Goal: Task Accomplishment & Management: Use online tool/utility

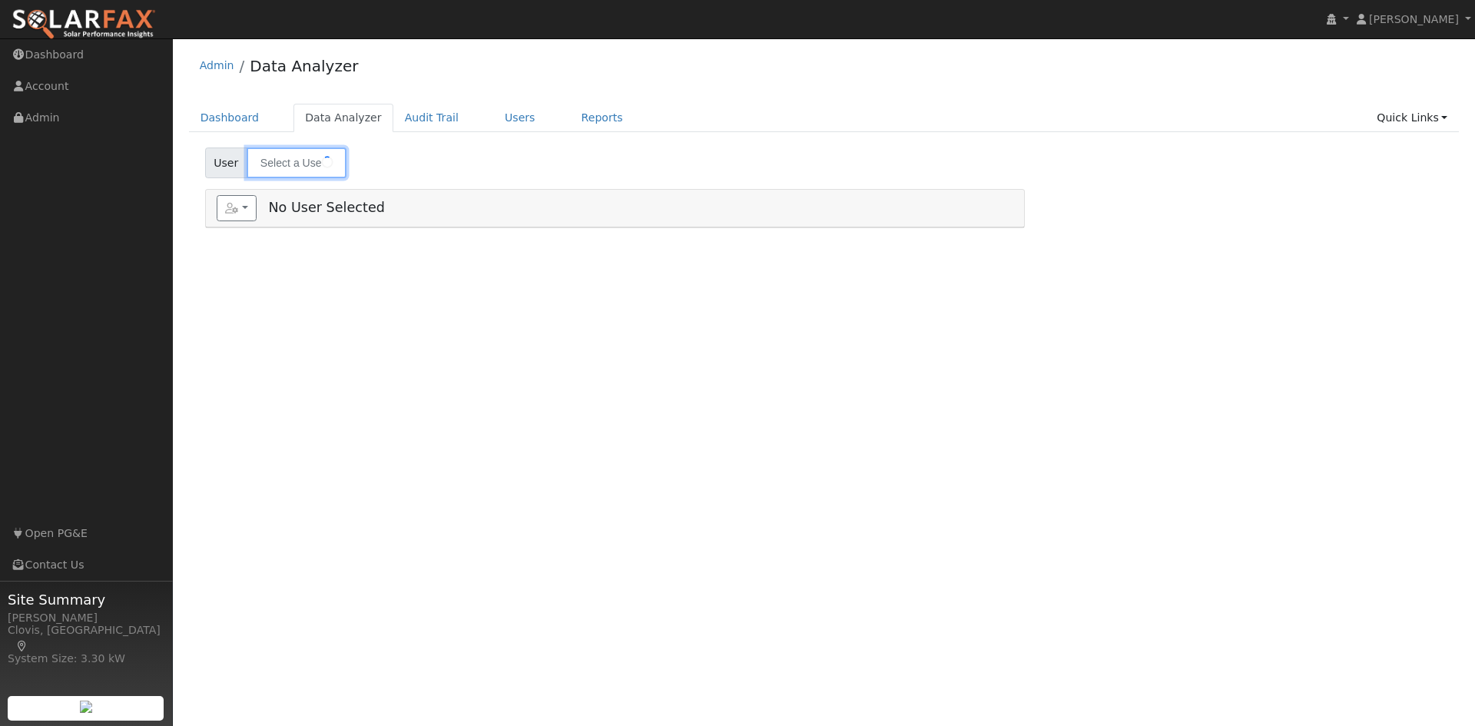
type input "[PERSON_NAME]"
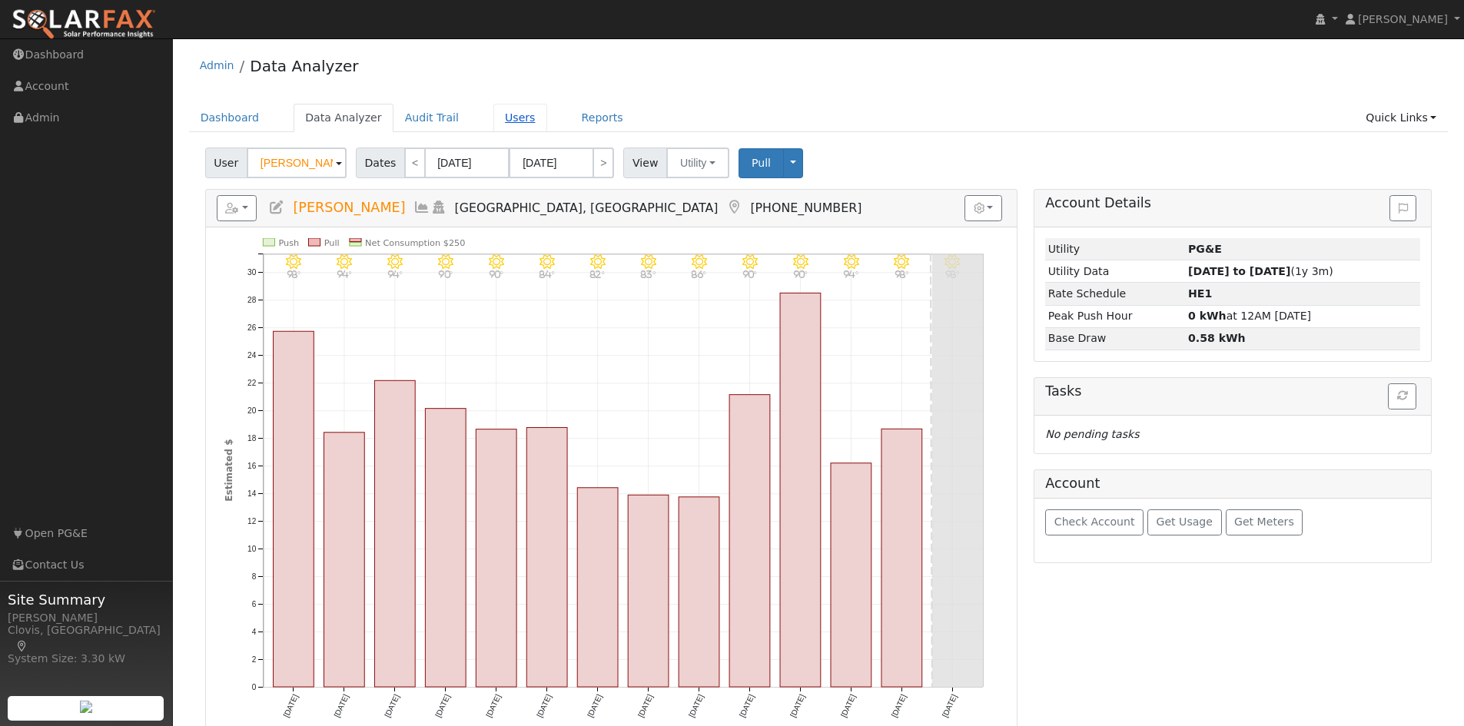
click at [493, 121] on link "Users" at bounding box center [520, 118] width 54 height 28
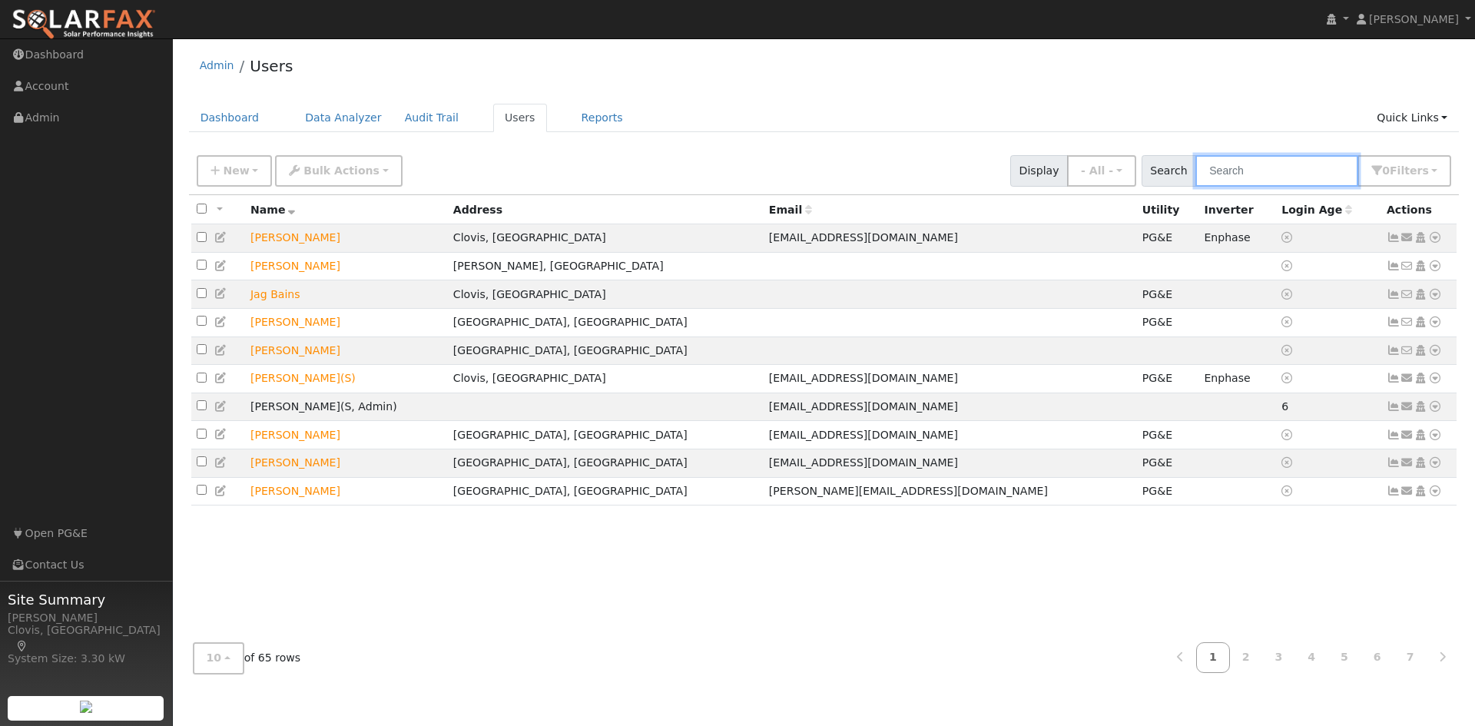
click at [1279, 163] on input "text" at bounding box center [1276, 170] width 163 height 31
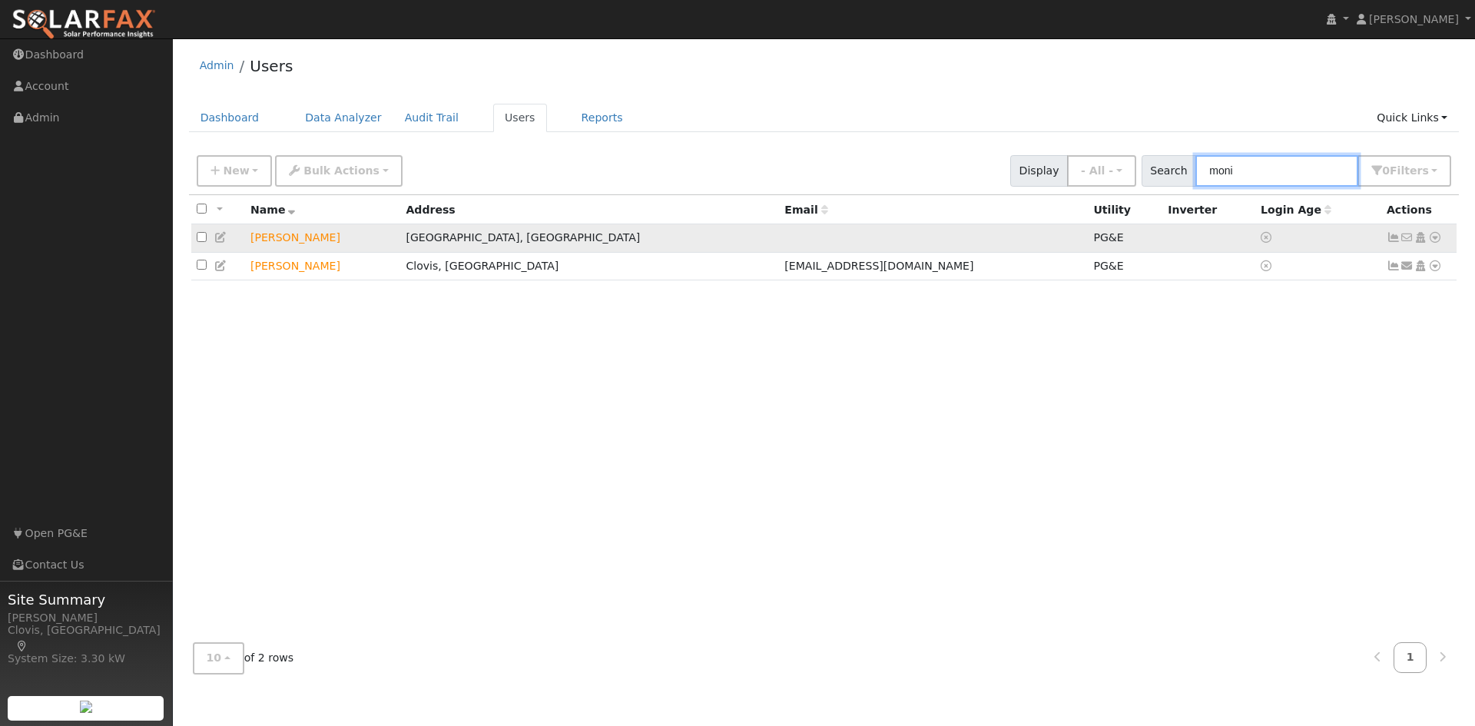
type input "moni"
click at [1438, 240] on icon at bounding box center [1435, 237] width 14 height 11
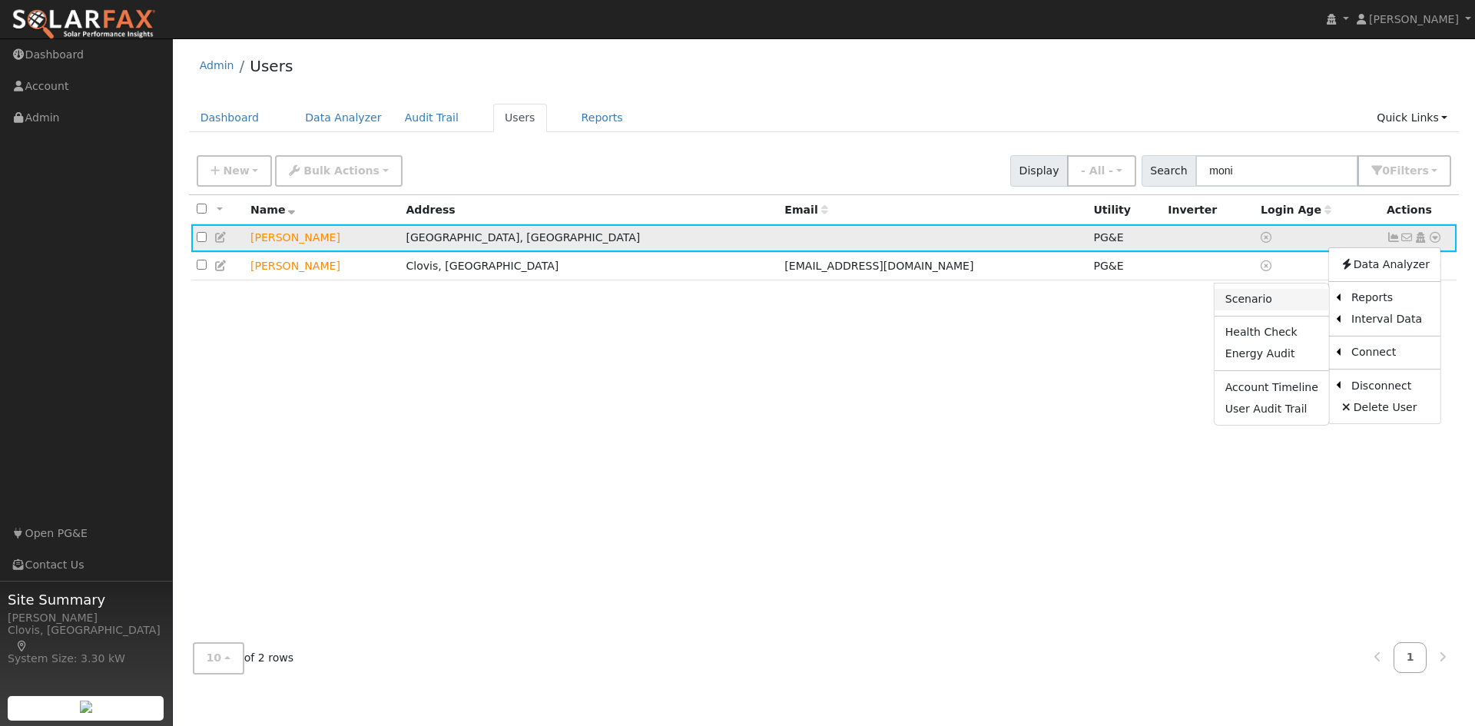
click at [1278, 294] on link "Scenario" at bounding box center [1272, 300] width 114 height 22
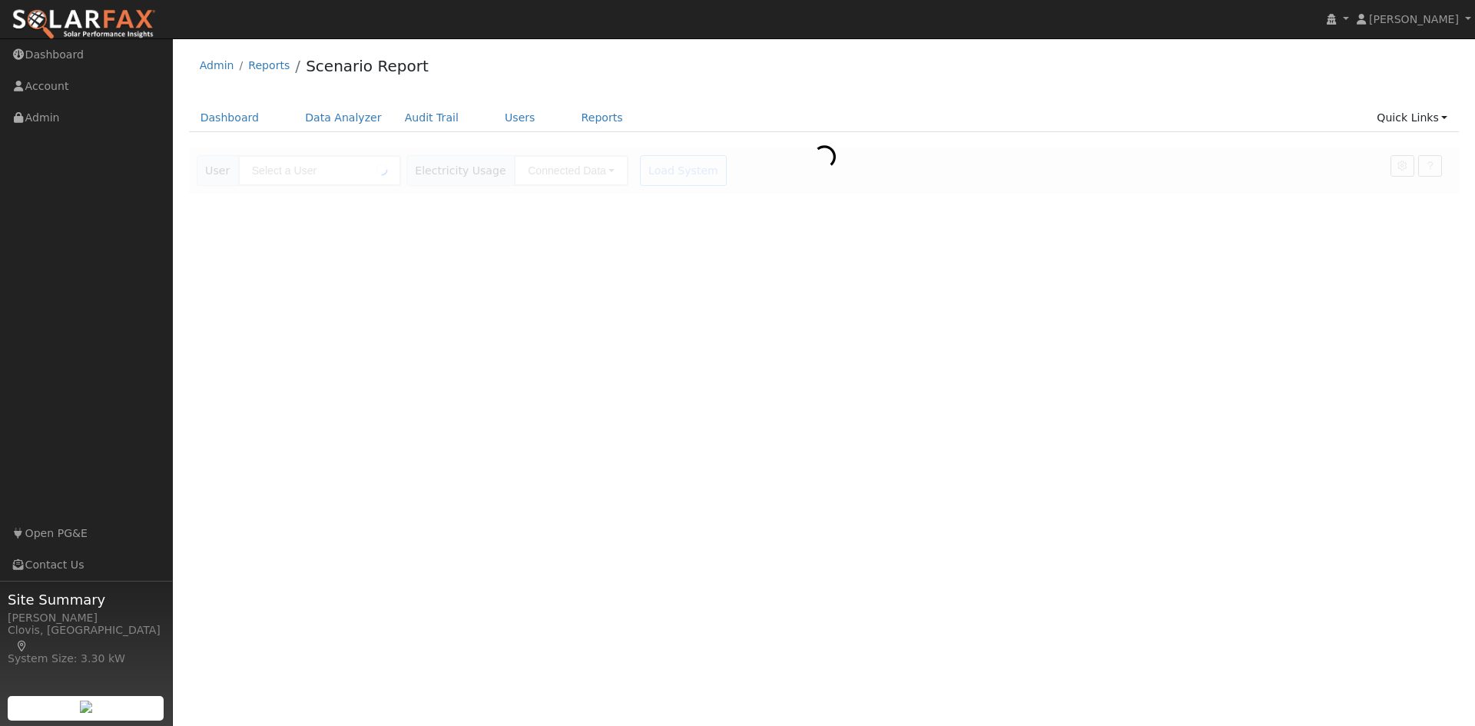
type input "[PERSON_NAME]"
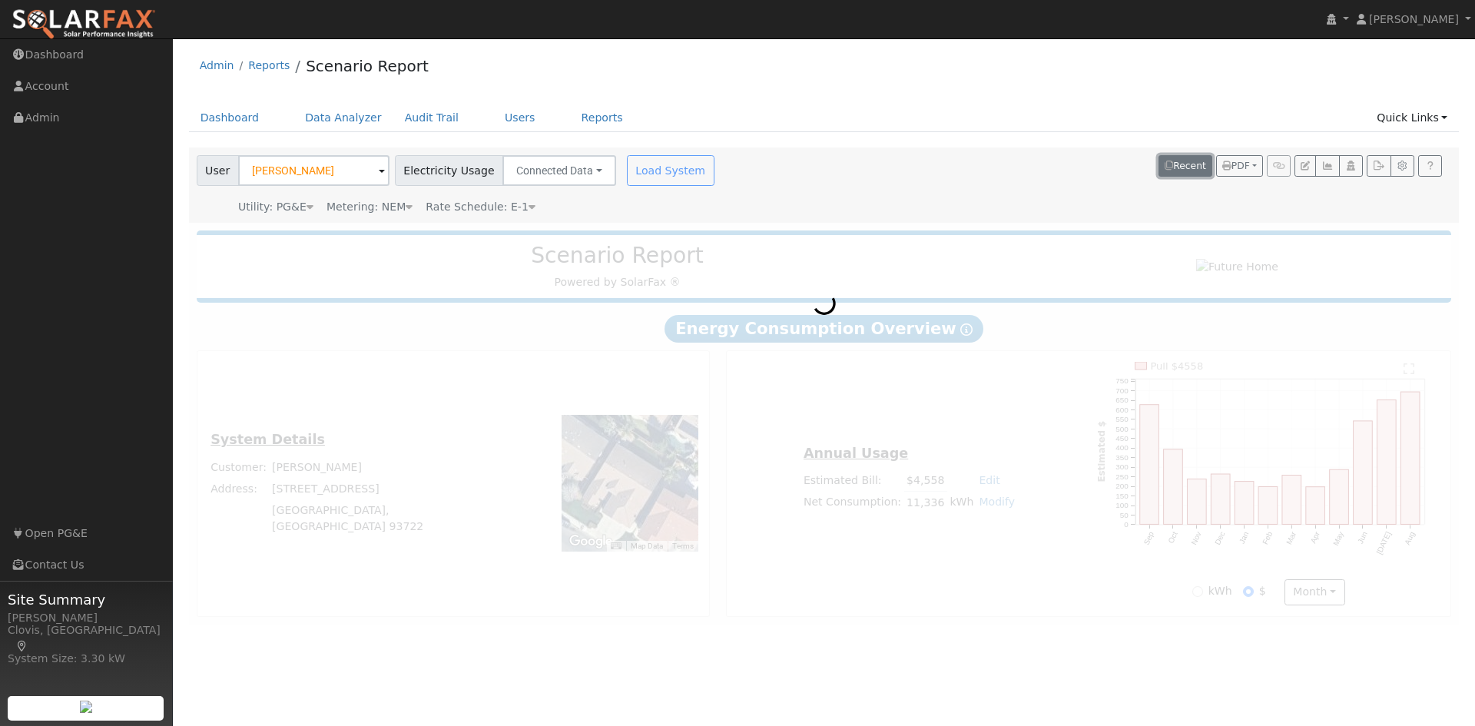
click at [1187, 169] on button "Recent" at bounding box center [1186, 166] width 54 height 22
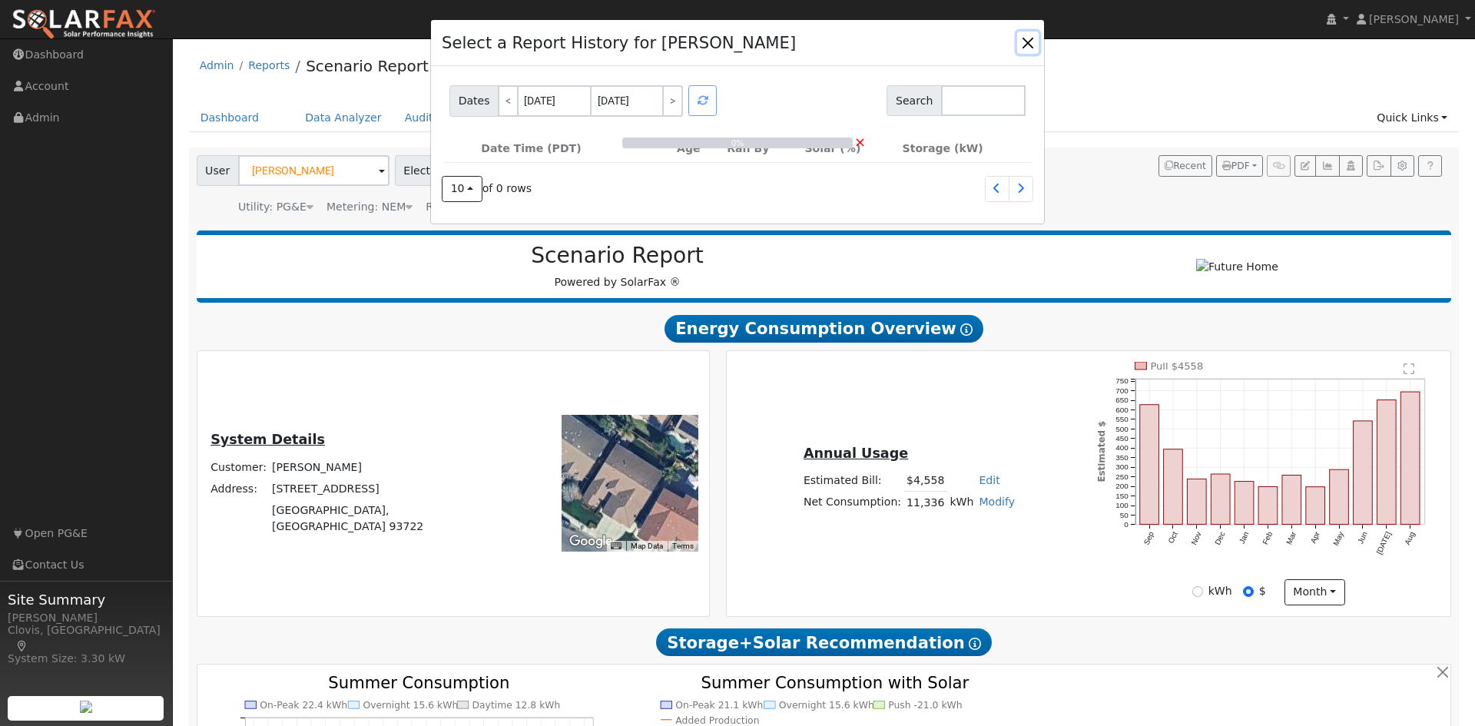
click at [1033, 37] on button "button" at bounding box center [1028, 42] width 22 height 22
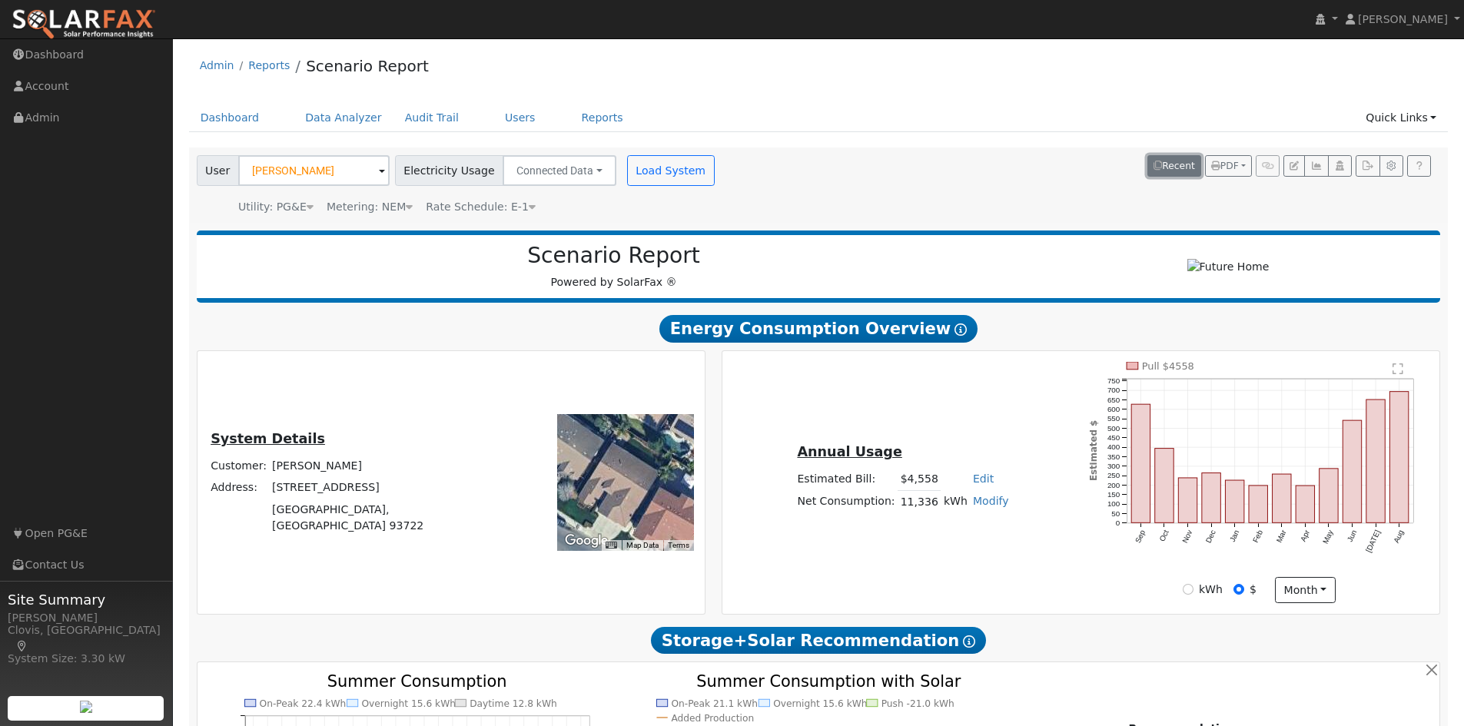
click at [1172, 170] on button "Recent" at bounding box center [1174, 166] width 54 height 22
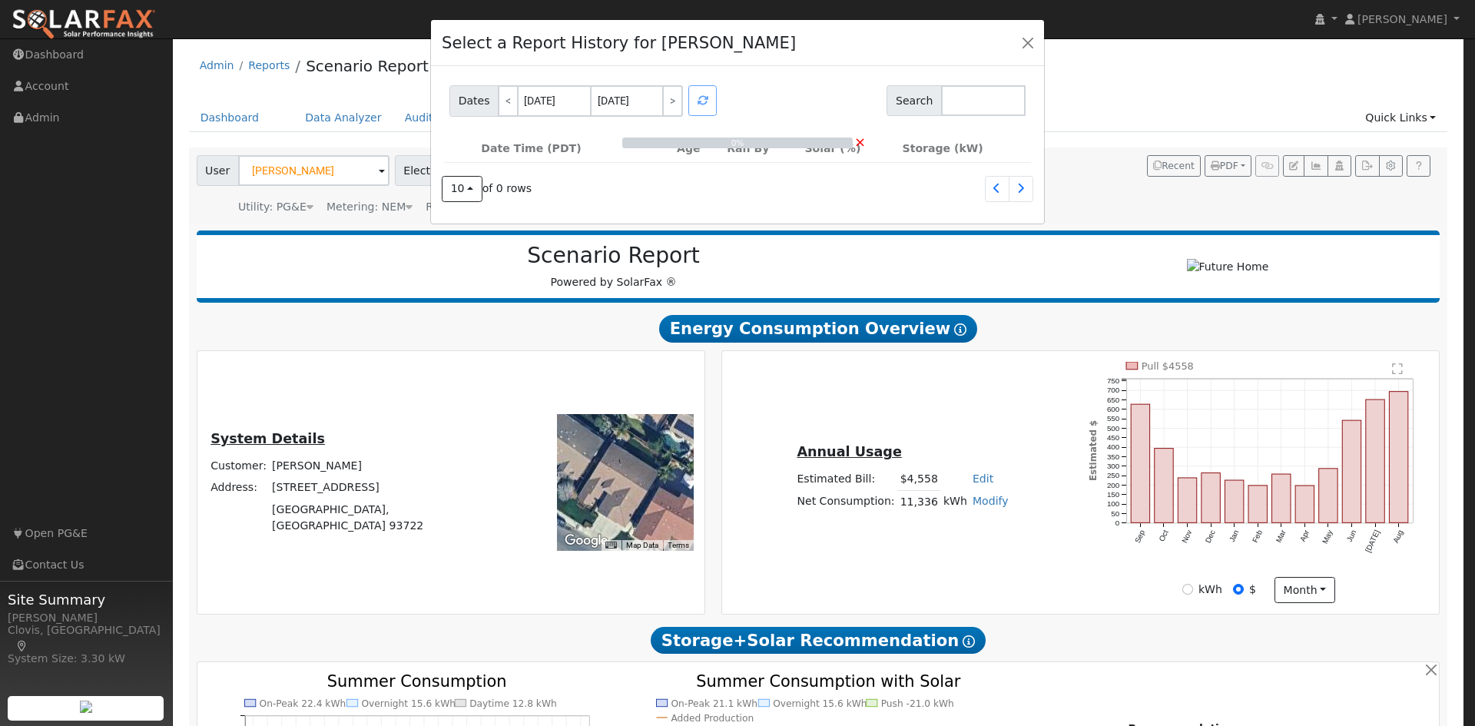
click at [820, 98] on div "Dates < 09/17/2025 09/18/2025 > Search" at bounding box center [738, 98] width 582 height 37
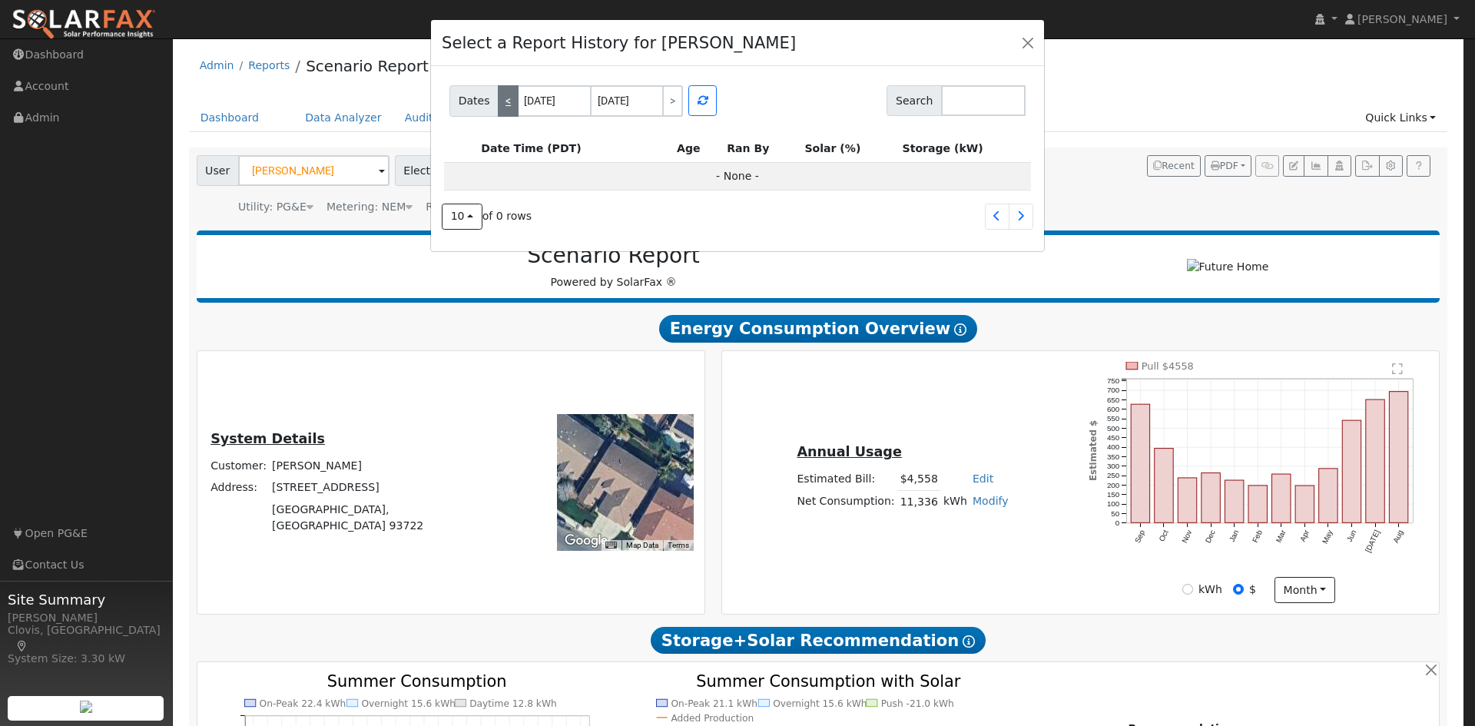
click at [501, 101] on link "<" at bounding box center [508, 100] width 21 height 31
type input "09/16/2025"
type input "09/17/2025"
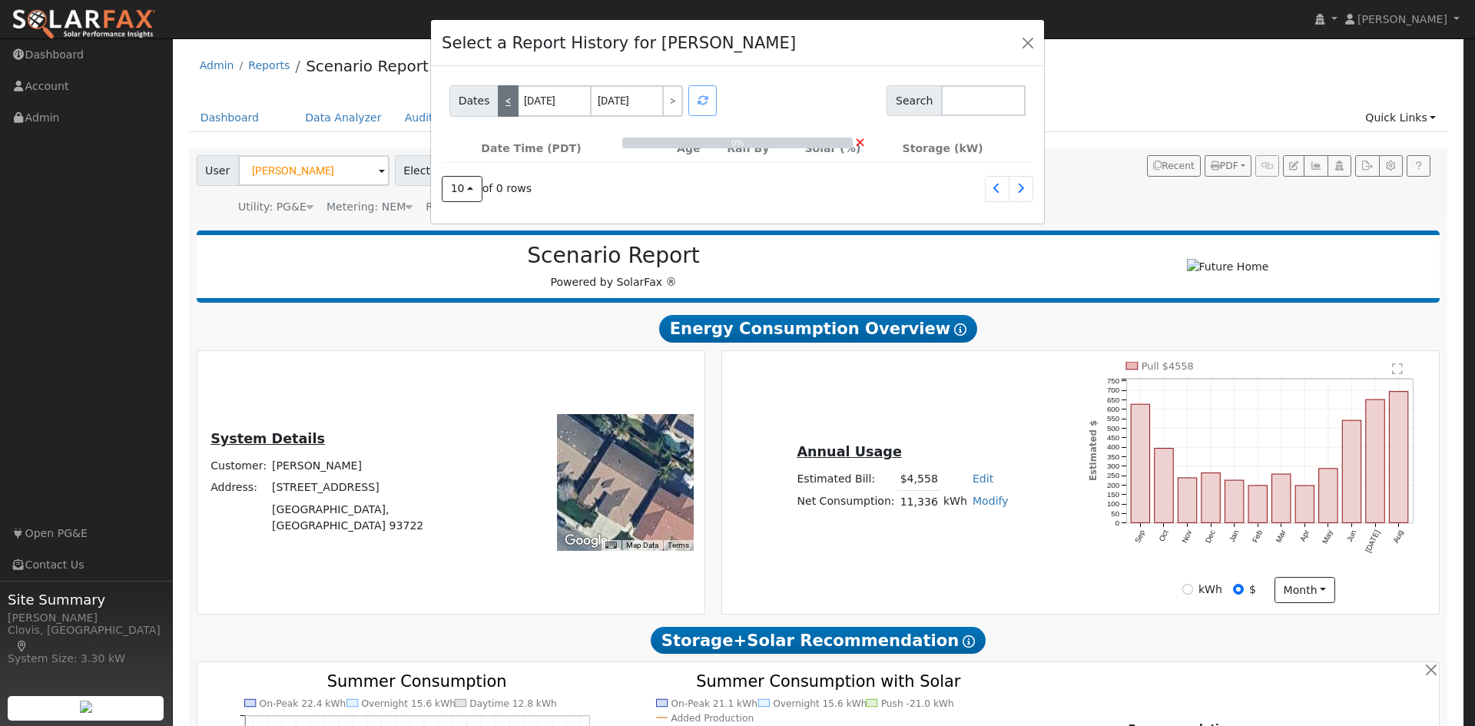
click at [501, 101] on link "<" at bounding box center [508, 100] width 21 height 31
type input "09/15/2025"
type input "09/16/2025"
click at [501, 101] on link "<" at bounding box center [508, 100] width 21 height 31
type input "09/14/2025"
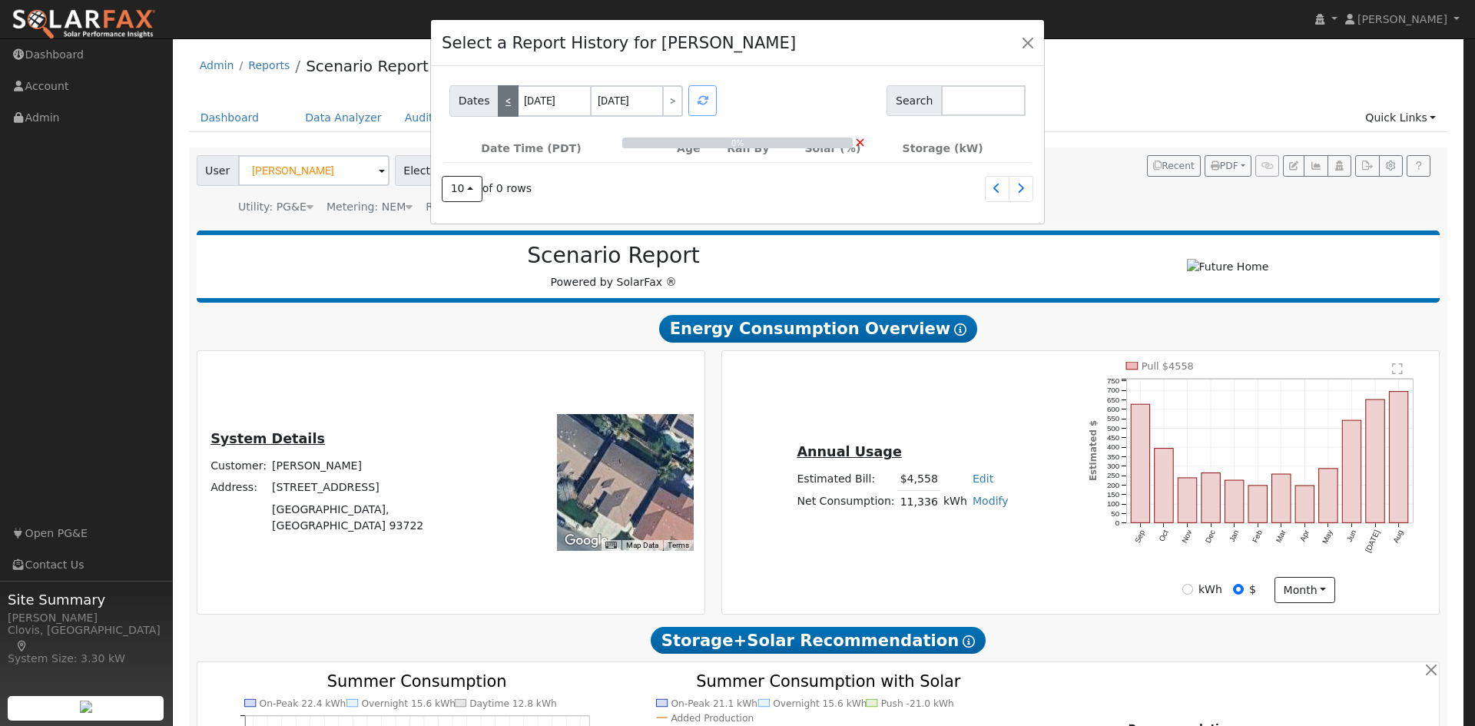
type input "09/15/2025"
click at [501, 101] on link "<" at bounding box center [508, 100] width 21 height 31
type input "09/13/2025"
type input "09/14/2025"
click at [501, 101] on link "<" at bounding box center [508, 100] width 21 height 31
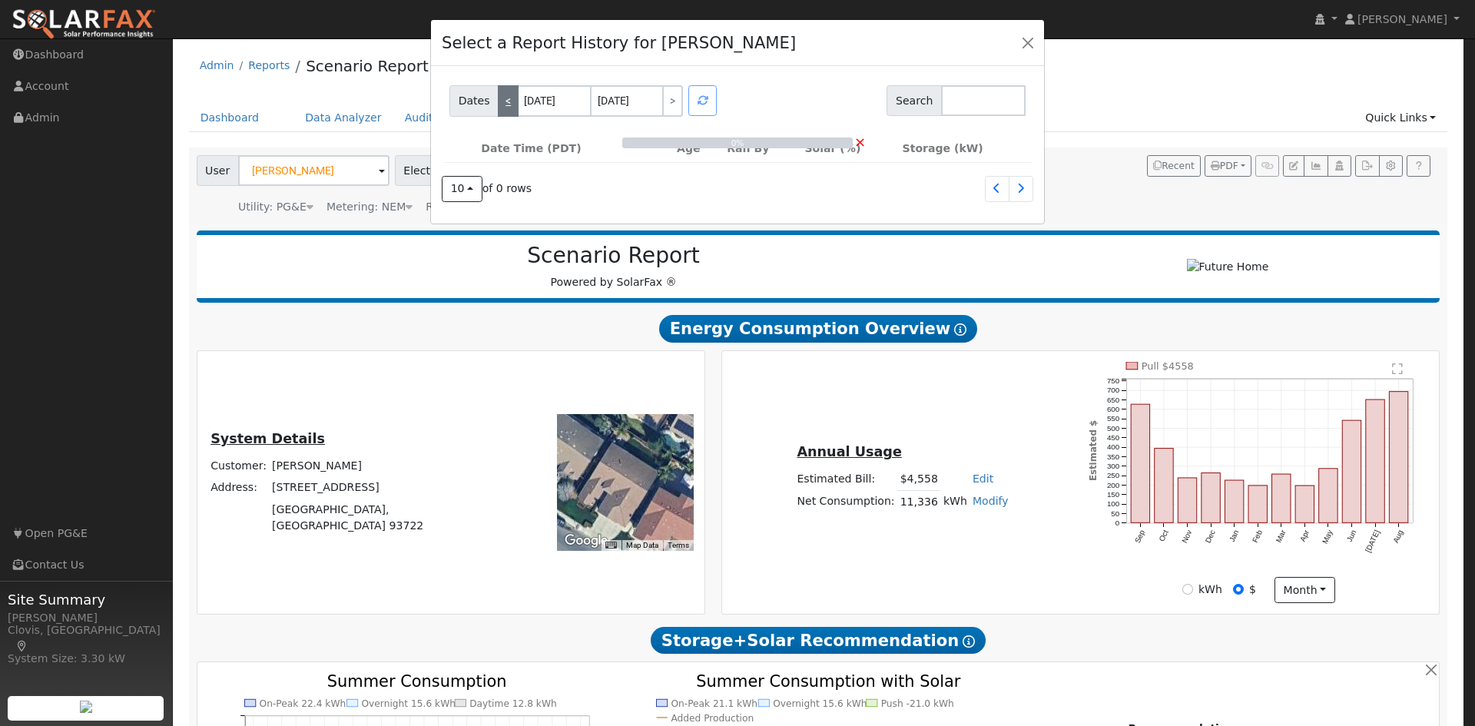
type input "09/12/2025"
type input "09/13/2025"
click at [665, 98] on link ">" at bounding box center [672, 100] width 21 height 31
type input "09/13/2025"
type input "09/14/2025"
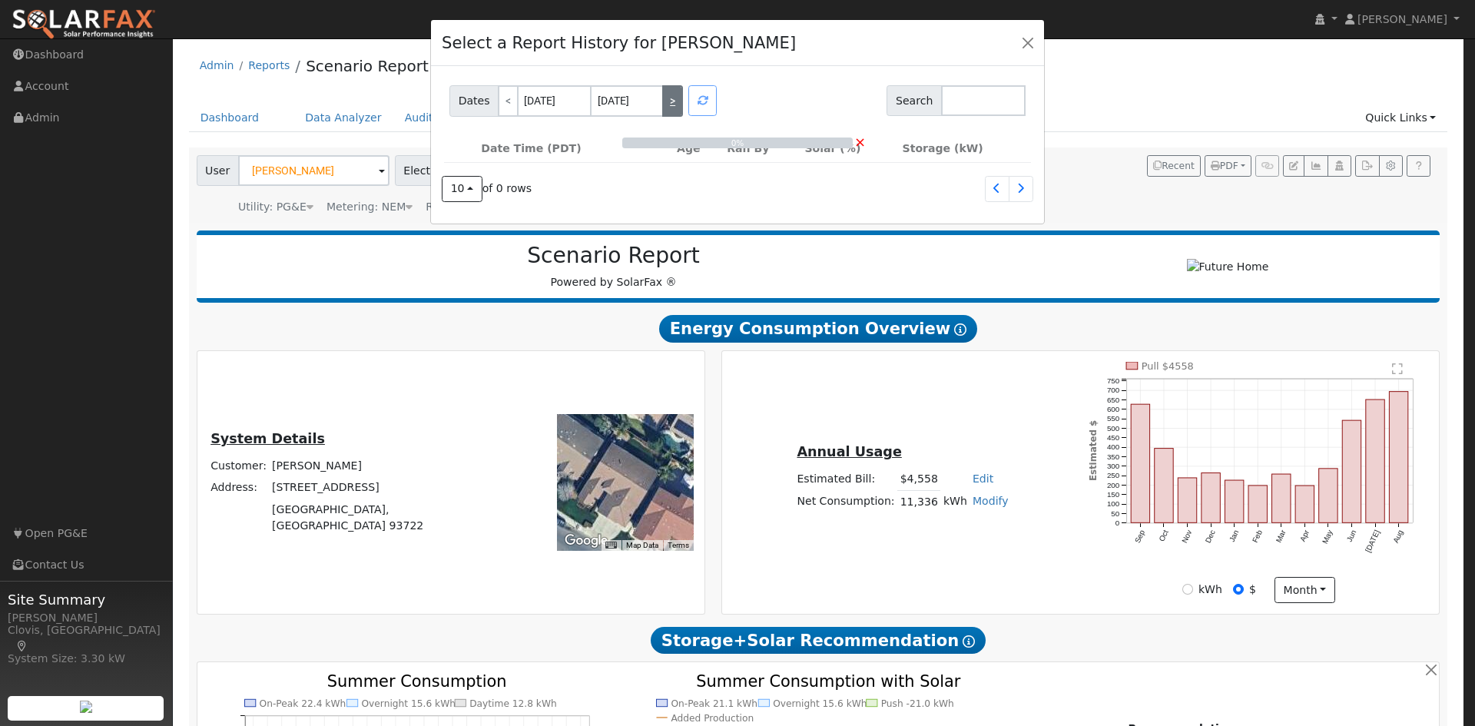
click at [665, 98] on link ">" at bounding box center [672, 100] width 21 height 31
type input "09/14/2025"
type input "09/15/2025"
click at [665, 98] on link ">" at bounding box center [672, 100] width 21 height 31
type input "09/15/2025"
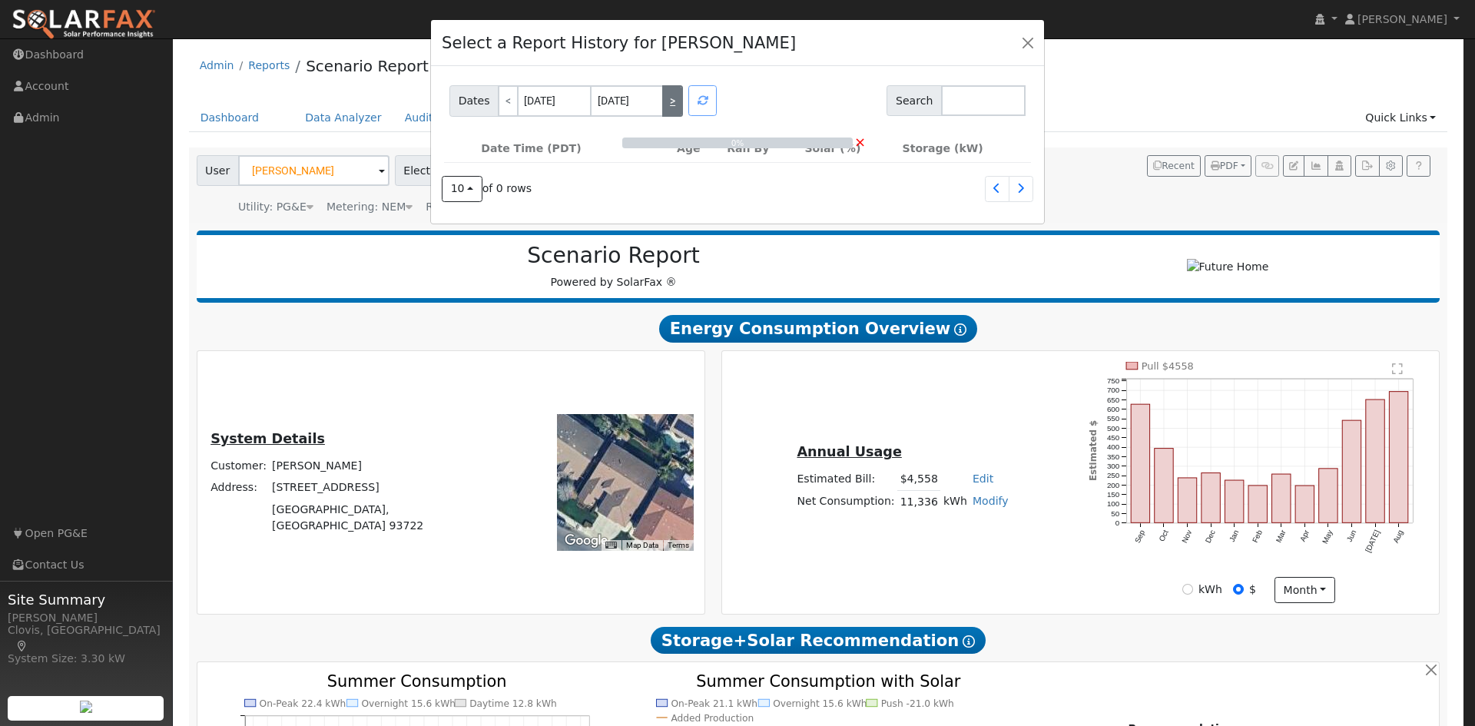
type input "09/16/2025"
click at [665, 98] on link ">" at bounding box center [672, 100] width 21 height 31
type input "09/16/2025"
type input "09/17/2025"
click at [665, 98] on link ">" at bounding box center [672, 100] width 21 height 31
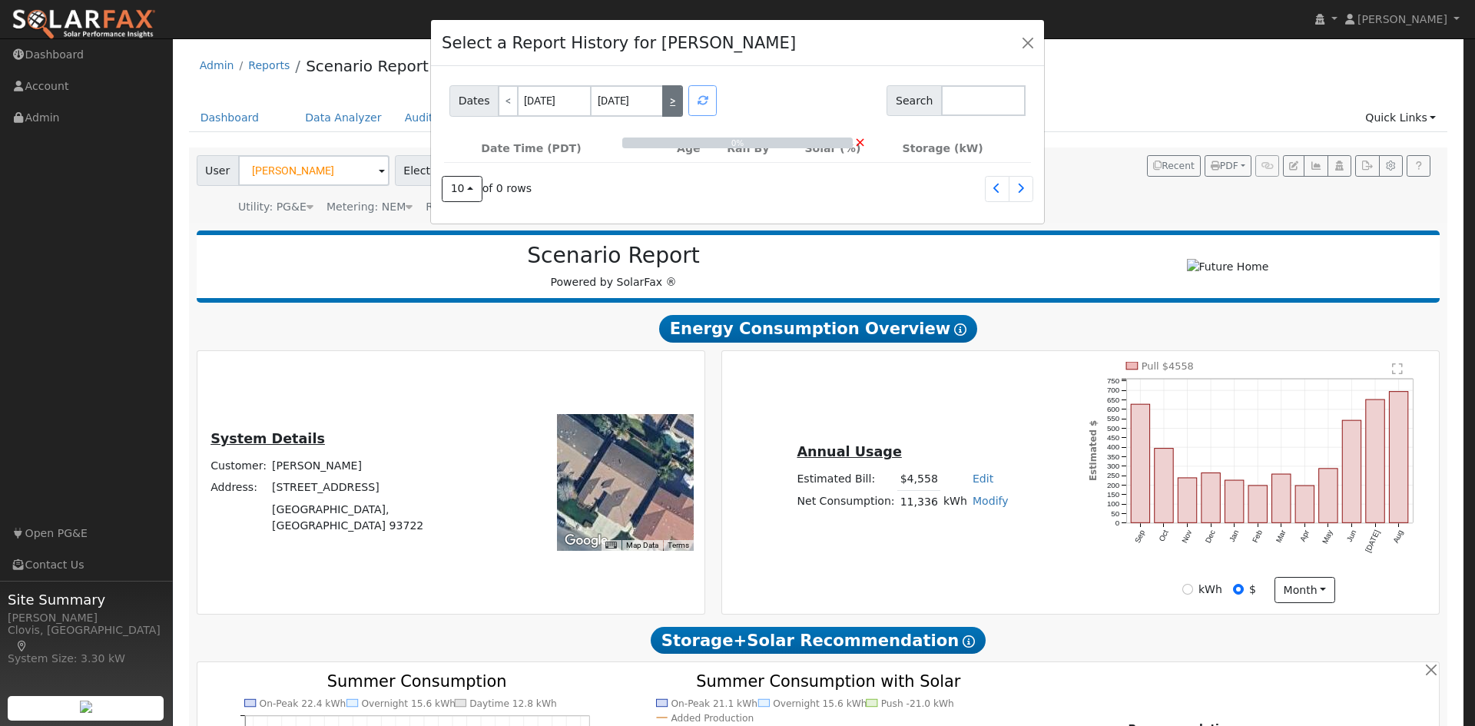
type input "09/17/2025"
type input "09/18/2025"
click at [665, 98] on link ">" at bounding box center [672, 100] width 21 height 31
type input "09/18/2025"
type input "09/19/2025"
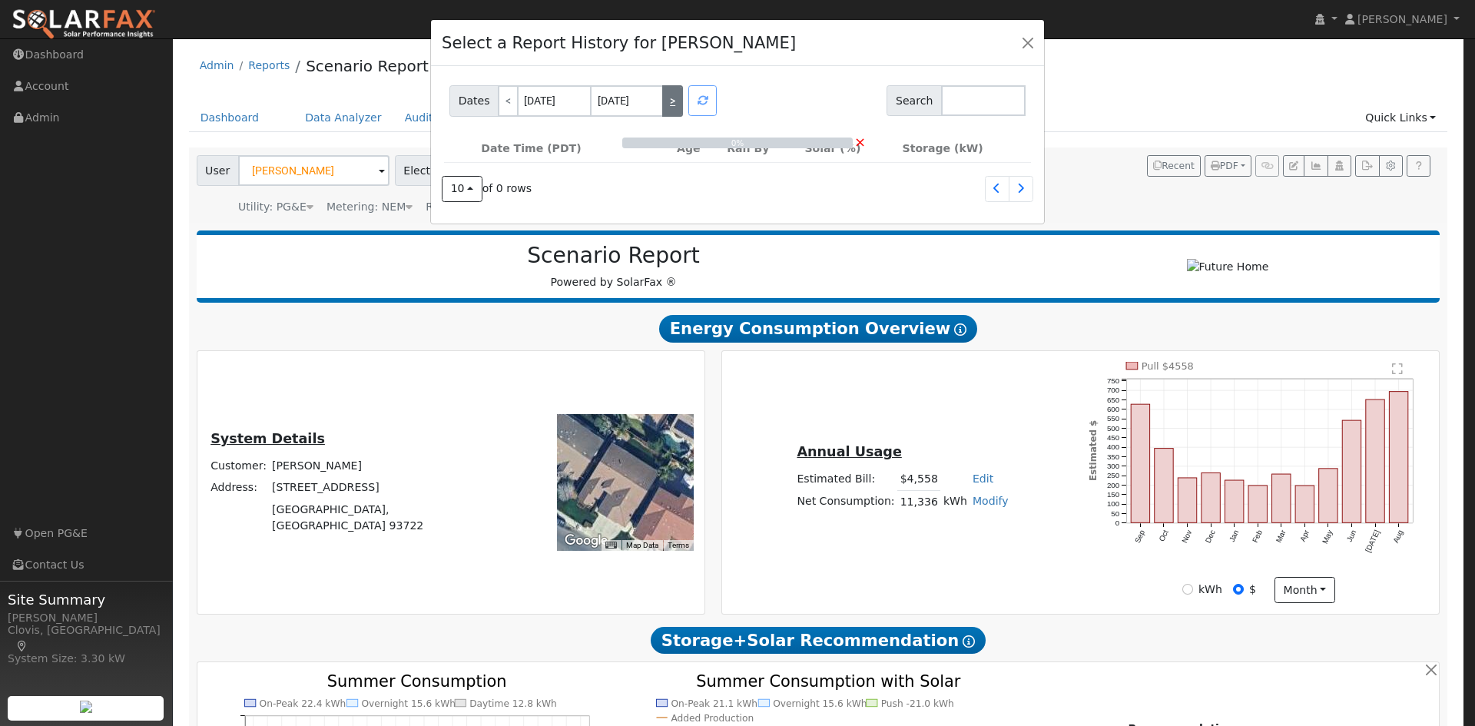
click at [665, 98] on link ">" at bounding box center [672, 100] width 21 height 31
type input "09/19/2025"
type input "09/20/2025"
click at [498, 107] on link "<" at bounding box center [508, 100] width 21 height 31
type input "09/18/2025"
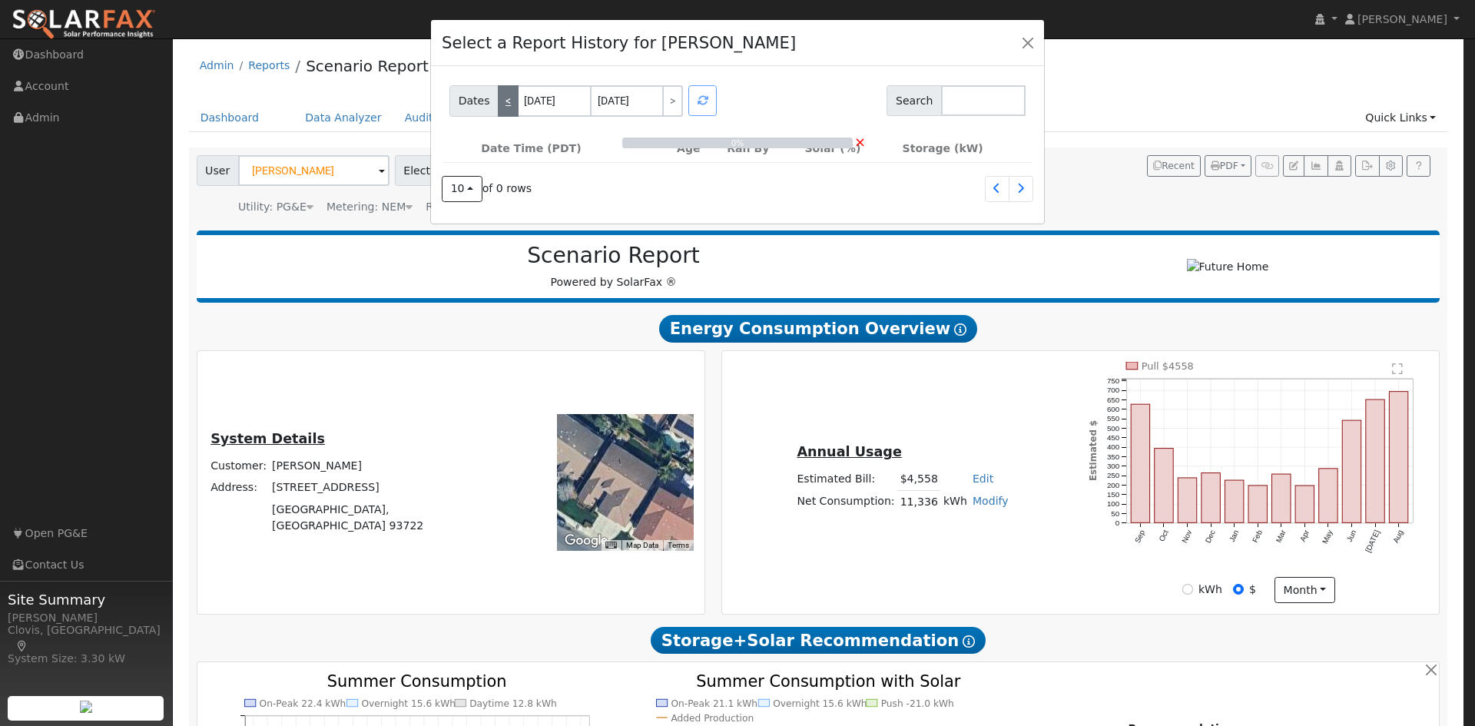
type input "09/19/2025"
click at [472, 101] on span "Dates" at bounding box center [473, 100] width 49 height 31
click at [500, 101] on link "<" at bounding box center [508, 100] width 21 height 31
type input "09/17/2025"
type input "09/18/2025"
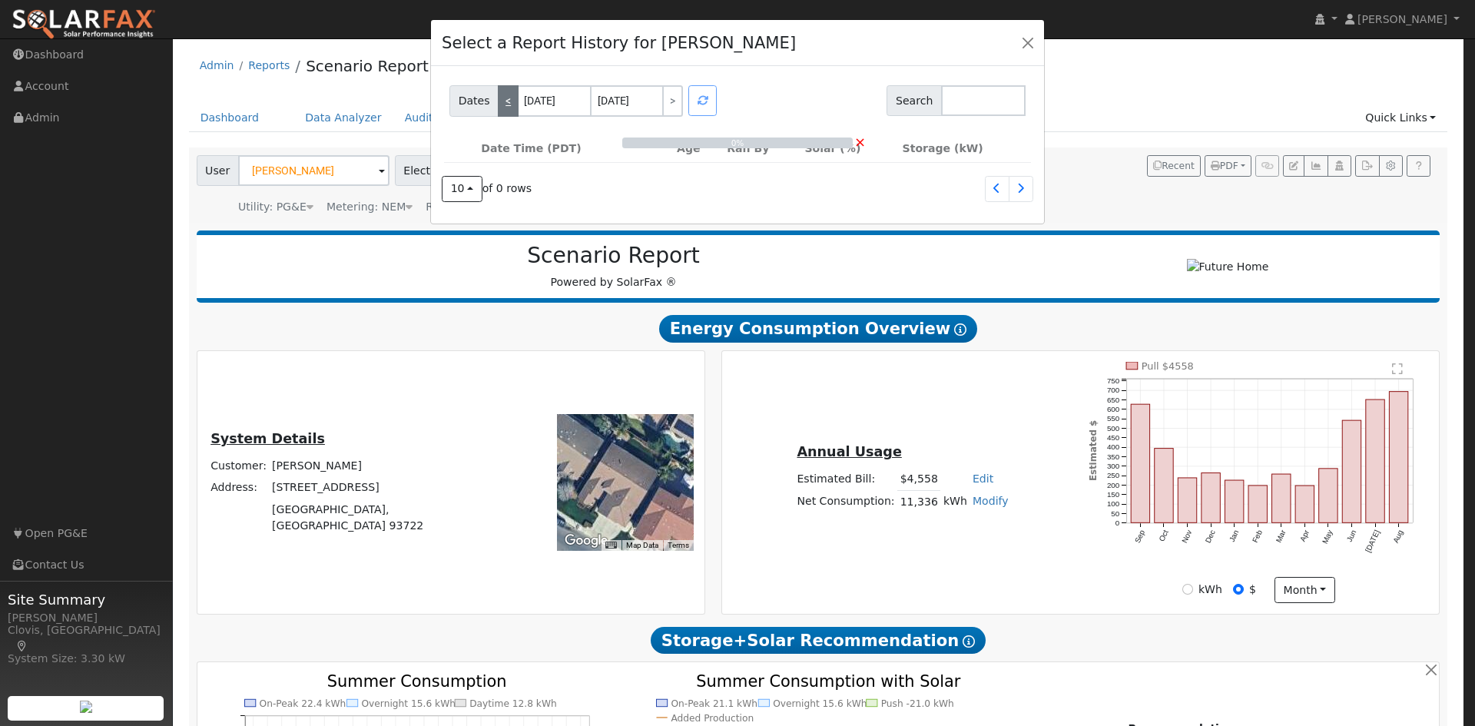
click at [500, 101] on link "<" at bounding box center [508, 100] width 21 height 31
type input "09/16/2025"
type input "09/17/2025"
click at [709, 104] on div at bounding box center [703, 100] width 34 height 31
click at [704, 101] on div at bounding box center [703, 100] width 34 height 31
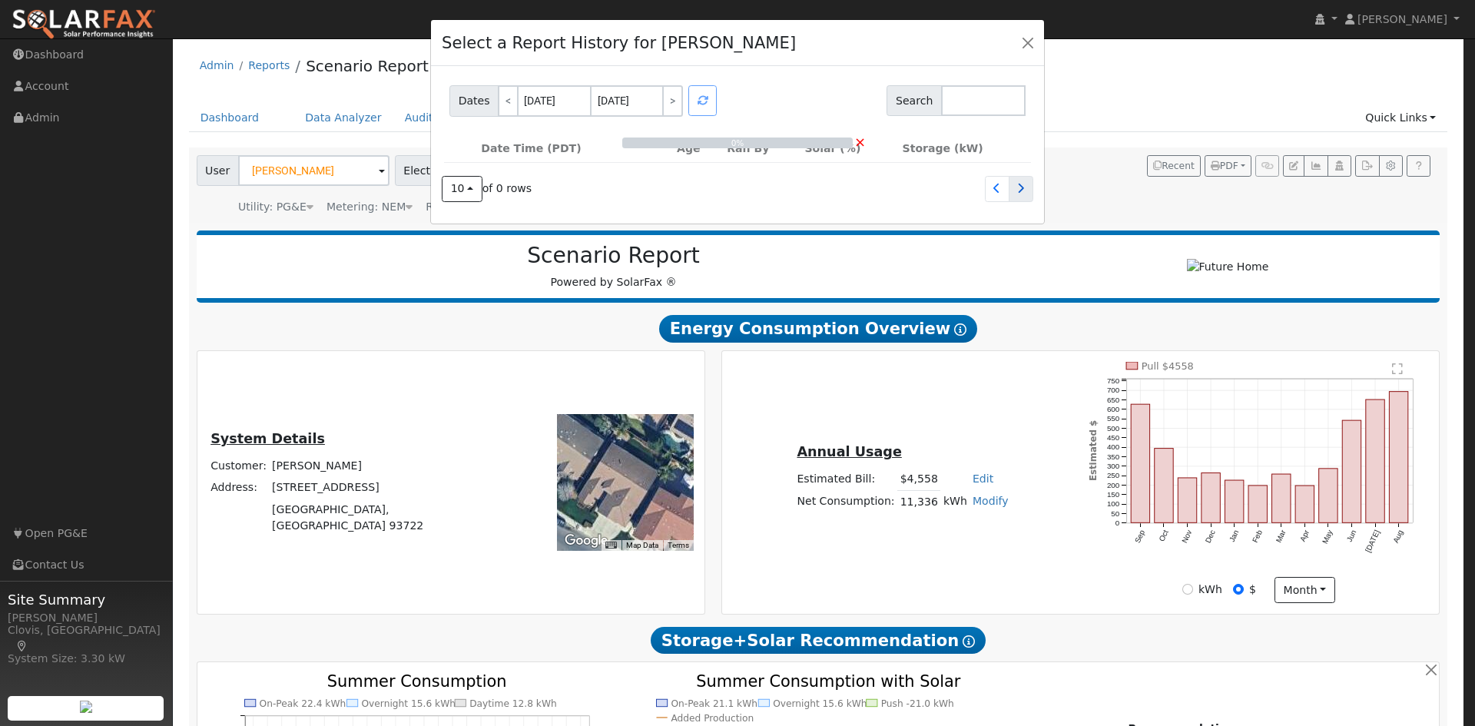
click at [1013, 187] on link at bounding box center [1021, 189] width 25 height 26
click at [996, 189] on icon at bounding box center [996, 188] width 7 height 11
click at [469, 195] on button "10" at bounding box center [462, 189] width 41 height 26
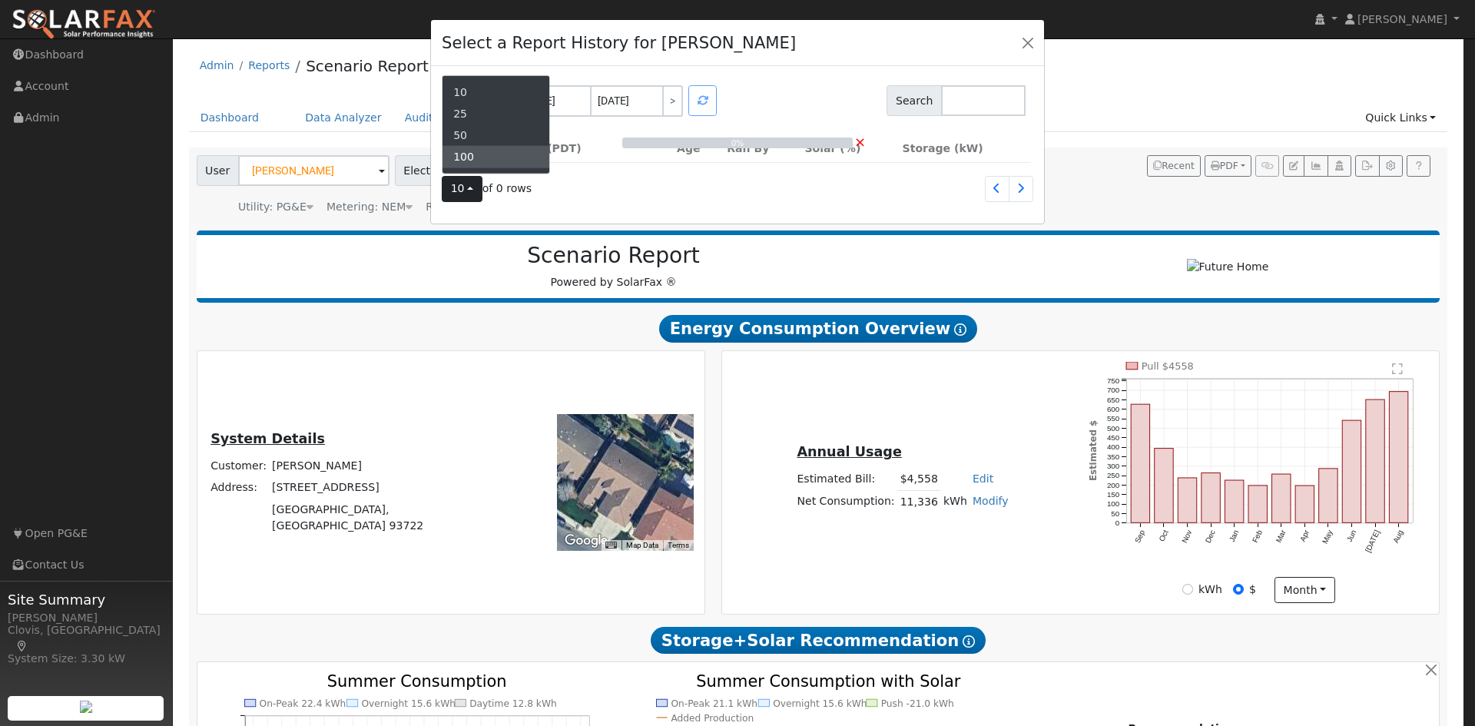
click at [473, 162] on link "100" at bounding box center [496, 157] width 107 height 22
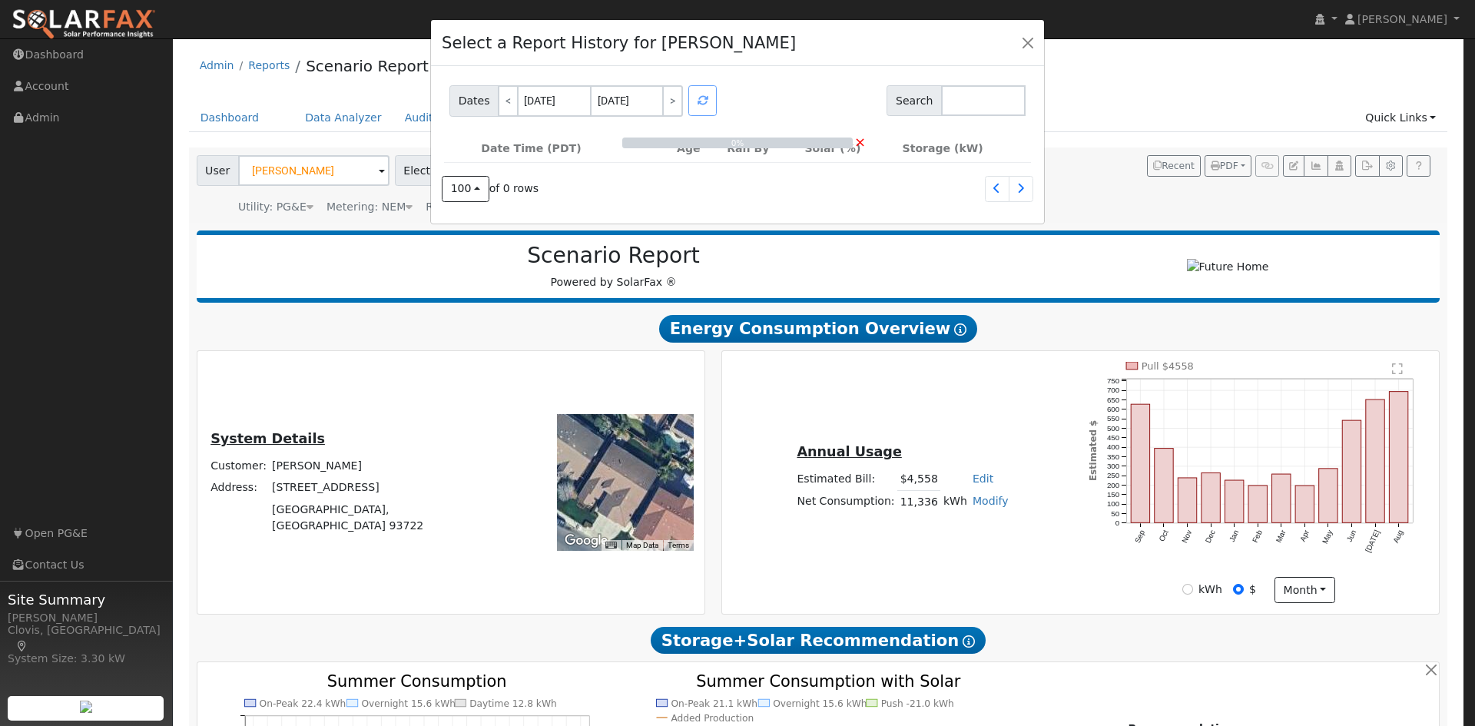
click at [619, 207] on div "Dates < 09/16/2025 09/17/2025 > Search 0% × Date Time (PDT) Age Ran By Solar (%…" at bounding box center [737, 144] width 613 height 157
click at [761, 137] on div "0% ×" at bounding box center [738, 155] width 592 height 41
click at [498, 99] on link "<" at bounding box center [508, 100] width 21 height 31
type input "09/15/2025"
type input "09/16/2025"
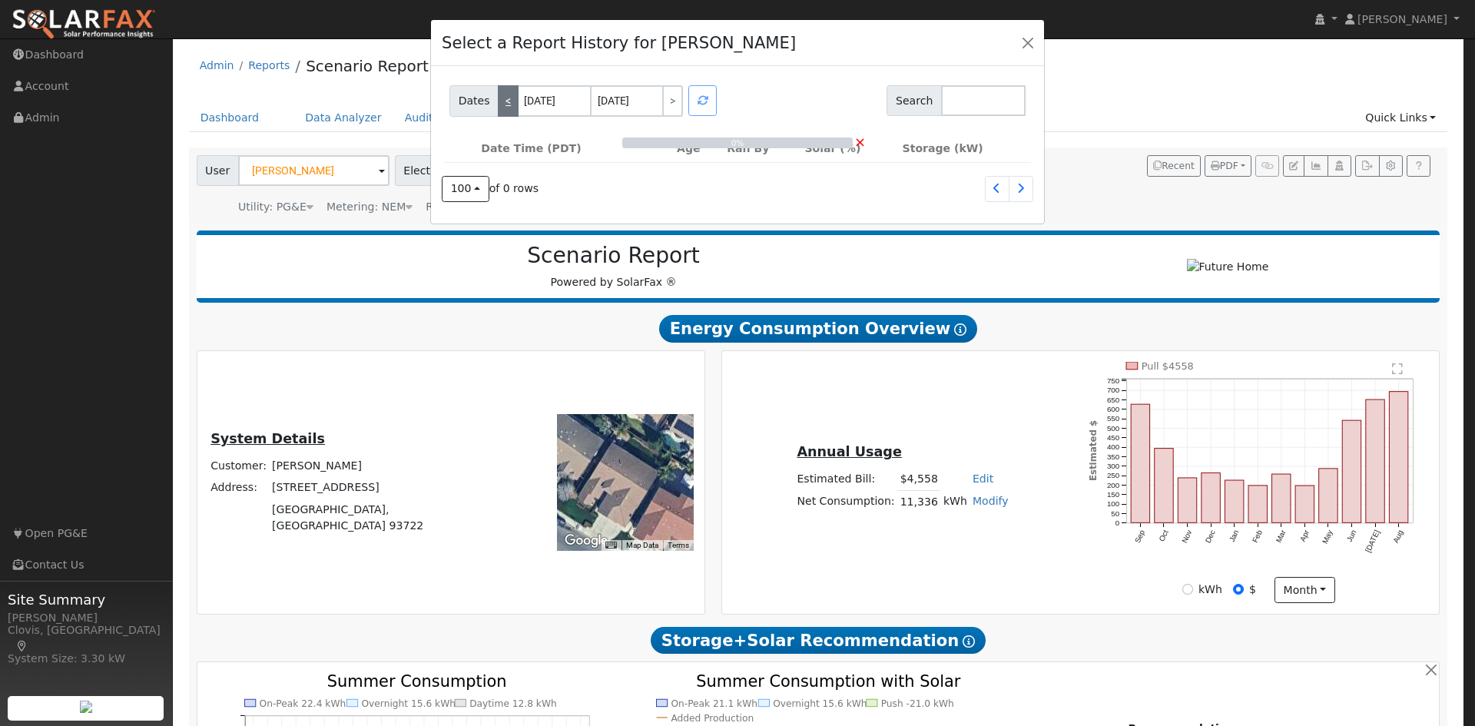
click at [498, 99] on link "<" at bounding box center [508, 100] width 21 height 31
type input "09/14/2025"
type input "09/15/2025"
click at [498, 99] on link "<" at bounding box center [508, 100] width 21 height 31
type input "09/13/2025"
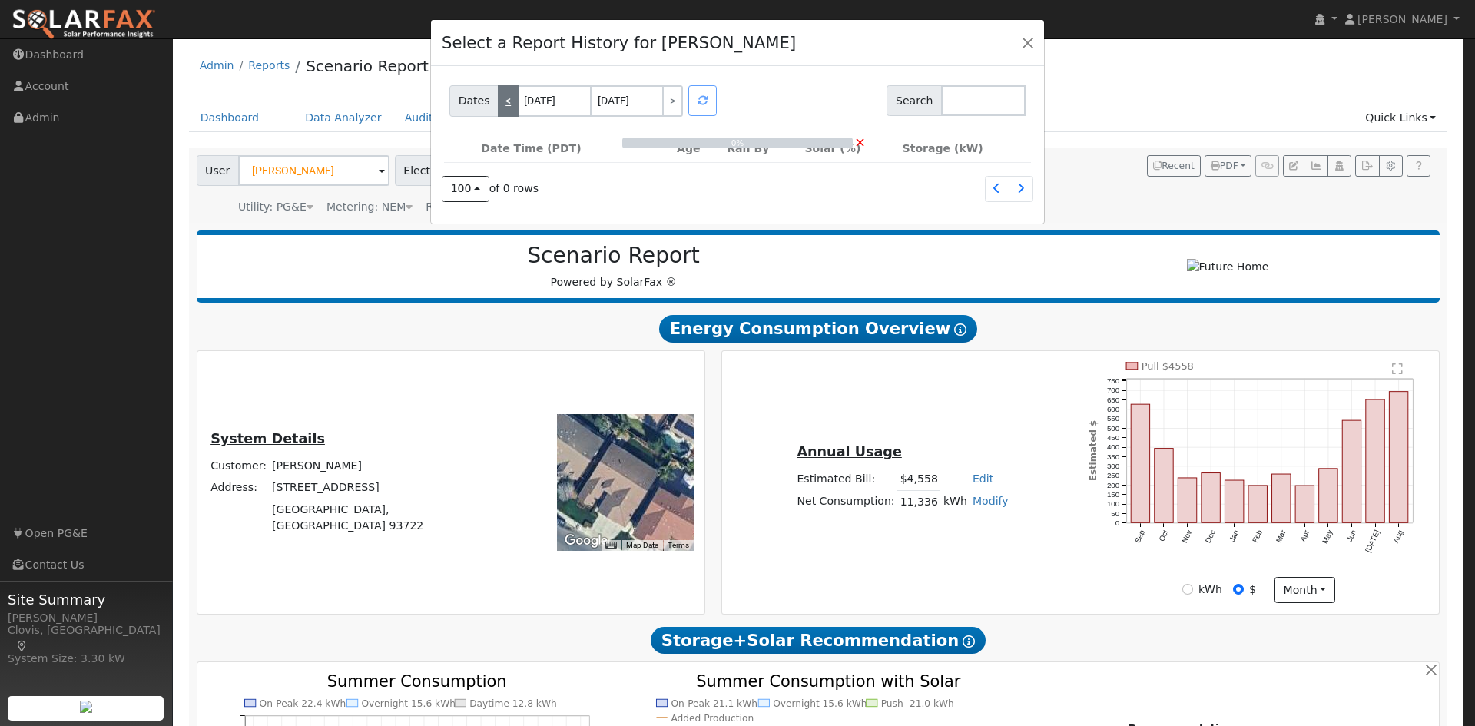
type input "09/14/2025"
click at [498, 99] on link "<" at bounding box center [508, 100] width 21 height 31
type input "09/12/2025"
type input "09/13/2025"
click at [498, 99] on link "<" at bounding box center [508, 100] width 21 height 31
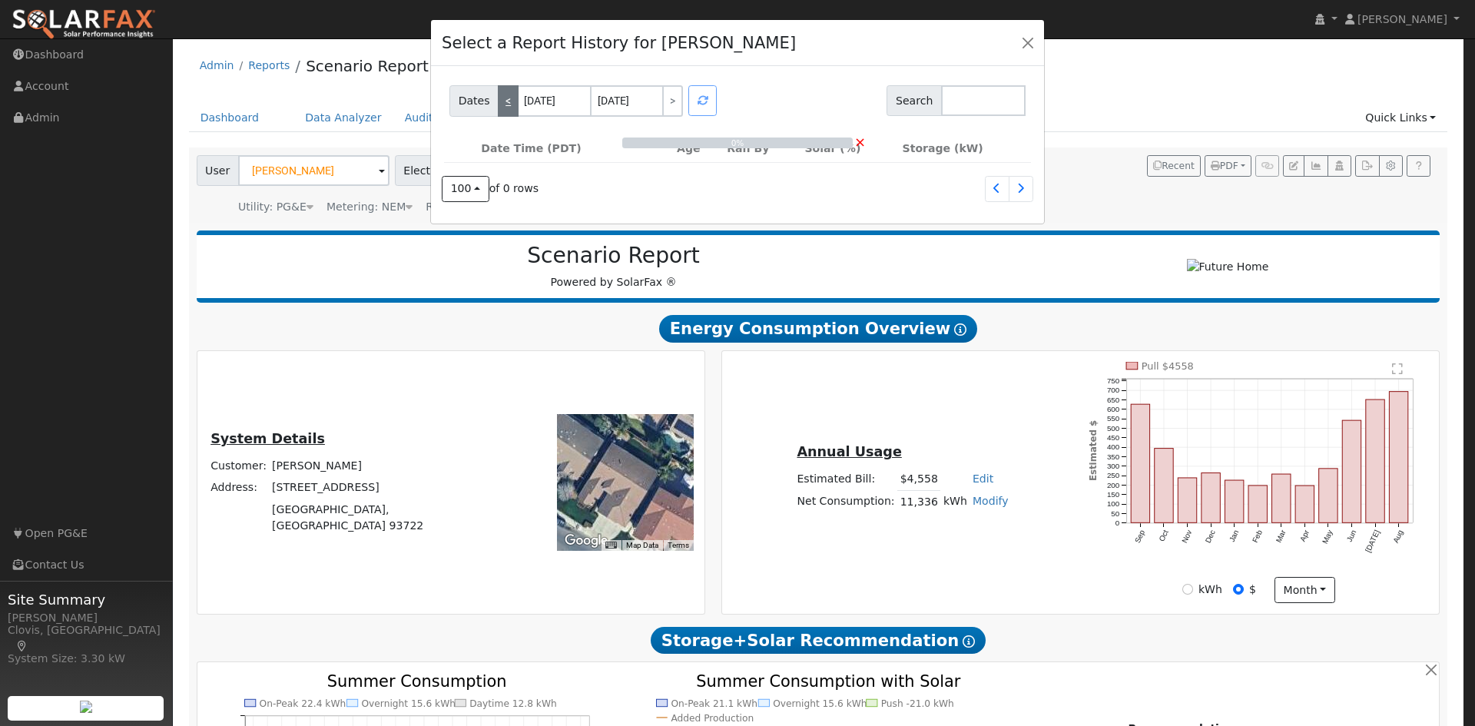
type input "09/11/2025"
type input "09/12/2025"
click at [498, 99] on link "<" at bounding box center [508, 100] width 21 height 31
type input "09/10/2025"
type input "09/11/2025"
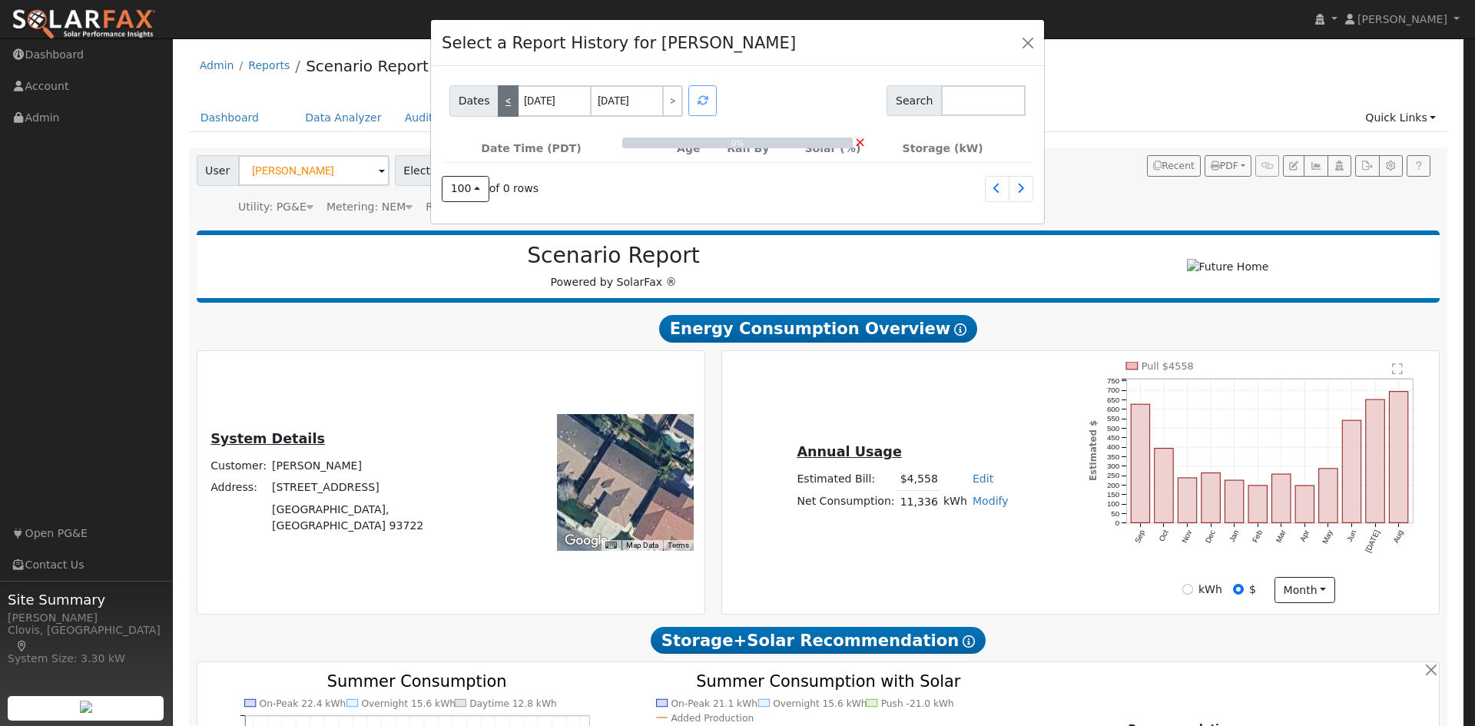
click at [499, 98] on link "<" at bounding box center [508, 100] width 21 height 31
type input "09/09/2025"
type input "09/10/2025"
click at [499, 98] on link "<" at bounding box center [508, 100] width 21 height 31
type input "09/08/2025"
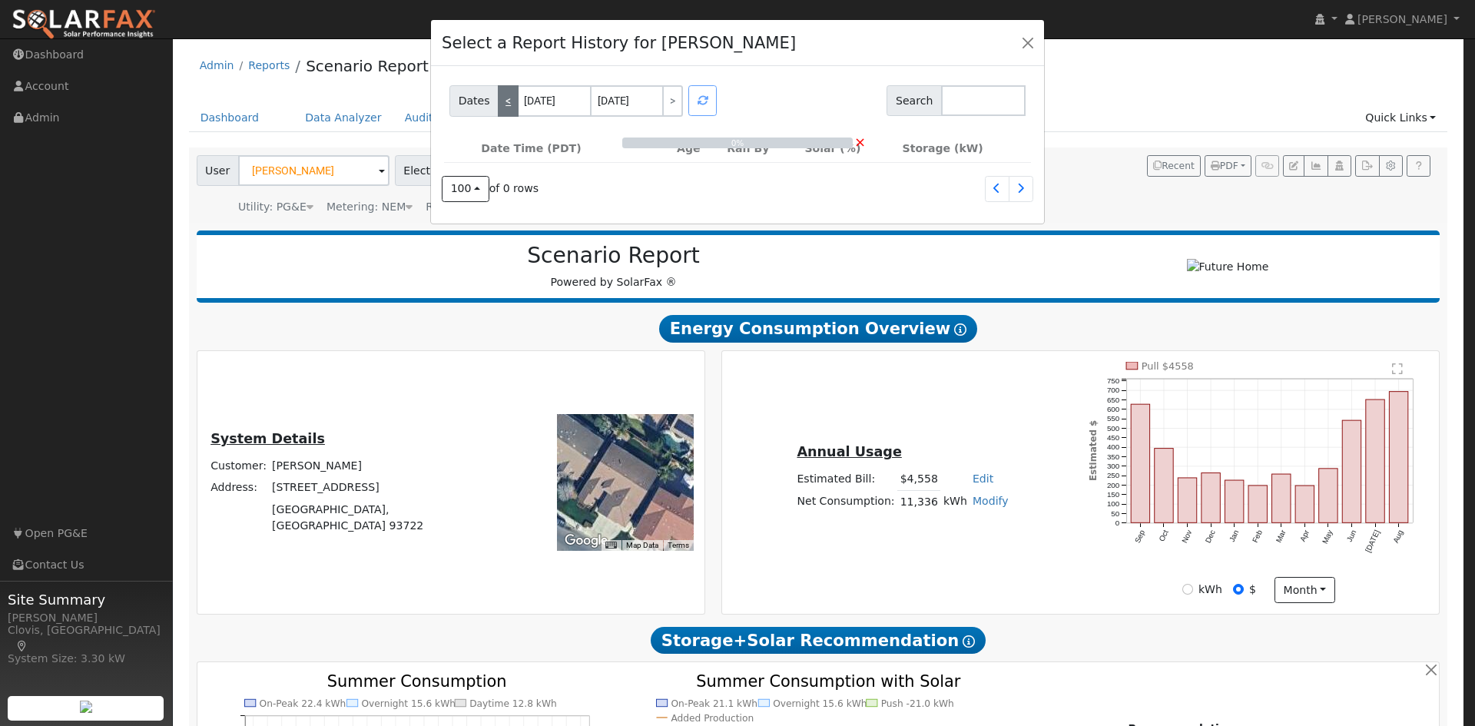
type input "09/09/2025"
click at [499, 98] on link "<" at bounding box center [508, 100] width 21 height 31
type input "09/07/2025"
type input "09/08/2025"
click at [499, 97] on link "<" at bounding box center [508, 100] width 21 height 31
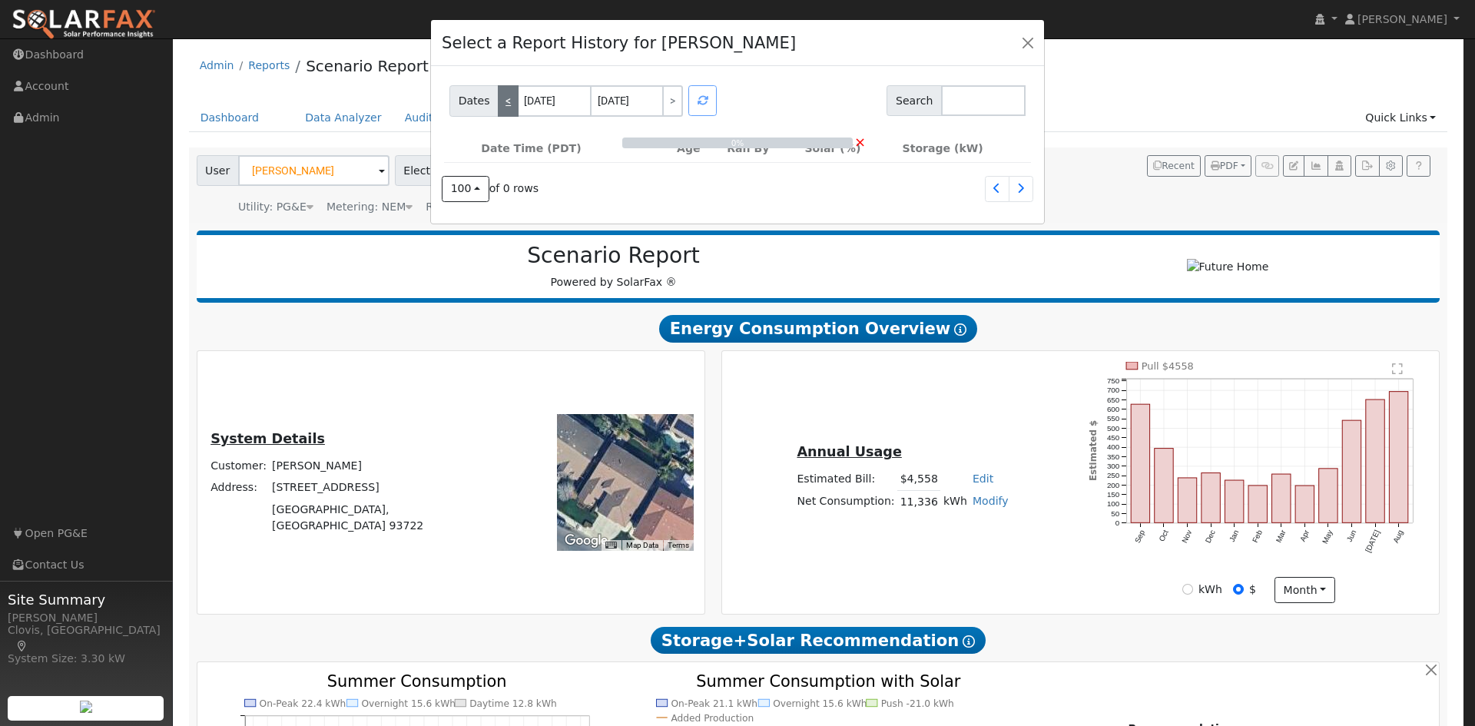
type input "09/06/2025"
type input "09/07/2025"
click at [499, 97] on link "<" at bounding box center [508, 100] width 21 height 31
type input "09/05/2025"
type input "09/06/2025"
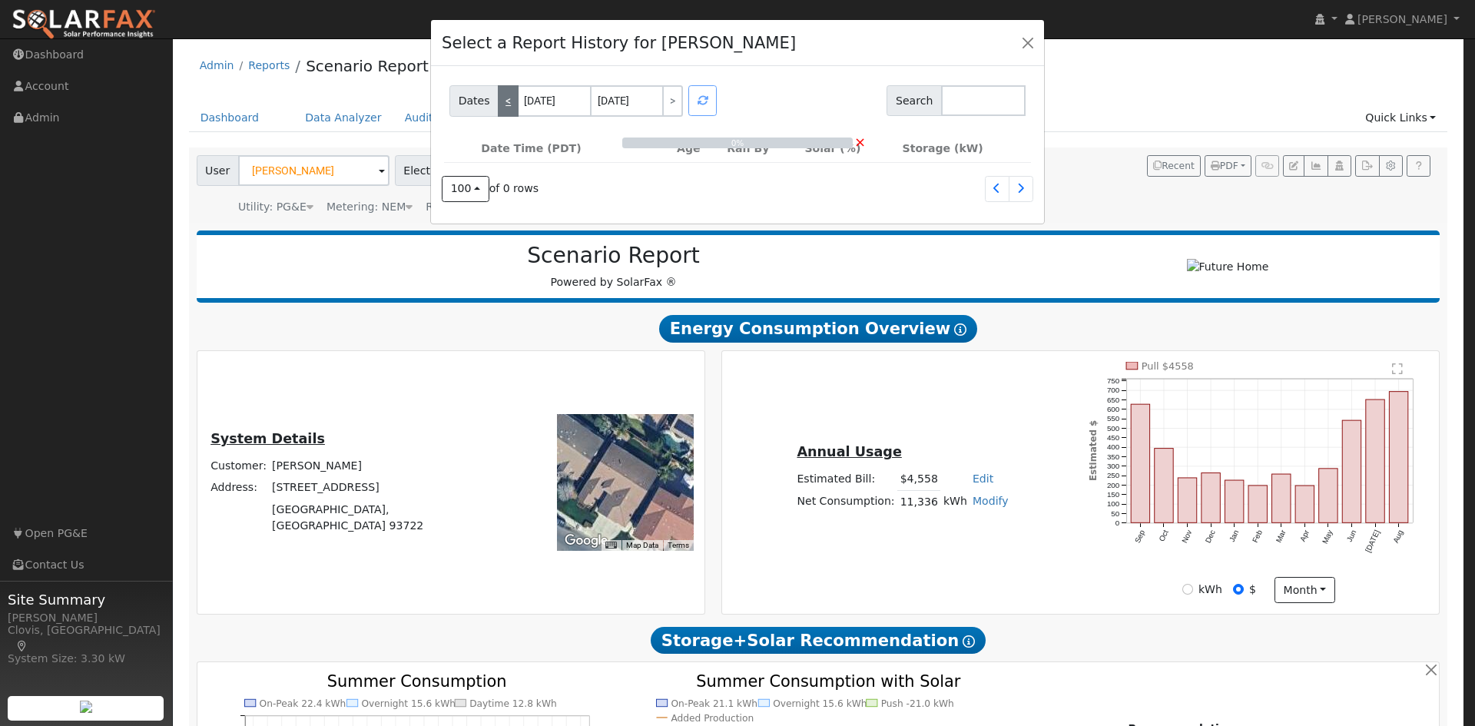
click at [499, 97] on link "<" at bounding box center [508, 100] width 21 height 31
type input "09/04/2025"
type input "09/05/2025"
click at [499, 97] on link "<" at bounding box center [508, 100] width 21 height 31
type input "09/03/2025"
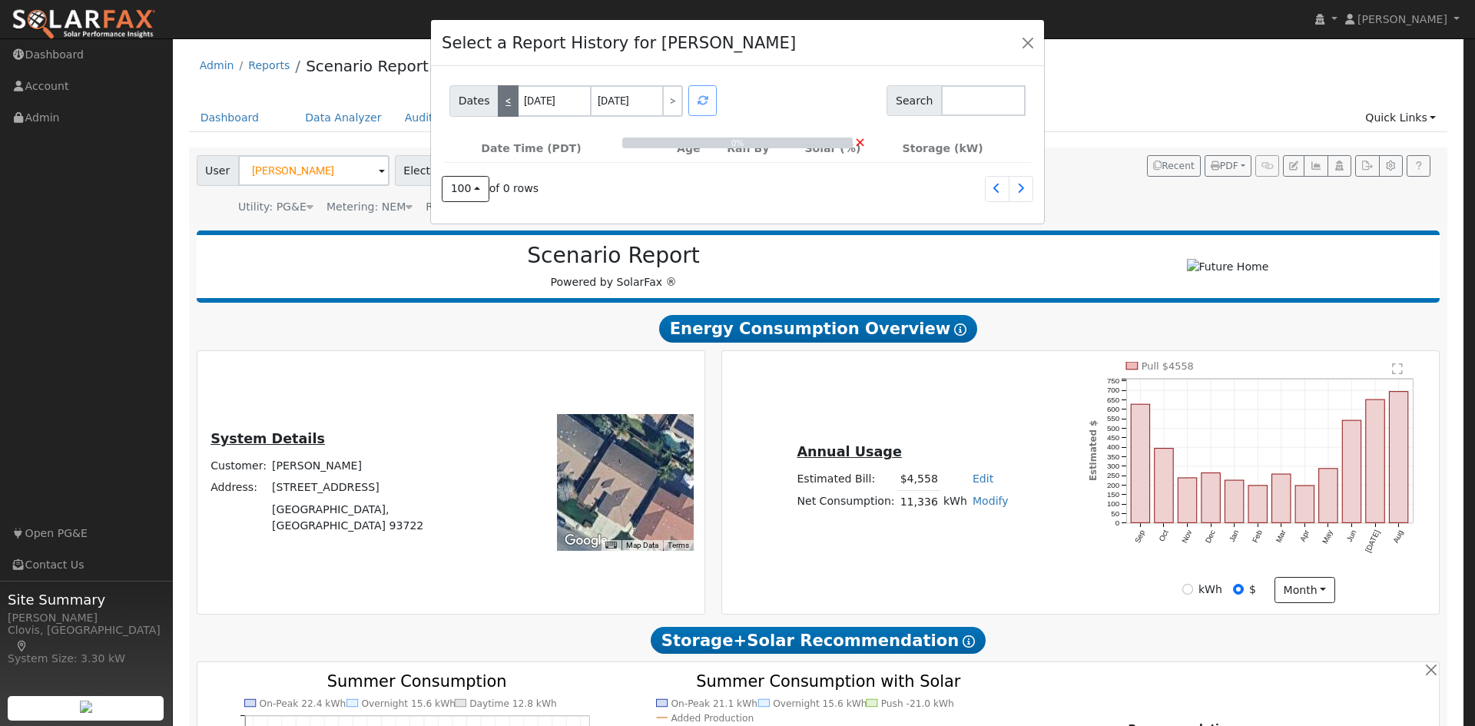
type input "09/04/2025"
click at [499, 97] on link "<" at bounding box center [508, 100] width 21 height 31
type input "09/02/2025"
type input "09/03/2025"
click at [499, 97] on link "<" at bounding box center [508, 100] width 21 height 31
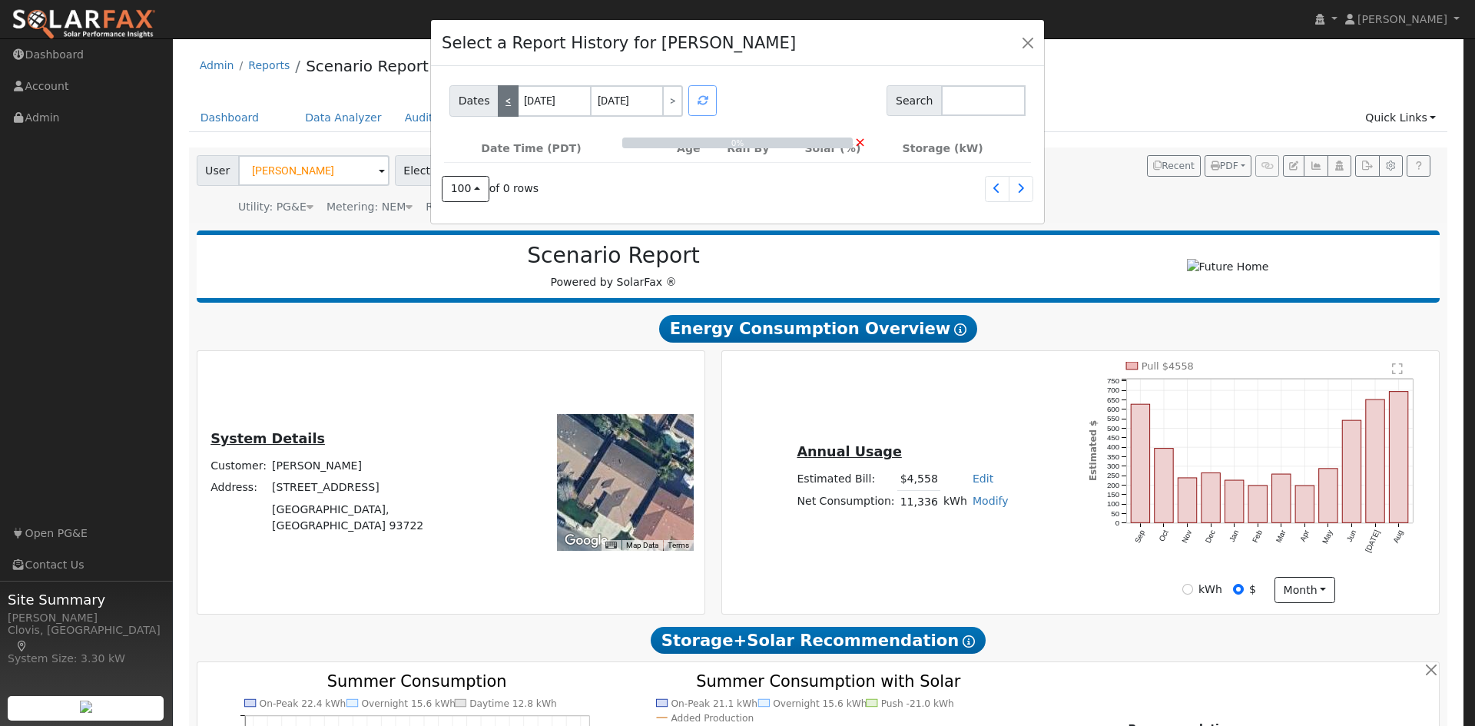
type input "09/01/2025"
type input "09/02/2025"
click at [499, 97] on link "<" at bounding box center [508, 100] width 21 height 31
type input "08/31/2025"
type input "09/01/2025"
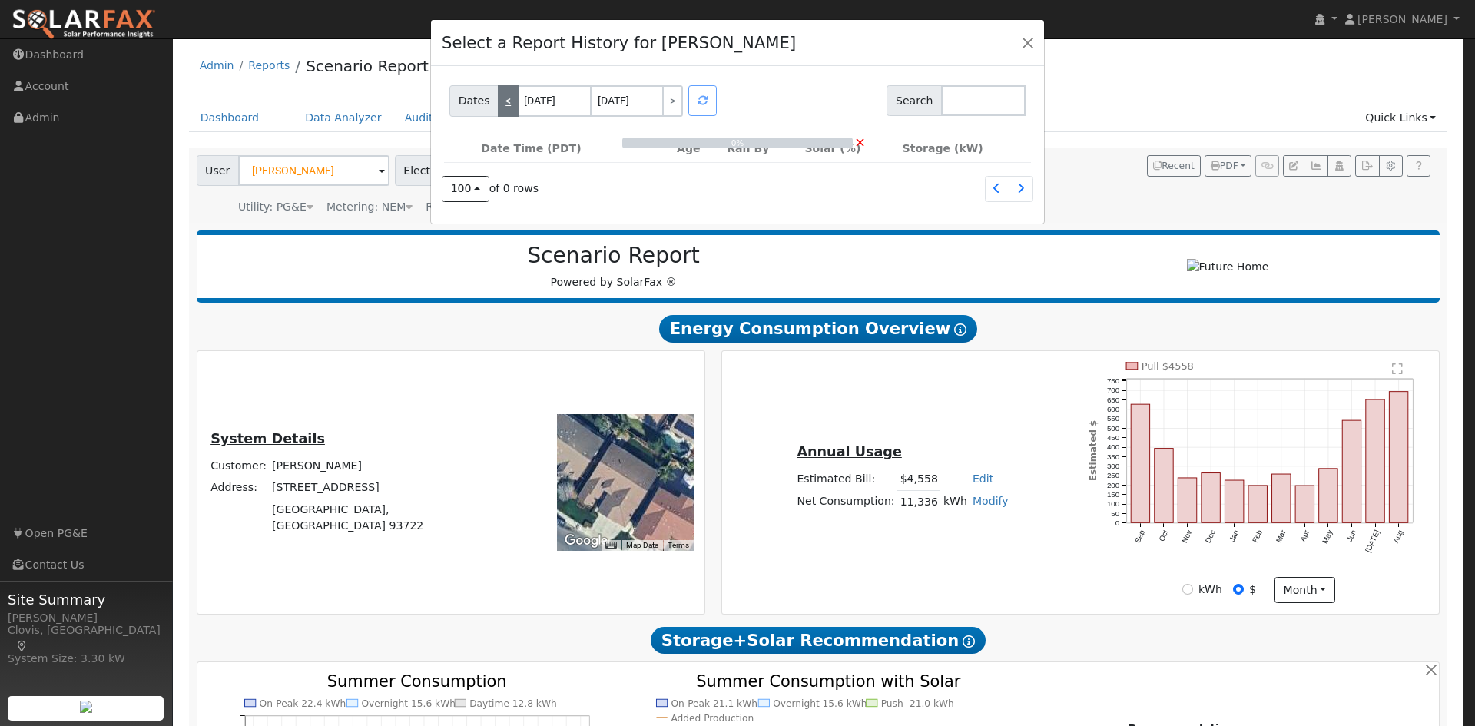
click at [499, 97] on link "<" at bounding box center [508, 100] width 21 height 31
type input "08/30/2025"
type input "08/31/2025"
click at [499, 97] on link "<" at bounding box center [508, 100] width 21 height 31
type input "08/29/2025"
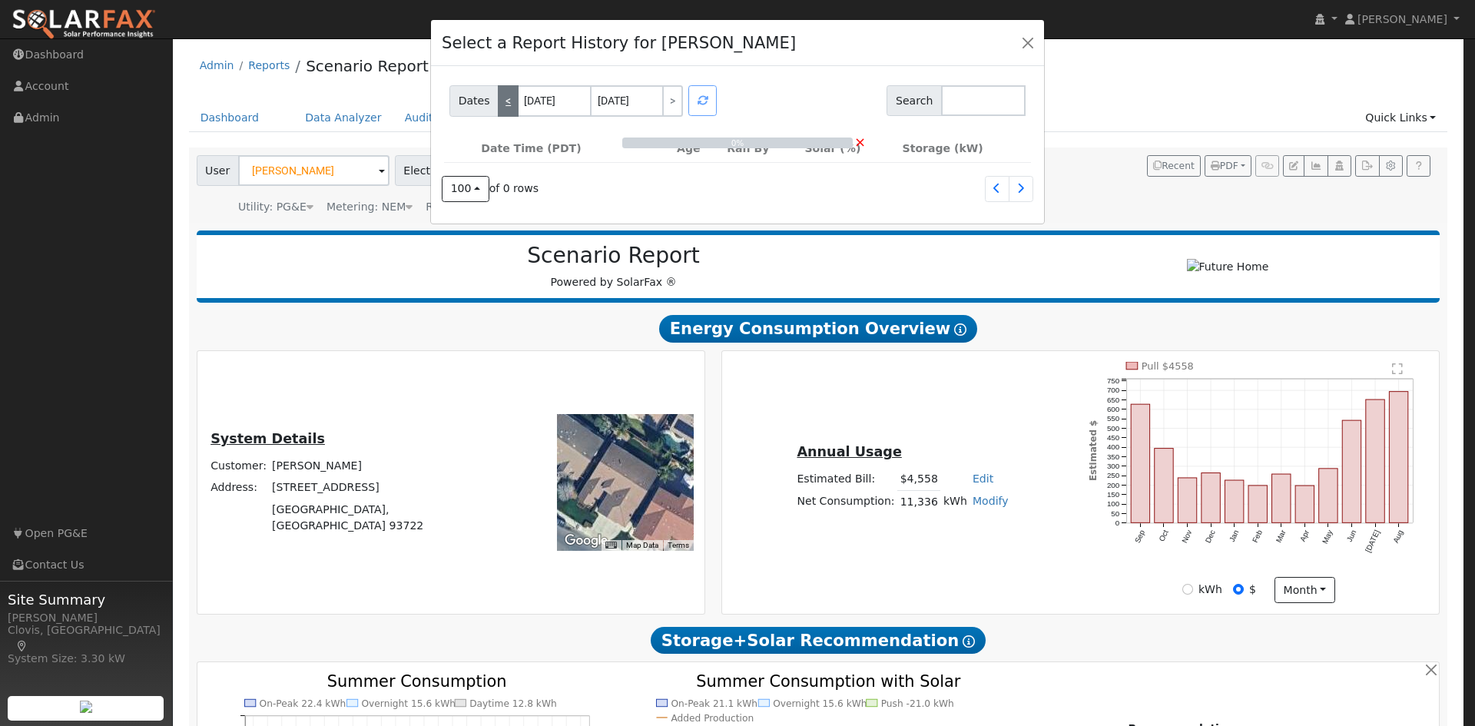
type input "08/30/2025"
click at [499, 97] on link "<" at bounding box center [508, 100] width 21 height 31
type input "08/28/2025"
type input "08/29/2025"
click at [499, 97] on link "<" at bounding box center [508, 100] width 21 height 31
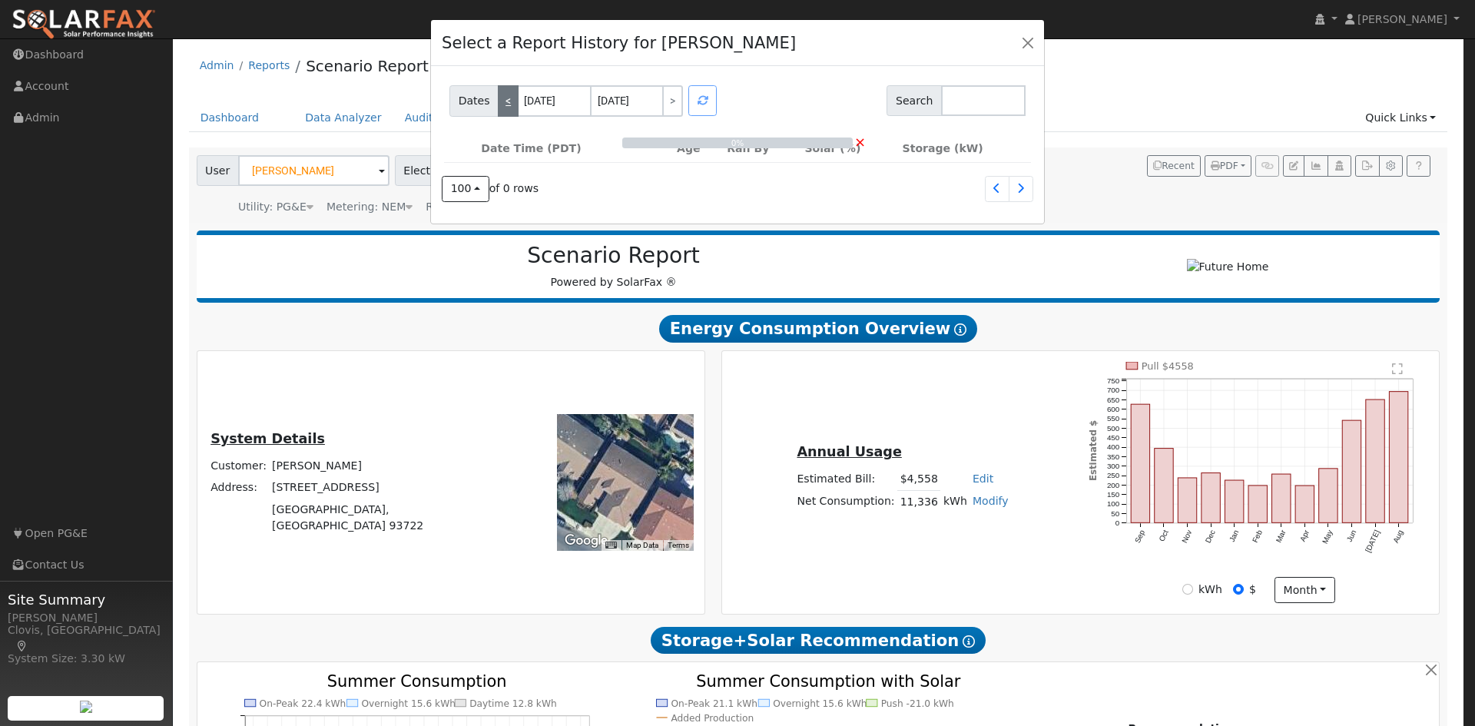
type input "08/27/2025"
type input "08/28/2025"
click at [499, 97] on link "<" at bounding box center [508, 100] width 21 height 31
type input "08/26/2025"
type input "08/27/2025"
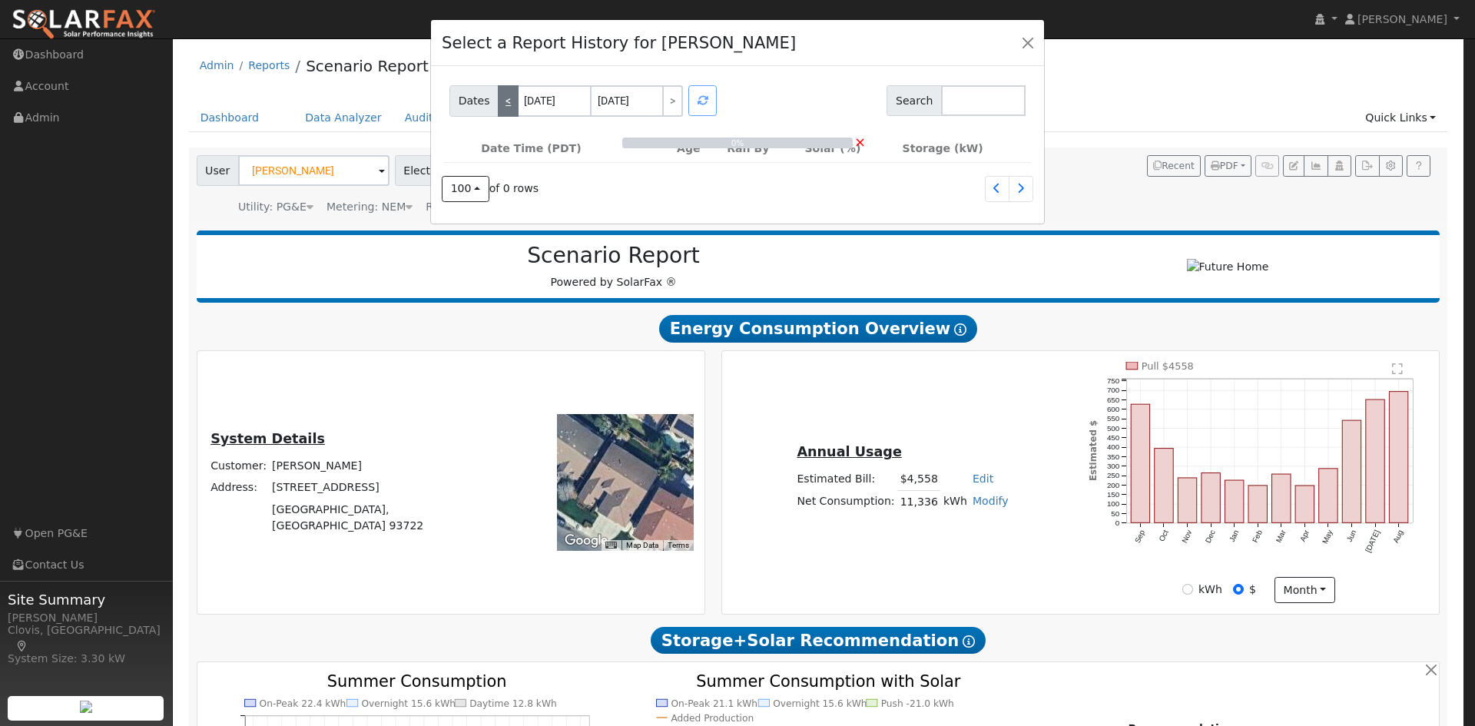
click at [499, 97] on link "<" at bounding box center [508, 100] width 21 height 31
type input "08/25/2025"
type input "08/26/2025"
click at [499, 97] on link "<" at bounding box center [508, 100] width 21 height 31
type input "08/24/2025"
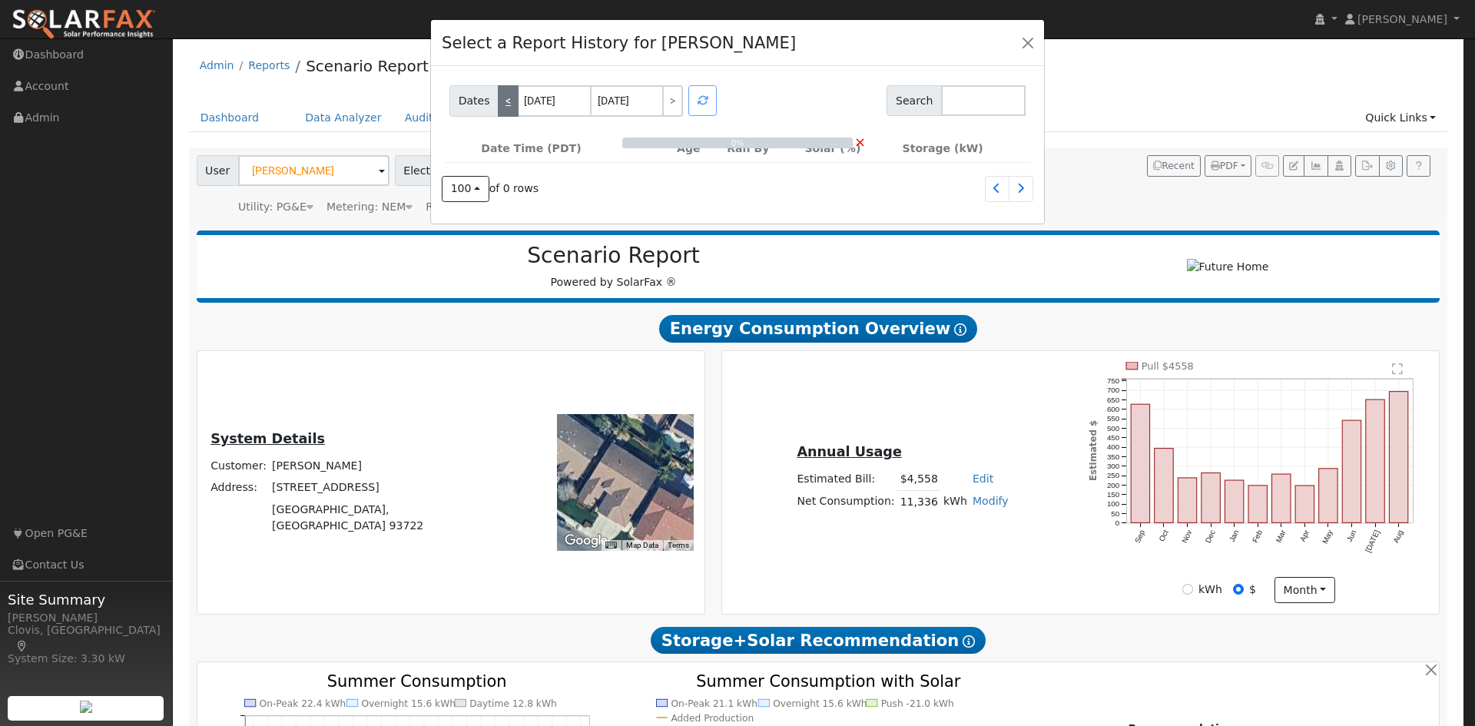
type input "08/25/2025"
click at [498, 97] on link "<" at bounding box center [508, 100] width 21 height 31
type input "08/23/2025"
type input "08/24/2025"
click at [498, 97] on link "<" at bounding box center [508, 100] width 21 height 31
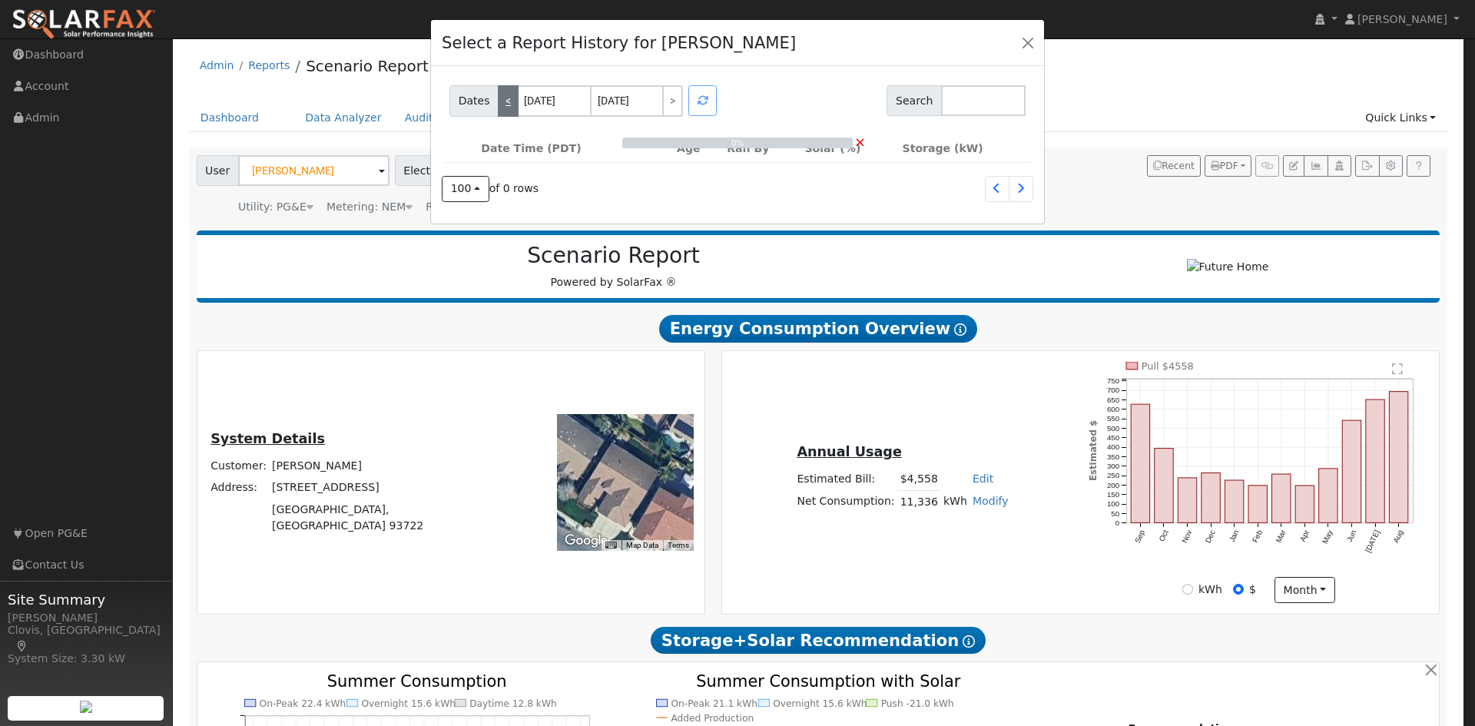
type input "08/22/2025"
type input "08/23/2025"
click at [498, 97] on link "<" at bounding box center [508, 100] width 21 height 31
type input "08/21/2025"
type input "08/22/2025"
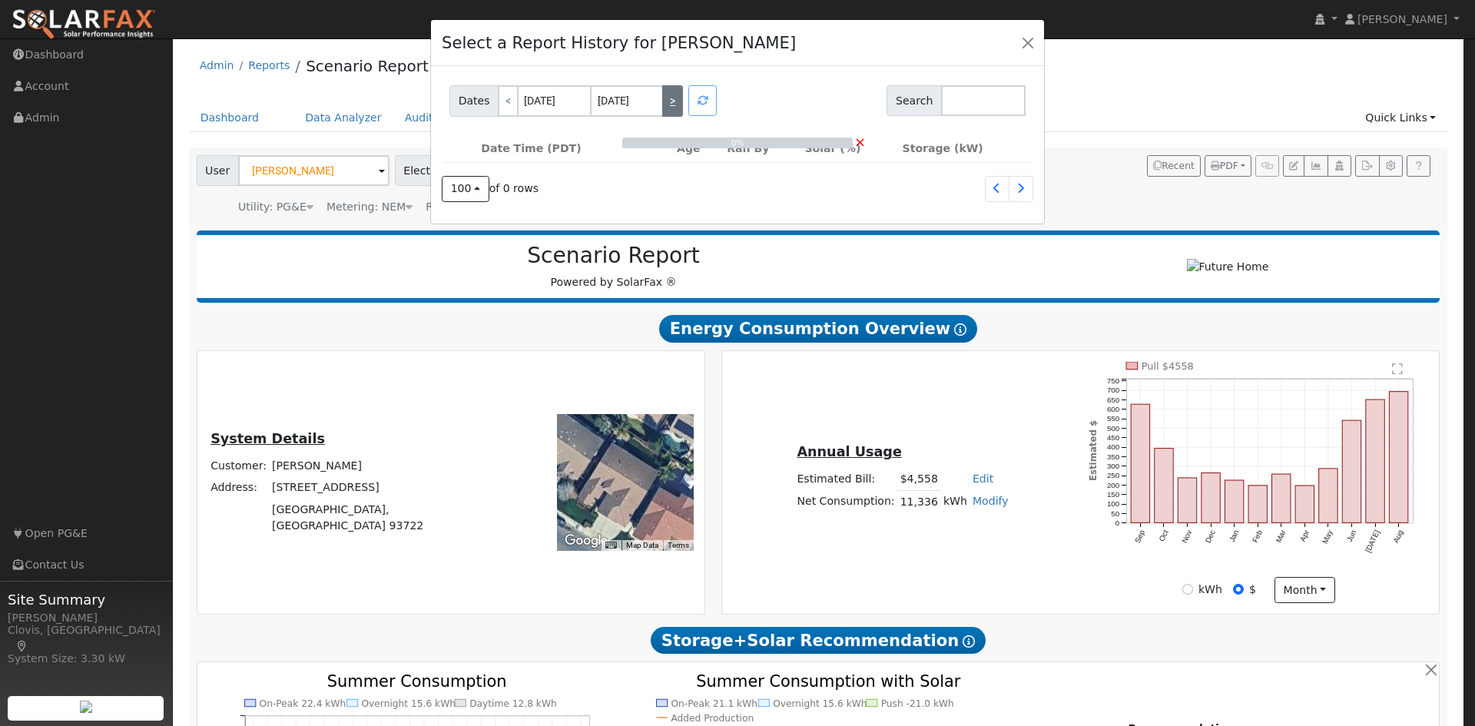
click at [668, 101] on link ">" at bounding box center [672, 100] width 21 height 31
type input "08/22/2025"
type input "08/23/2025"
click at [668, 101] on link ">" at bounding box center [672, 100] width 21 height 31
type input "08/23/2025"
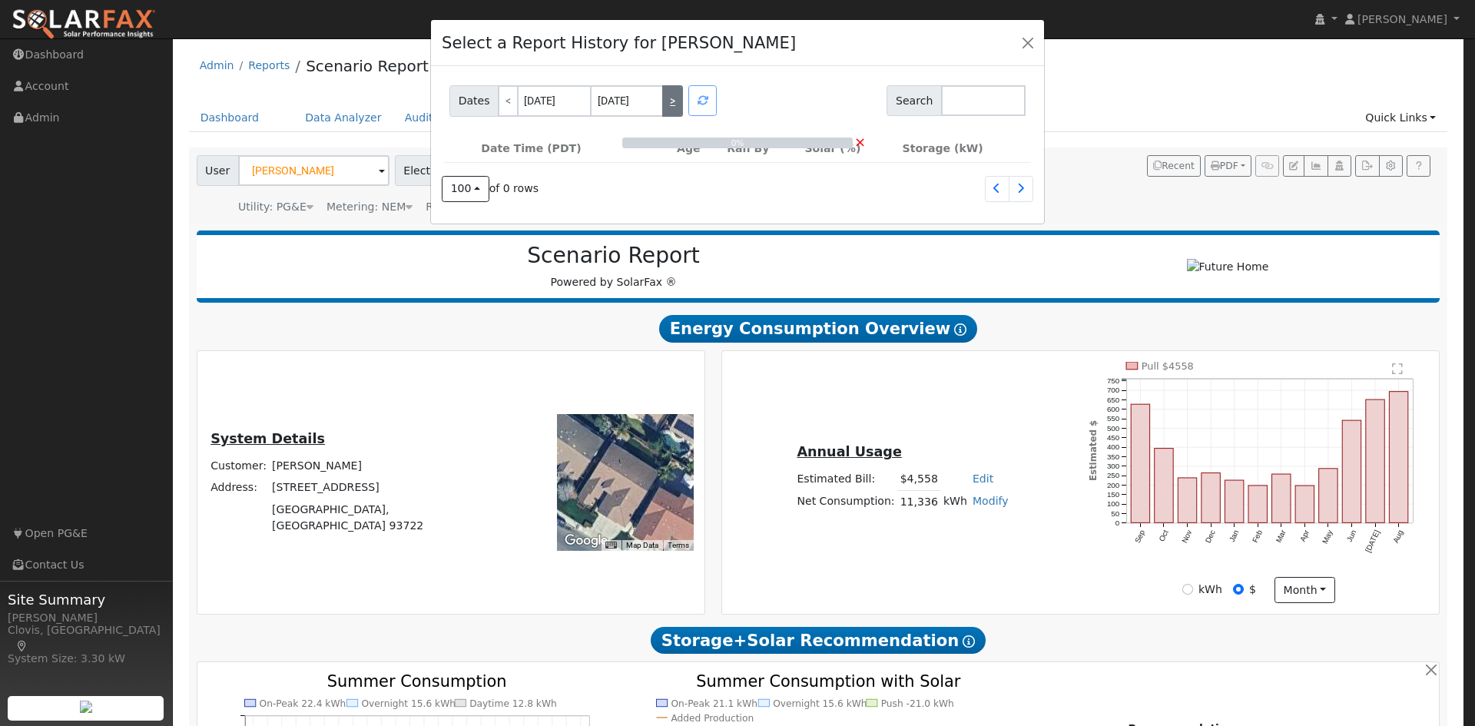
type input "08/24/2025"
click at [668, 101] on link ">" at bounding box center [672, 100] width 21 height 31
type input "08/24/2025"
type input "08/25/2025"
click at [668, 101] on link ">" at bounding box center [672, 100] width 21 height 31
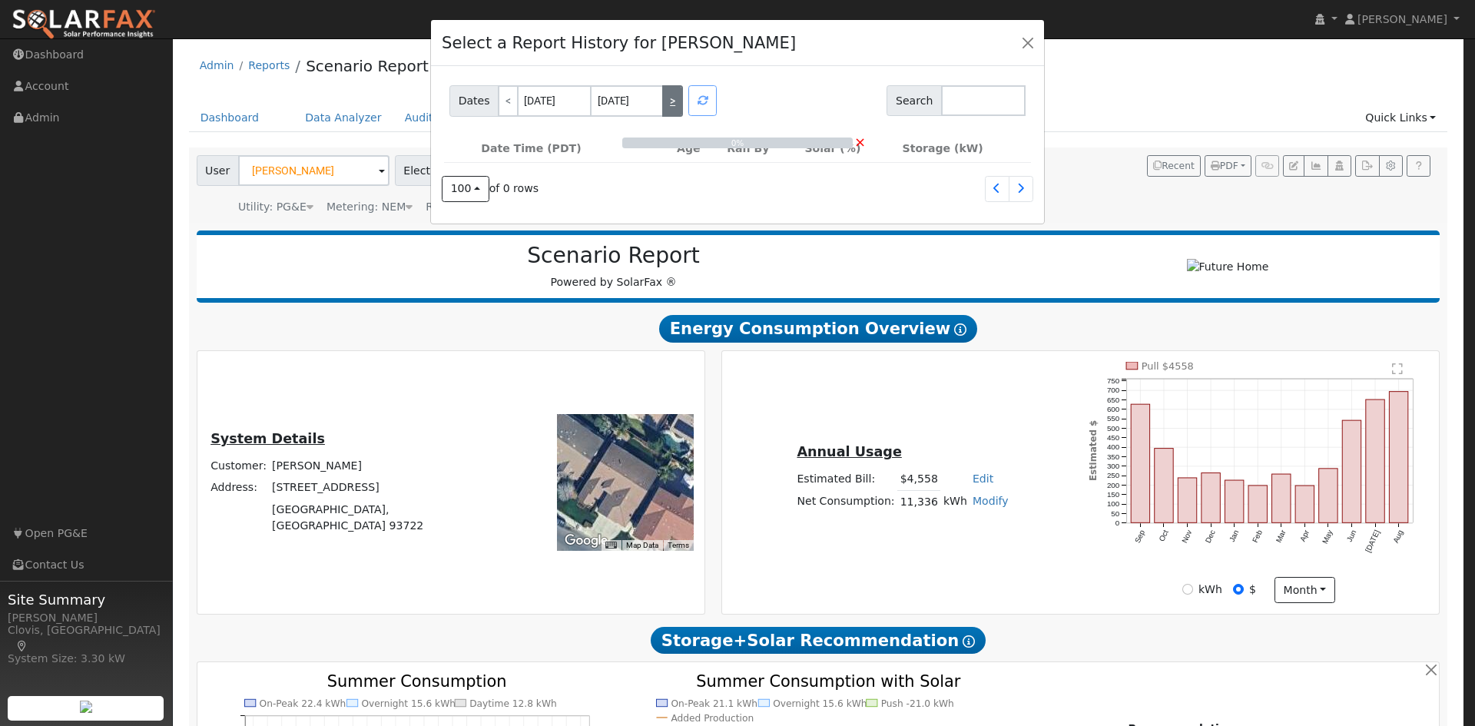
type input "08/25/2025"
type input "08/26/2025"
click at [668, 101] on link ">" at bounding box center [672, 100] width 21 height 31
type input "08/26/2025"
type input "08/27/2025"
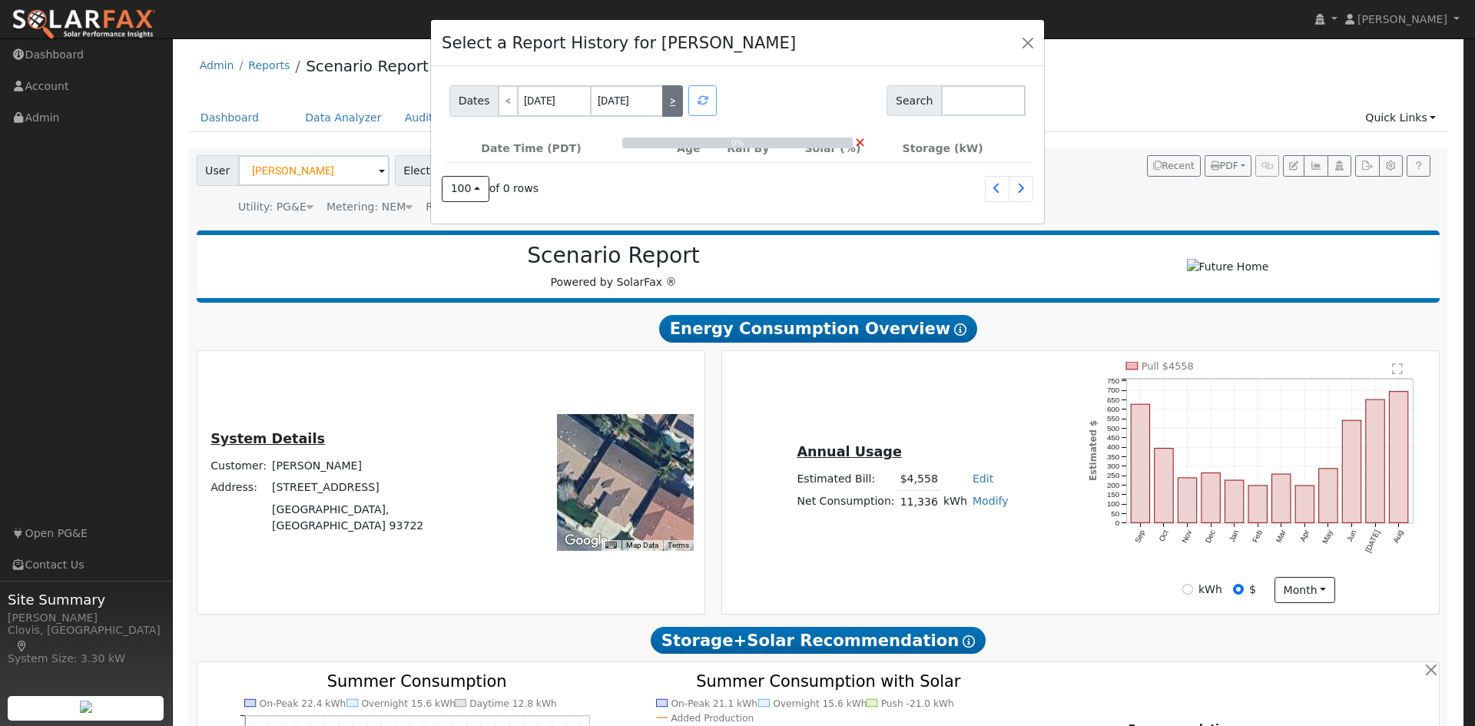
click at [668, 101] on link ">" at bounding box center [672, 100] width 21 height 31
type input "08/27/2025"
type input "08/28/2025"
click at [668, 101] on link ">" at bounding box center [672, 100] width 21 height 31
type input "08/28/2025"
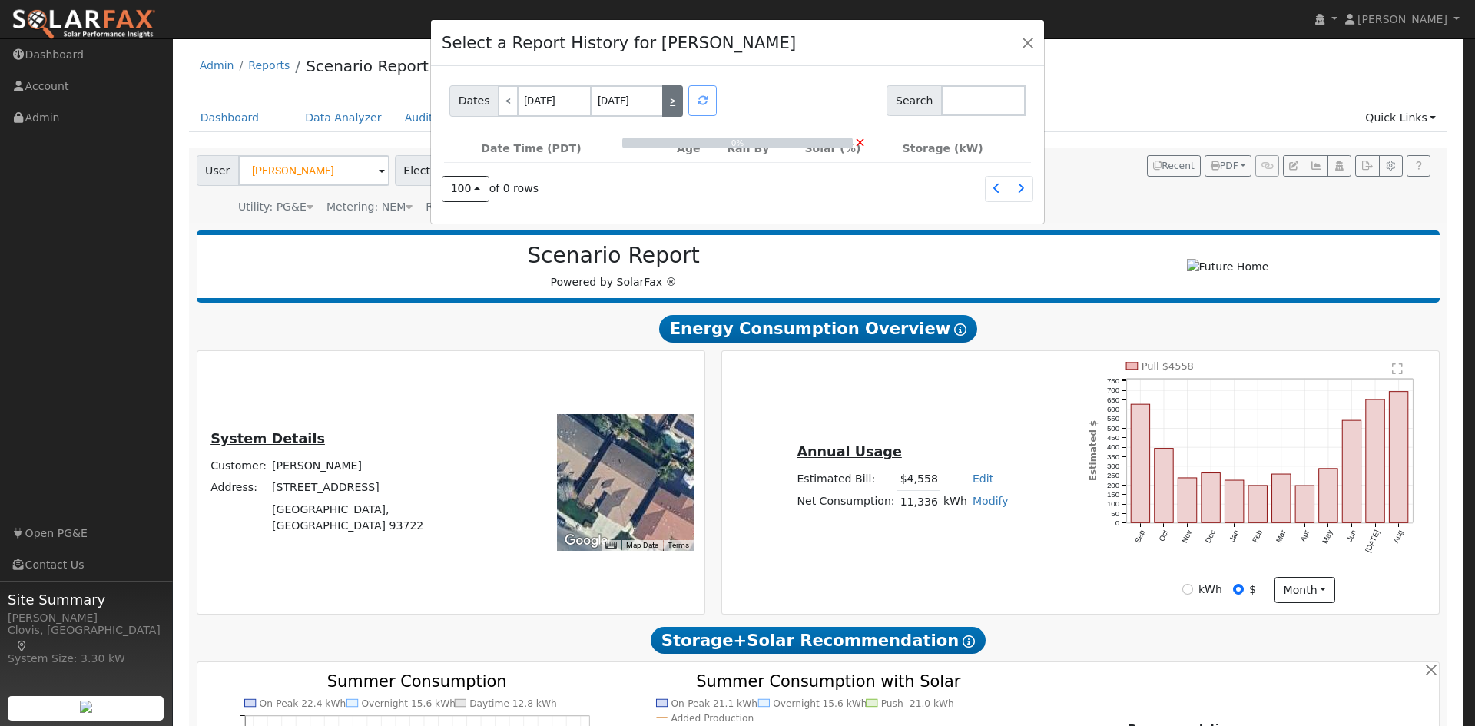
type input "08/29/2025"
click at [692, 106] on div at bounding box center [703, 100] width 34 height 31
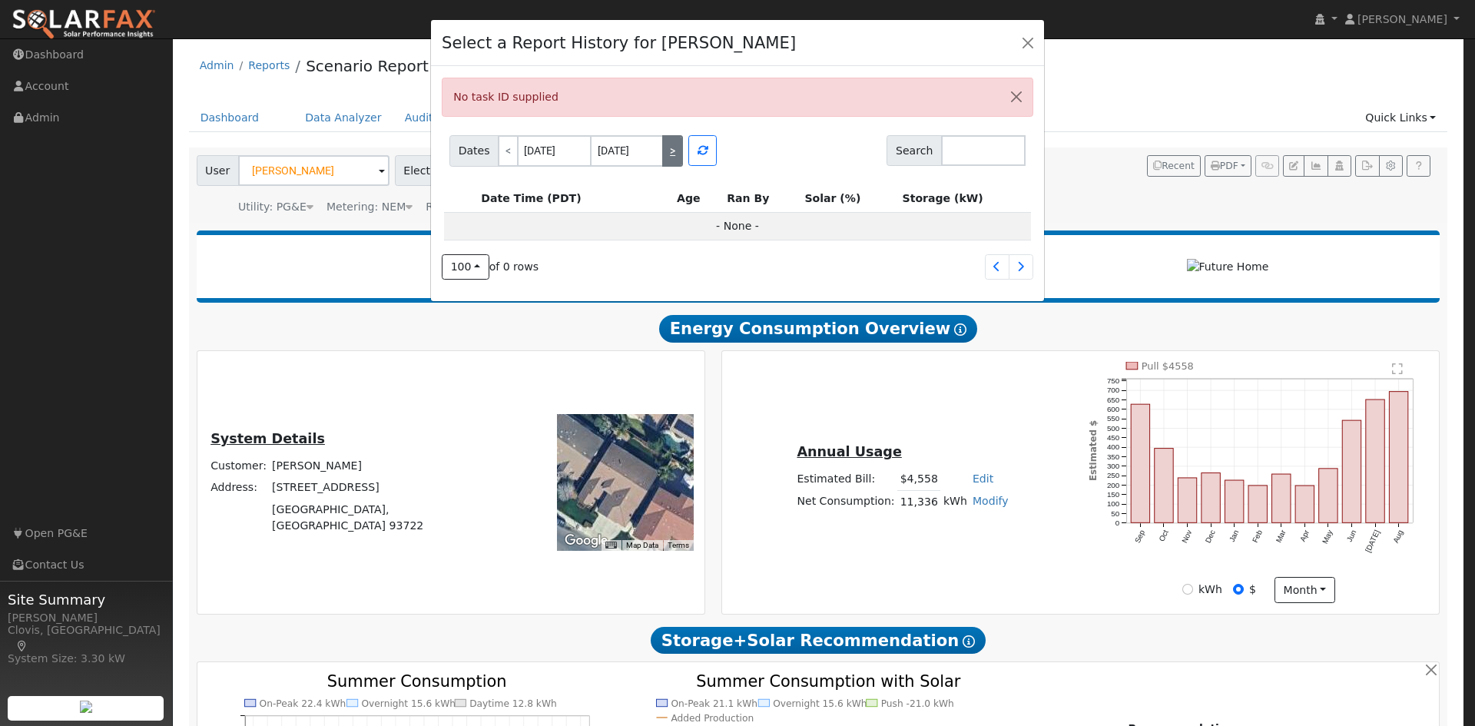
click at [670, 163] on link ">" at bounding box center [672, 150] width 21 height 31
type input "08/29/2025"
type input "08/30/2025"
click at [670, 163] on link ">" at bounding box center [672, 150] width 21 height 31
type input "08/30/2025"
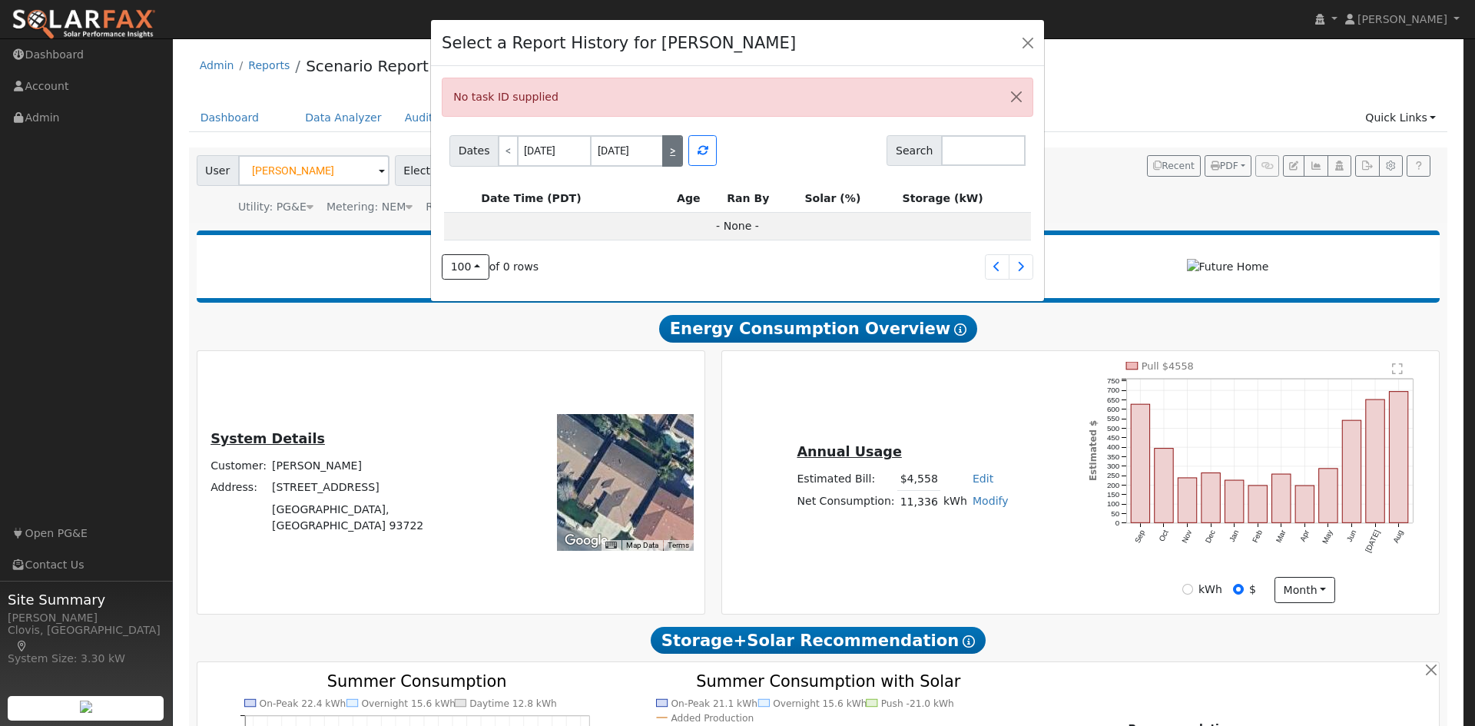
type input "08/31/2025"
click at [670, 163] on link ">" at bounding box center [672, 150] width 21 height 31
type input "08/31/2025"
type input "09/01/2025"
click at [670, 163] on link ">" at bounding box center [672, 150] width 21 height 31
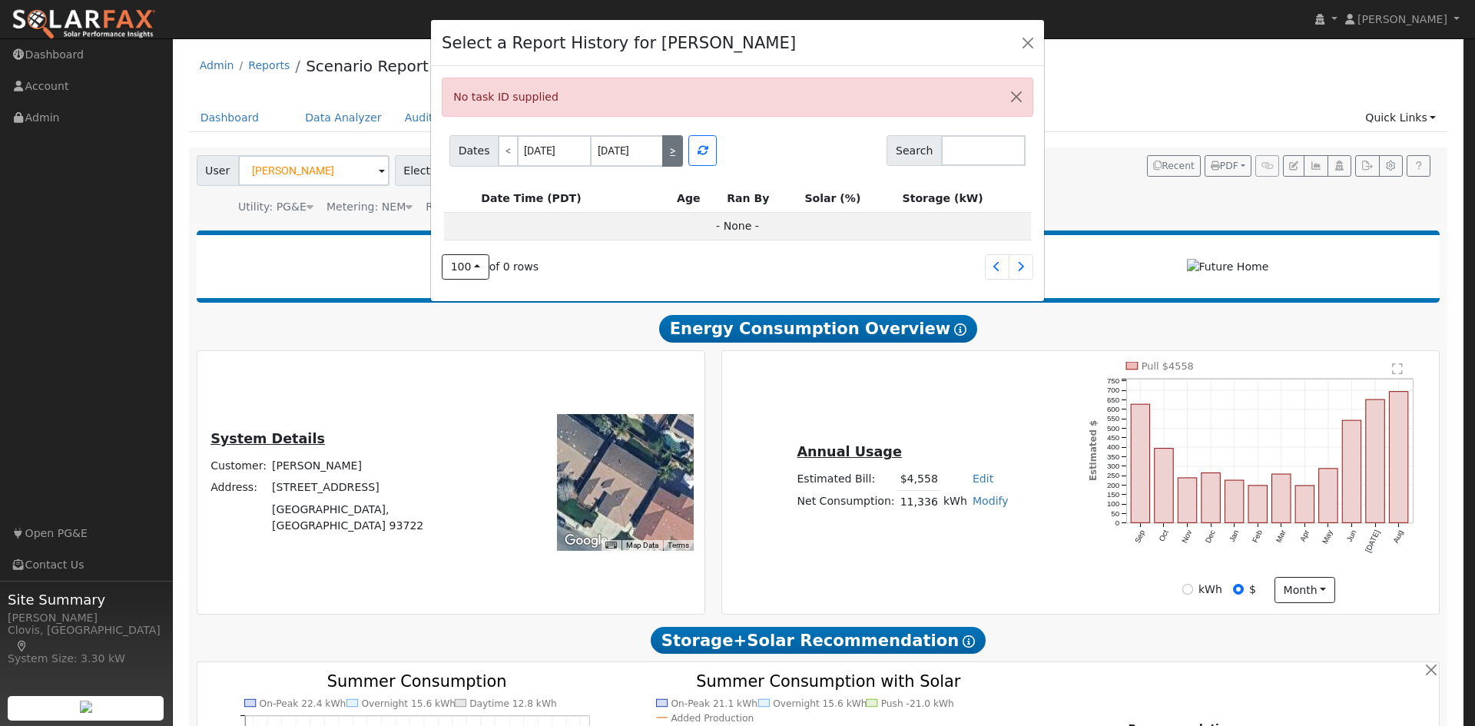
type input "09/01/2025"
type input "09/02/2025"
click at [670, 163] on link ">" at bounding box center [672, 150] width 21 height 31
type input "09/02/2025"
type input "09/03/2025"
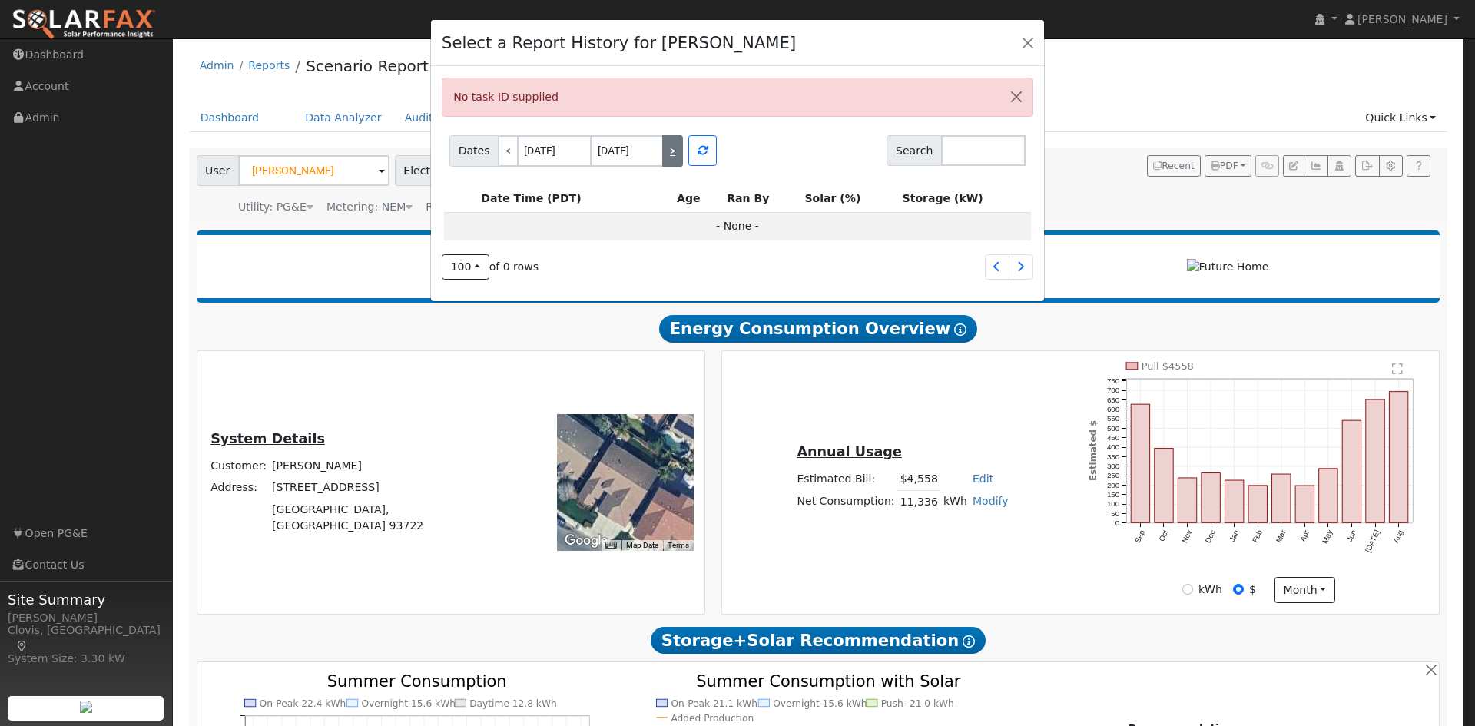
click at [670, 163] on link ">" at bounding box center [672, 150] width 21 height 31
type input "09/03/2025"
type input "09/04/2025"
click at [670, 163] on link ">" at bounding box center [672, 150] width 21 height 31
type input "09/04/2025"
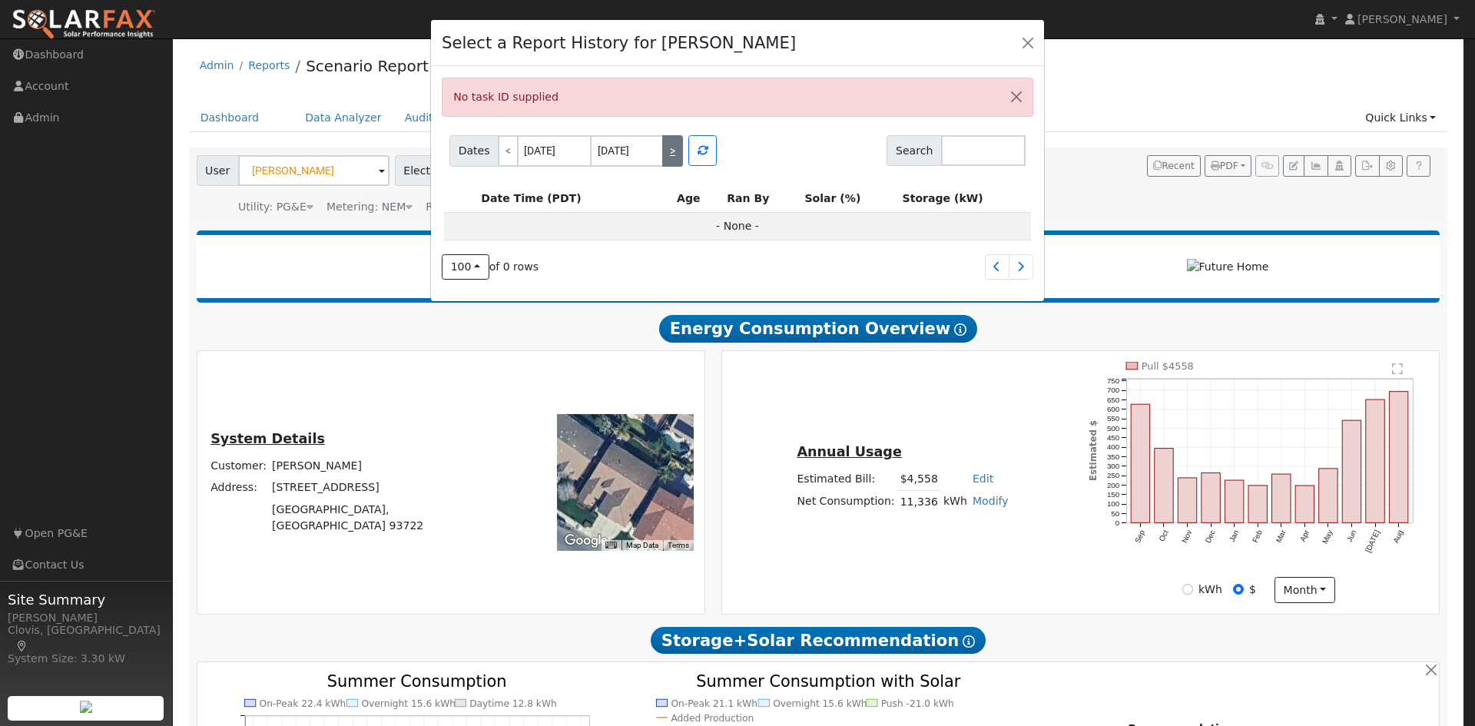
type input "09/05/2025"
click at [670, 163] on link ">" at bounding box center [672, 150] width 21 height 31
type input "09/05/2025"
type input "09/06/2025"
click at [670, 163] on link ">" at bounding box center [672, 150] width 21 height 31
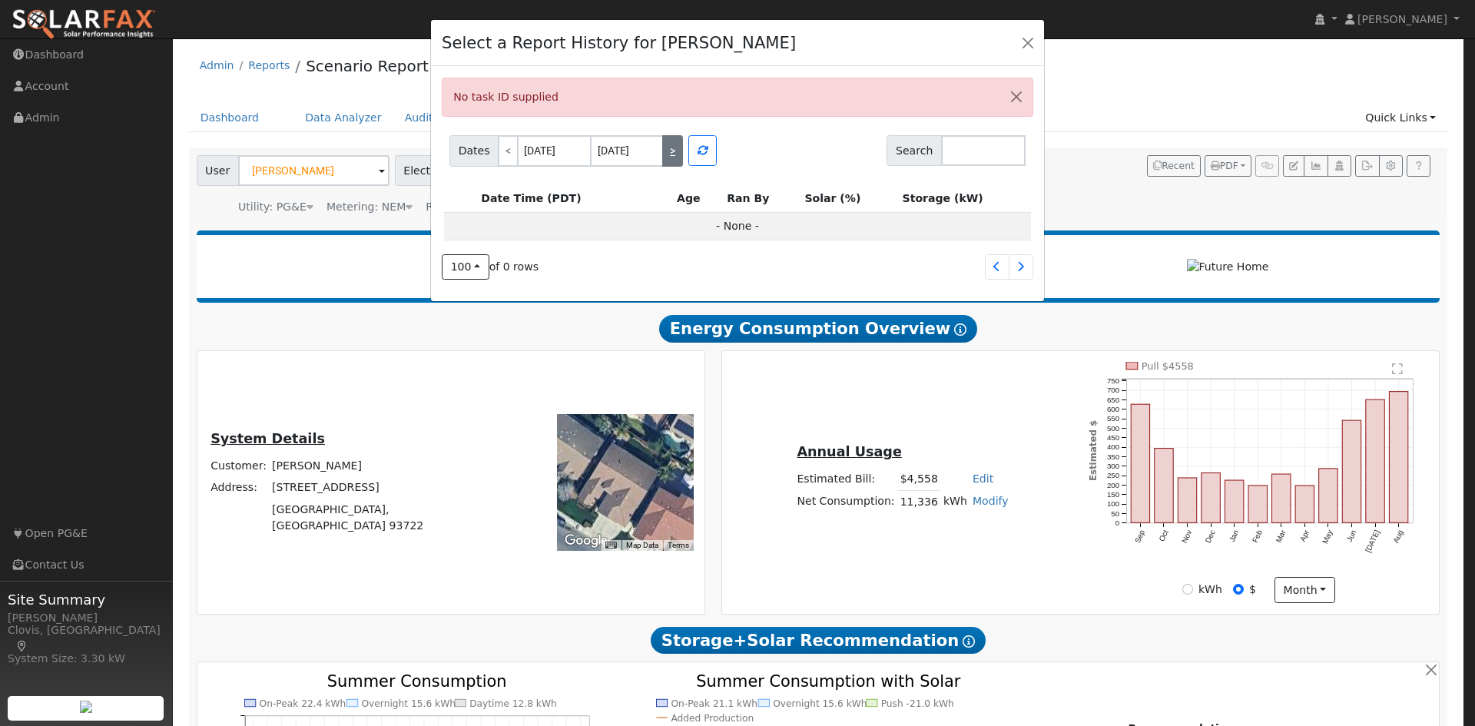
type input "09/06/2025"
type input "09/07/2025"
click at [670, 163] on link ">" at bounding box center [672, 150] width 21 height 31
type input "09/07/2025"
type input "09/08/2025"
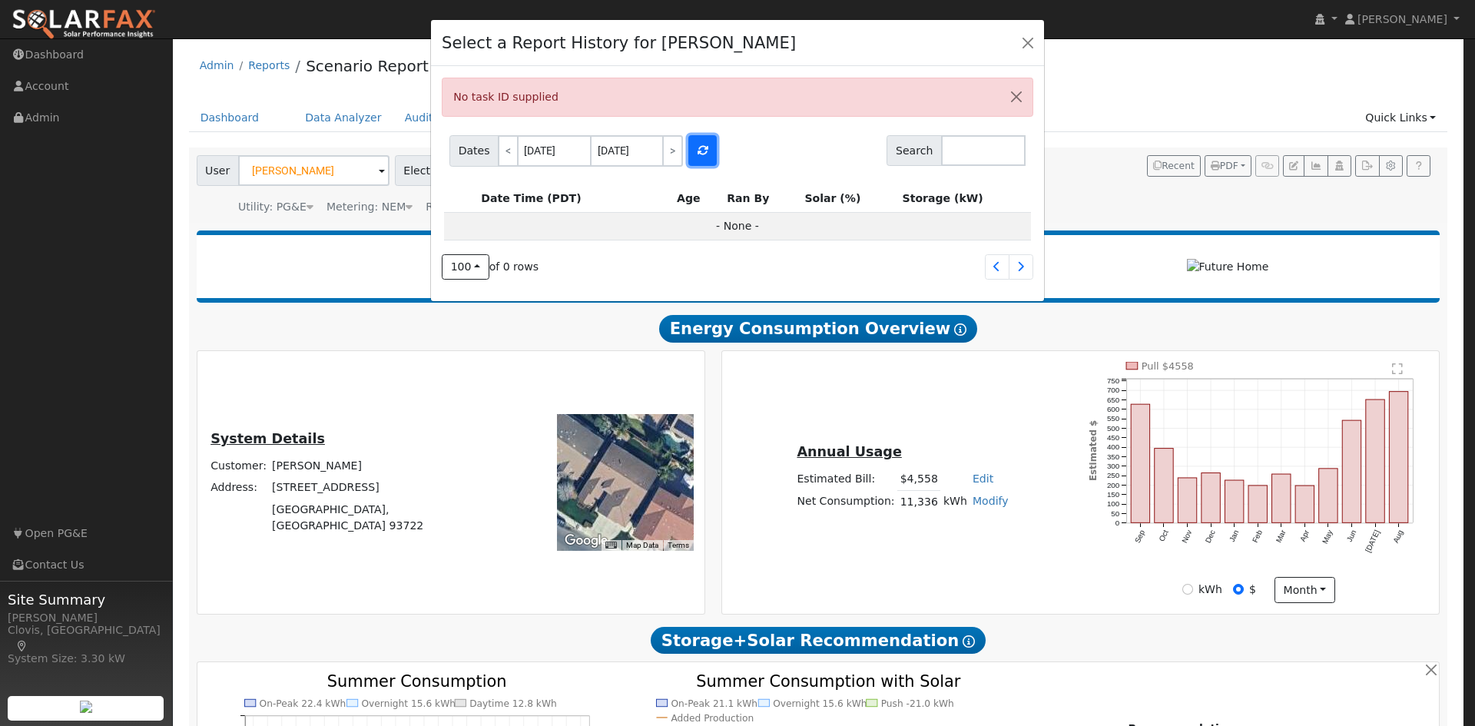
click at [691, 157] on button "button" at bounding box center [702, 150] width 28 height 31
click at [692, 155] on button "button" at bounding box center [702, 150] width 28 height 31
click at [671, 154] on link ">" at bounding box center [672, 150] width 21 height 31
type input "09/08/2025"
type input "09/09/2025"
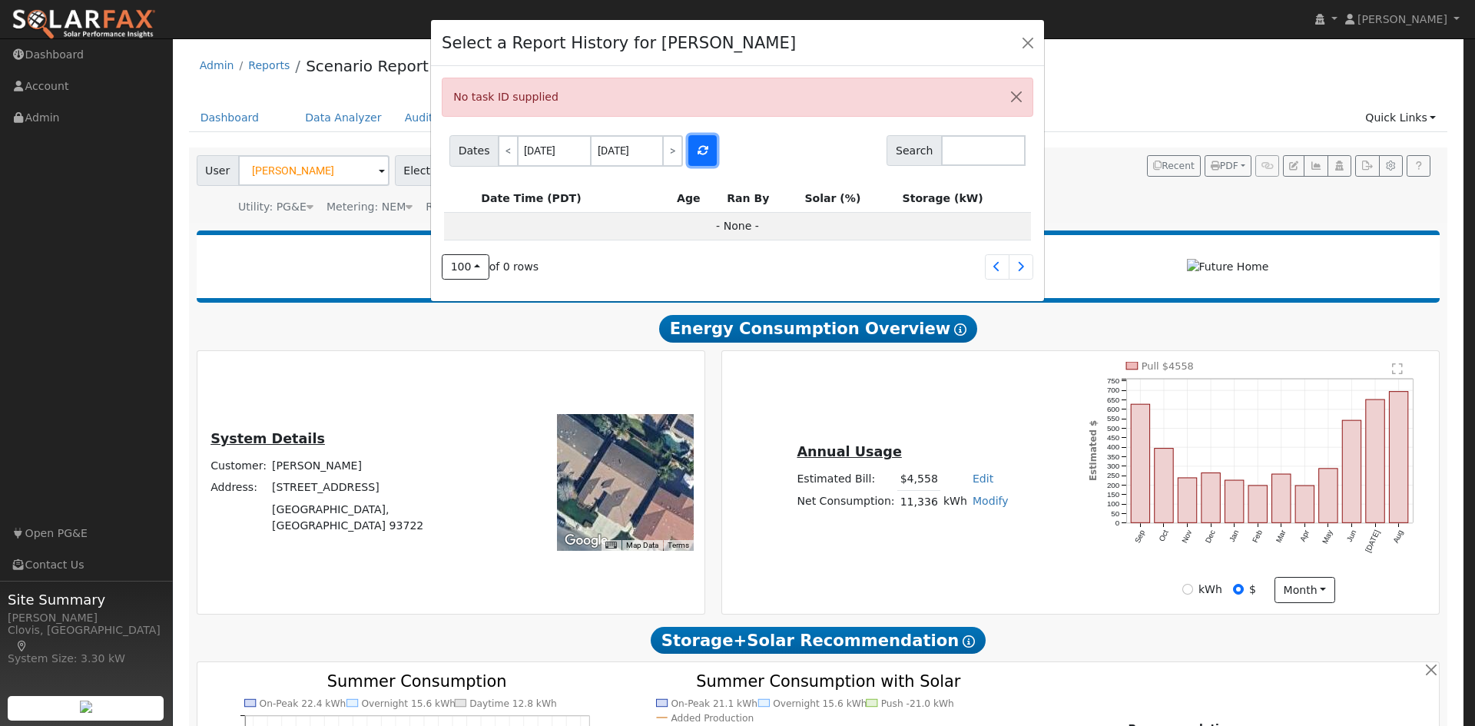
click at [698, 152] on icon "button" at bounding box center [703, 150] width 11 height 11
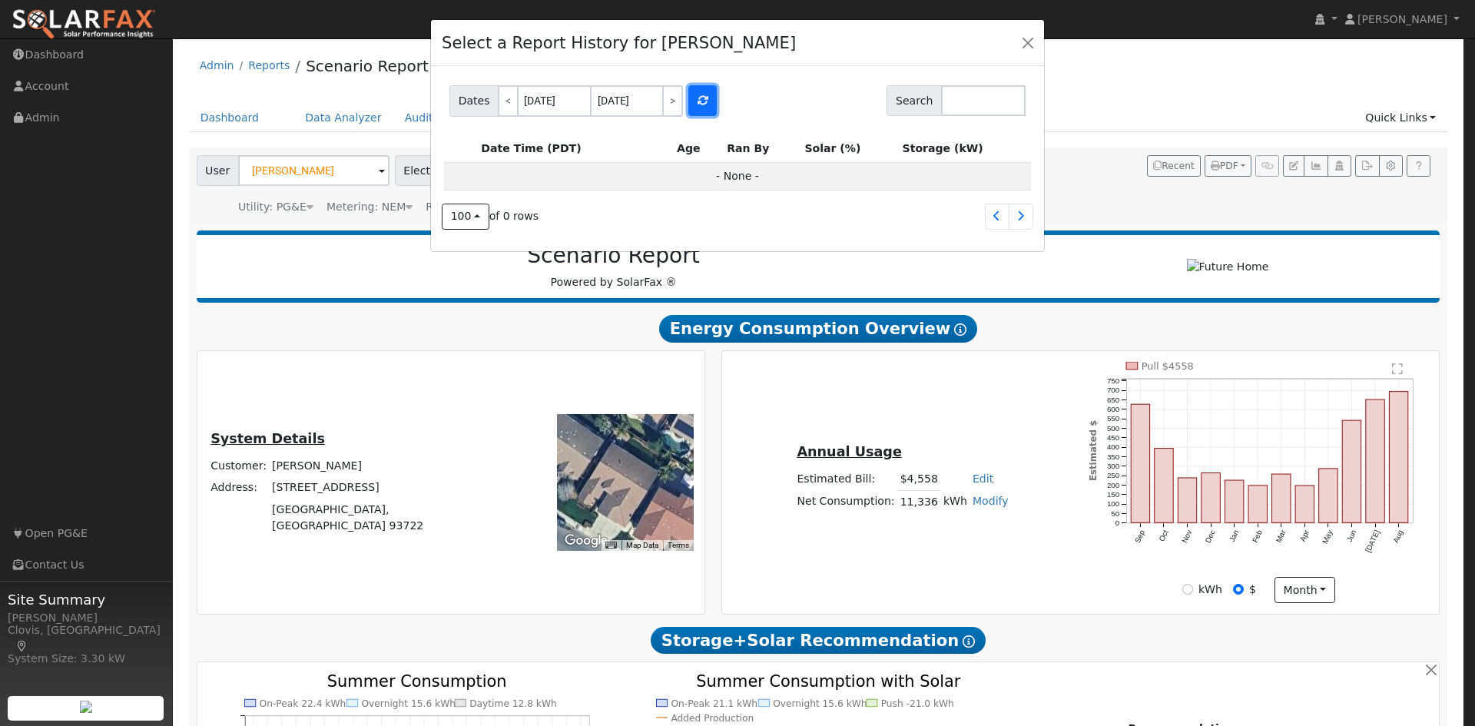
click at [698, 106] on icon "button" at bounding box center [703, 100] width 11 height 11
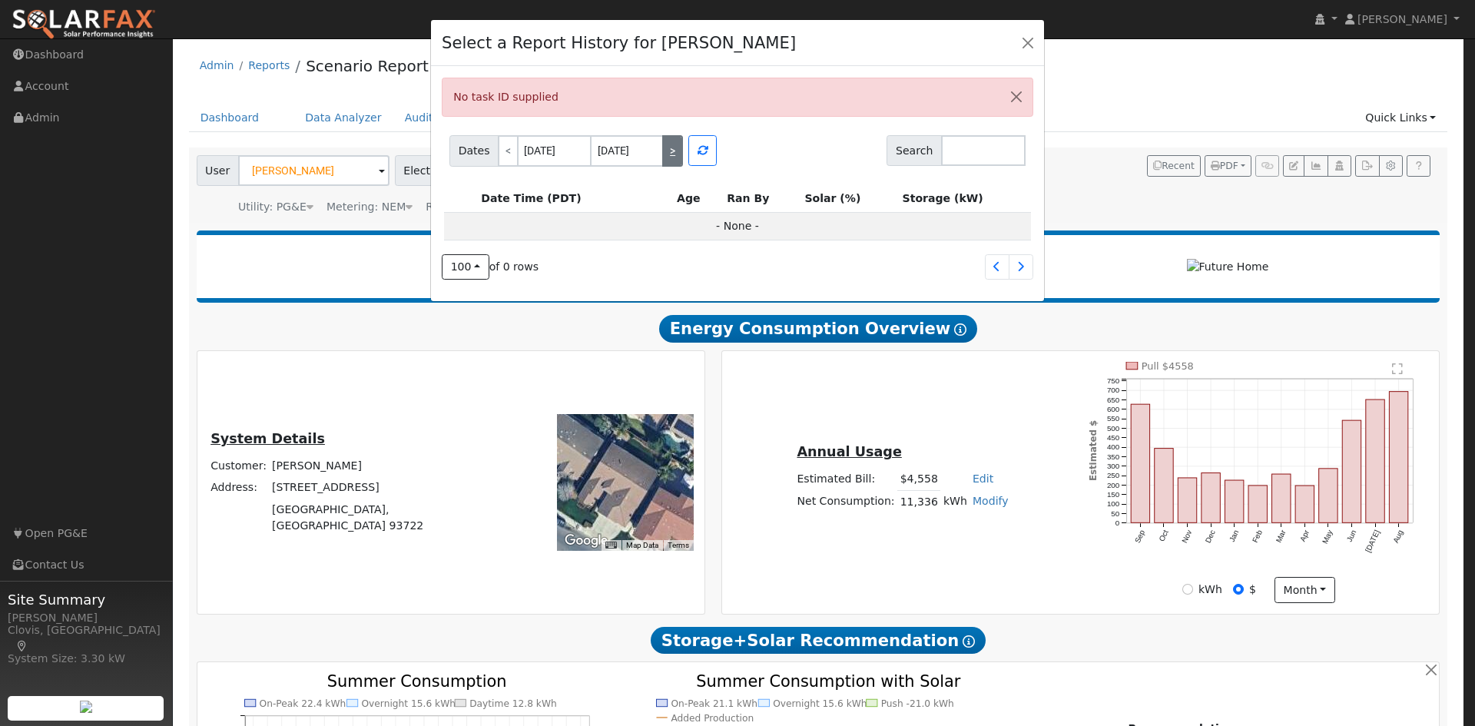
click at [675, 152] on link ">" at bounding box center [672, 150] width 21 height 31
type input "09/09/2025"
type input "09/10/2025"
click at [698, 152] on icon "button" at bounding box center [703, 150] width 11 height 11
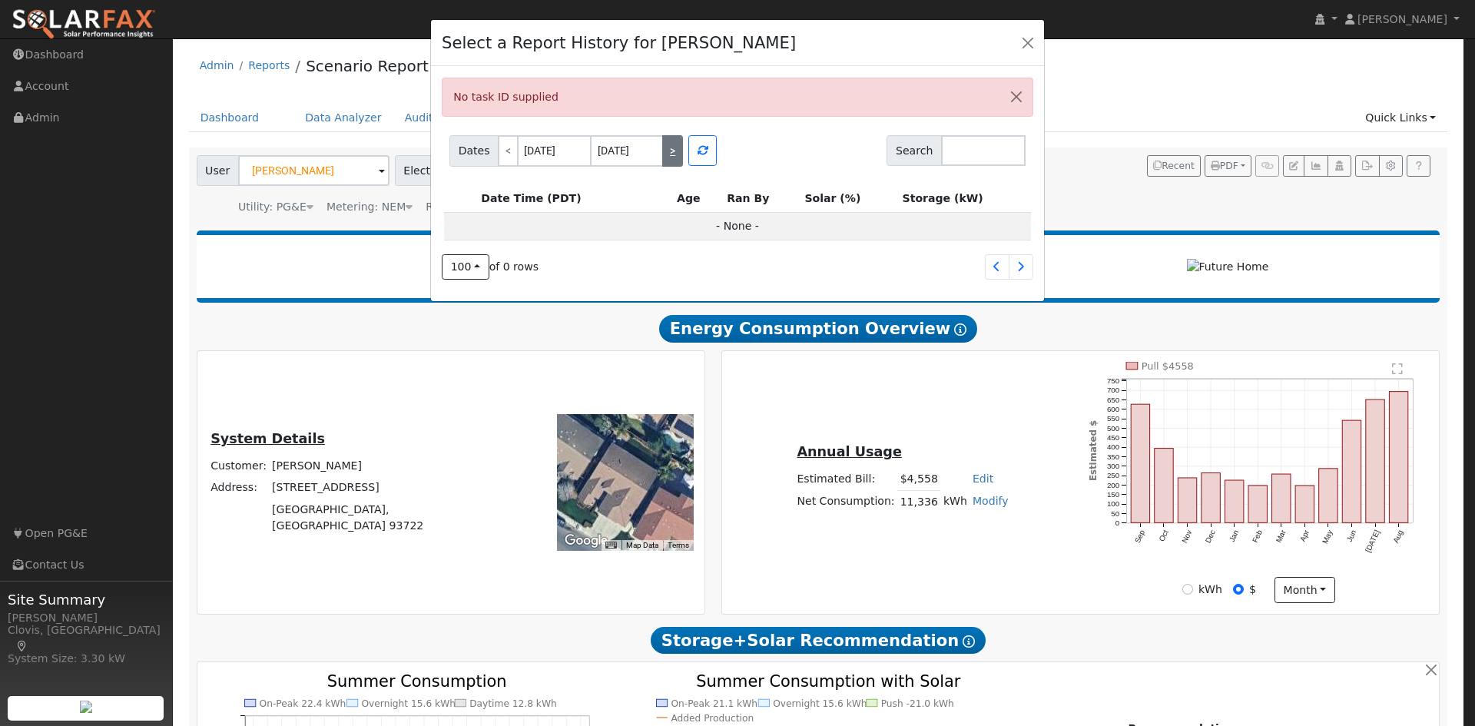
click at [671, 148] on link ">" at bounding box center [672, 150] width 21 height 31
type input "09/10/2025"
type input "09/11/2025"
click at [698, 148] on icon "button" at bounding box center [703, 150] width 11 height 11
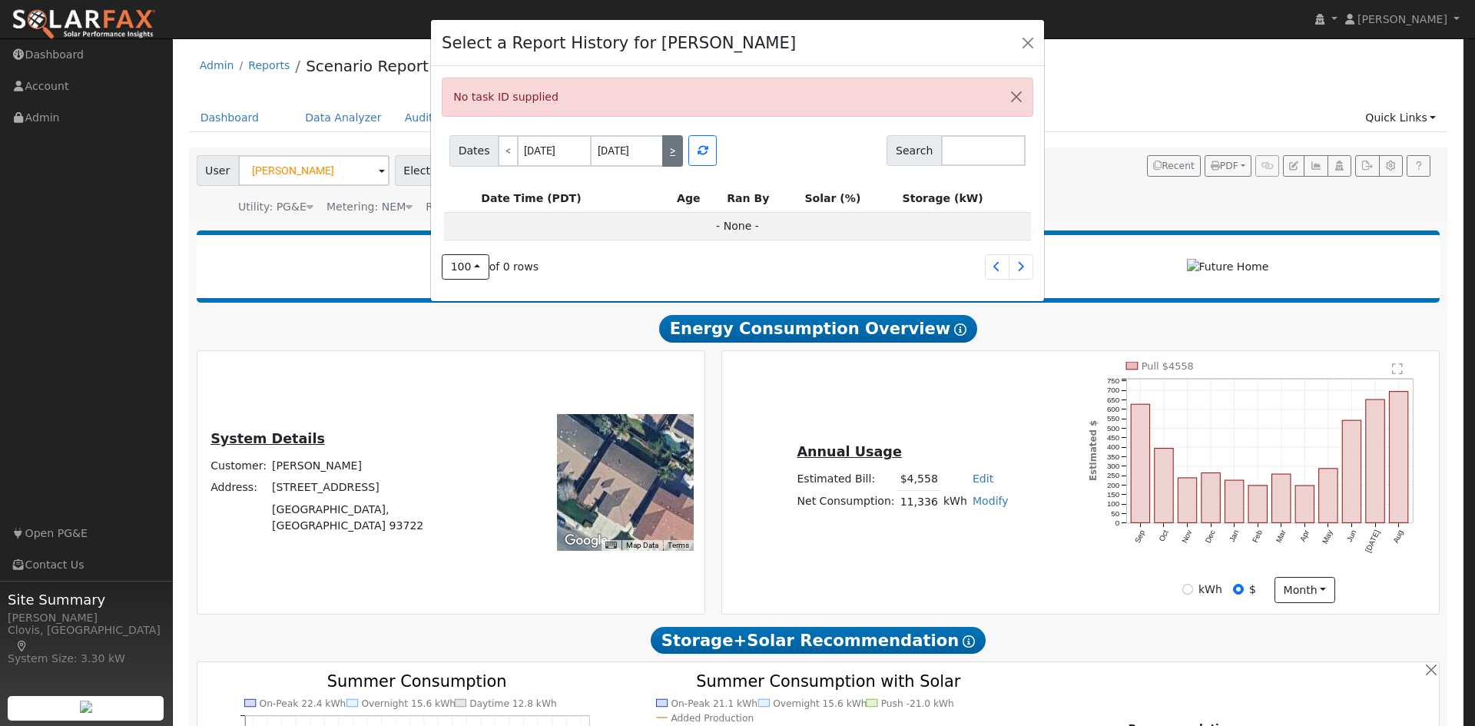
click at [675, 145] on link ">" at bounding box center [672, 150] width 21 height 31
type input "09/11/2025"
type input "09/12/2025"
click at [698, 147] on icon "button" at bounding box center [703, 150] width 11 height 11
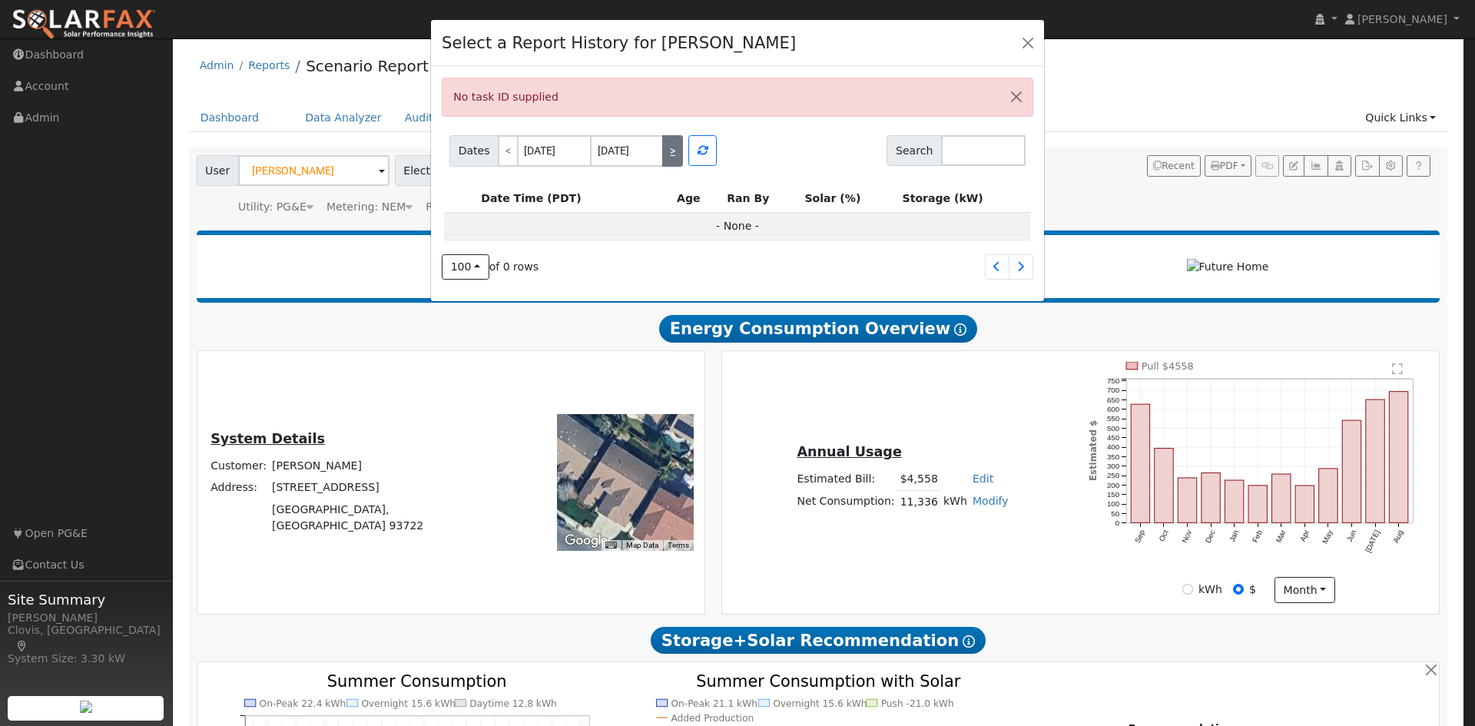
click at [662, 147] on link ">" at bounding box center [672, 150] width 21 height 31
type input "09/12/2025"
type input "09/13/2025"
click at [714, 147] on div at bounding box center [703, 150] width 34 height 31
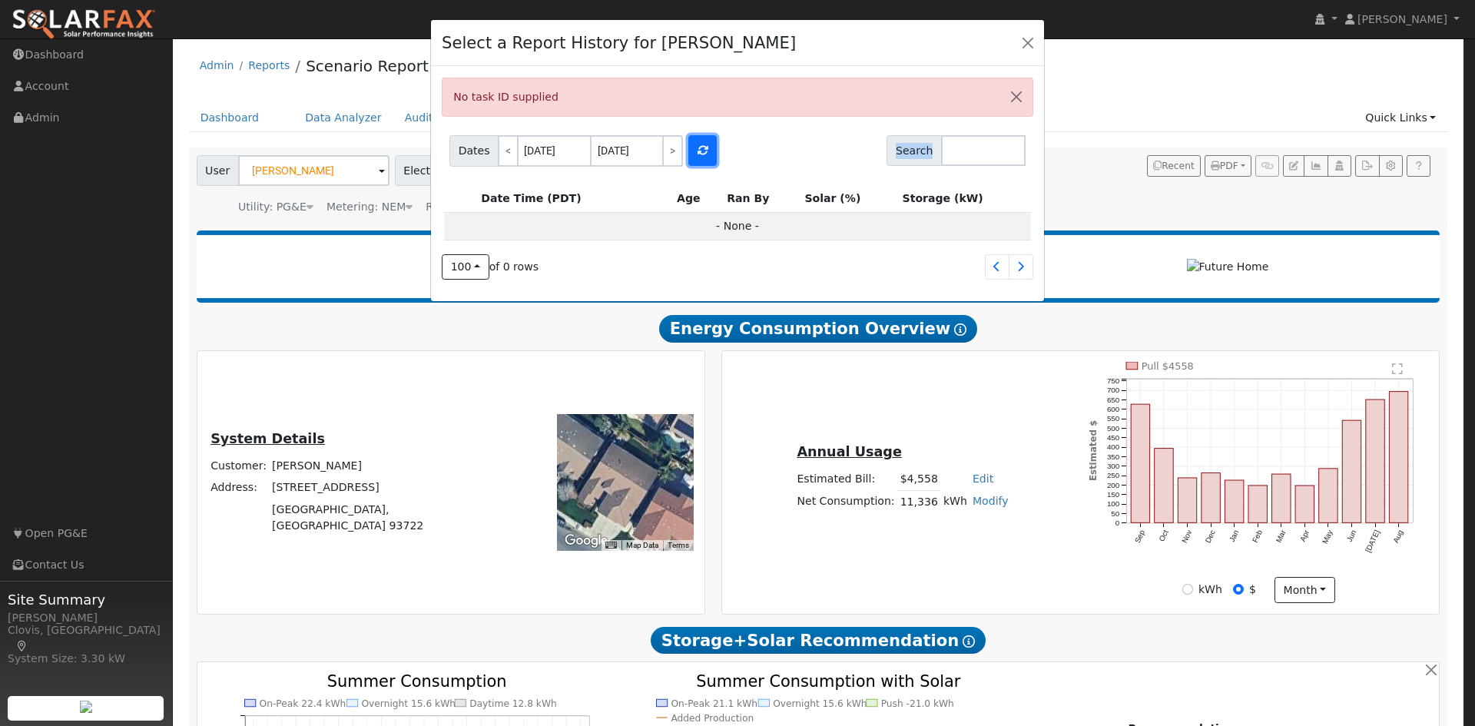
click at [698, 147] on icon "button" at bounding box center [703, 150] width 11 height 11
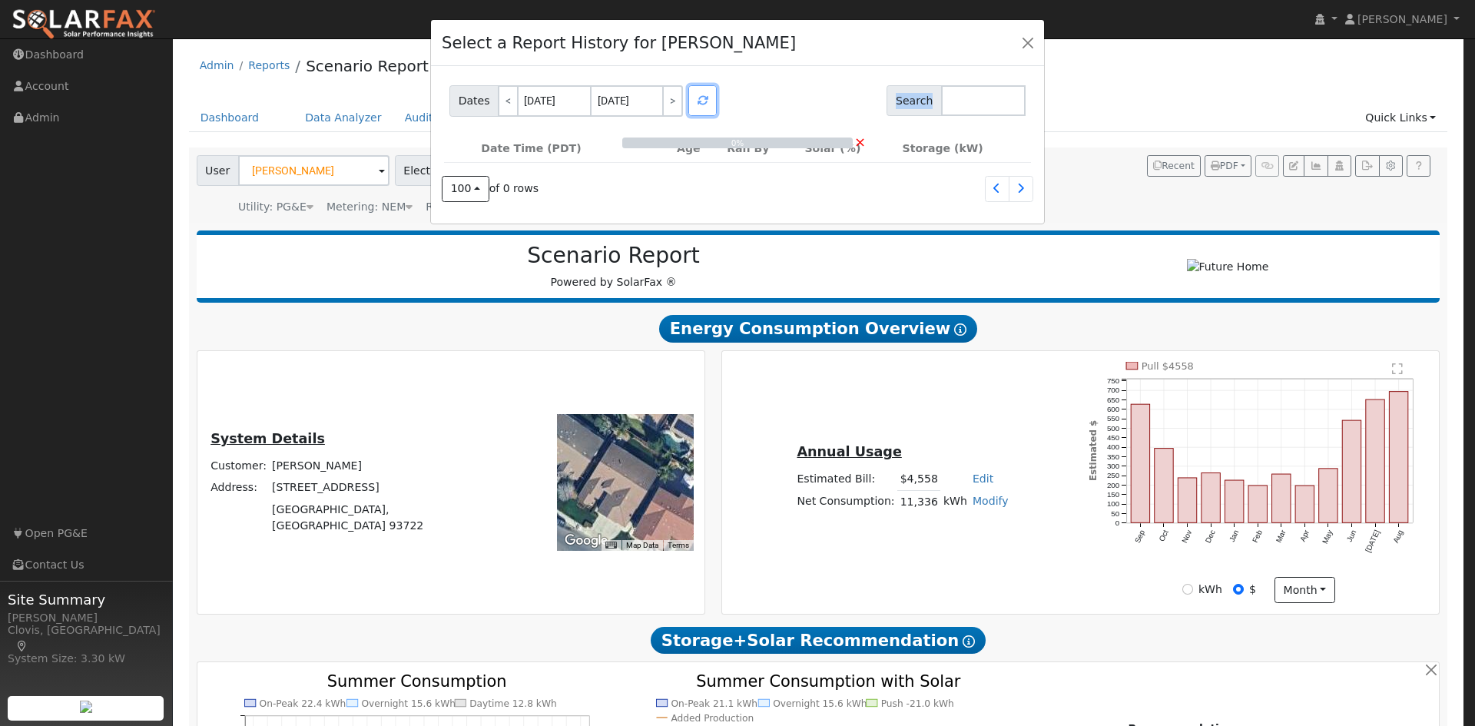
click at [698, 106] on icon "button" at bounding box center [703, 100] width 11 height 11
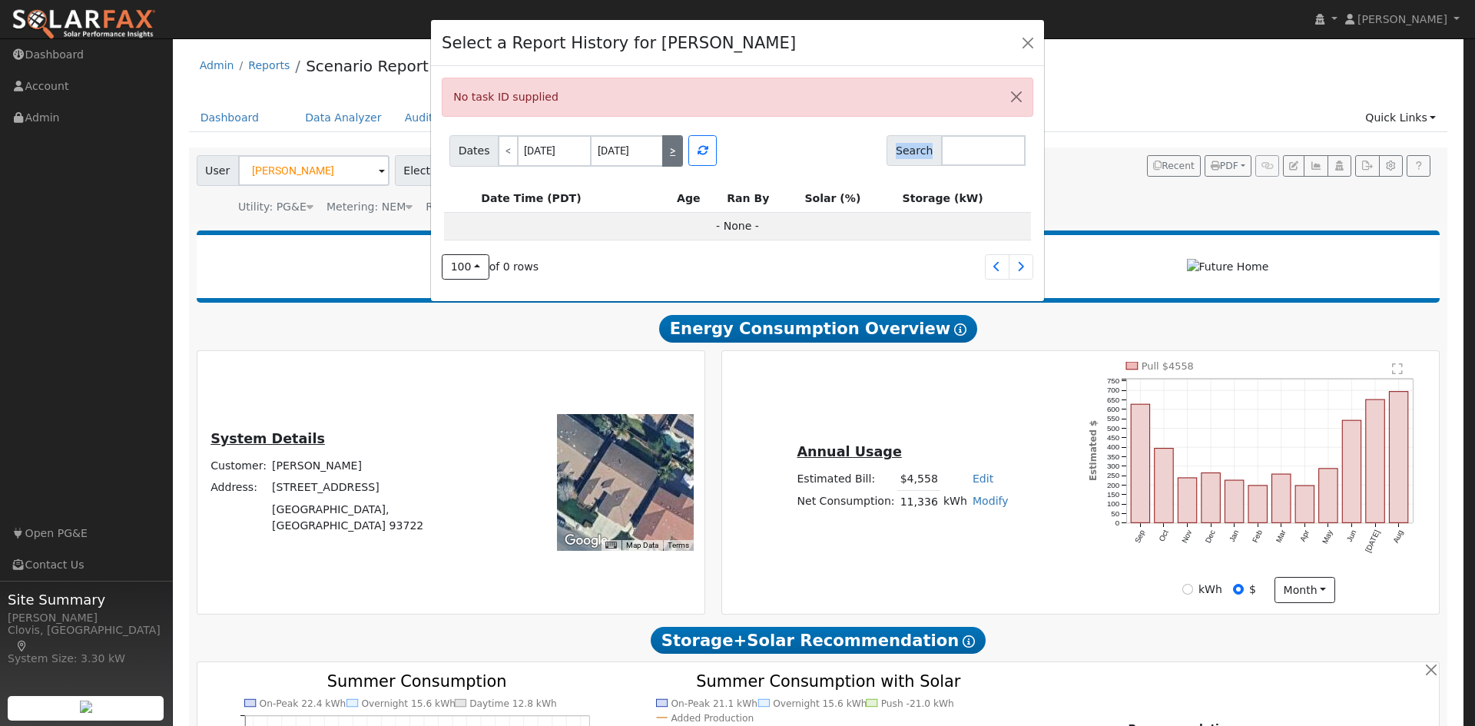
click at [671, 145] on link ">" at bounding box center [672, 150] width 21 height 31
type input "09/13/2025"
type input "09/14/2025"
click at [698, 146] on icon "button" at bounding box center [703, 150] width 11 height 11
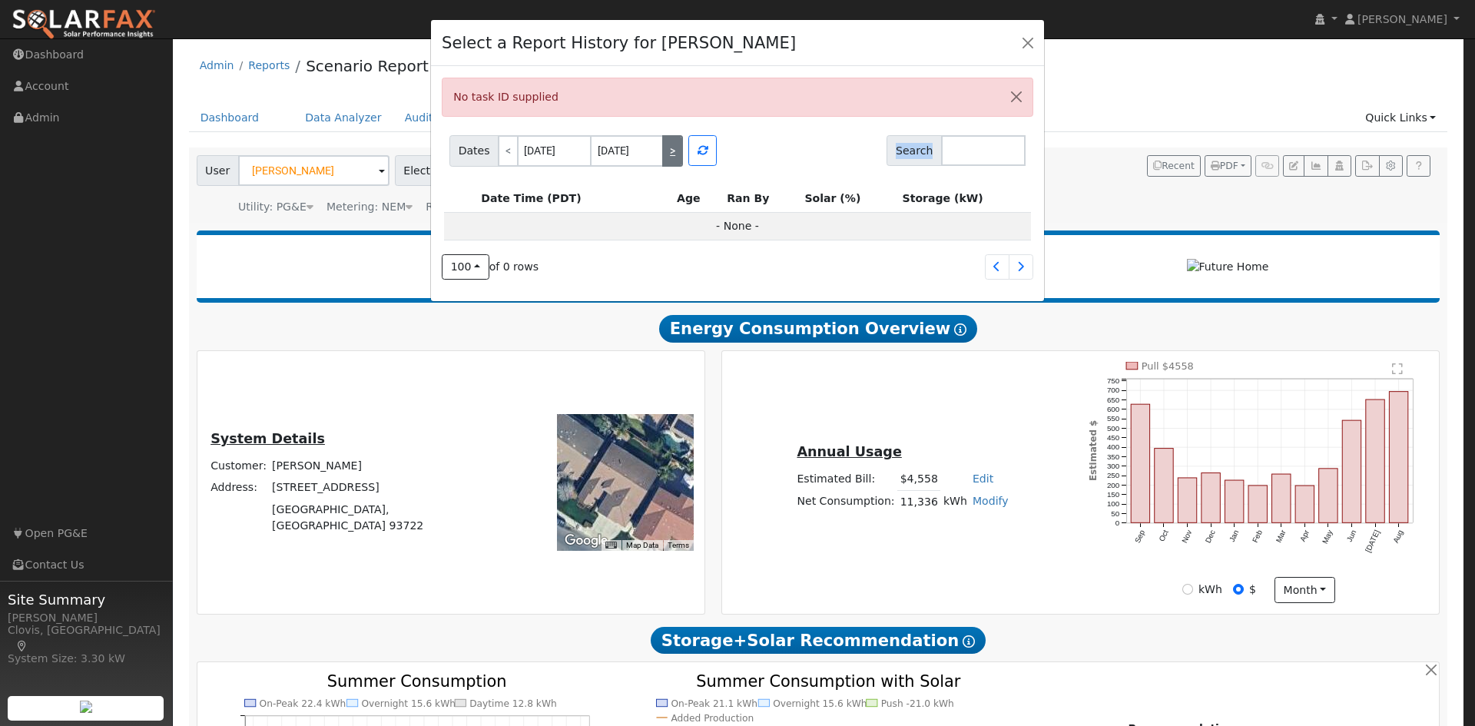
click at [671, 146] on link ">" at bounding box center [672, 150] width 21 height 31
type input "09/14/2025"
type input "09/15/2025"
click at [698, 148] on icon "button" at bounding box center [703, 150] width 11 height 11
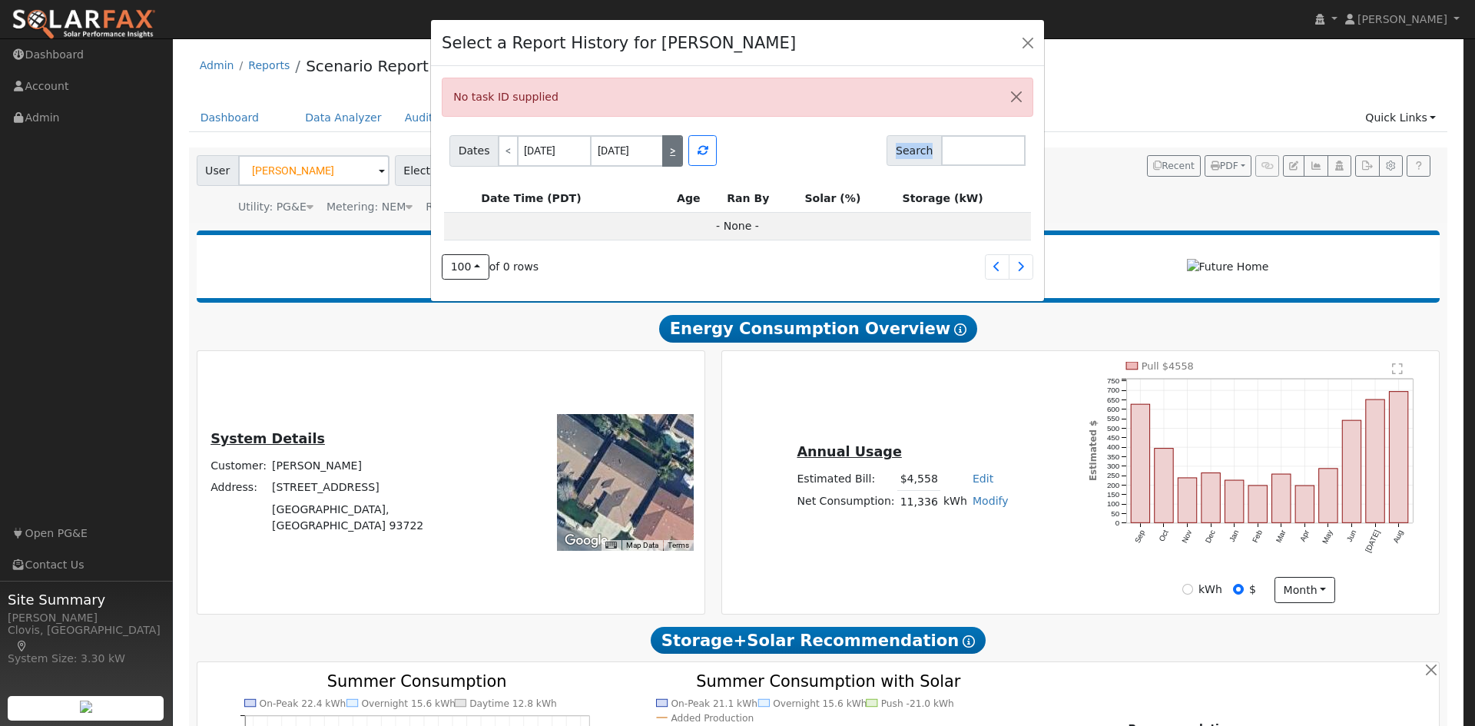
click at [671, 148] on link ">" at bounding box center [672, 150] width 21 height 31
type input "09/15/2025"
type input "09/16/2025"
click at [698, 148] on icon "button" at bounding box center [703, 150] width 11 height 11
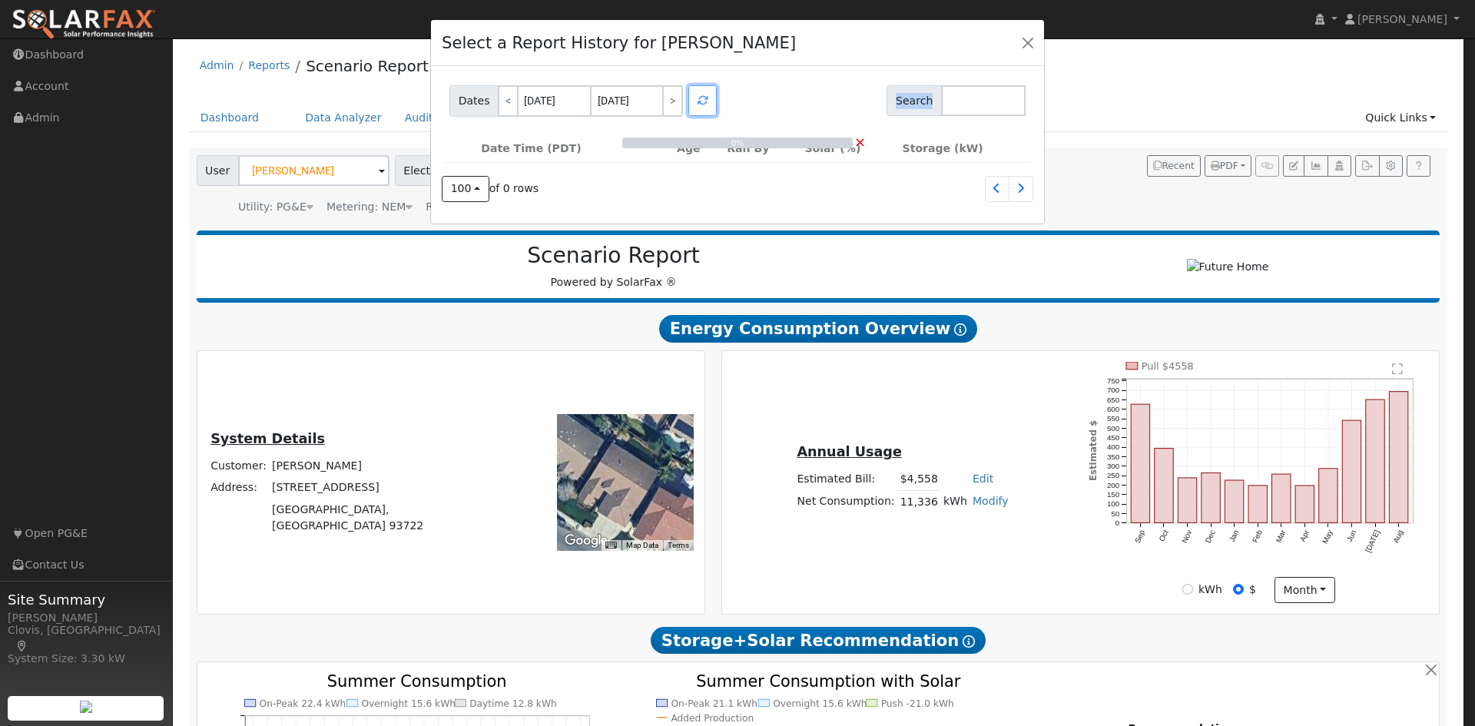
click at [698, 106] on icon "button" at bounding box center [703, 100] width 11 height 11
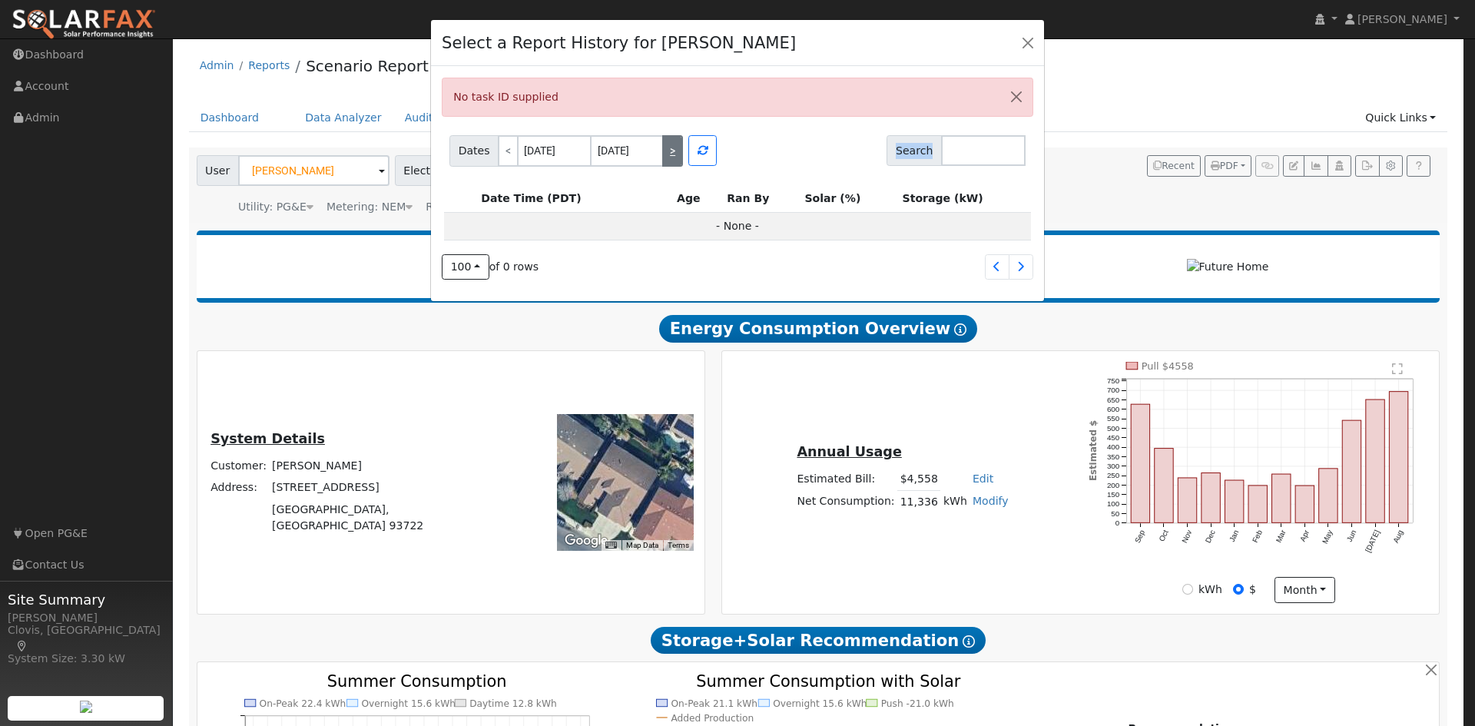
click at [665, 153] on link ">" at bounding box center [672, 150] width 21 height 31
type input "09/16/2025"
type input "09/17/2025"
click at [698, 151] on icon "button" at bounding box center [703, 150] width 11 height 11
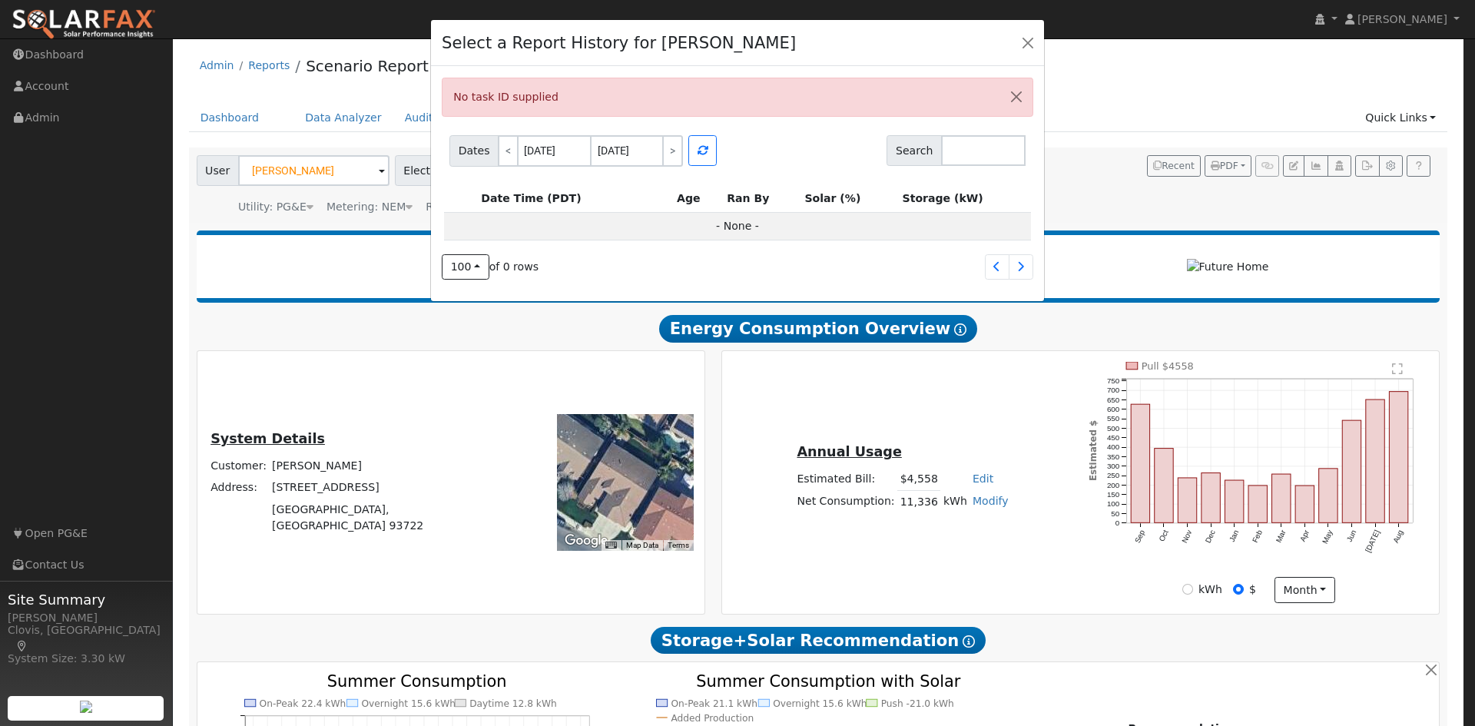
click at [754, 161] on div "Dates < 09/16/2025 09/17/2025 > Search" at bounding box center [738, 148] width 582 height 37
click at [996, 270] on icon at bounding box center [996, 266] width 7 height 11
click at [1028, 43] on button "button" at bounding box center [1028, 42] width 22 height 22
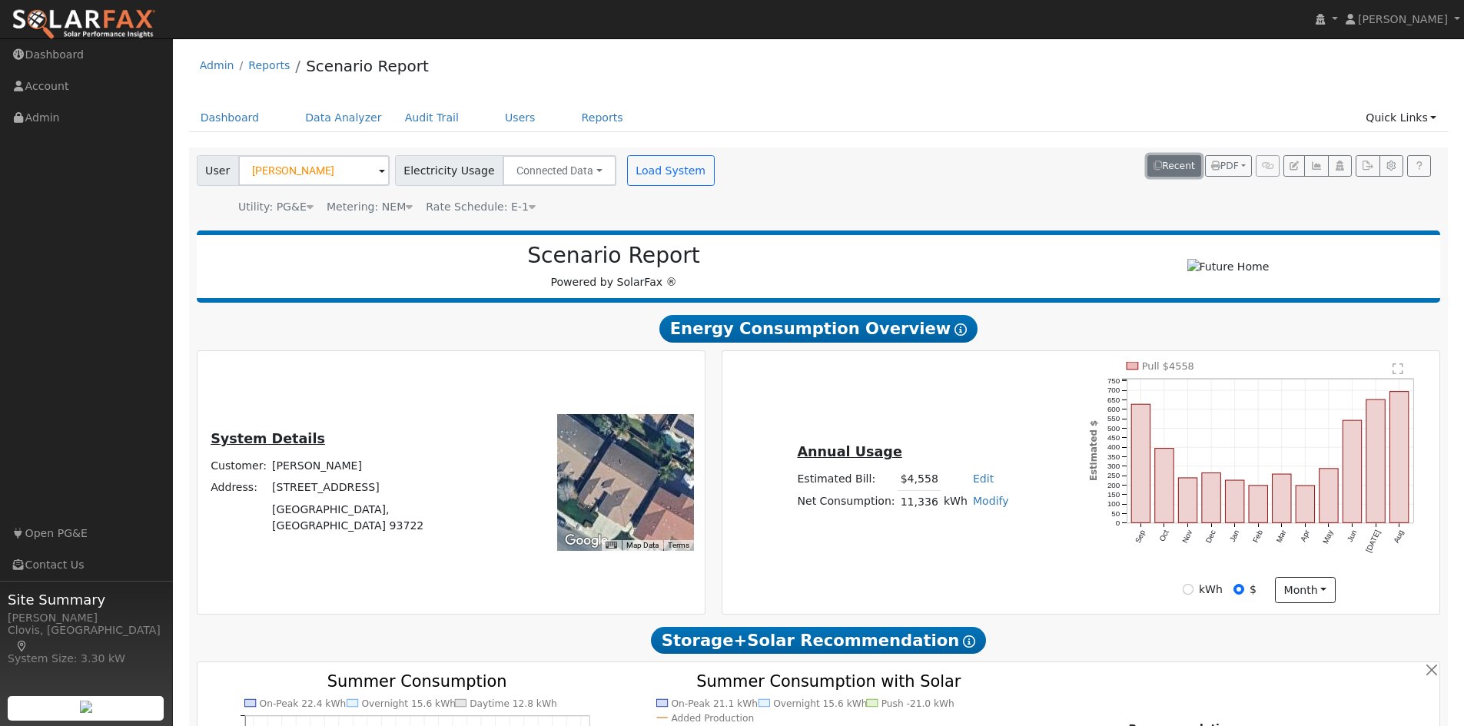
click at [1179, 170] on button "Recent" at bounding box center [1174, 166] width 54 height 22
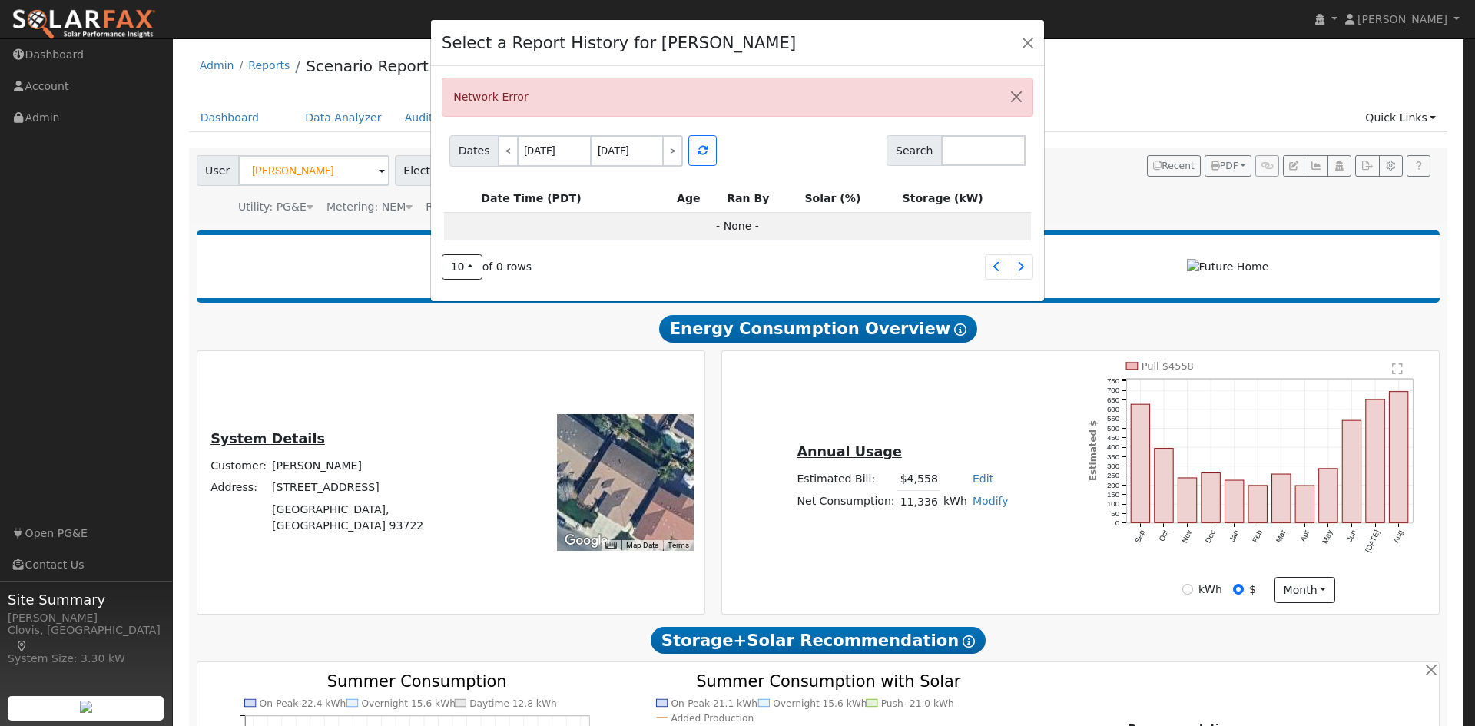
click at [1019, 555] on div "Select a Report History for Monique Markarian Network Error Dates < 09/17/2025 …" at bounding box center [737, 363] width 1475 height 726
click at [708, 145] on button "button" at bounding box center [702, 150] width 28 height 31
click at [514, 156] on link "<" at bounding box center [508, 150] width 21 height 31
type input "09/16/2025"
type input "09/17/2025"
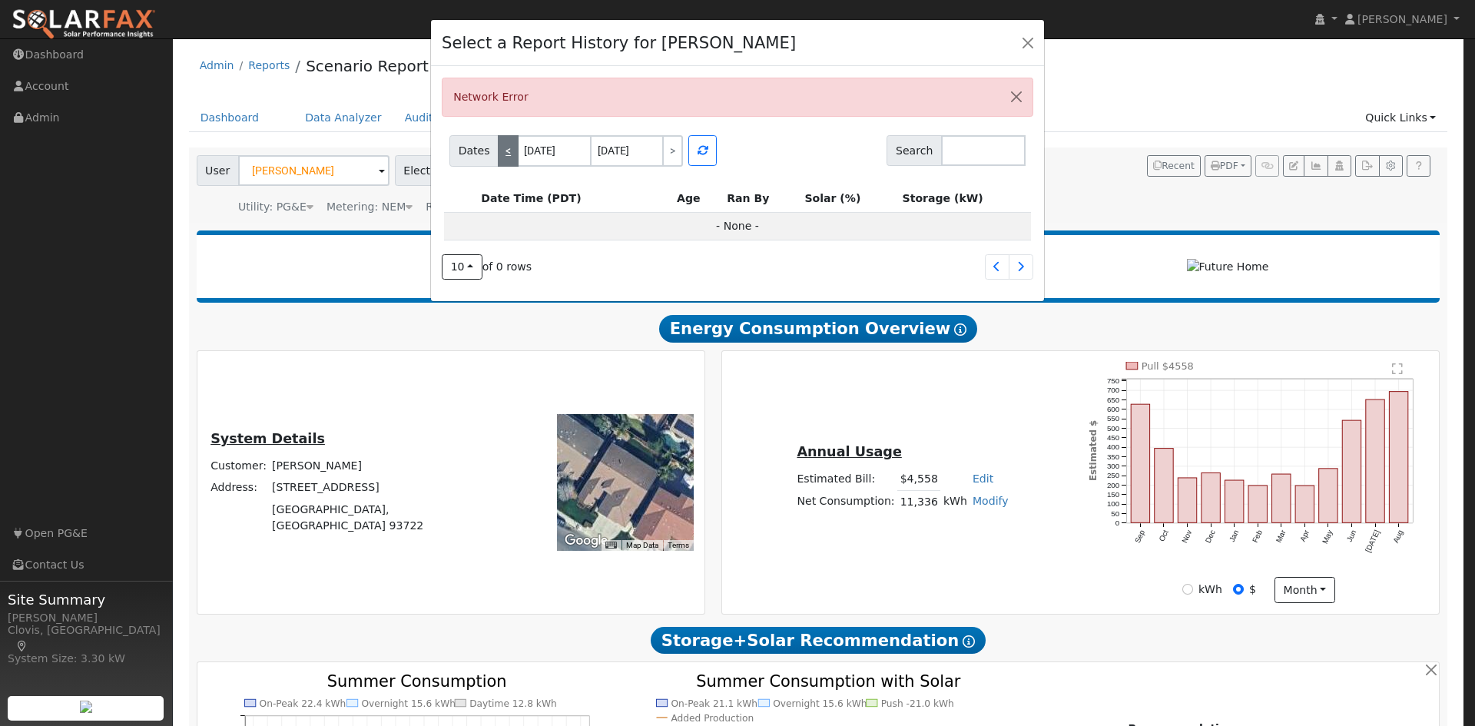
click at [507, 145] on link "<" at bounding box center [508, 150] width 21 height 31
type input "09/15/2025"
type input "09/16/2025"
click at [718, 154] on div "Dates < 09/15/2025 09/16/2025 > Search" at bounding box center [738, 148] width 582 height 37
click at [709, 154] on button "button" at bounding box center [702, 150] width 28 height 31
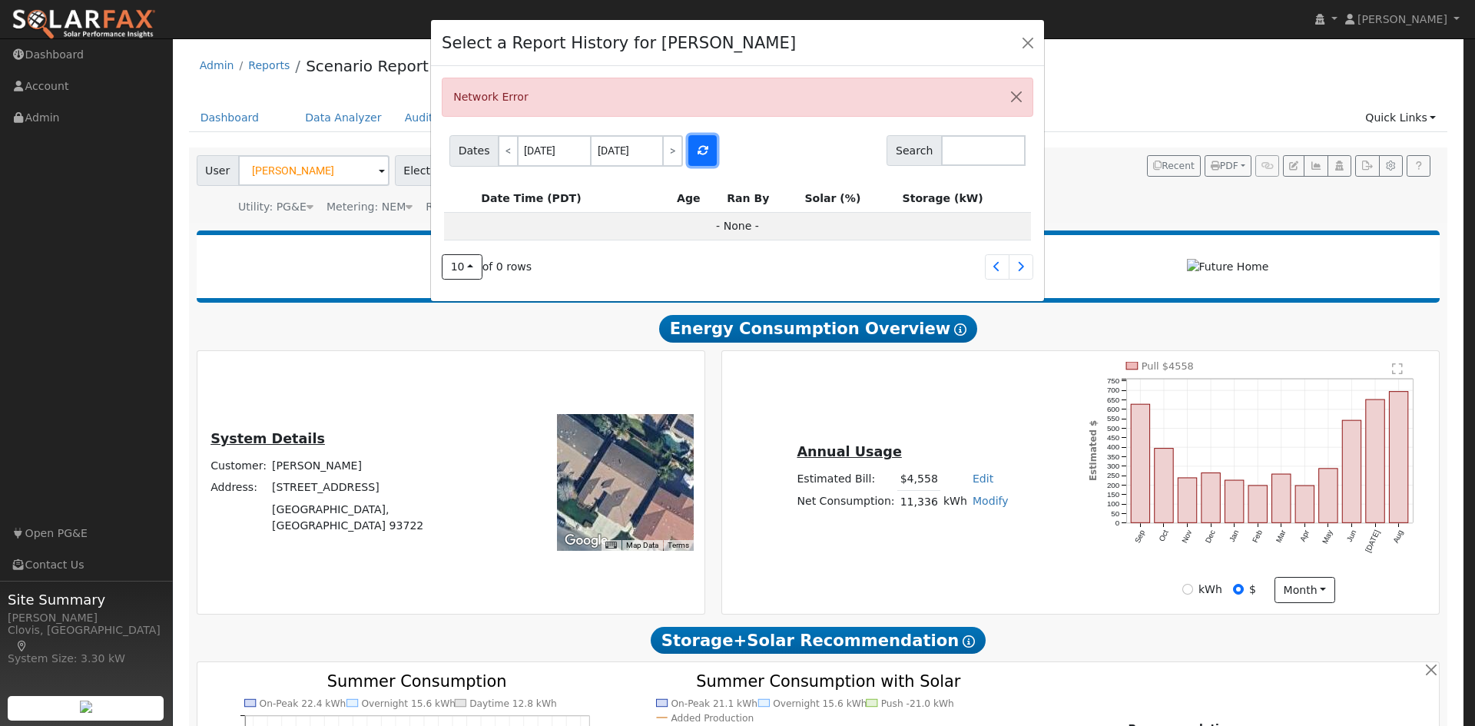
click at [708, 154] on button "button" at bounding box center [702, 150] width 28 height 31
click at [508, 153] on link "<" at bounding box center [508, 150] width 21 height 31
type input "09/14/2025"
type input "09/15/2025"
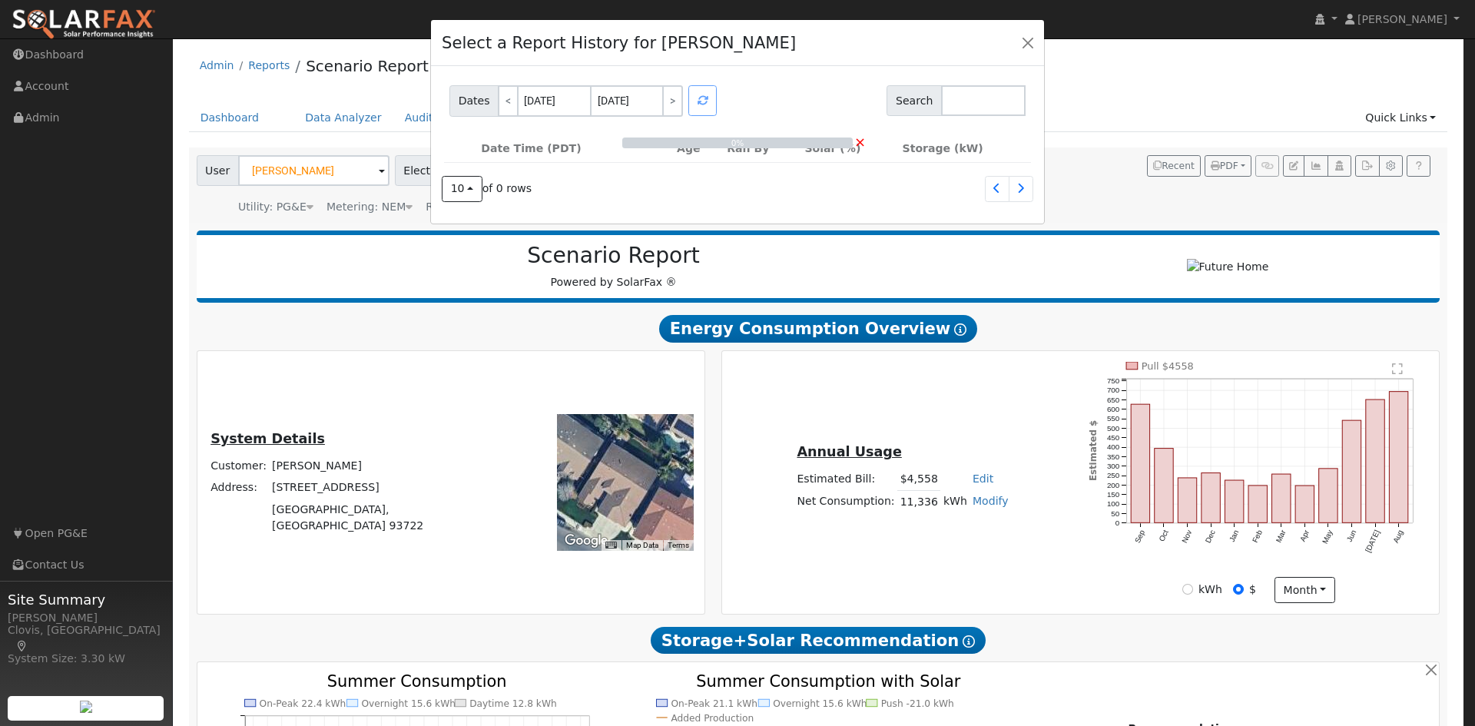
click at [696, 104] on div at bounding box center [703, 100] width 34 height 31
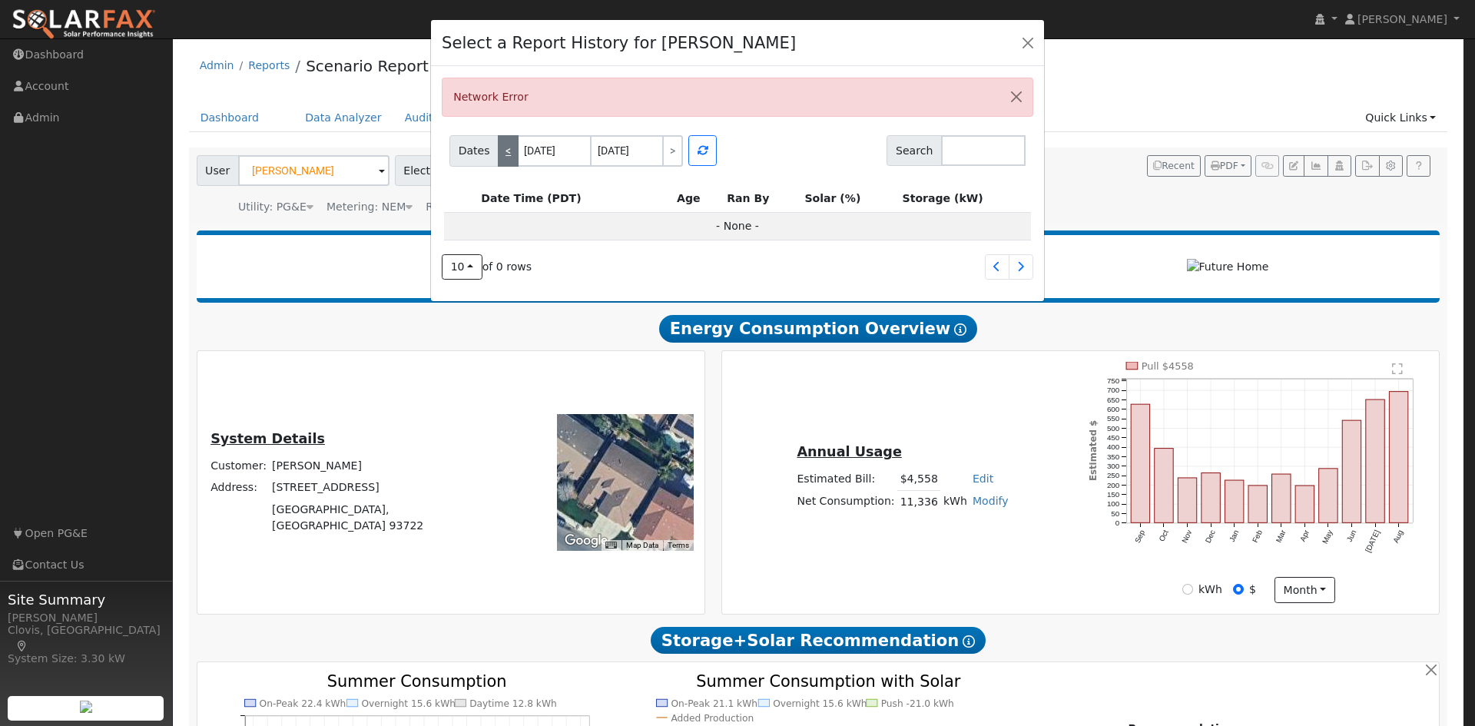
click at [499, 156] on link "<" at bounding box center [508, 150] width 21 height 31
type input "09/13/2025"
type input "09/14/2025"
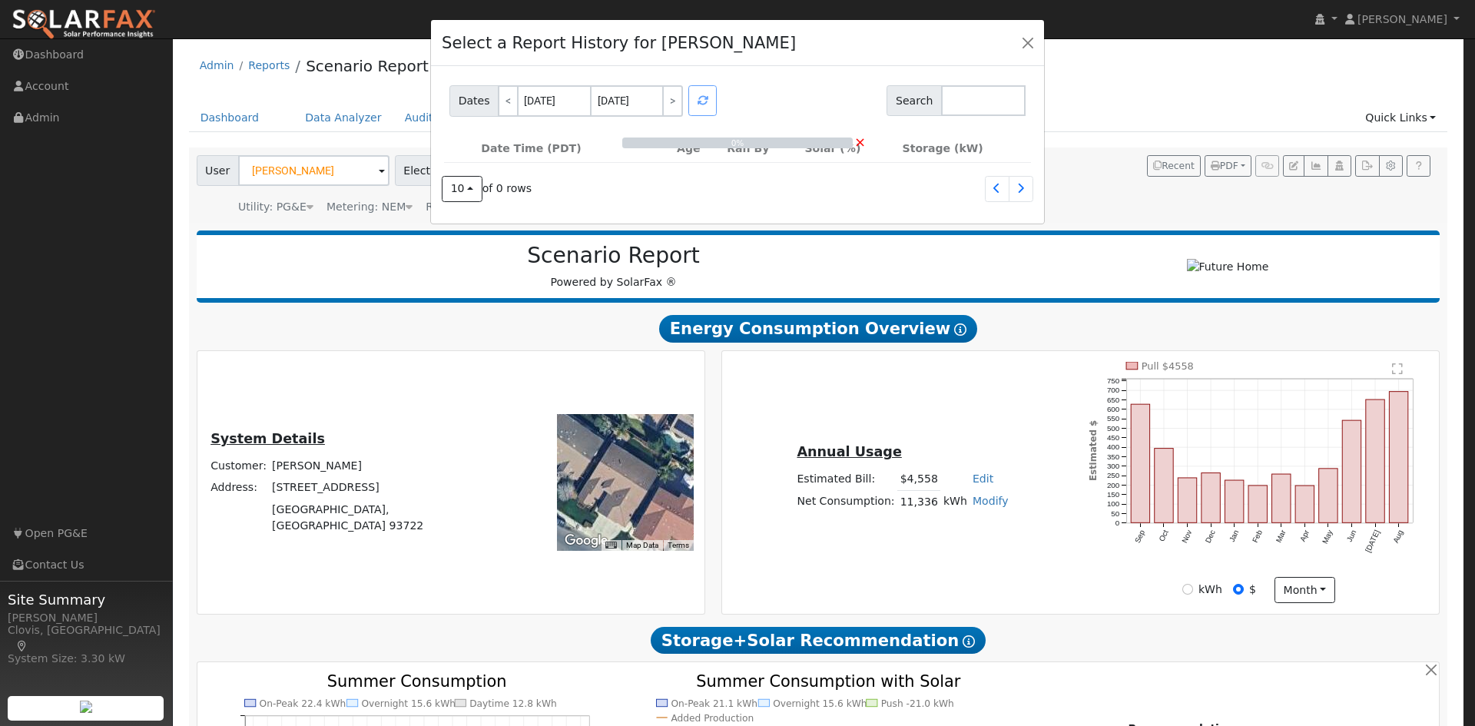
click at [702, 108] on div at bounding box center [703, 100] width 34 height 31
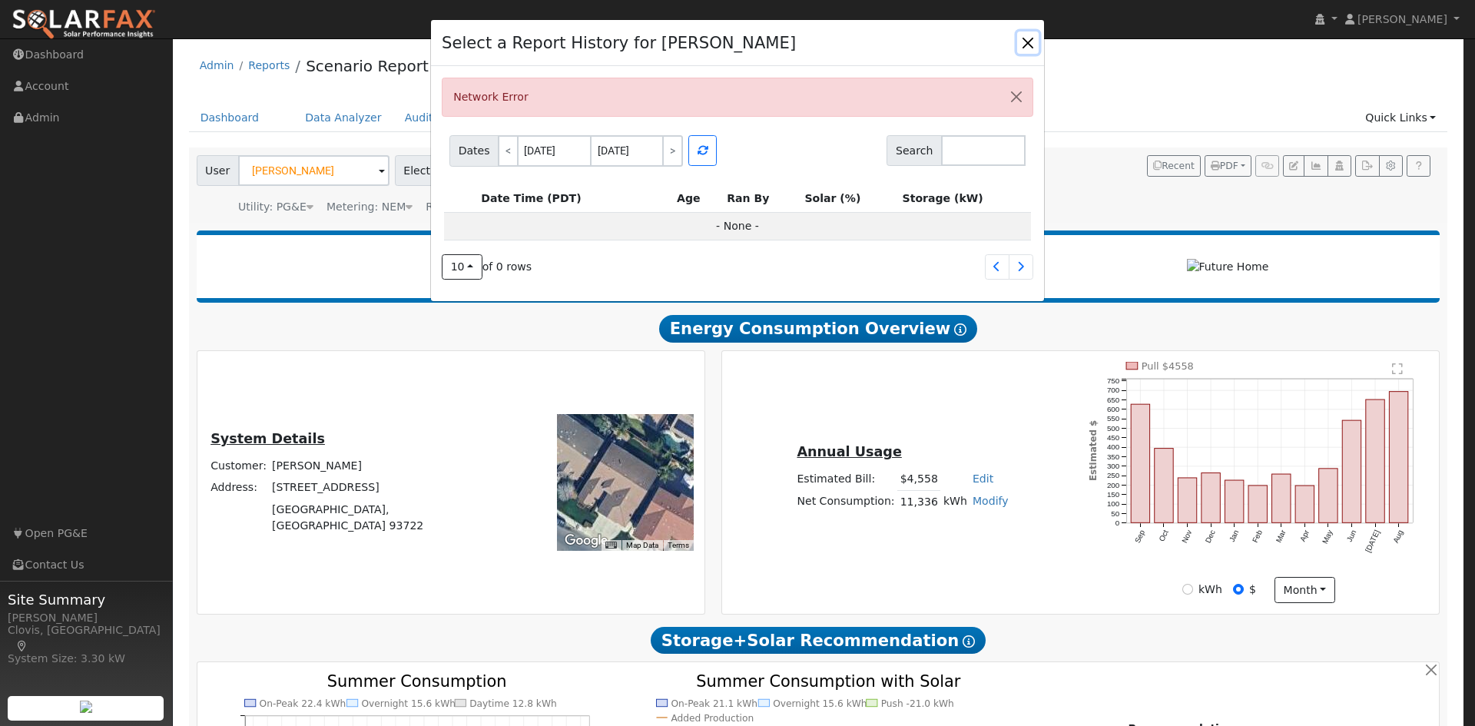
click at [1033, 50] on button "button" at bounding box center [1028, 42] width 22 height 22
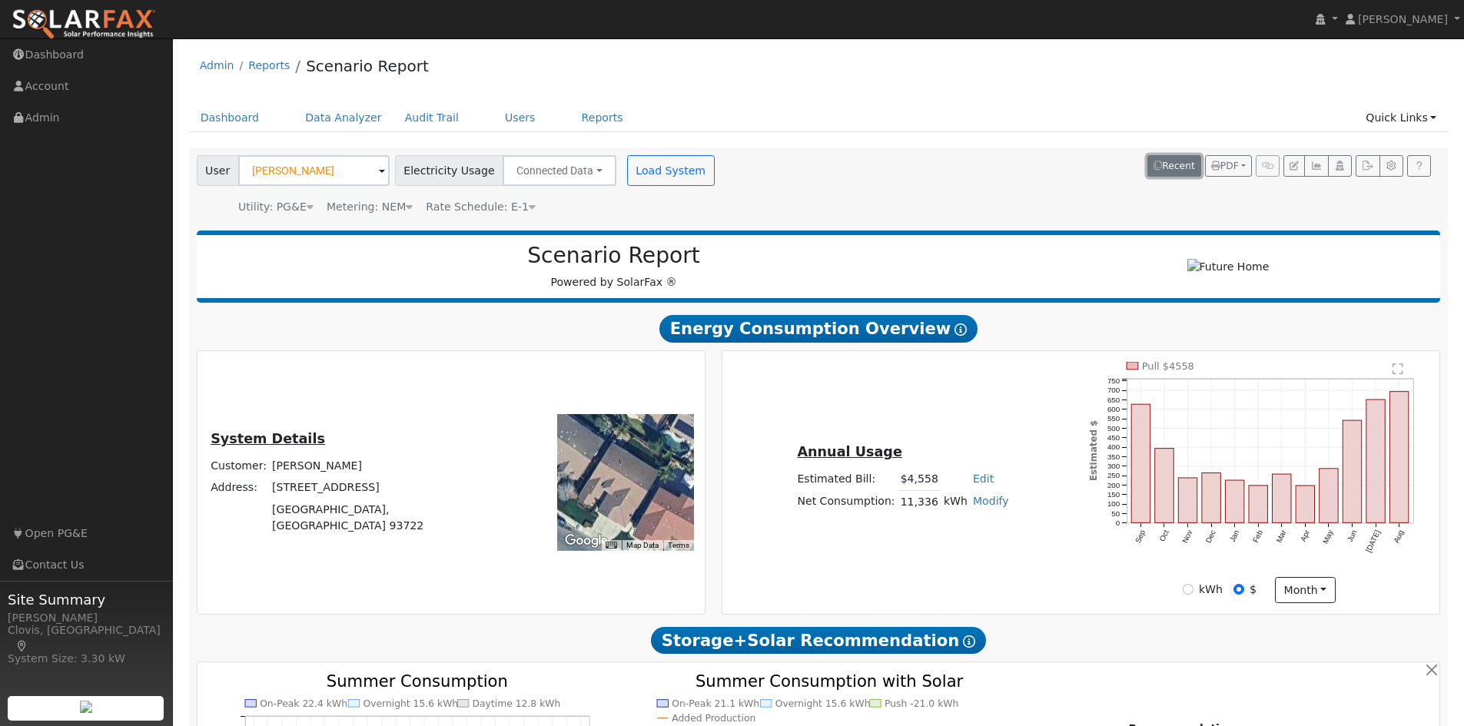
click at [1188, 170] on button "Recent" at bounding box center [1174, 166] width 54 height 22
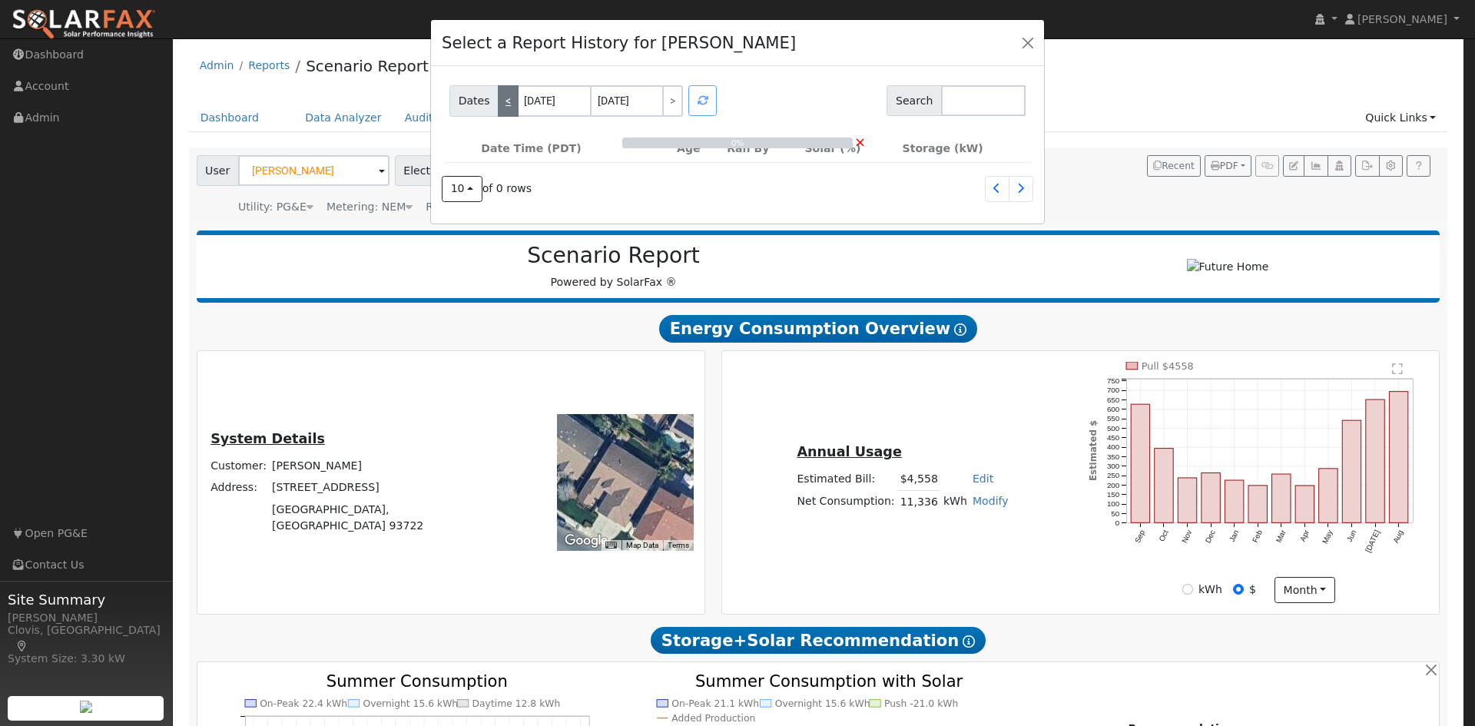
click at [507, 101] on link "<" at bounding box center [508, 100] width 21 height 31
type input "[DATE]"
click at [695, 101] on div at bounding box center [703, 100] width 34 height 31
click at [1029, 44] on button "button" at bounding box center [1028, 42] width 22 height 22
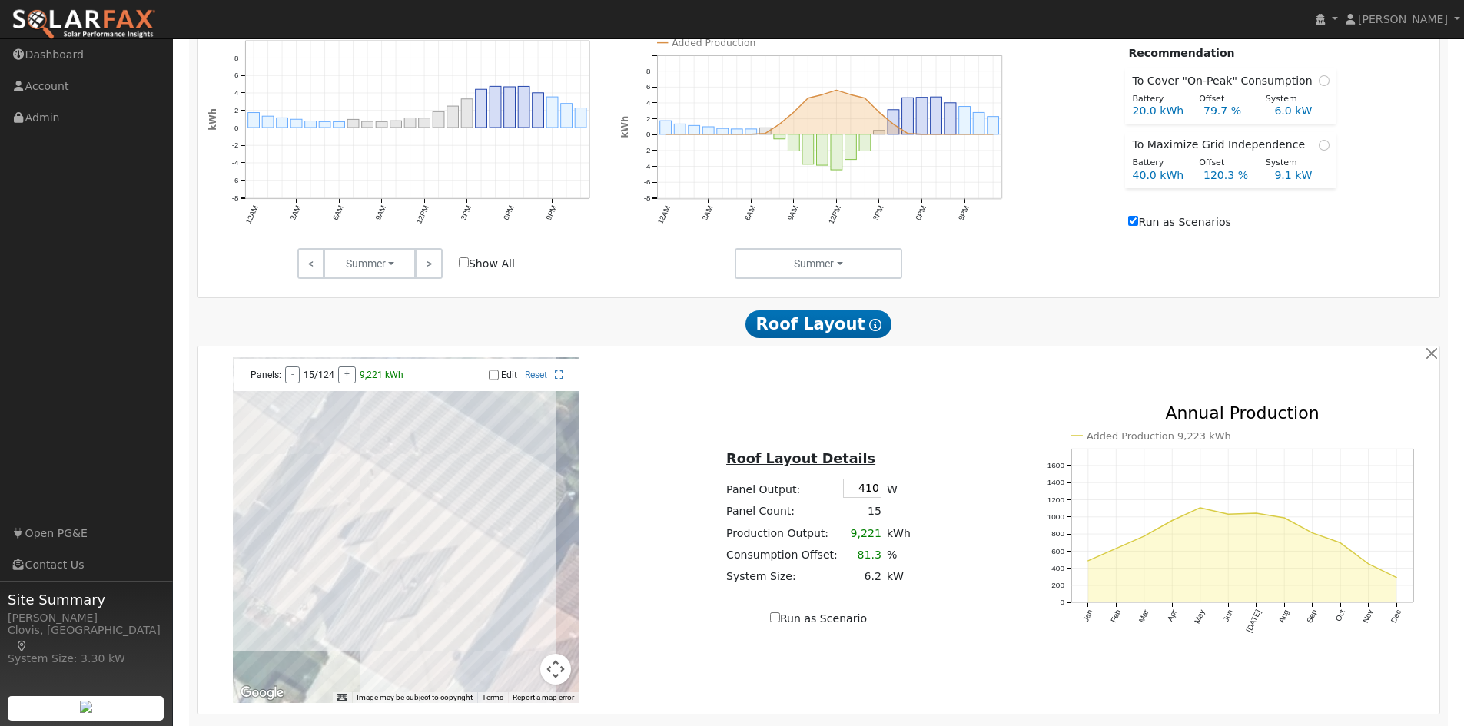
scroll to position [691, 0]
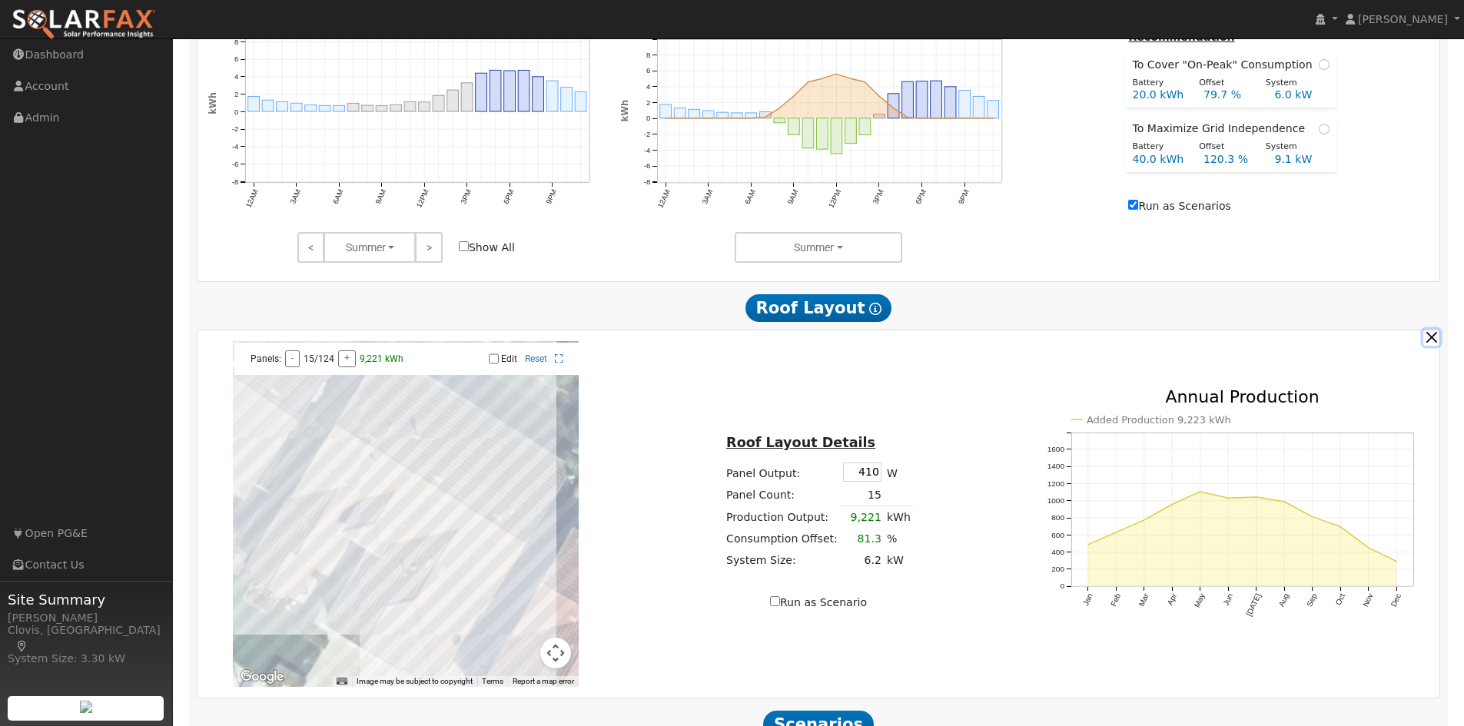
click at [1430, 343] on button "button" at bounding box center [1431, 338] width 16 height 16
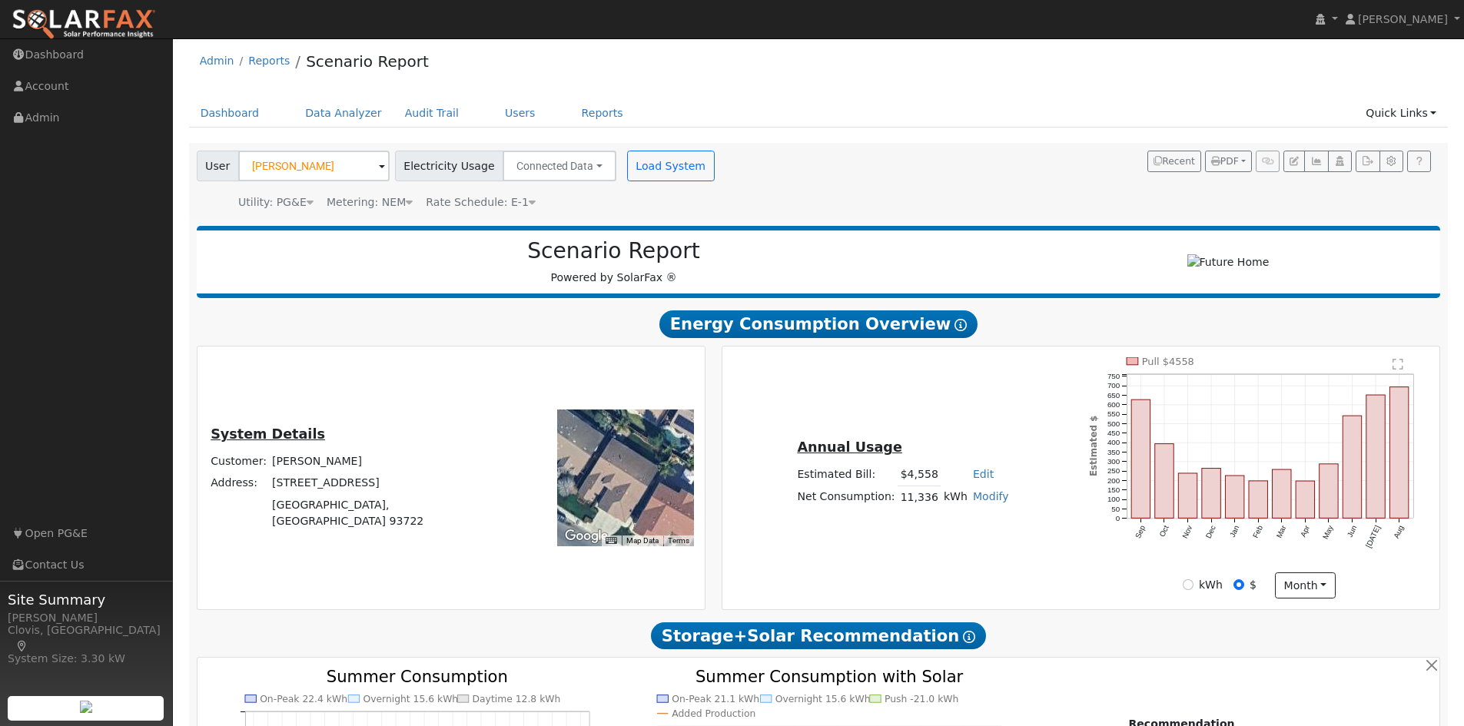
scroll to position [0, 0]
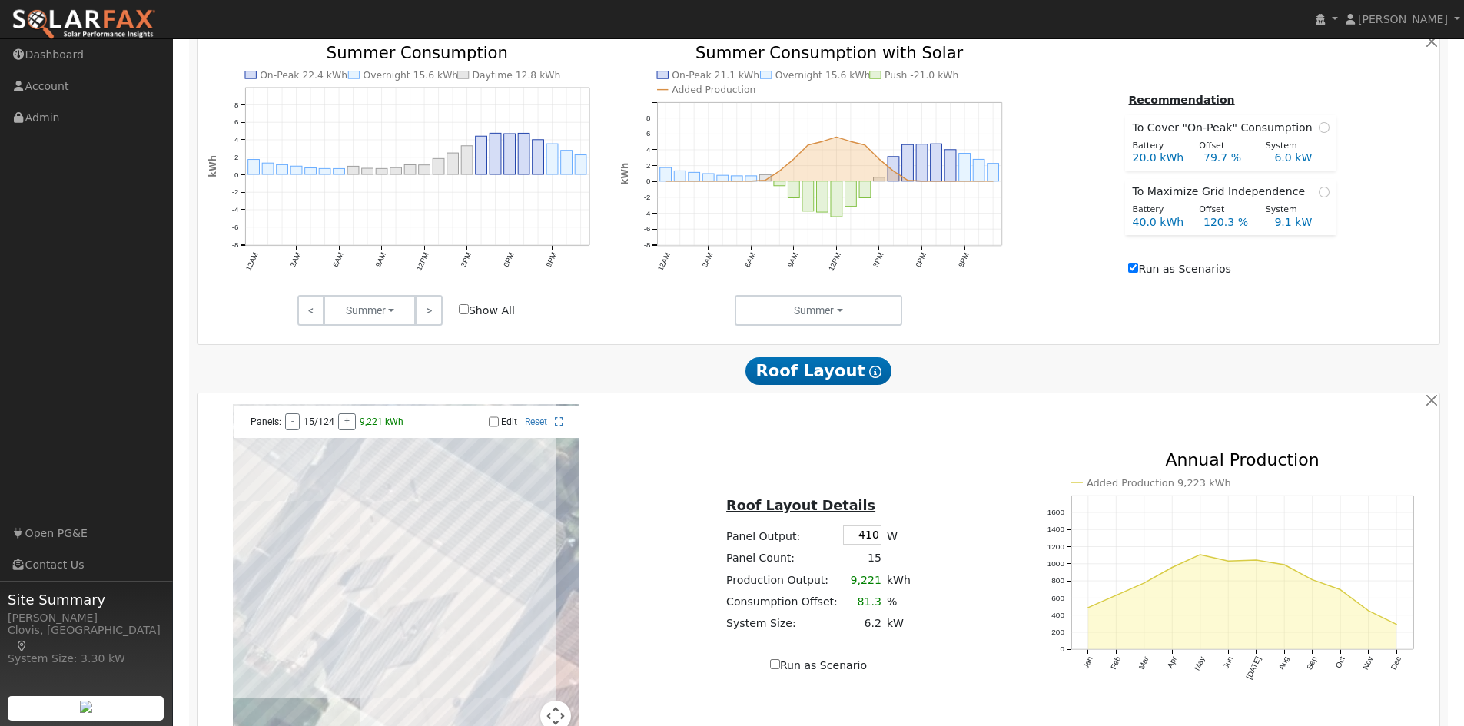
scroll to position [859, 0]
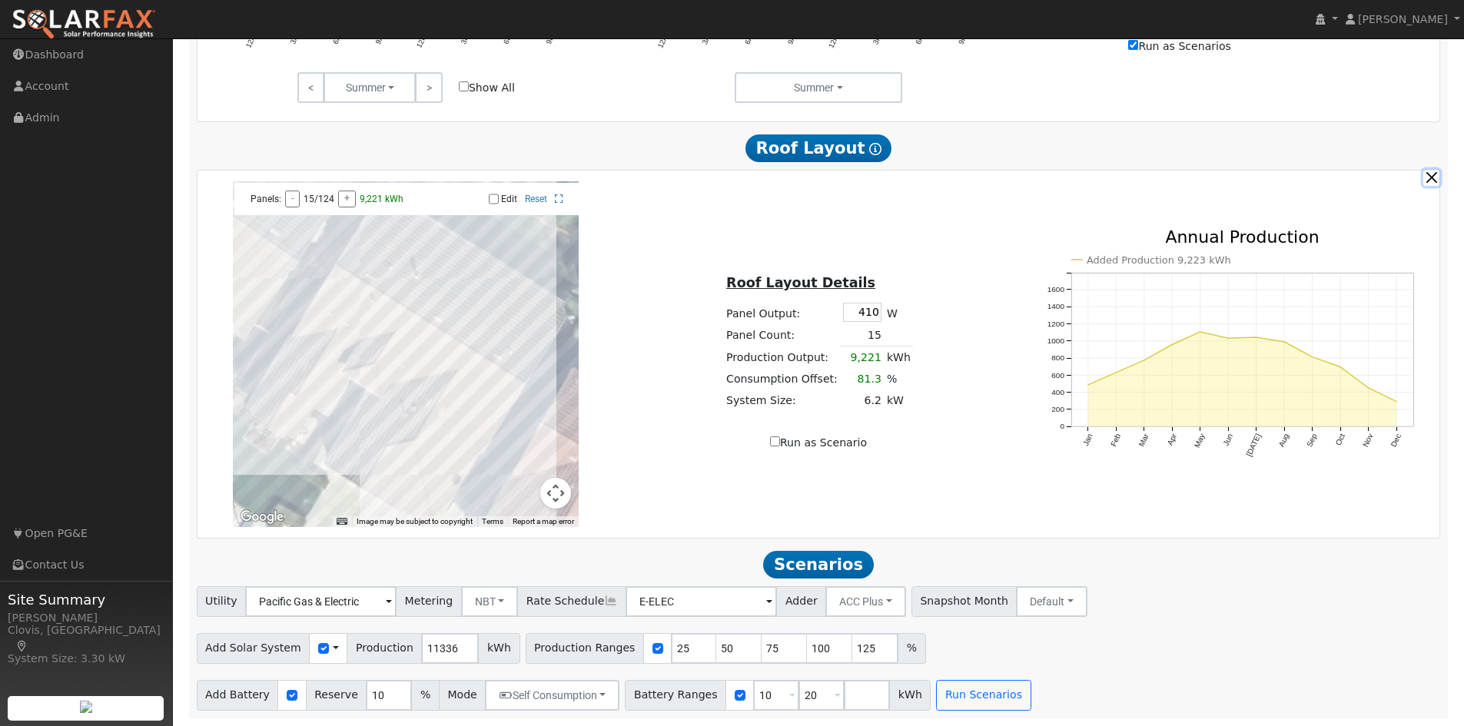
click at [1430, 181] on button "button" at bounding box center [1431, 178] width 16 height 16
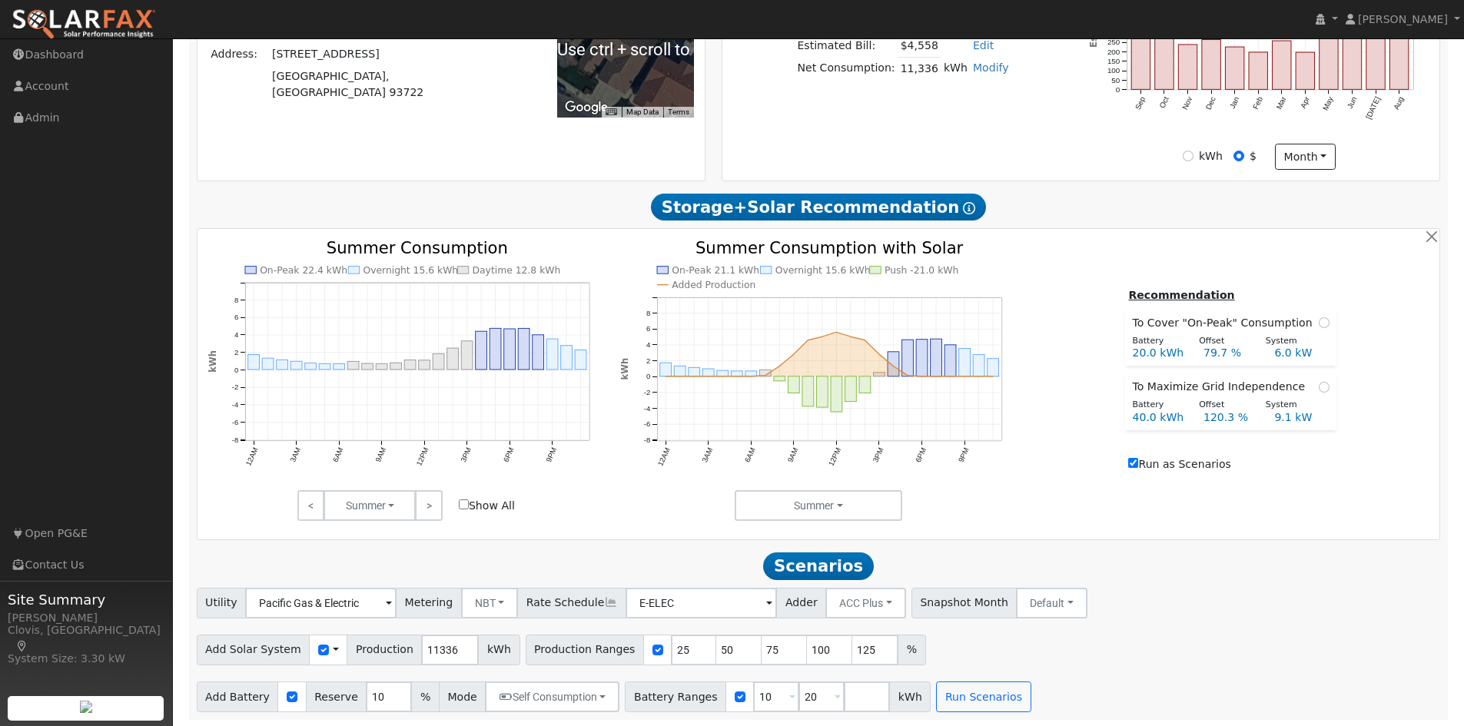
scroll to position [442, 0]
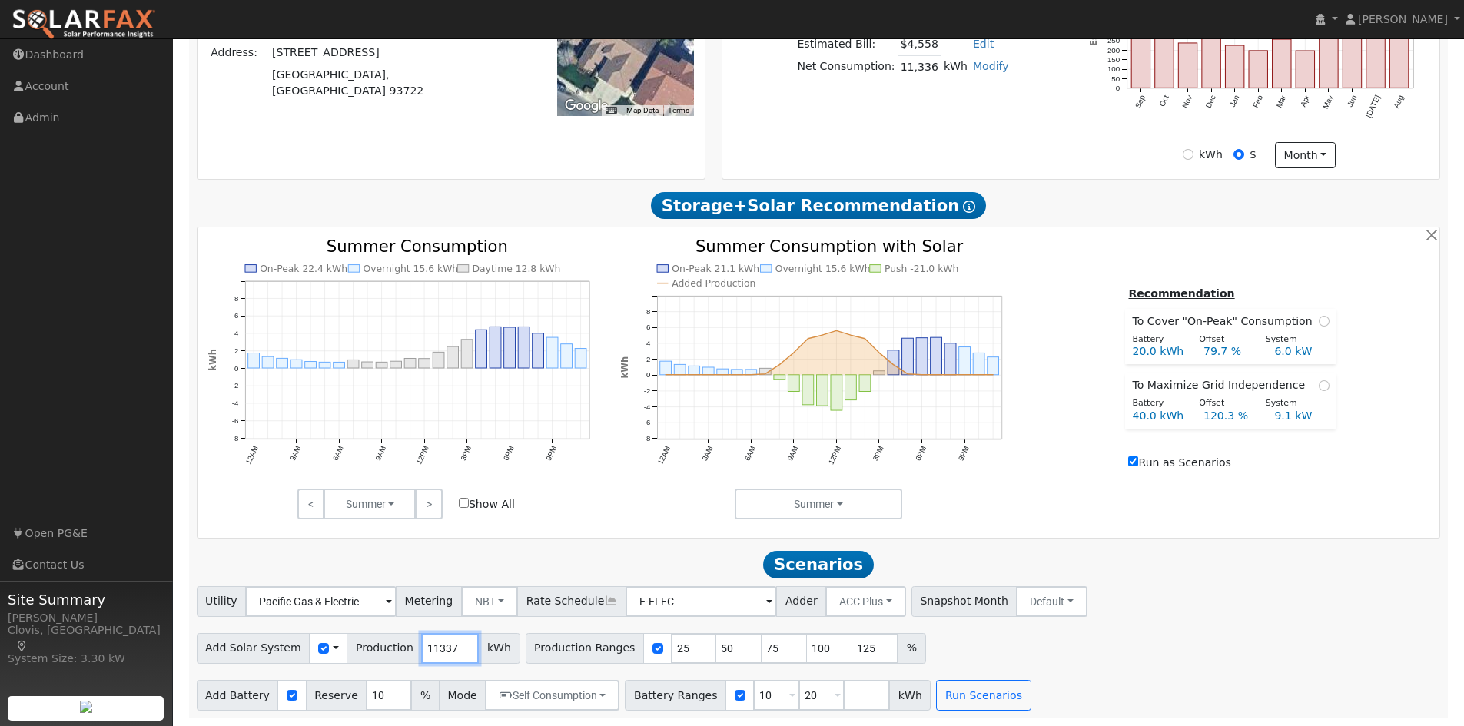
click at [448, 646] on input "11337" at bounding box center [450, 648] width 58 height 31
drag, startPoint x: 444, startPoint y: 651, endPoint x: 436, endPoint y: 651, distance: 8.5
click at [436, 651] on input "11331" at bounding box center [450, 648] width 58 height 31
drag, startPoint x: 426, startPoint y: 648, endPoint x: 446, endPoint y: 648, distance: 20.7
click at [446, 648] on input "11331" at bounding box center [450, 648] width 58 height 31
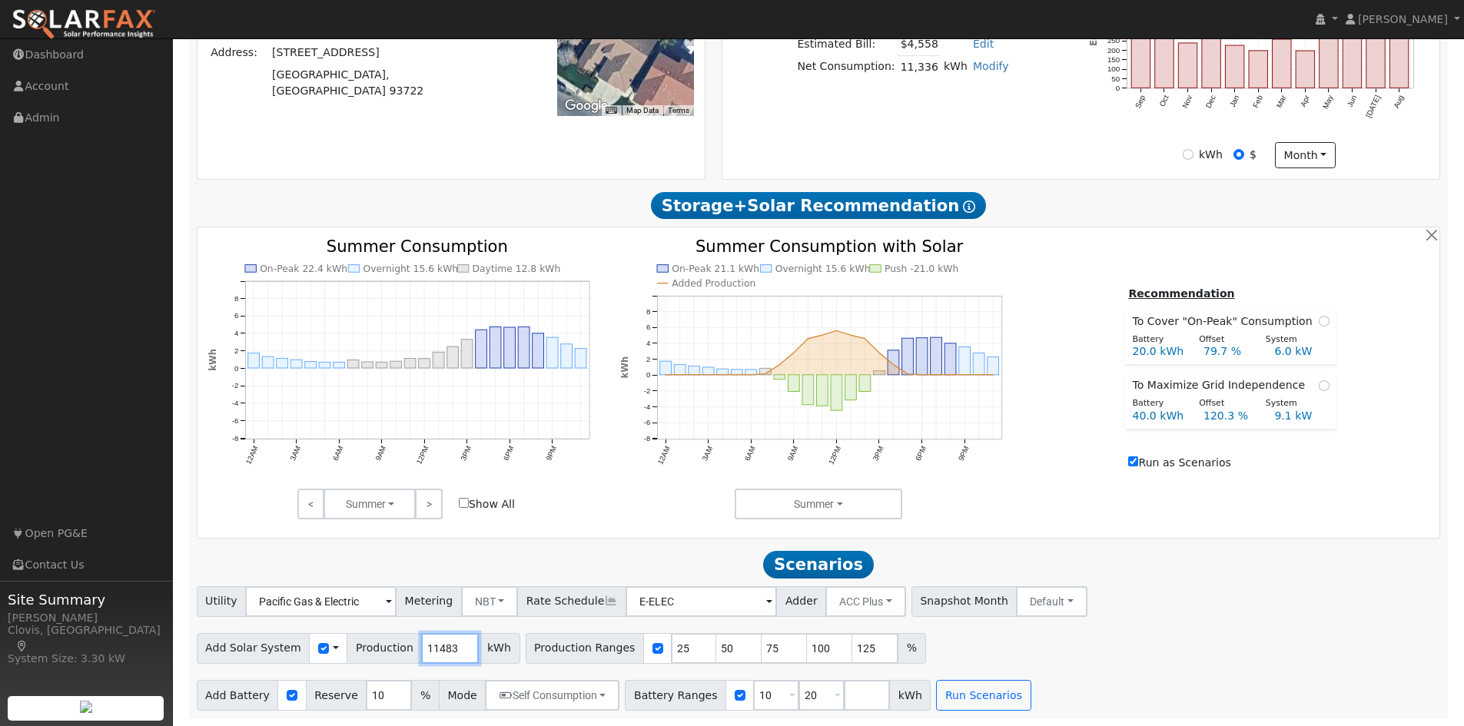
type input "11483"
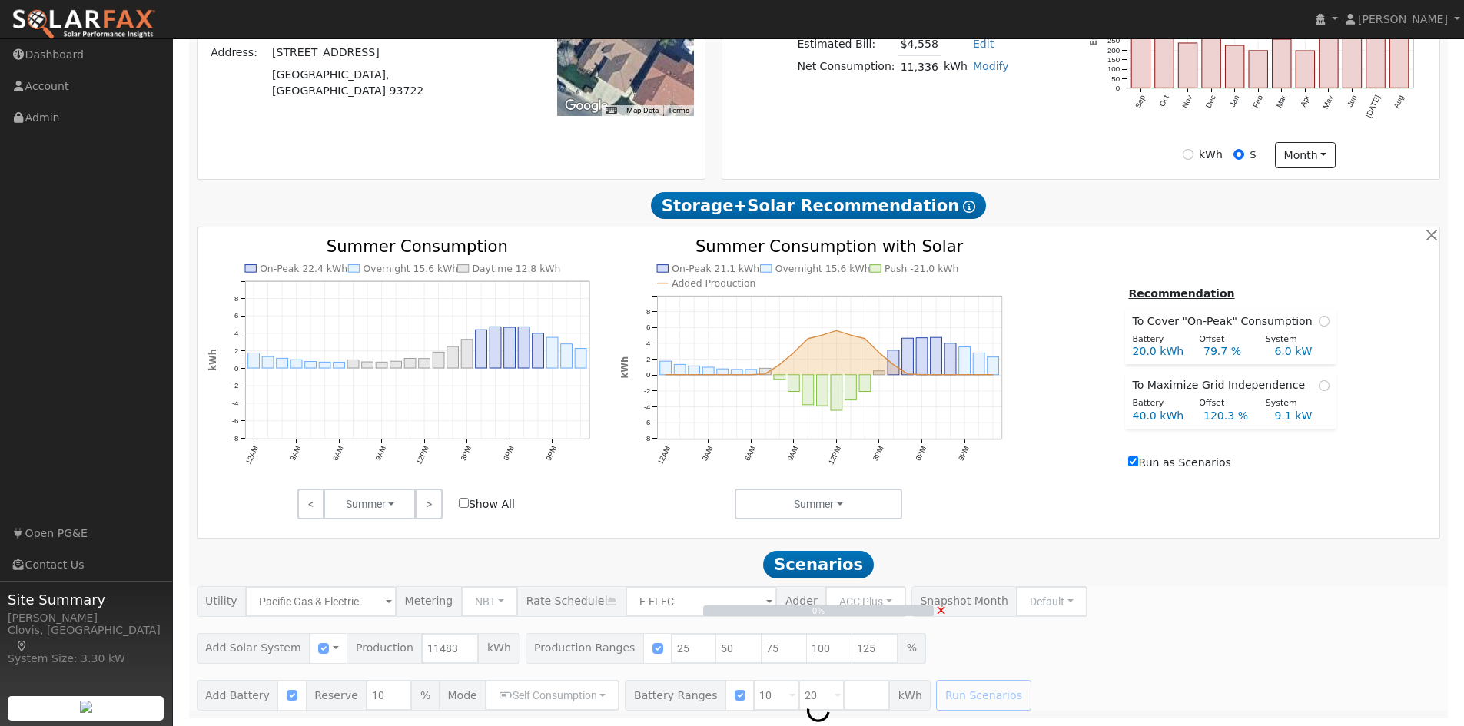
click at [943, 610] on span "×" at bounding box center [941, 610] width 12 height 16
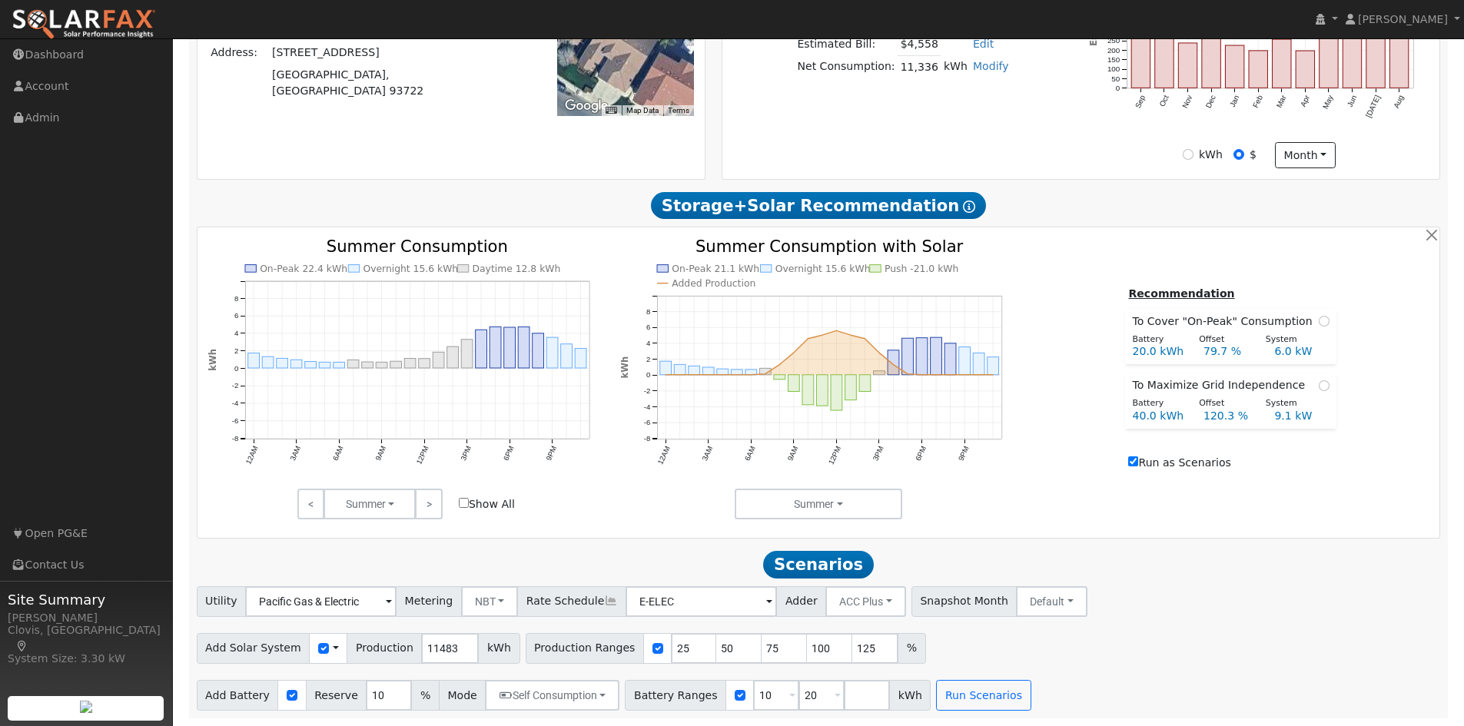
click at [723, 559] on h2 "Scenarios Scenario" at bounding box center [819, 564] width 1244 height 28
drag, startPoint x: 645, startPoint y: 650, endPoint x: 665, endPoint y: 651, distance: 20.8
click at [671, 651] on input "25" at bounding box center [694, 648] width 46 height 31
type input "50"
type input "75"
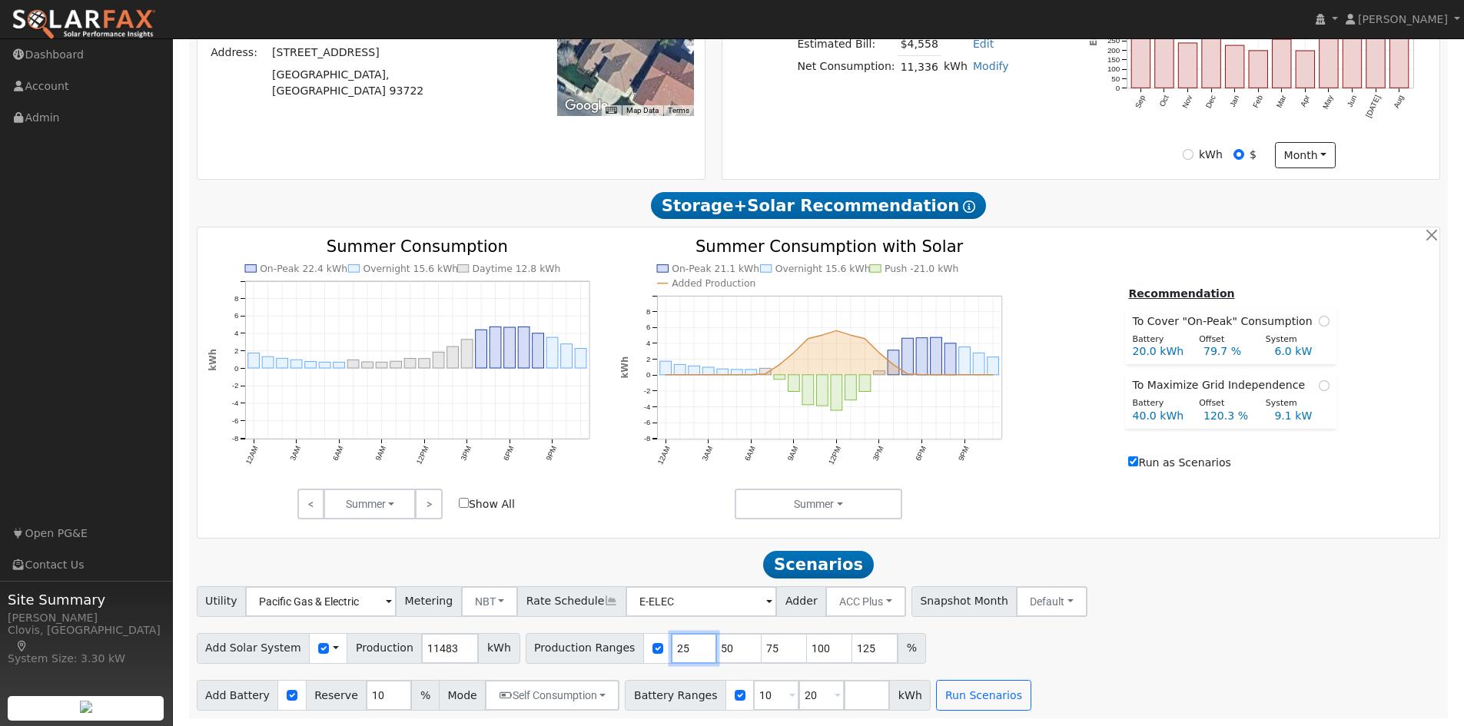
type input "100"
type input "125"
type input "75"
type input "100"
type input "125"
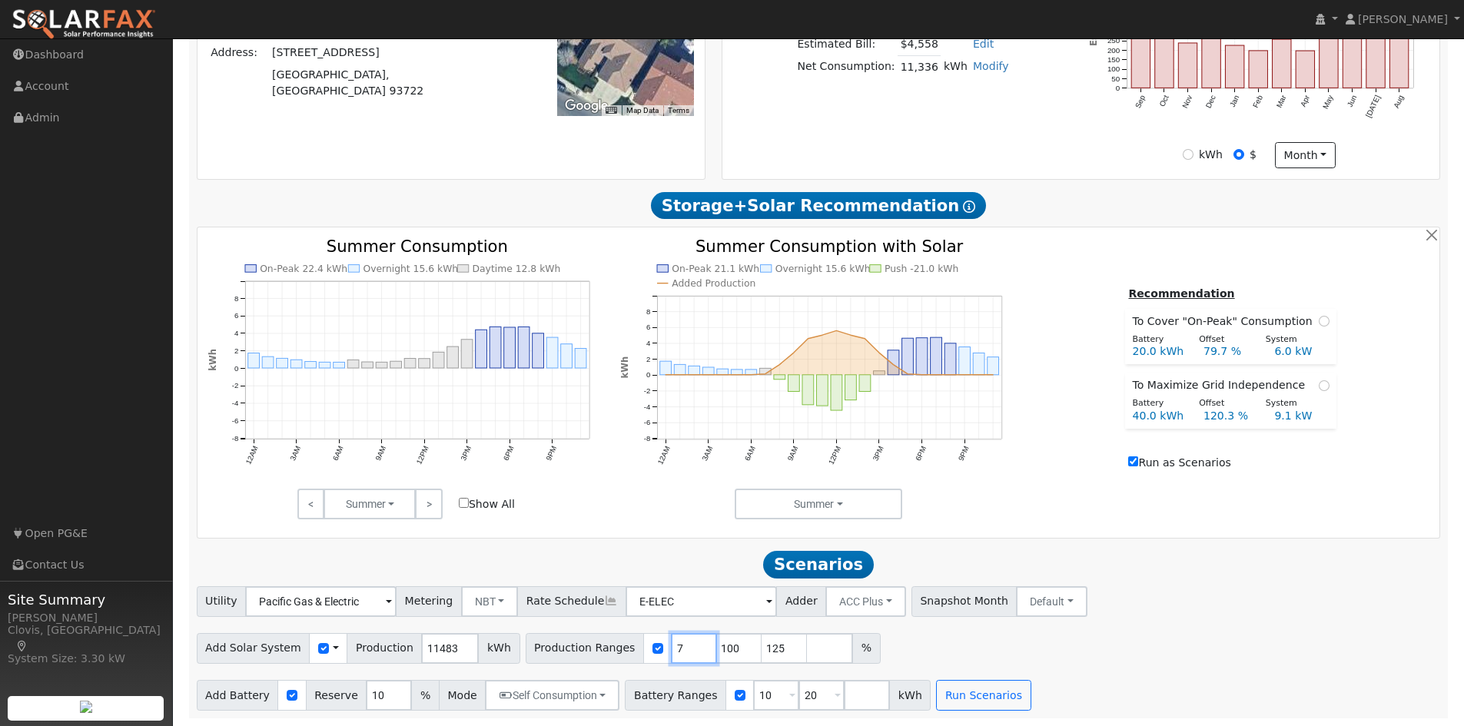
type input "100"
type input "125"
type input "100"
click at [716, 652] on input "125" at bounding box center [739, 648] width 46 height 31
type input "1"
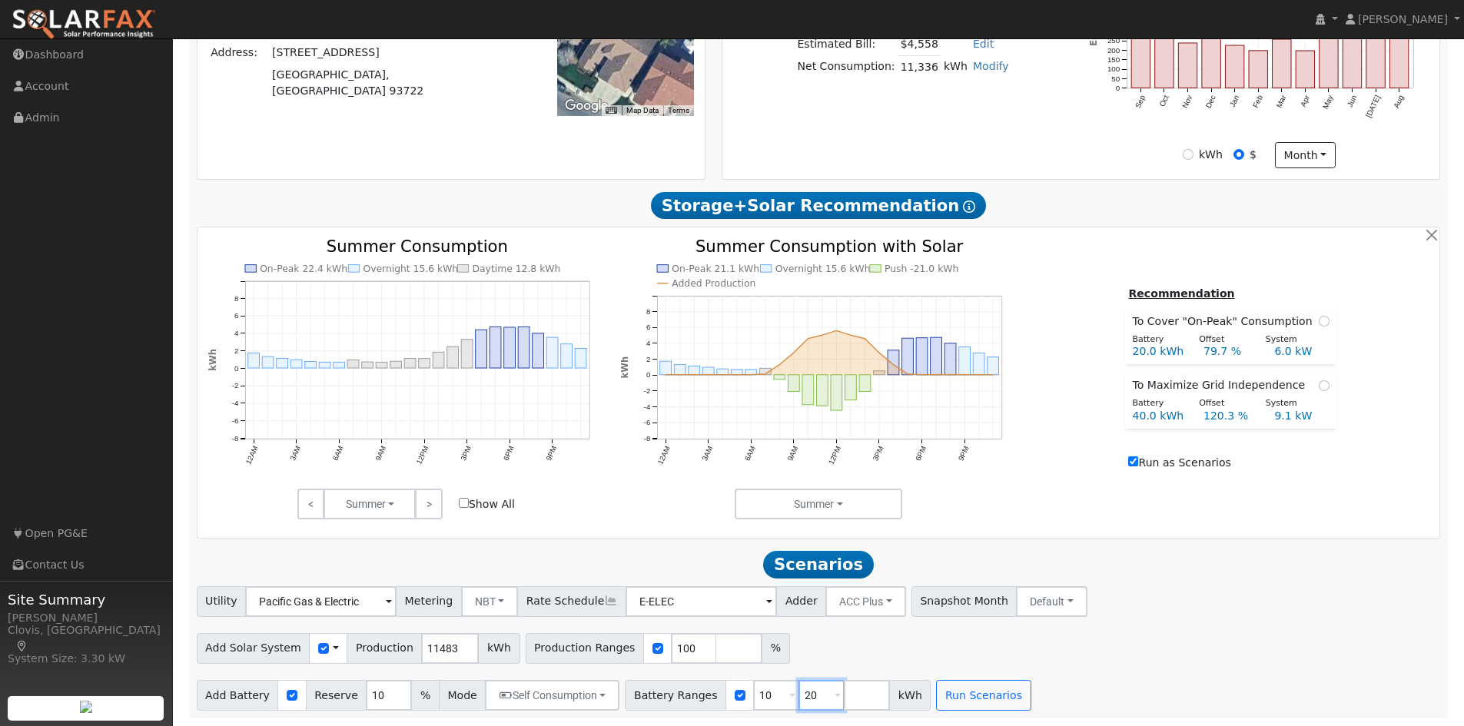
click at [798, 695] on input "20" at bounding box center [821, 695] width 46 height 31
type input "2"
click at [811, 657] on div "Add Solar System Use CSV Data Production 11483 kWh Production Ranges 100 %" at bounding box center [818, 646] width 1249 height 36
click at [1427, 237] on button "button" at bounding box center [1431, 235] width 16 height 16
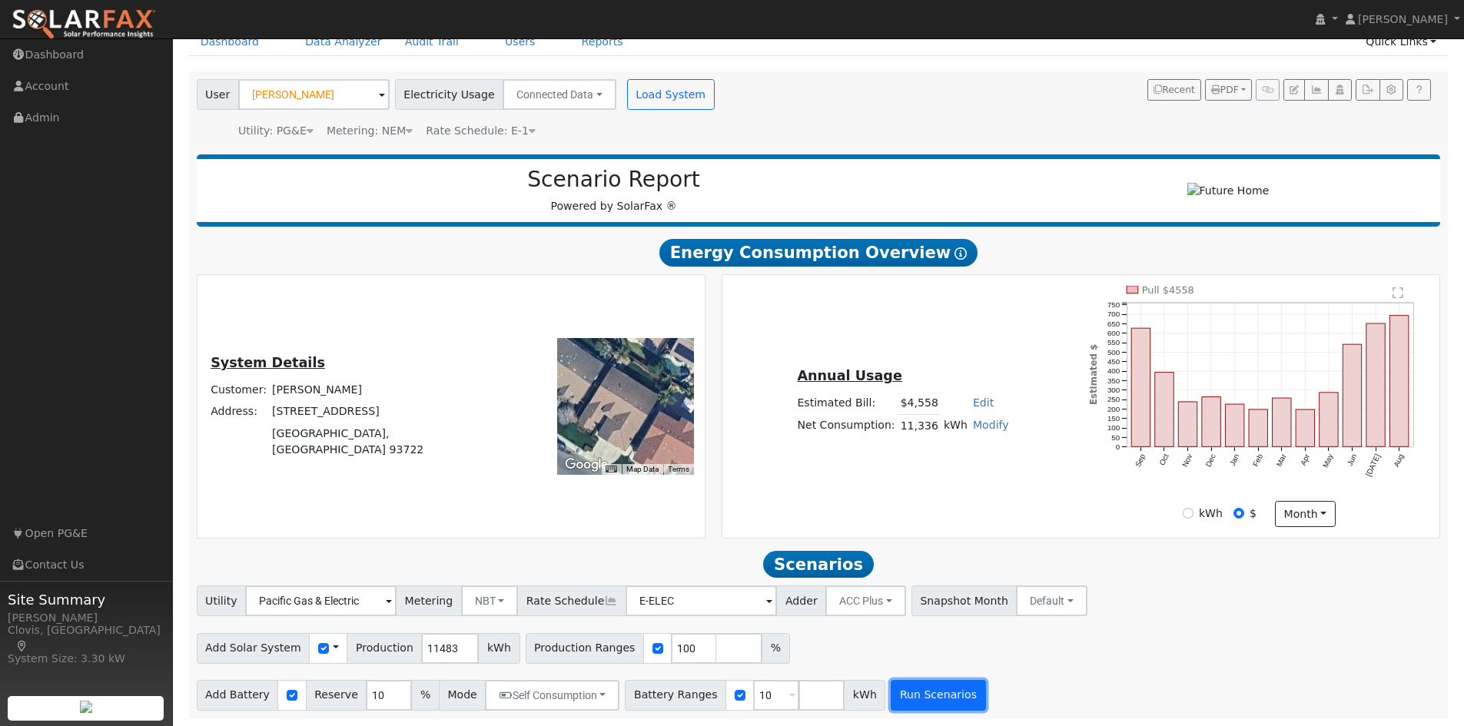
click at [922, 697] on button "Run Scenarios" at bounding box center [937, 695] width 94 height 31
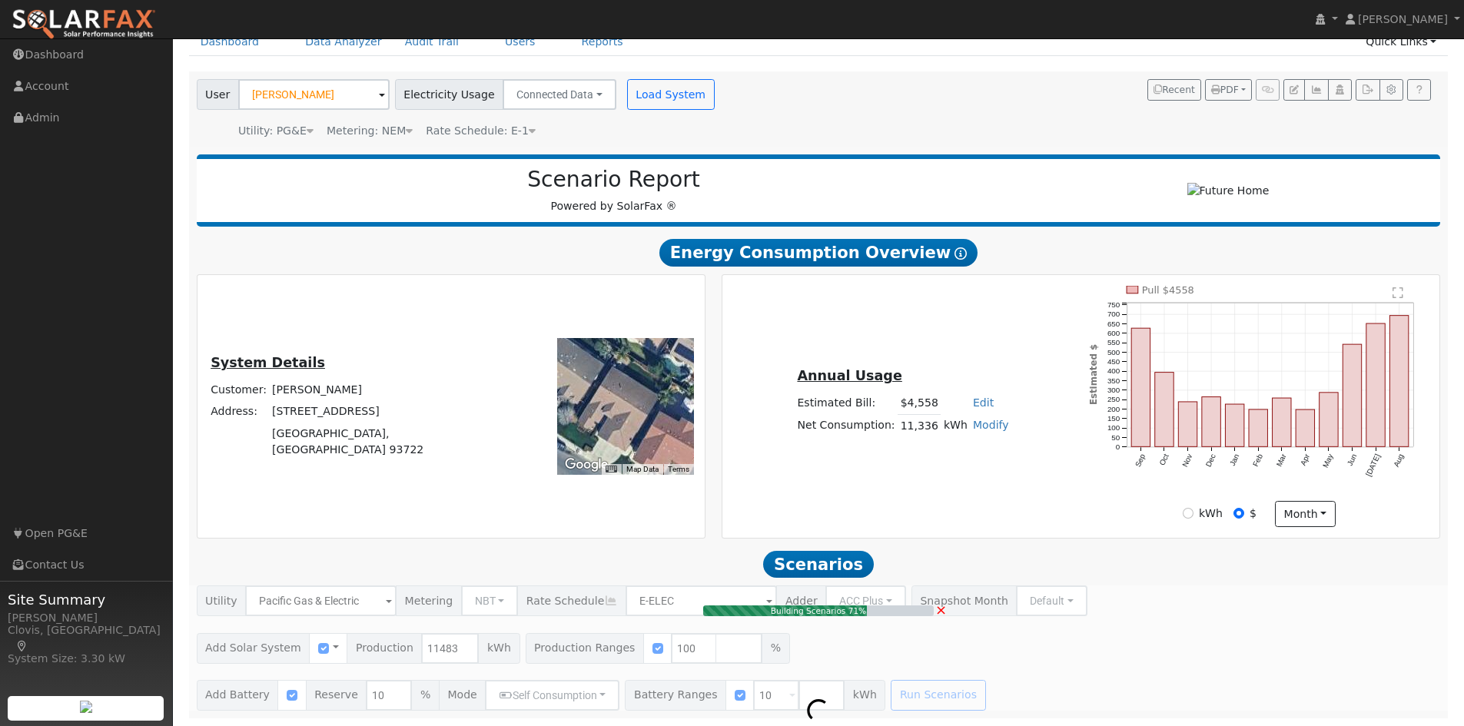
type input "7.7"
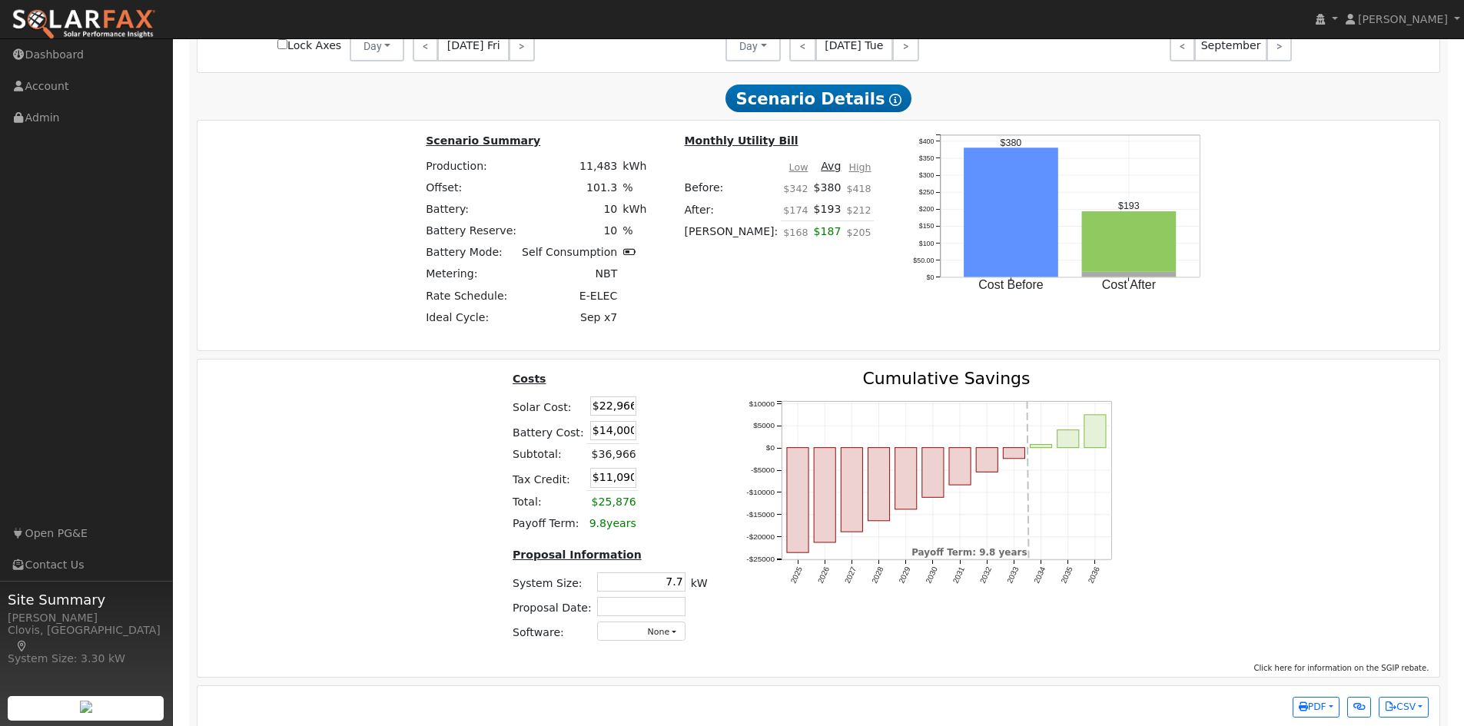
scroll to position [1180, 0]
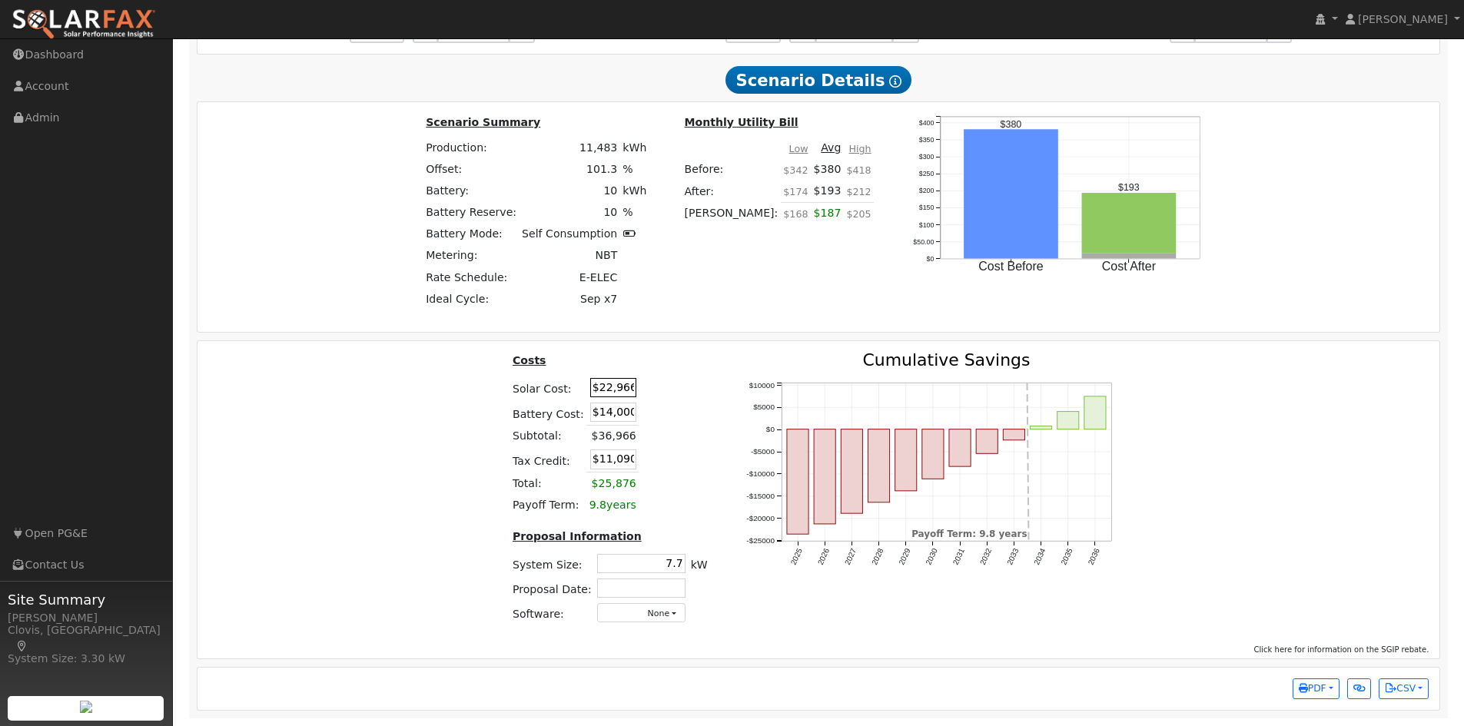
click at [595, 386] on input "$22,966" at bounding box center [613, 387] width 46 height 19
click at [668, 386] on td at bounding box center [655, 388] width 35 height 25
drag, startPoint x: 592, startPoint y: 390, endPoint x: 741, endPoint y: 390, distance: 149.0
click at [741, 390] on div "Costs Solar Cost: $22,966 Battery Cost: $14,000 Subtotal: $36,966 Tax Credit: $…" at bounding box center [818, 494] width 1253 height 284
type input "$22,140"
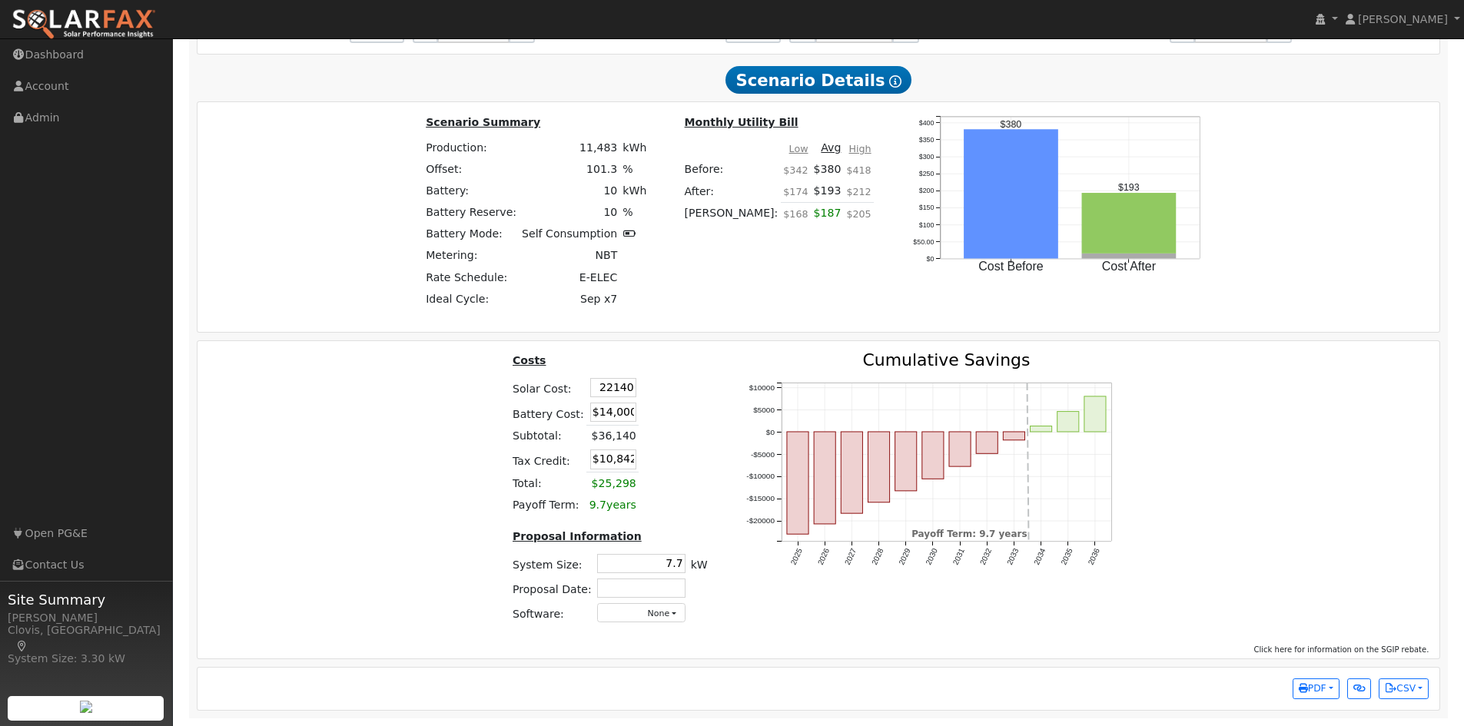
type input "$10,842"
click at [688, 398] on table "Costs Solar Cost: $22,140 Battery Cost: $14,000 Subtotal: $36,140 Tax Credit: $…" at bounding box center [609, 434] width 201 height 164
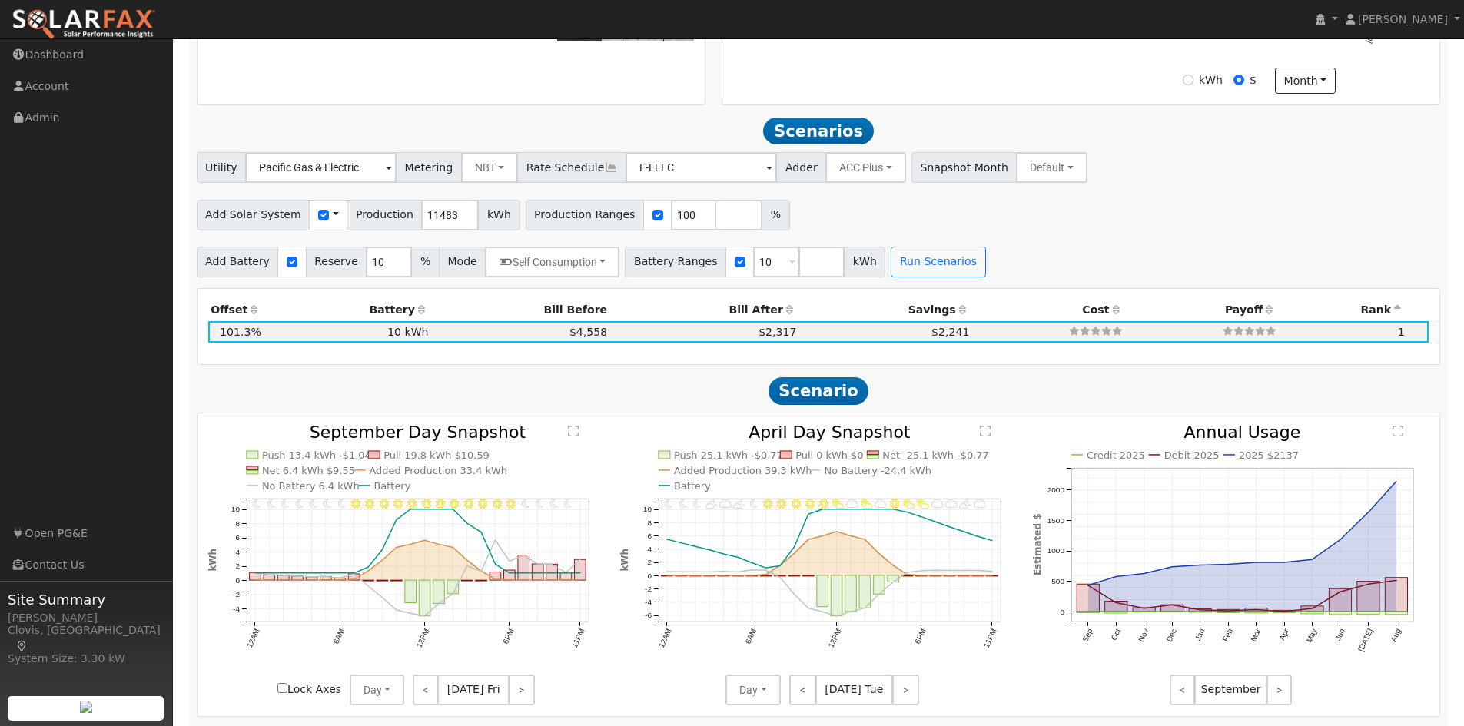
scroll to position [719, 0]
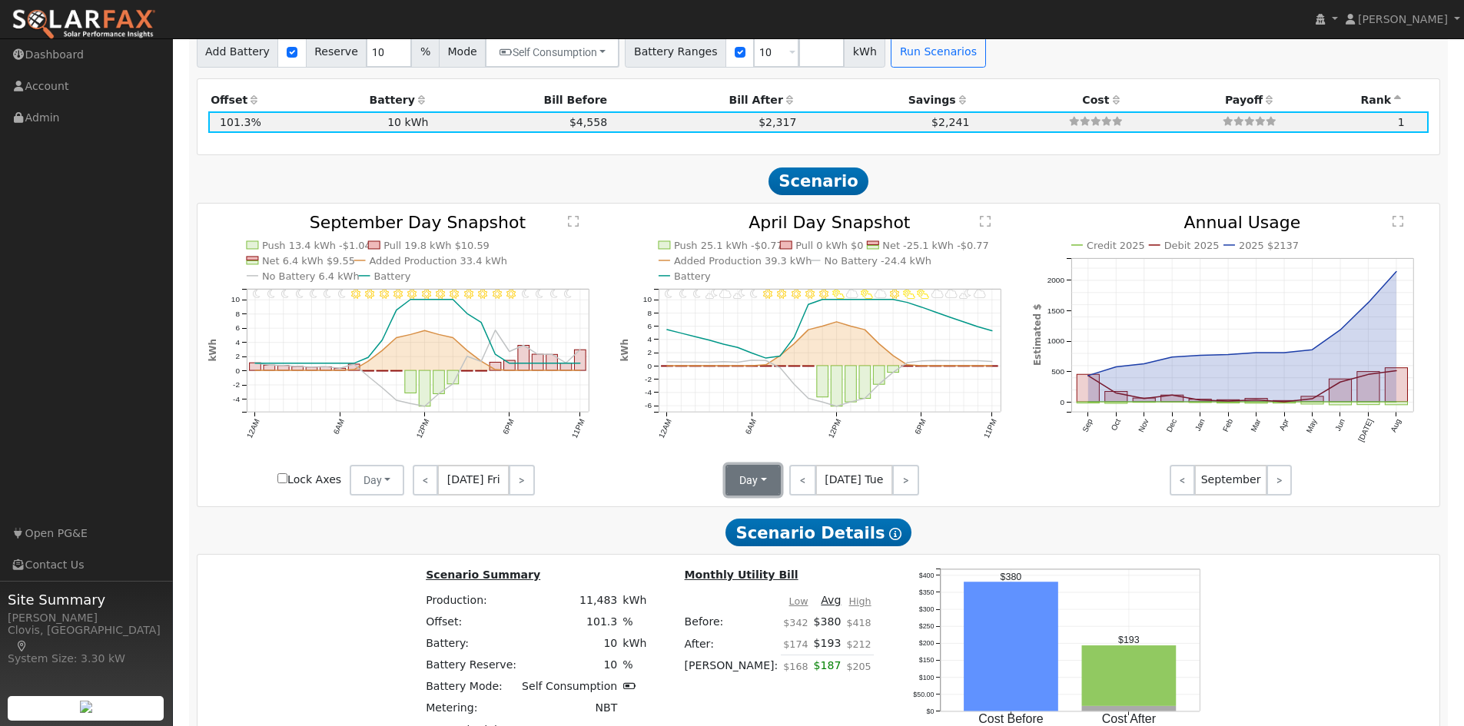
click at [744, 494] on button "Day" at bounding box center [752, 480] width 55 height 31
click at [750, 542] on link "Month Average" at bounding box center [780, 536] width 107 height 22
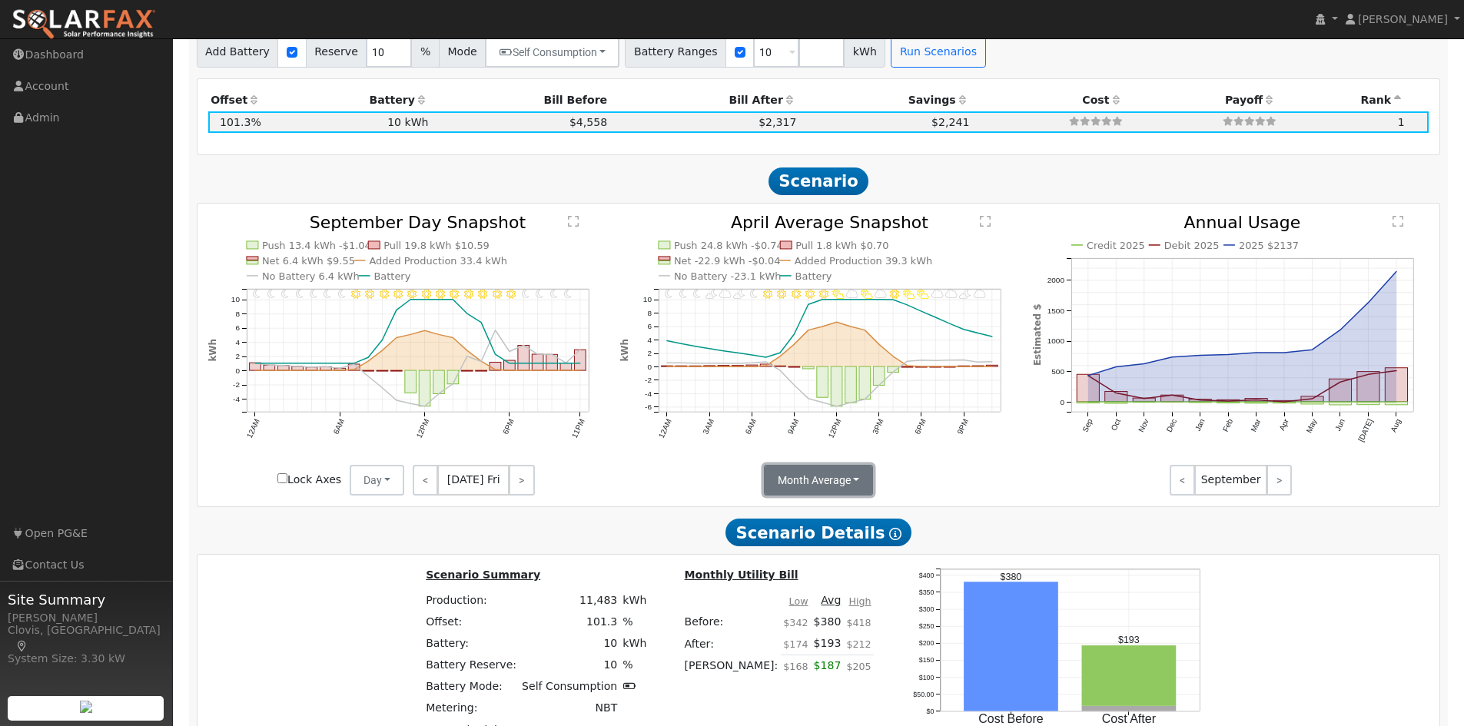
click at [860, 479] on button "Month Average" at bounding box center [819, 480] width 110 height 31
click at [945, 489] on icon "Invalid date - undefined Invalid date - MostlyCloudy Invalid date - PartlyCloud…" at bounding box center [818, 354] width 396 height 281
click at [1276, 489] on link ">" at bounding box center [1278, 480] width 25 height 31
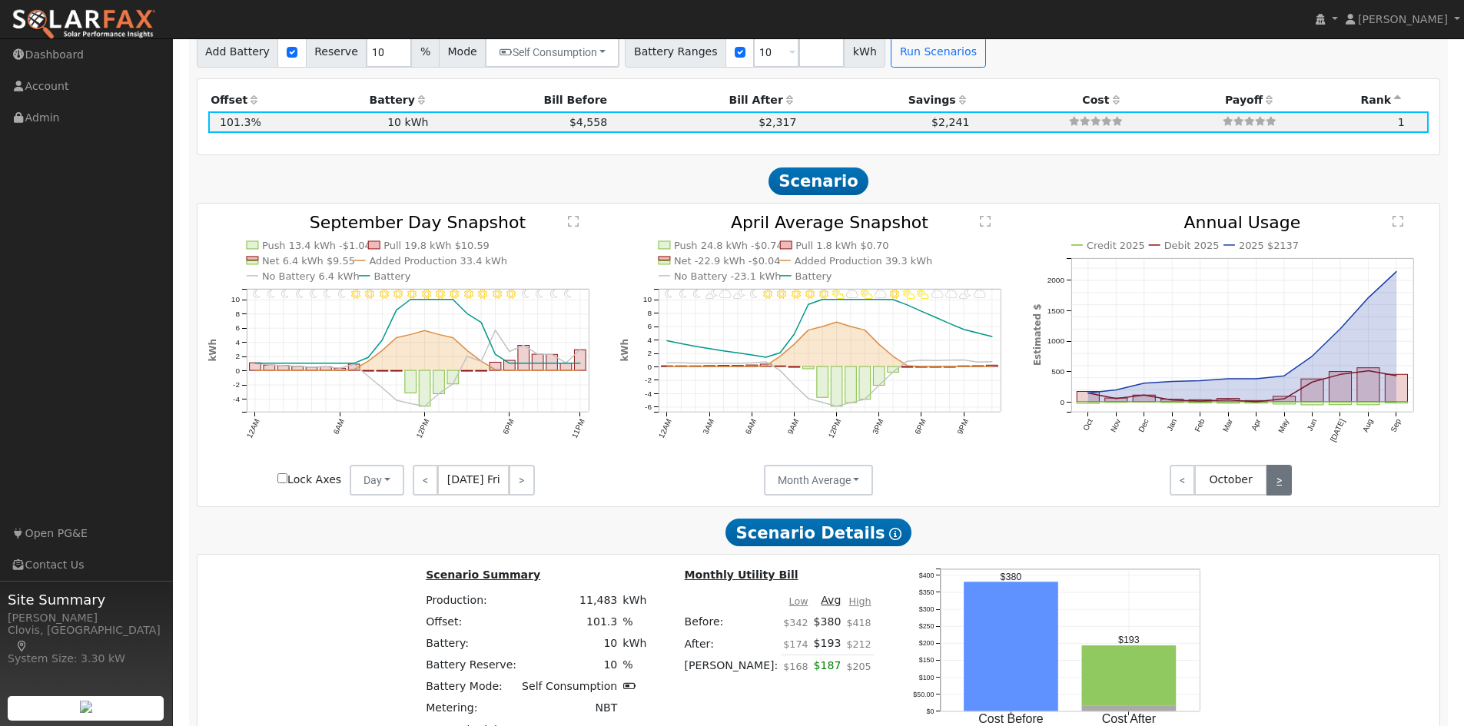
click at [1276, 489] on link ">" at bounding box center [1278, 480] width 25 height 31
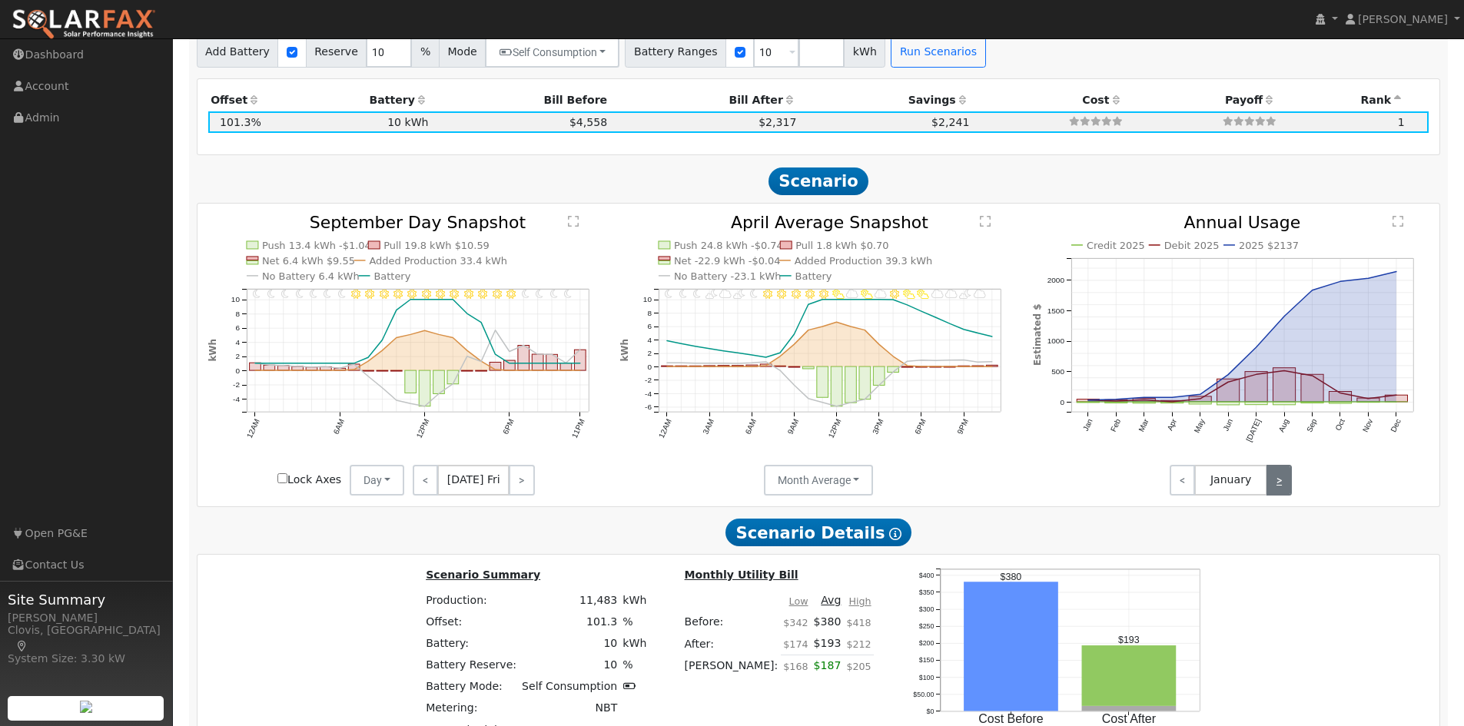
click at [1276, 489] on link ">" at bounding box center [1278, 480] width 25 height 31
click at [1275, 489] on link ">" at bounding box center [1278, 480] width 25 height 31
click at [1274, 488] on link ">" at bounding box center [1278, 480] width 25 height 31
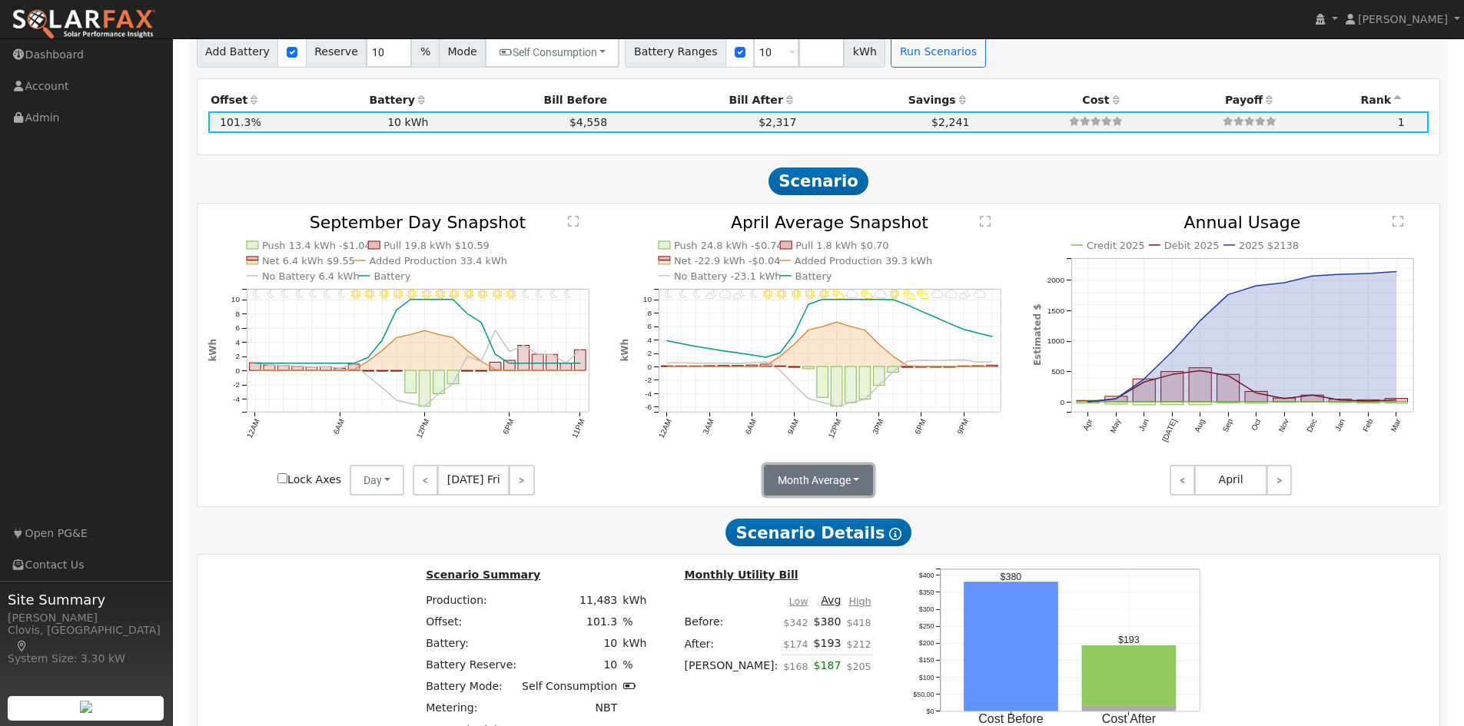
click at [866, 485] on button "Month Average" at bounding box center [819, 480] width 110 height 31
click at [969, 478] on icon "Invalid date - undefined Invalid date - MostlyCloudy Invalid date - PartlyCloud…" at bounding box center [818, 354] width 396 height 281
click at [369, 496] on button "Day" at bounding box center [377, 480] width 55 height 31
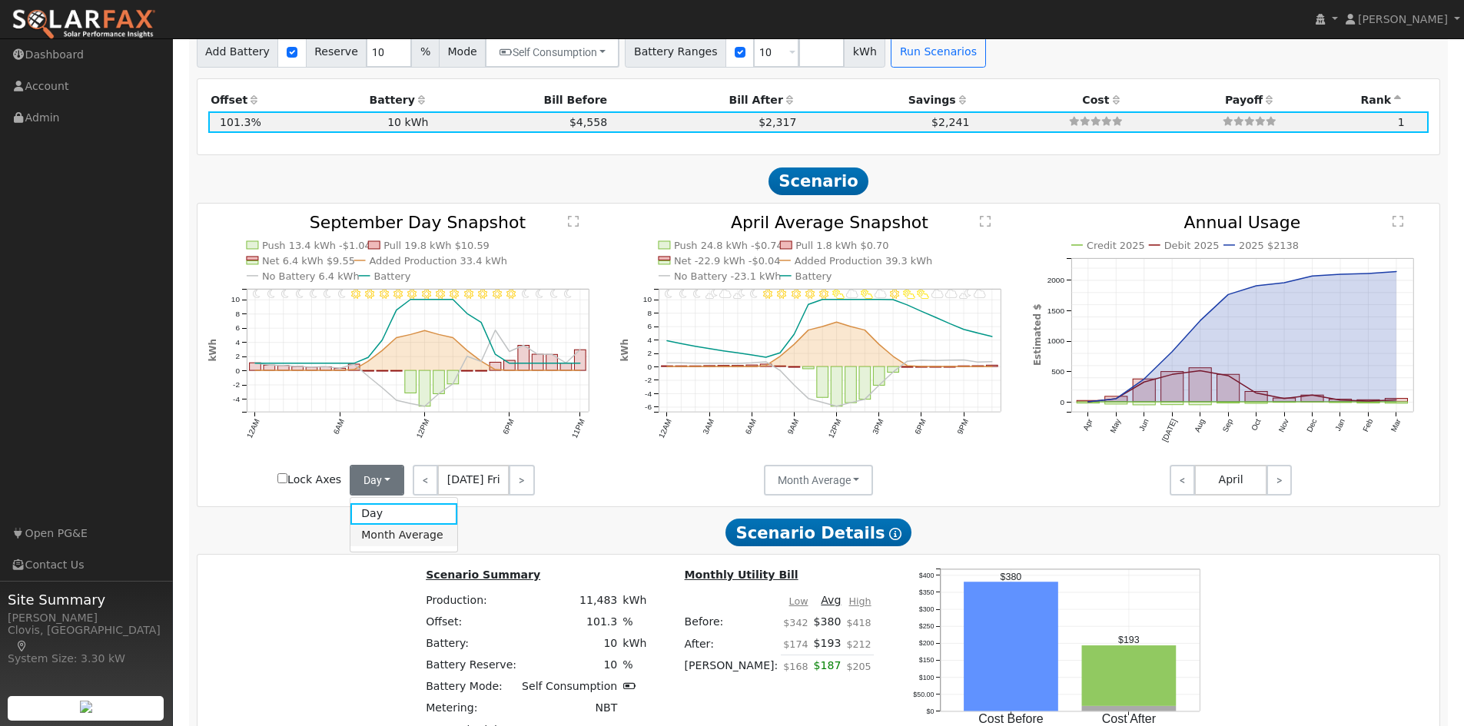
click at [385, 536] on link "Month Average" at bounding box center [403, 536] width 107 height 22
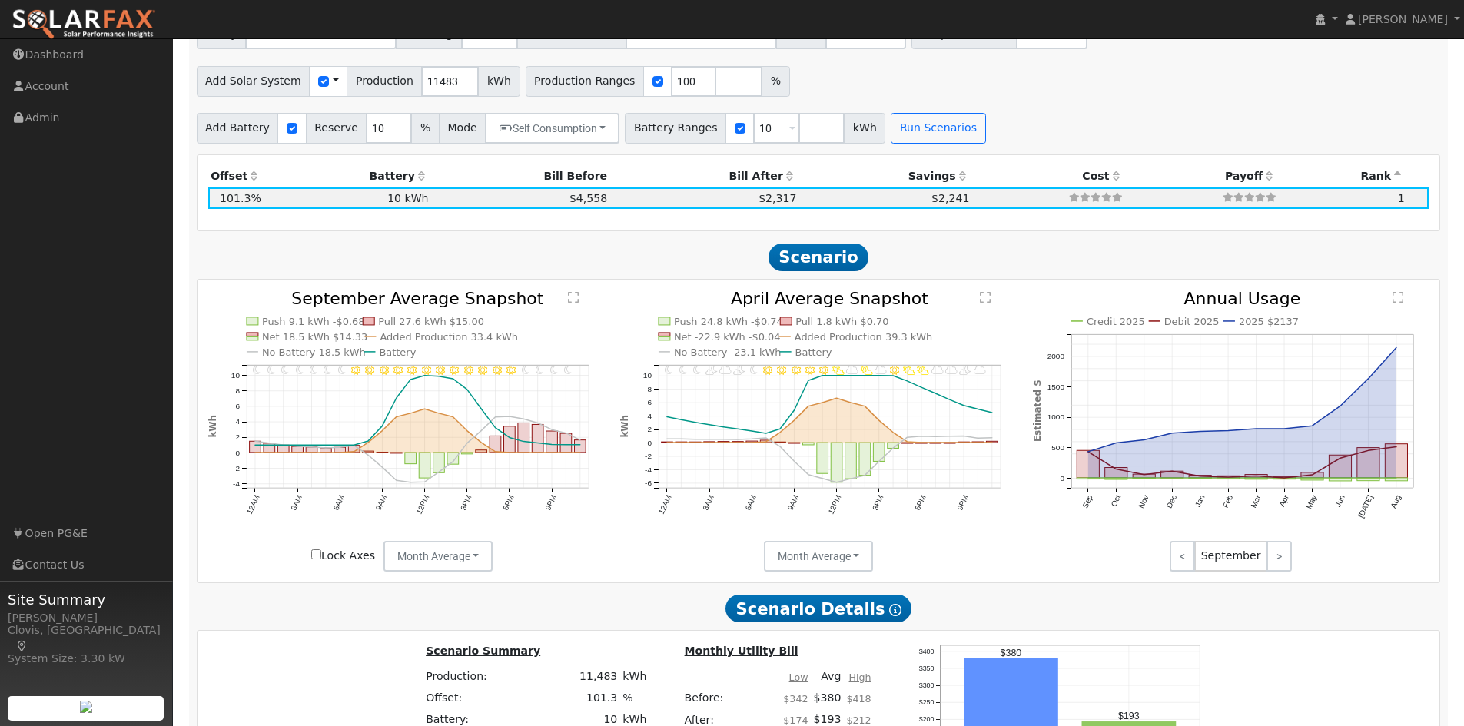
scroll to position [642, 0]
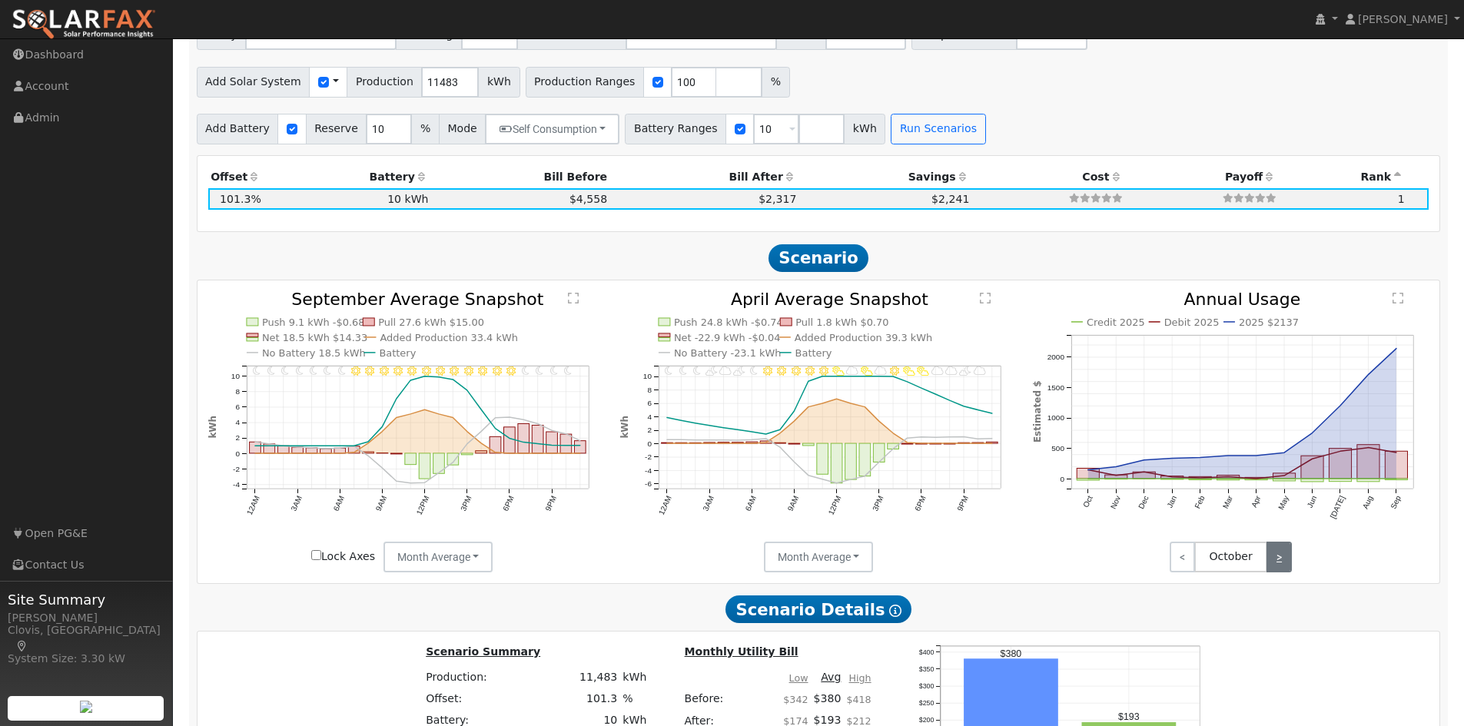
click at [1273, 563] on link ">" at bounding box center [1278, 557] width 25 height 31
click at [1253, 317] on icon "Credit 2025 Debit 2025 2025 $2137 Dec Jan Feb Mar Apr May Jun [DATE] Aug Sep Oc…" at bounding box center [1231, 424] width 396 height 266
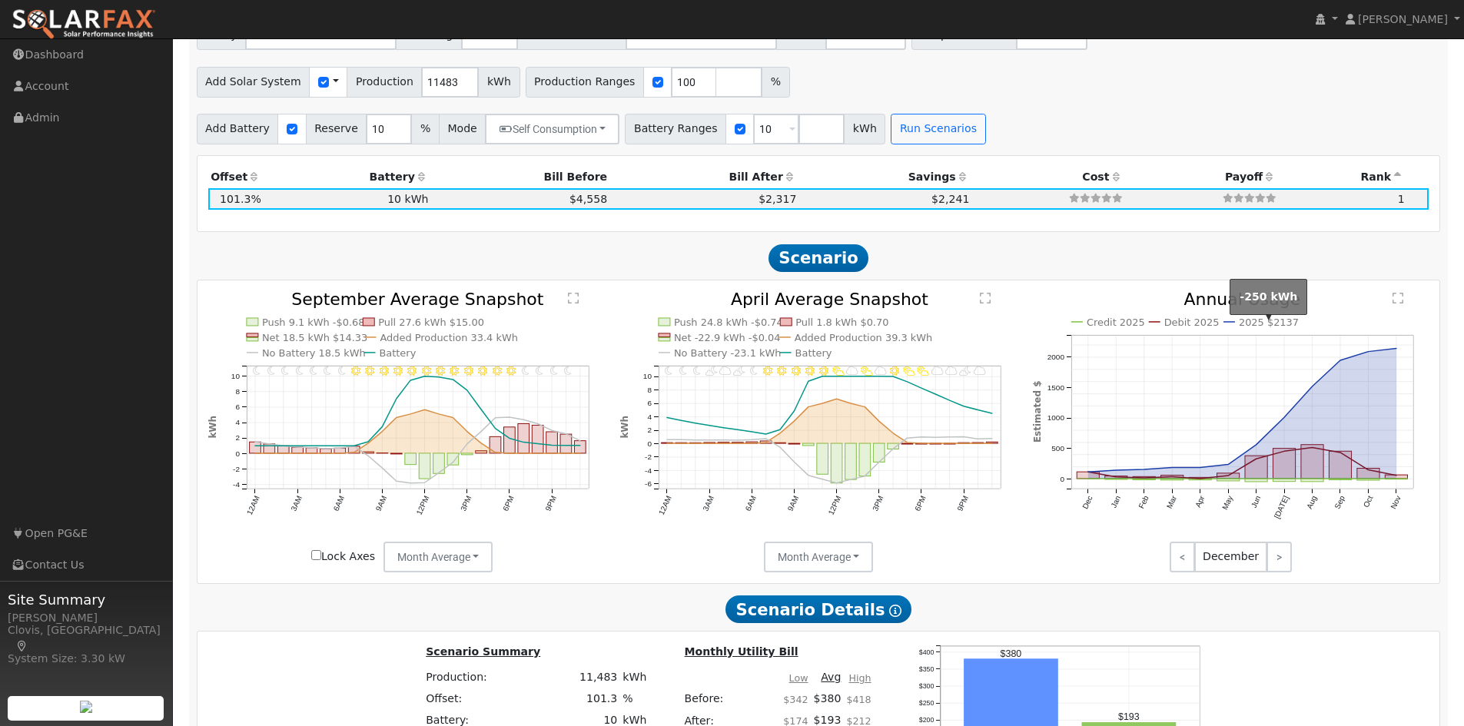
click at [1256, 323] on text "2025 $2137" at bounding box center [1268, 323] width 60 height 12
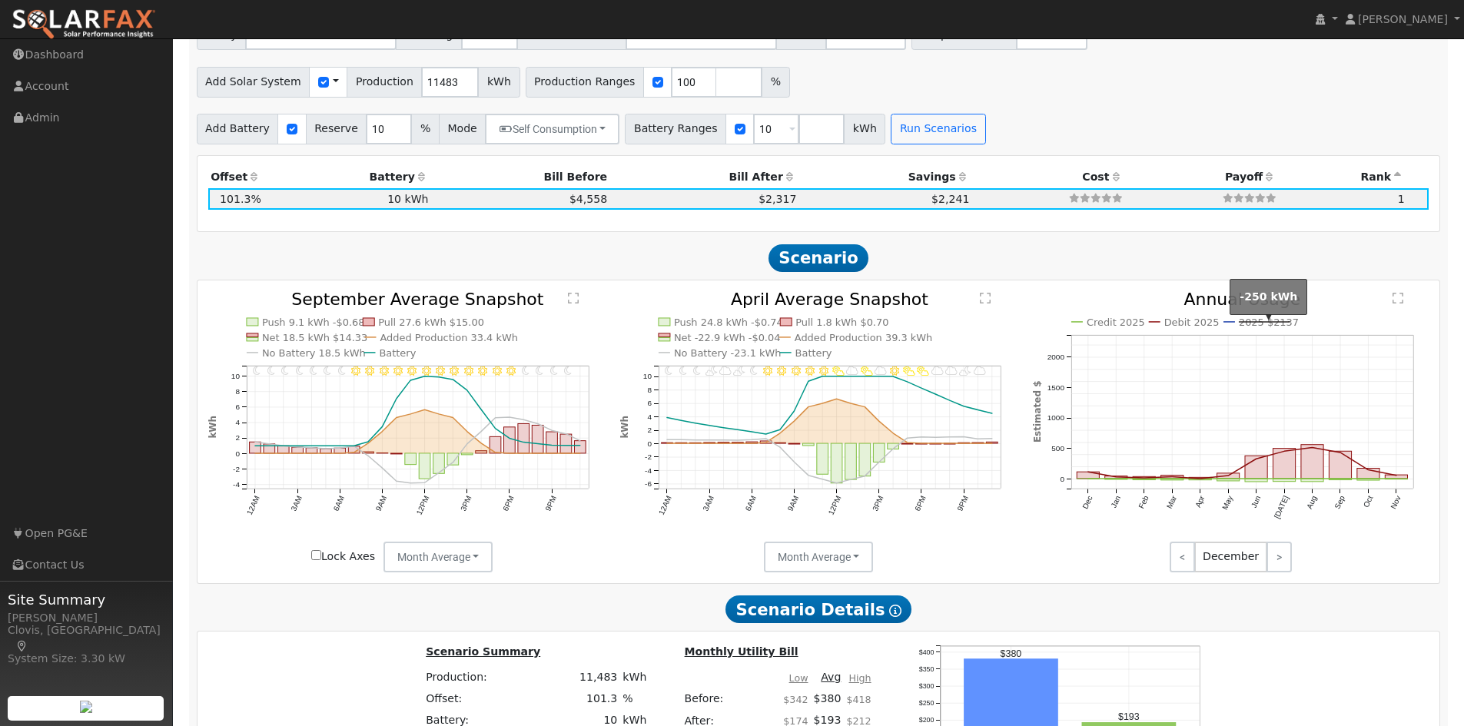
click at [1256, 323] on text "2025 $2137" at bounding box center [1268, 323] width 60 height 12
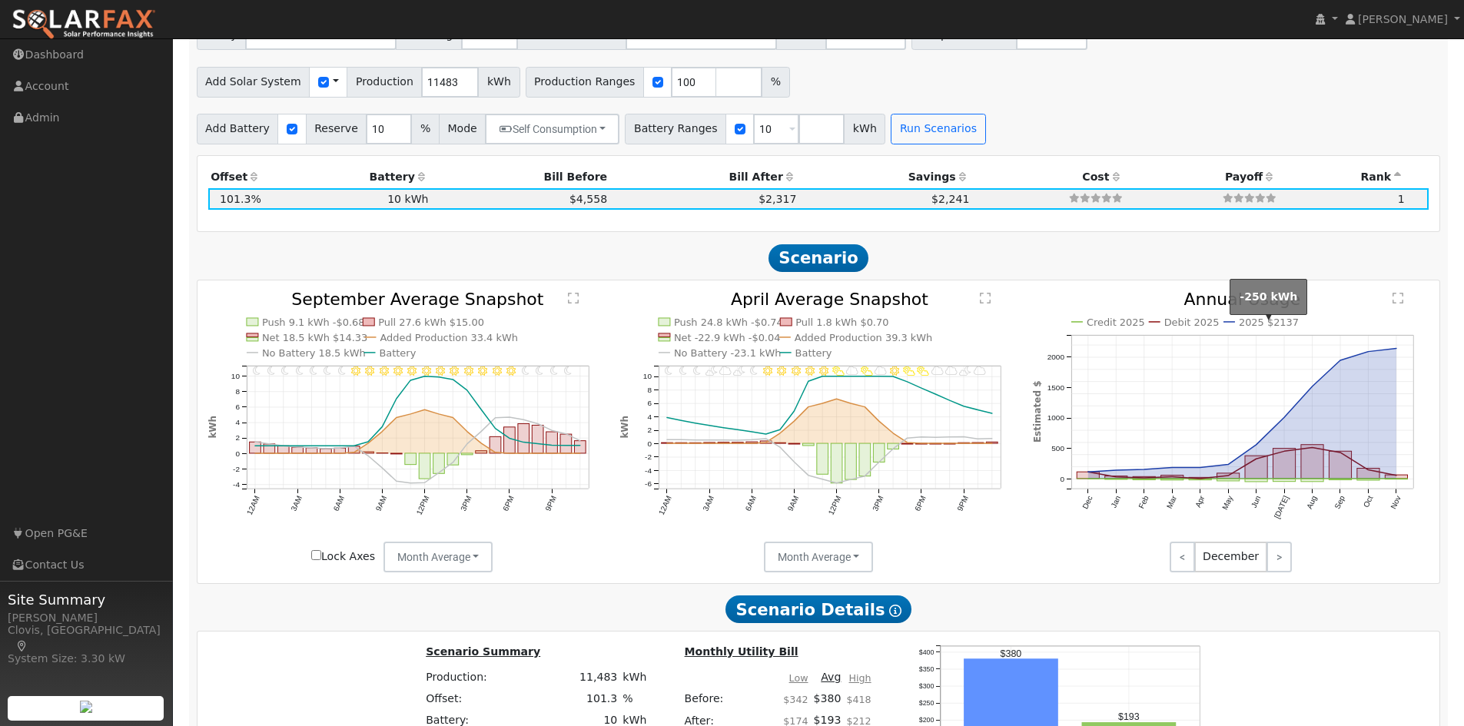
click at [1256, 323] on text "2025 $2137" at bounding box center [1268, 323] width 60 height 12
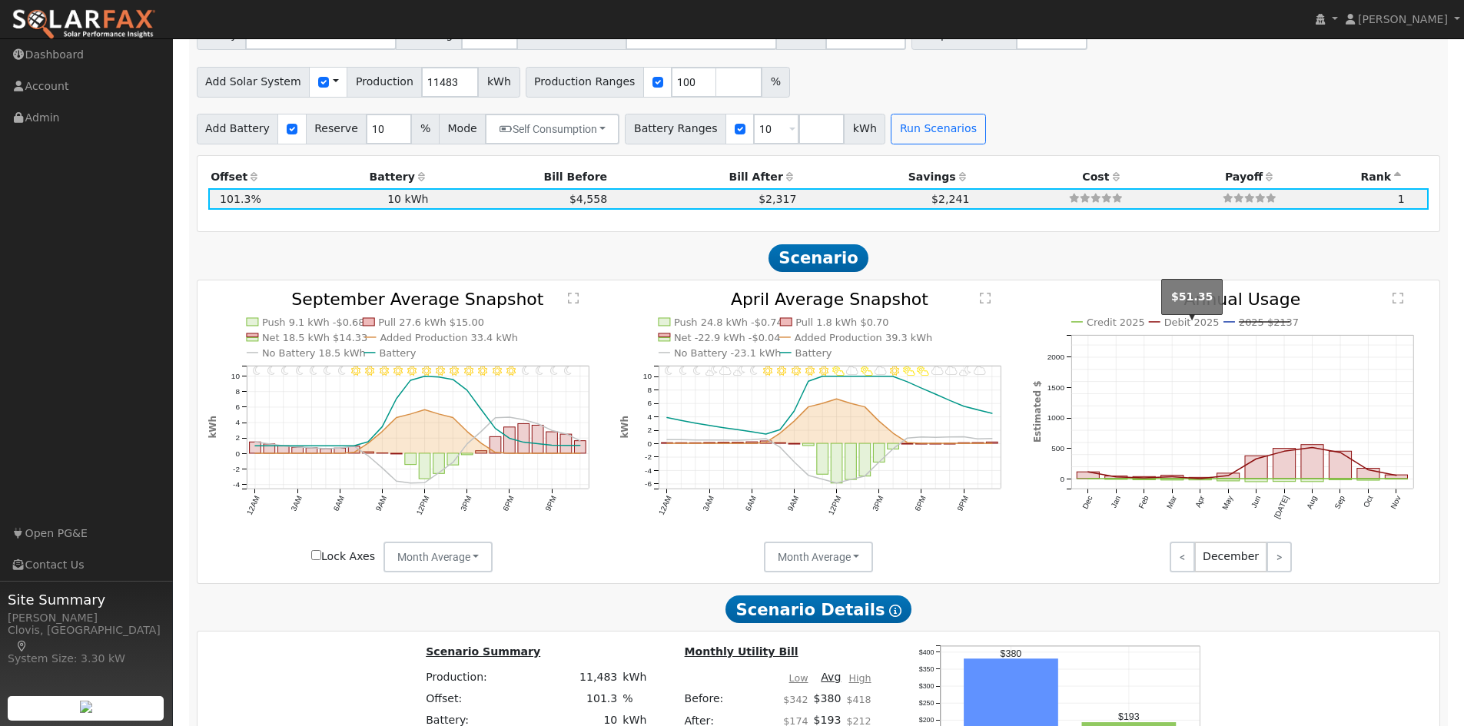
click at [1185, 328] on text "Debit 2025" at bounding box center [1191, 323] width 55 height 12
click at [1273, 565] on link ">" at bounding box center [1278, 557] width 25 height 31
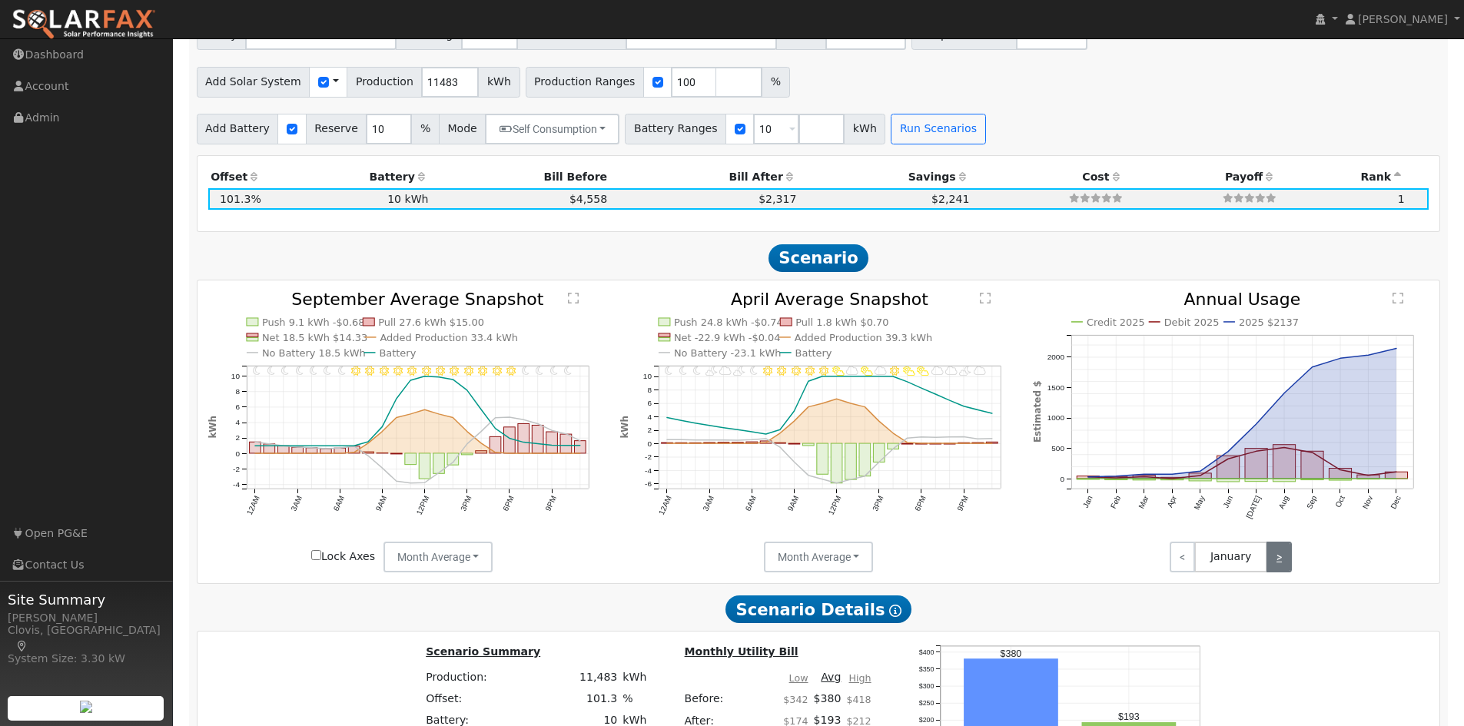
click at [1271, 563] on link ">" at bounding box center [1278, 557] width 25 height 31
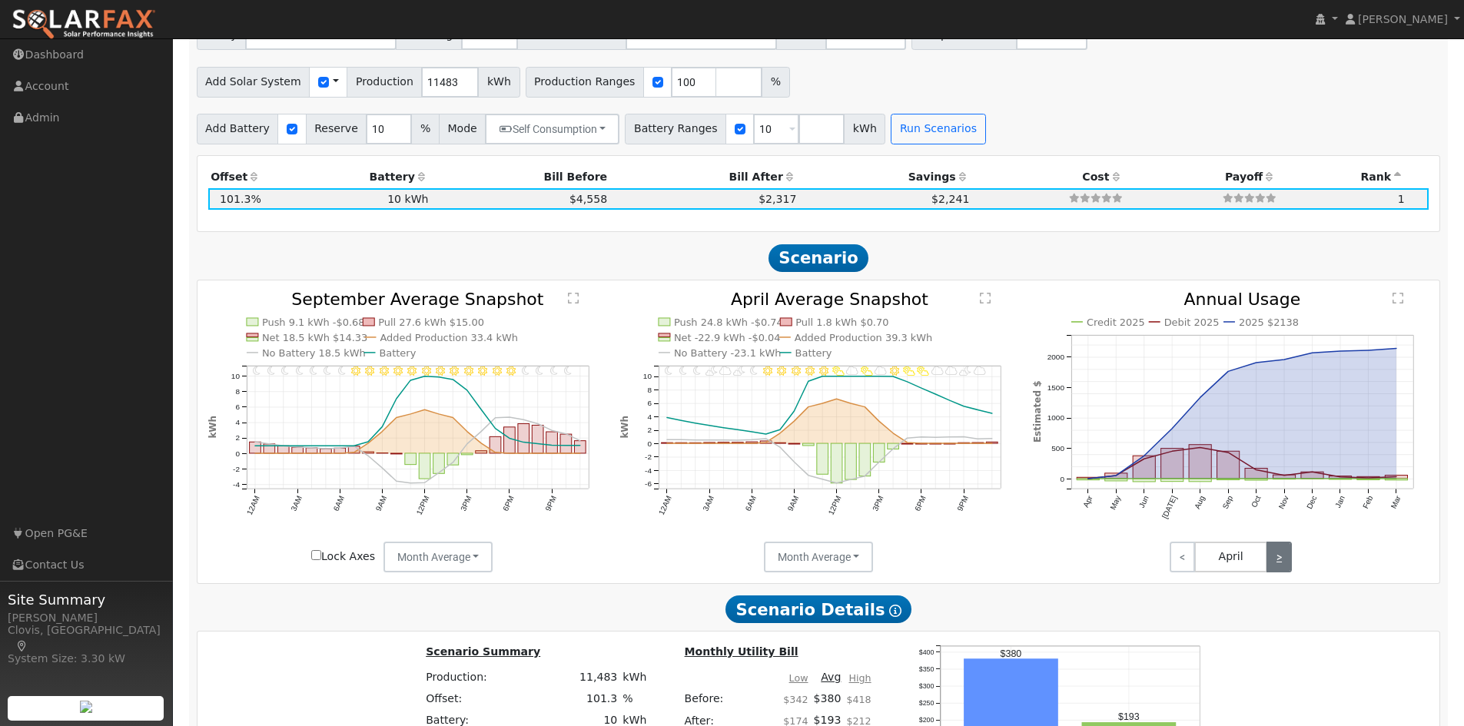
click at [1271, 563] on link ">" at bounding box center [1278, 557] width 25 height 31
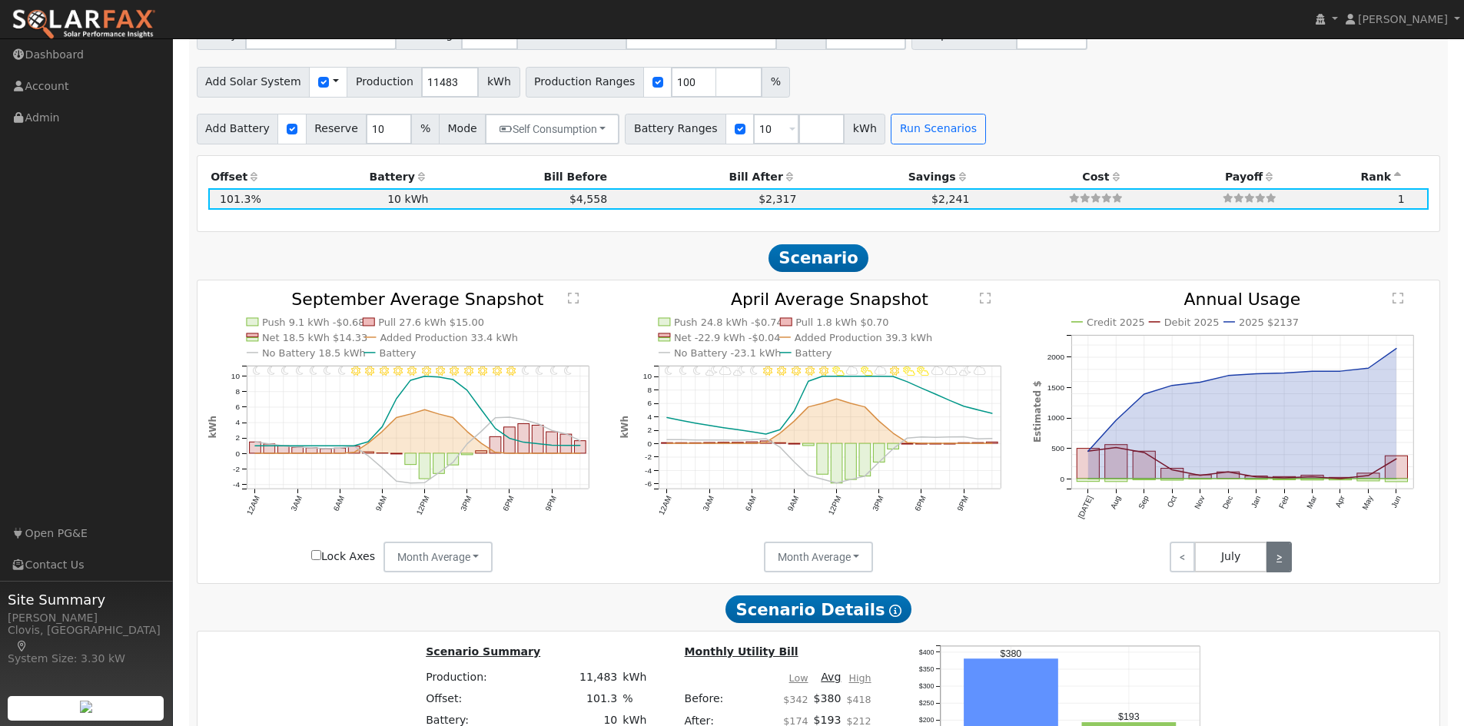
click at [1271, 562] on link ">" at bounding box center [1278, 557] width 25 height 31
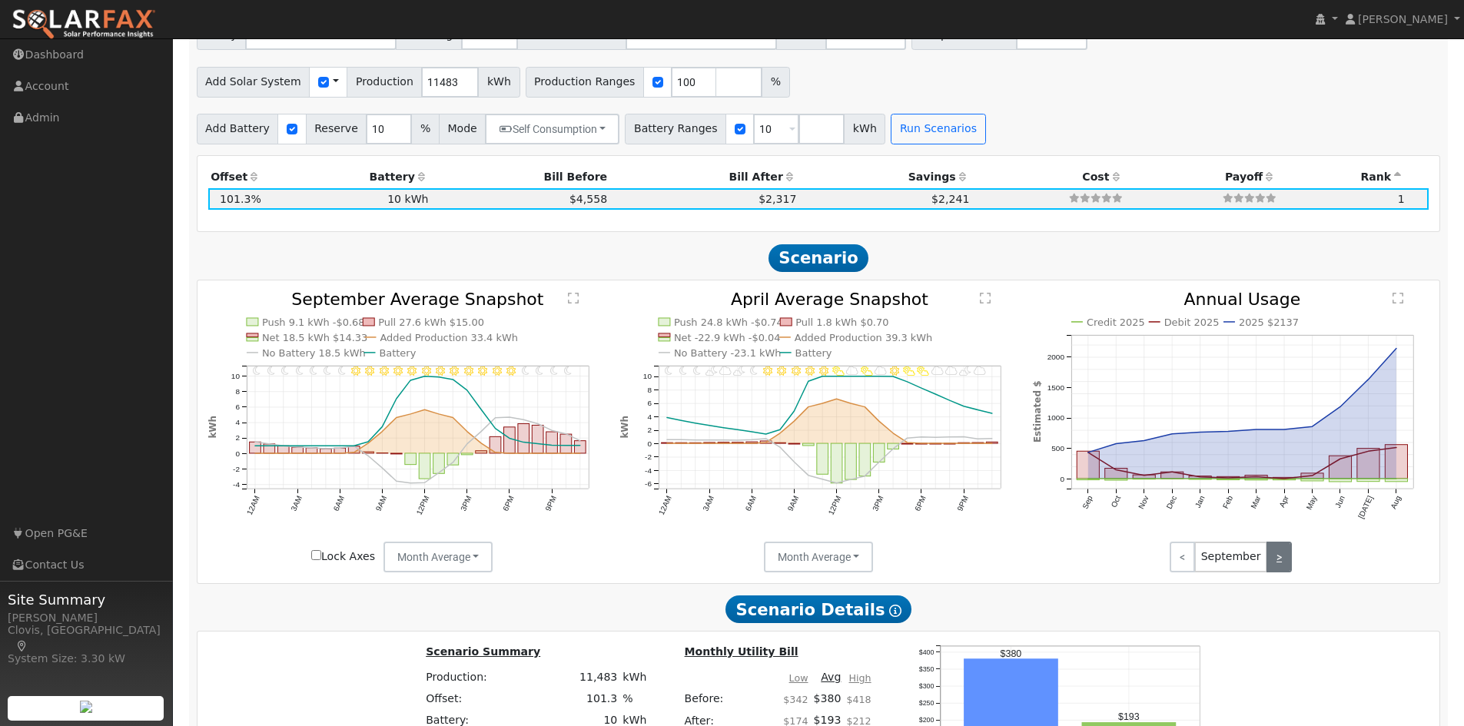
click at [1271, 562] on link ">" at bounding box center [1278, 557] width 25 height 31
click at [1271, 561] on link ">" at bounding box center [1278, 557] width 25 height 31
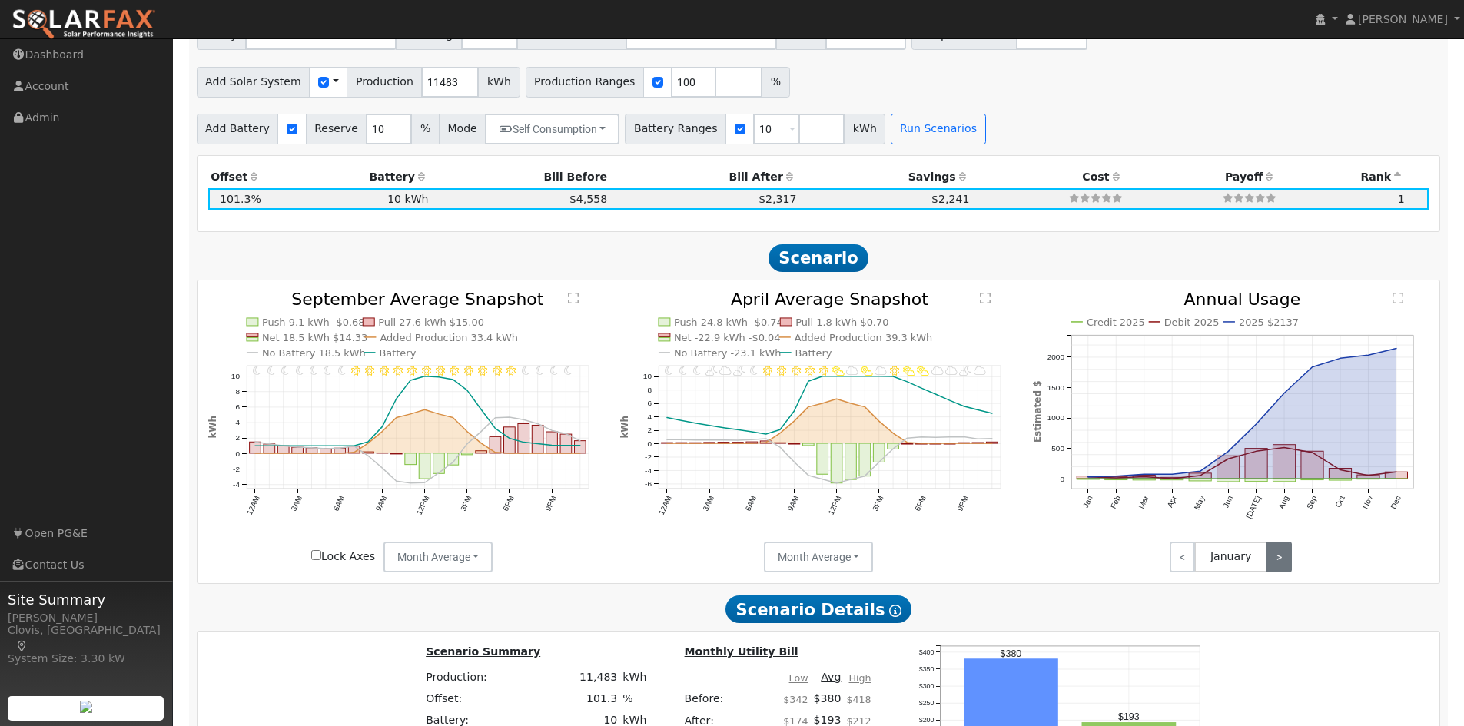
click at [1271, 561] on link ">" at bounding box center [1278, 557] width 25 height 31
click at [1270, 560] on link ">" at bounding box center [1278, 557] width 25 height 31
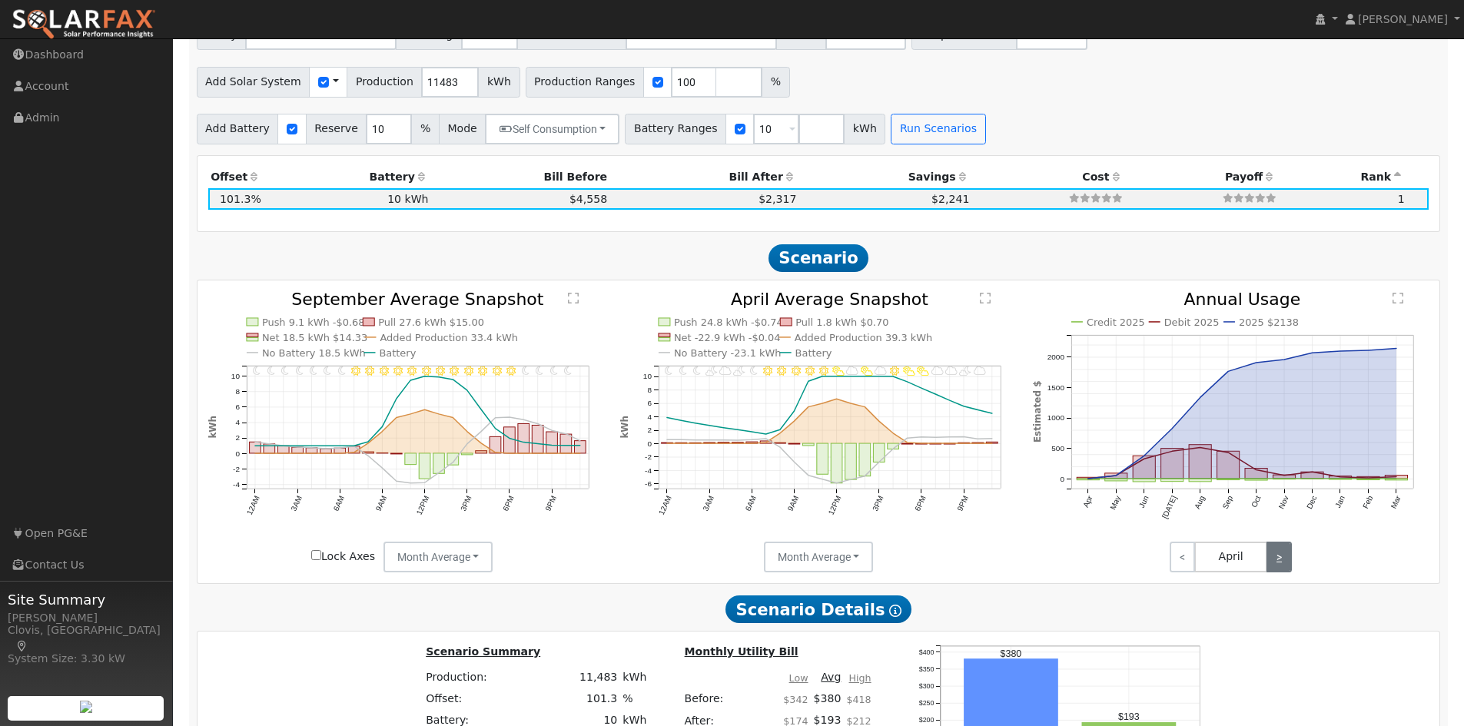
click at [1270, 560] on link ">" at bounding box center [1278, 557] width 25 height 31
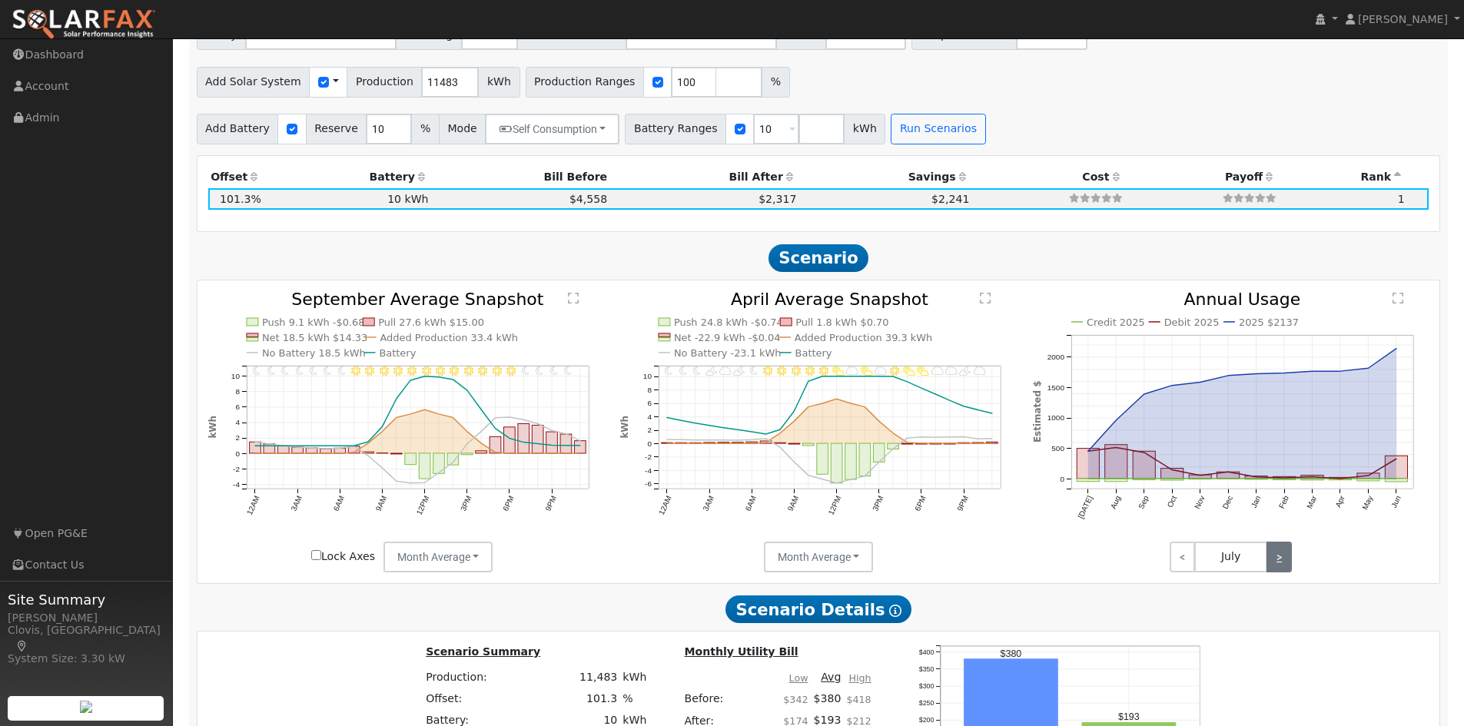
click at [1270, 560] on link ">" at bounding box center [1278, 557] width 25 height 31
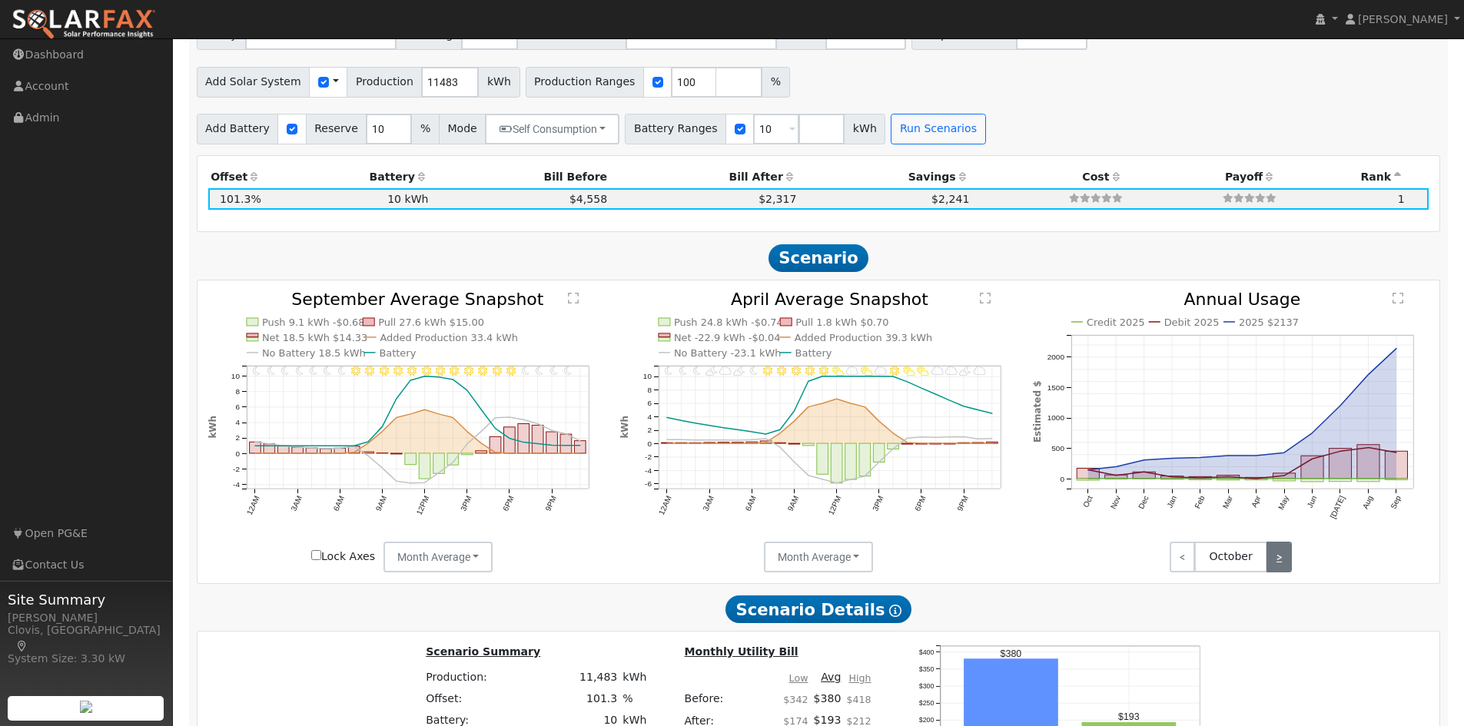
click at [1270, 560] on link ">" at bounding box center [1278, 557] width 25 height 31
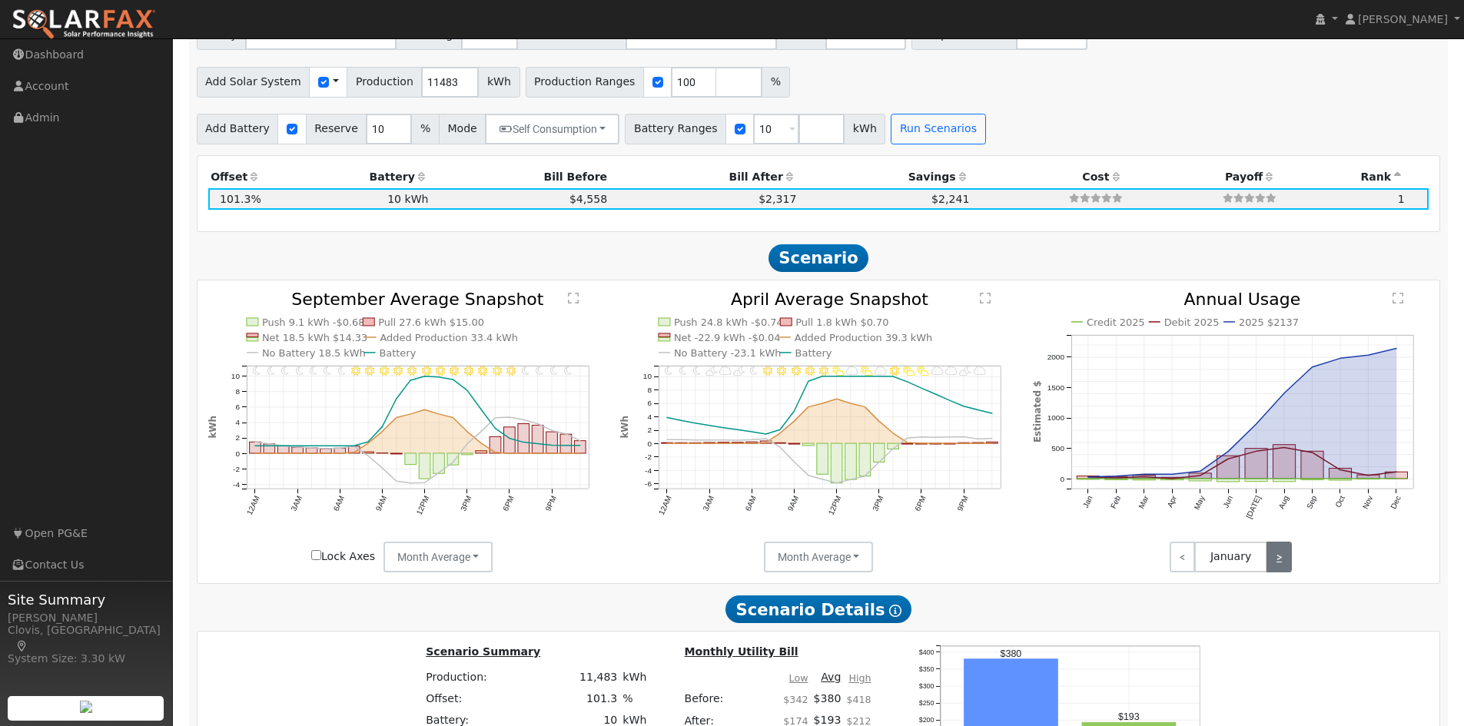
click at [1270, 560] on link ">" at bounding box center [1278, 557] width 25 height 31
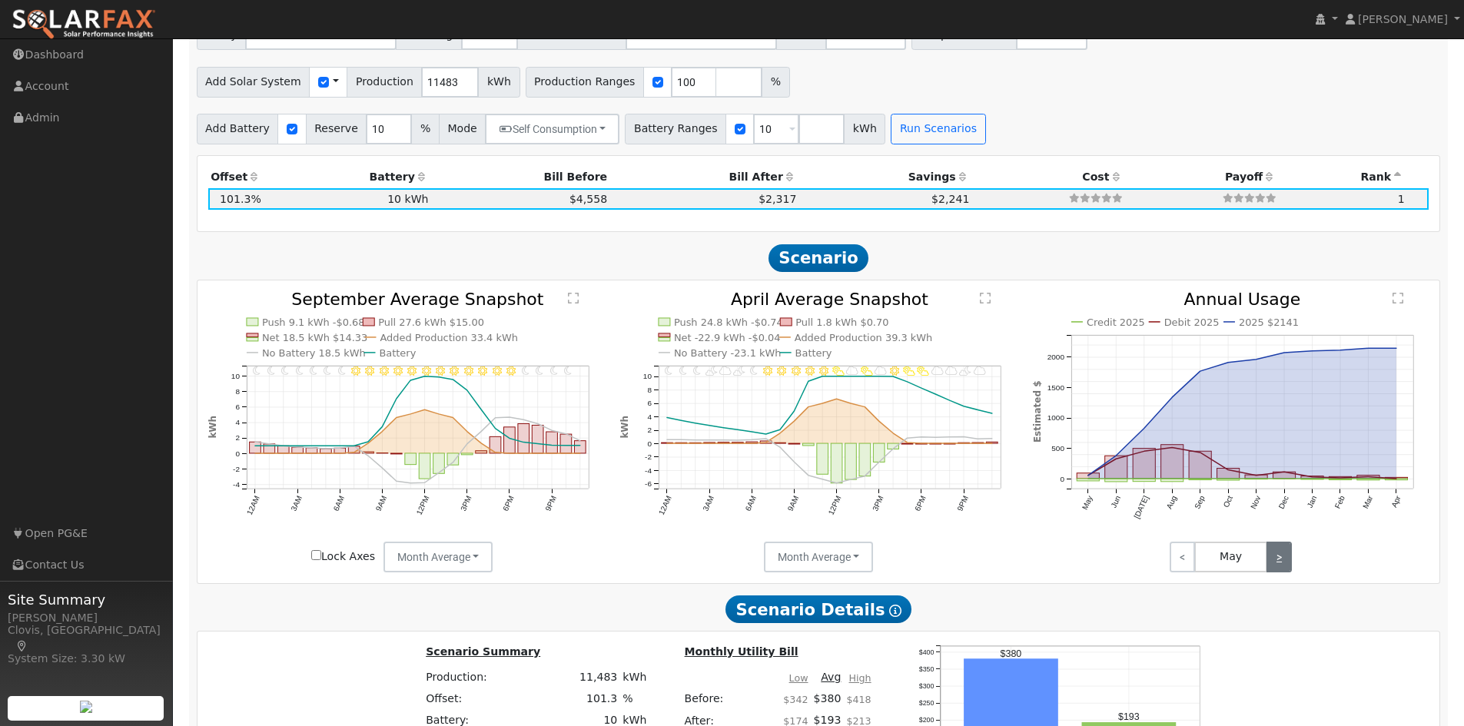
click at [1270, 560] on link ">" at bounding box center [1278, 557] width 25 height 31
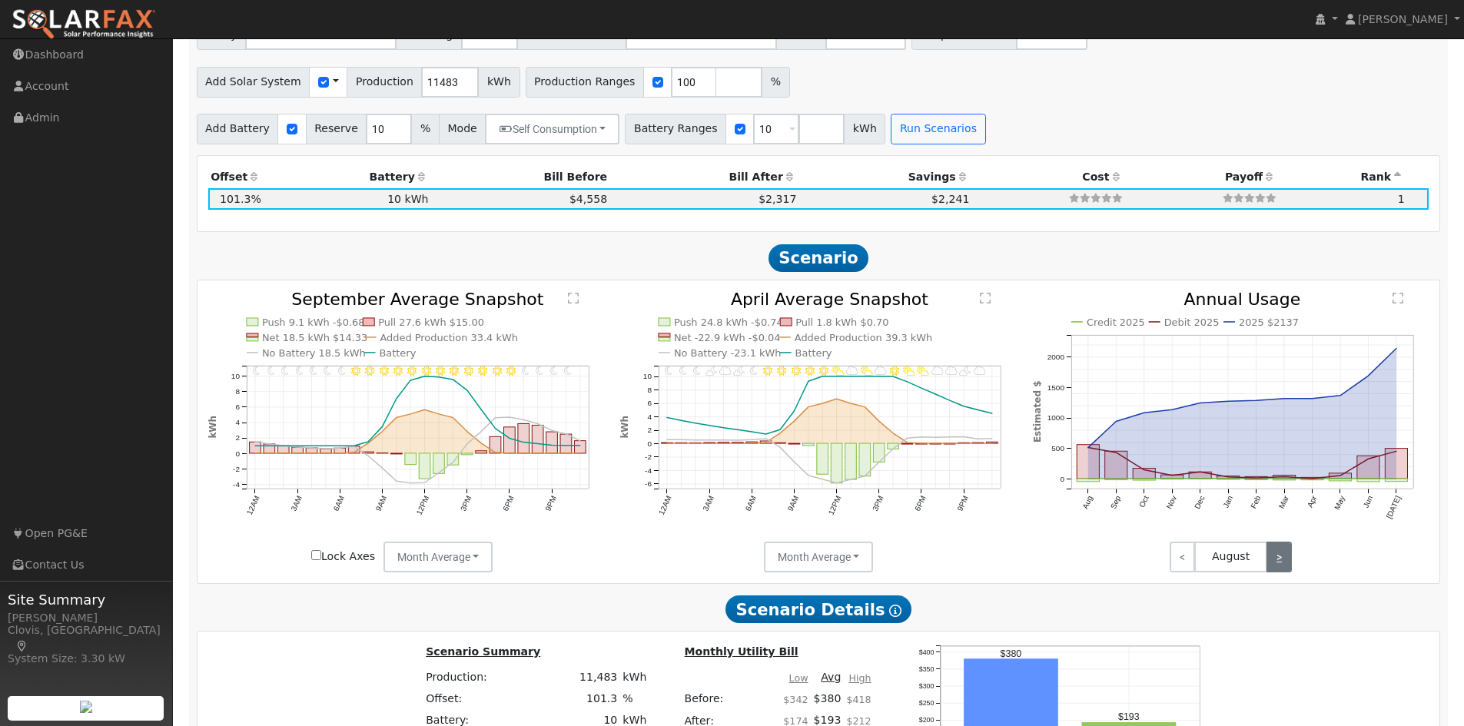
click at [1270, 560] on link ">" at bounding box center [1278, 557] width 25 height 31
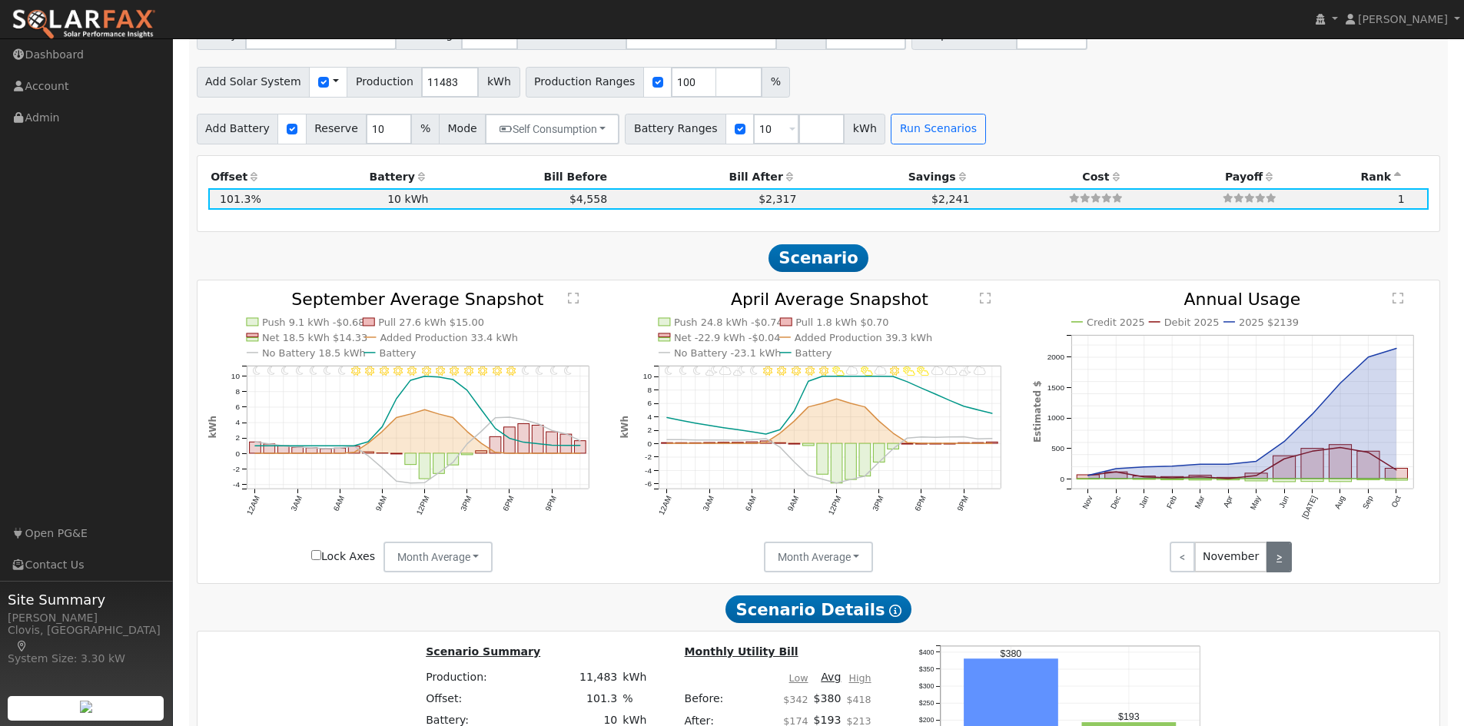
click at [1269, 559] on link ">" at bounding box center [1278, 557] width 25 height 31
click at [1268, 558] on link ">" at bounding box center [1278, 557] width 25 height 31
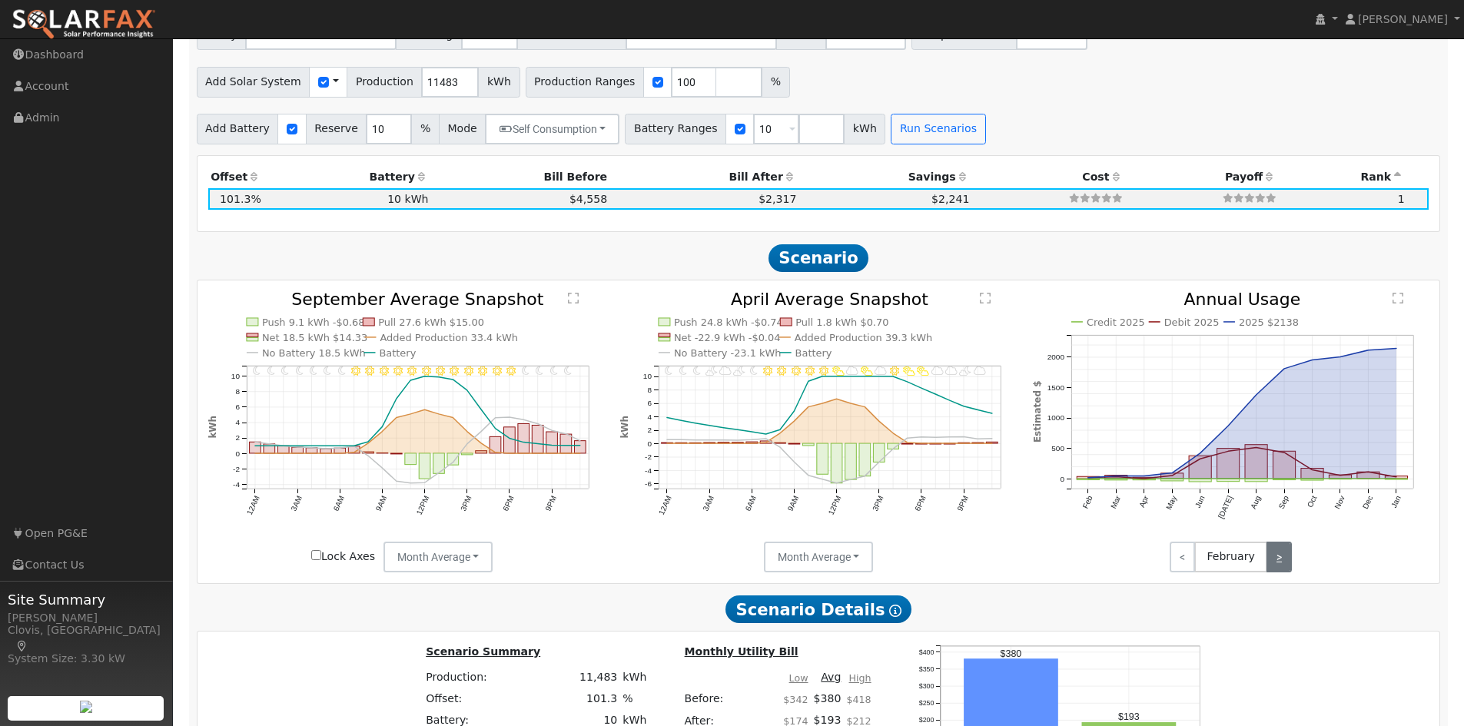
click at [1268, 558] on link ">" at bounding box center [1278, 557] width 25 height 31
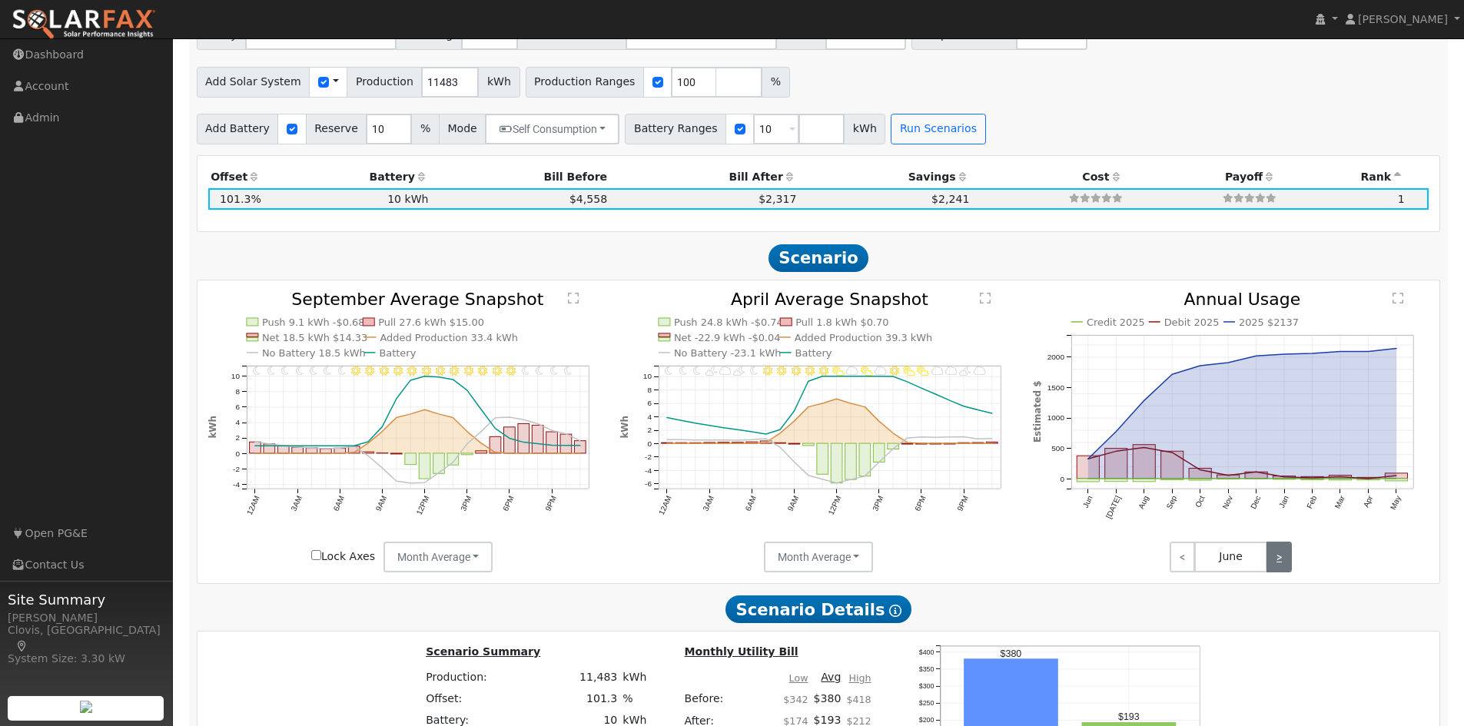
click at [1268, 558] on link ">" at bounding box center [1278, 557] width 25 height 31
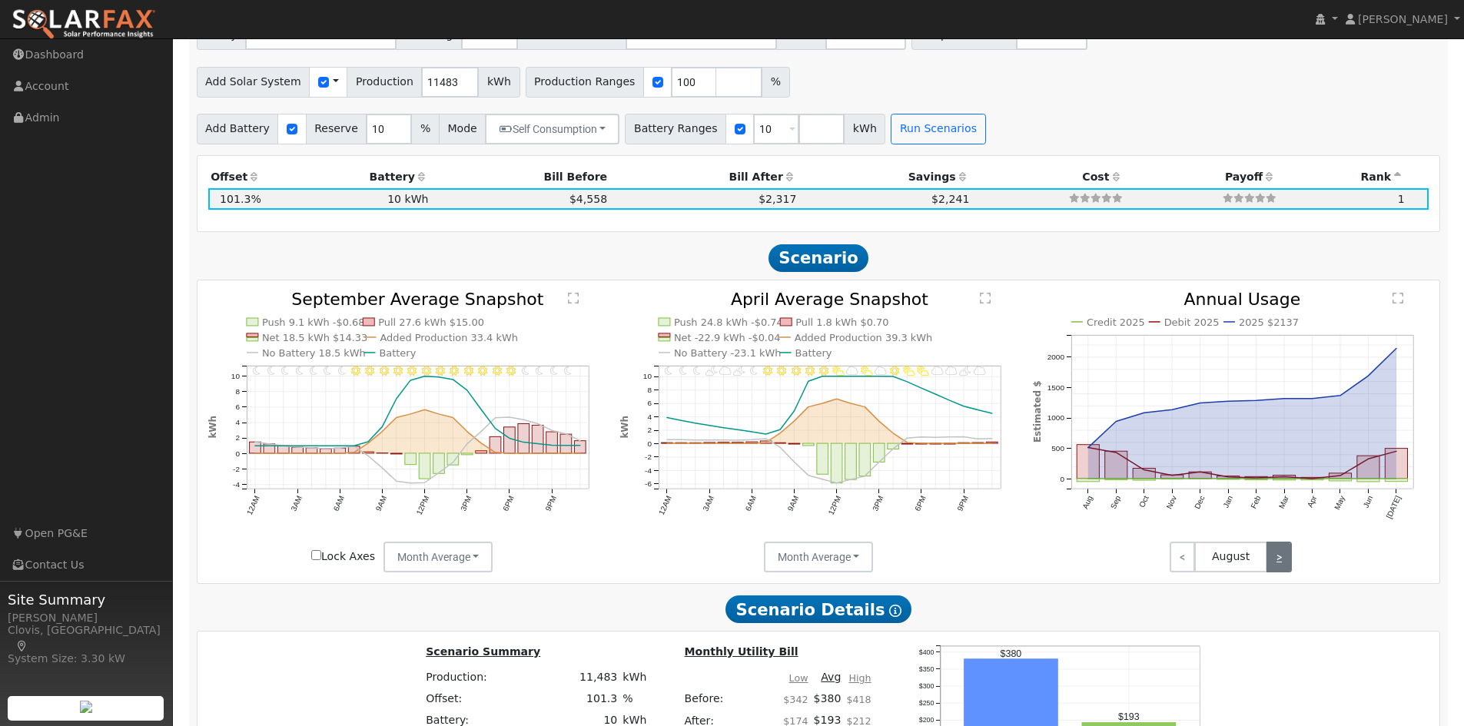
click at [1268, 558] on link ">" at bounding box center [1278, 557] width 25 height 31
click at [1180, 563] on link "<" at bounding box center [1181, 557] width 25 height 31
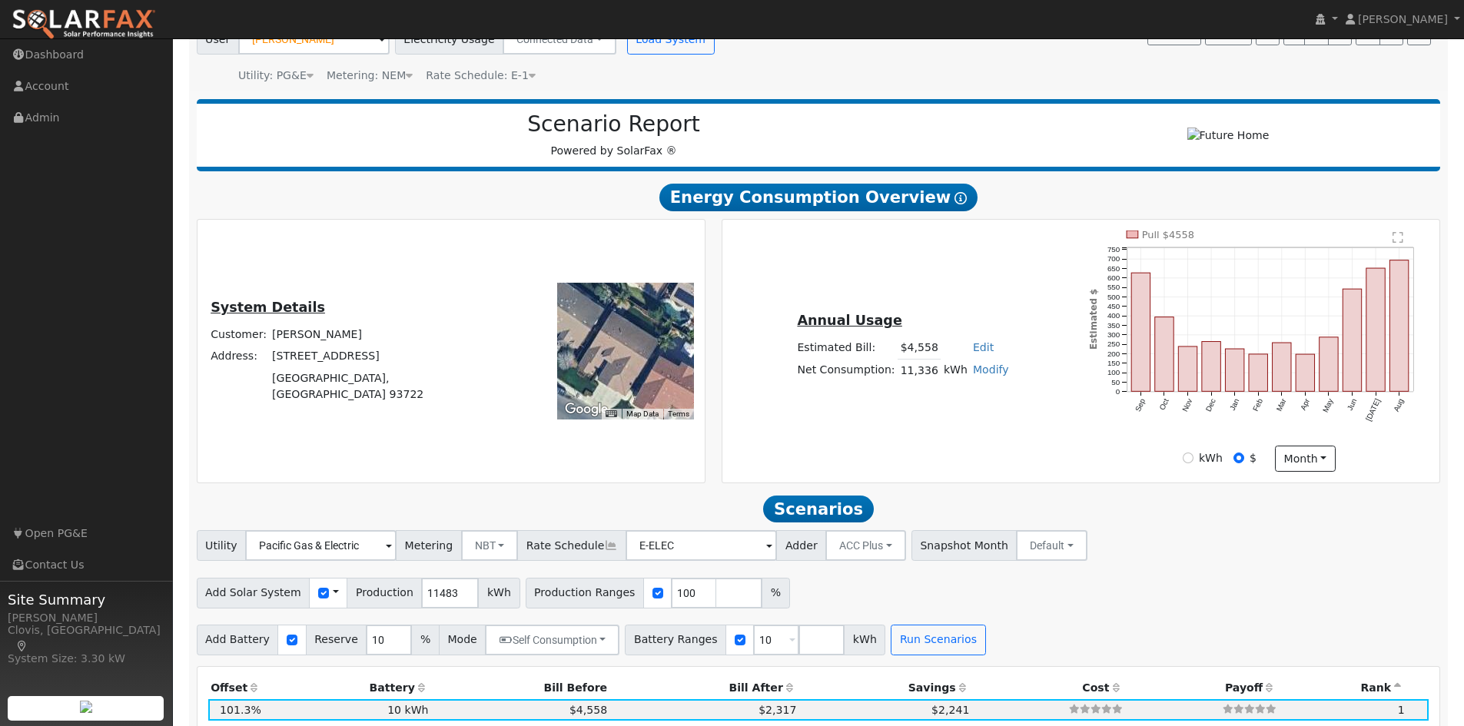
scroll to position [104, 0]
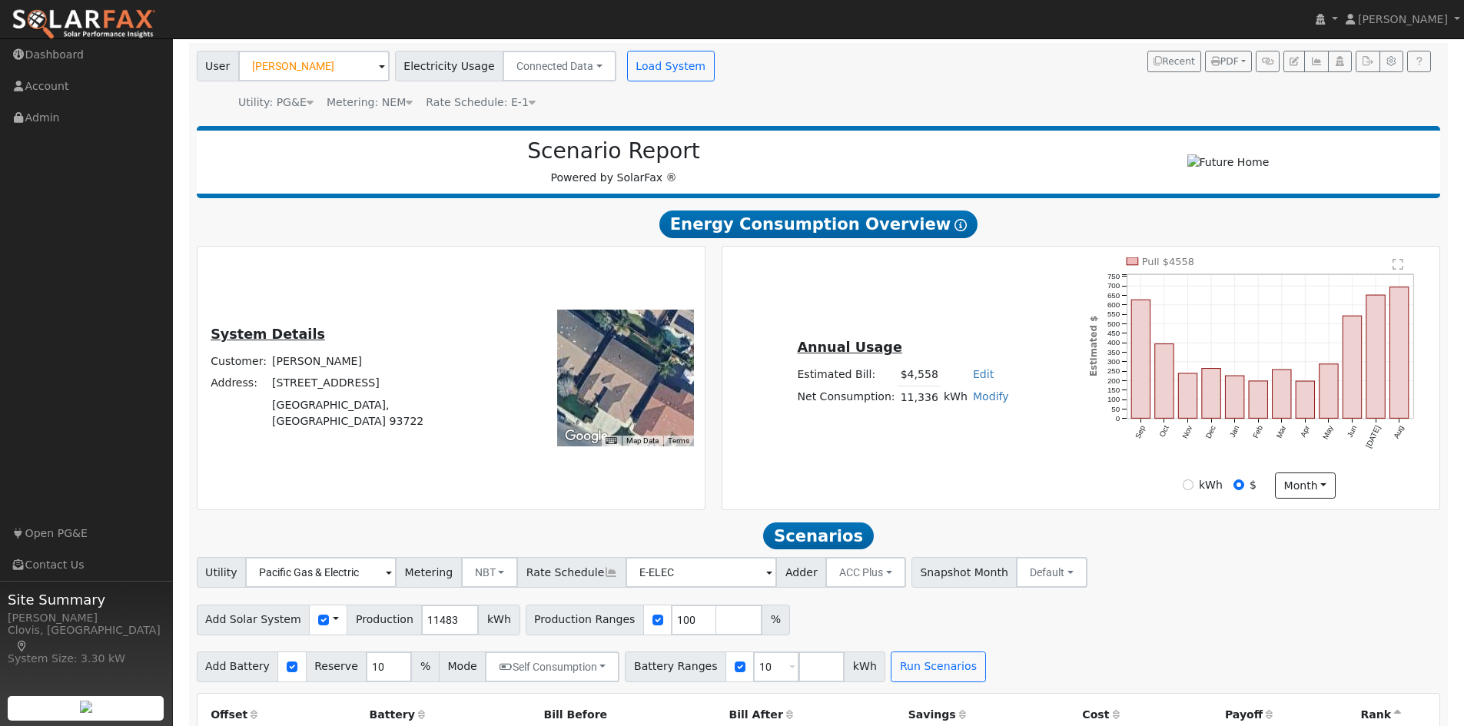
click at [430, 318] on div "System Details Customer: [PERSON_NAME] Address: [STREET_ADDRESS] ← Move left → …" at bounding box center [451, 377] width 502 height 241
drag, startPoint x: 354, startPoint y: 350, endPoint x: 250, endPoint y: 349, distance: 103.7
click at [250, 349] on div "System Details Customer: [PERSON_NAME] Address: [STREET_ADDRESS]" at bounding box center [346, 378] width 293 height 108
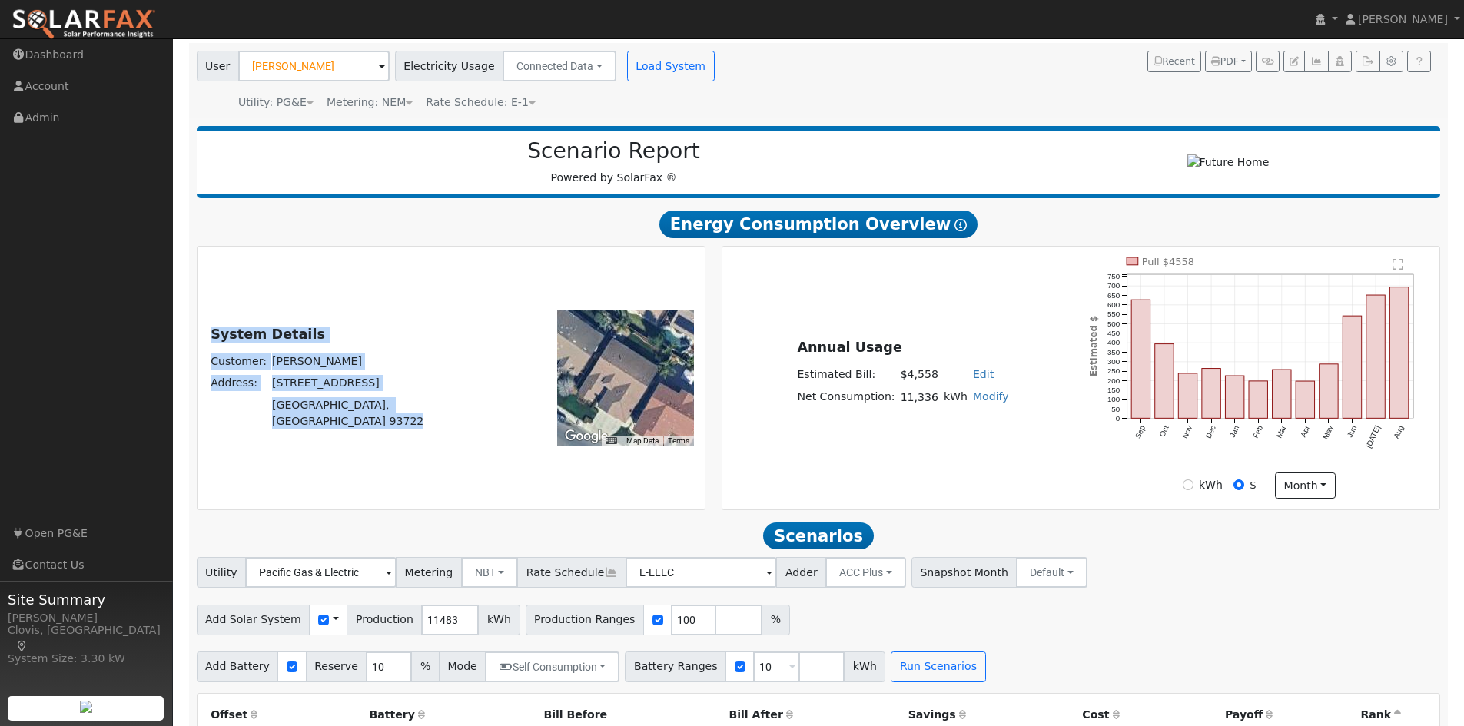
drag, startPoint x: 250, startPoint y: 349, endPoint x: 486, endPoint y: 340, distance: 235.3
click at [488, 339] on div "System Details Customer: [PERSON_NAME] Address: [STREET_ADDRESS]" at bounding box center [346, 378] width 293 height 108
click at [483, 340] on div "System Details Customer: [PERSON_NAME] Address: [STREET_ADDRESS]" at bounding box center [346, 378] width 293 height 108
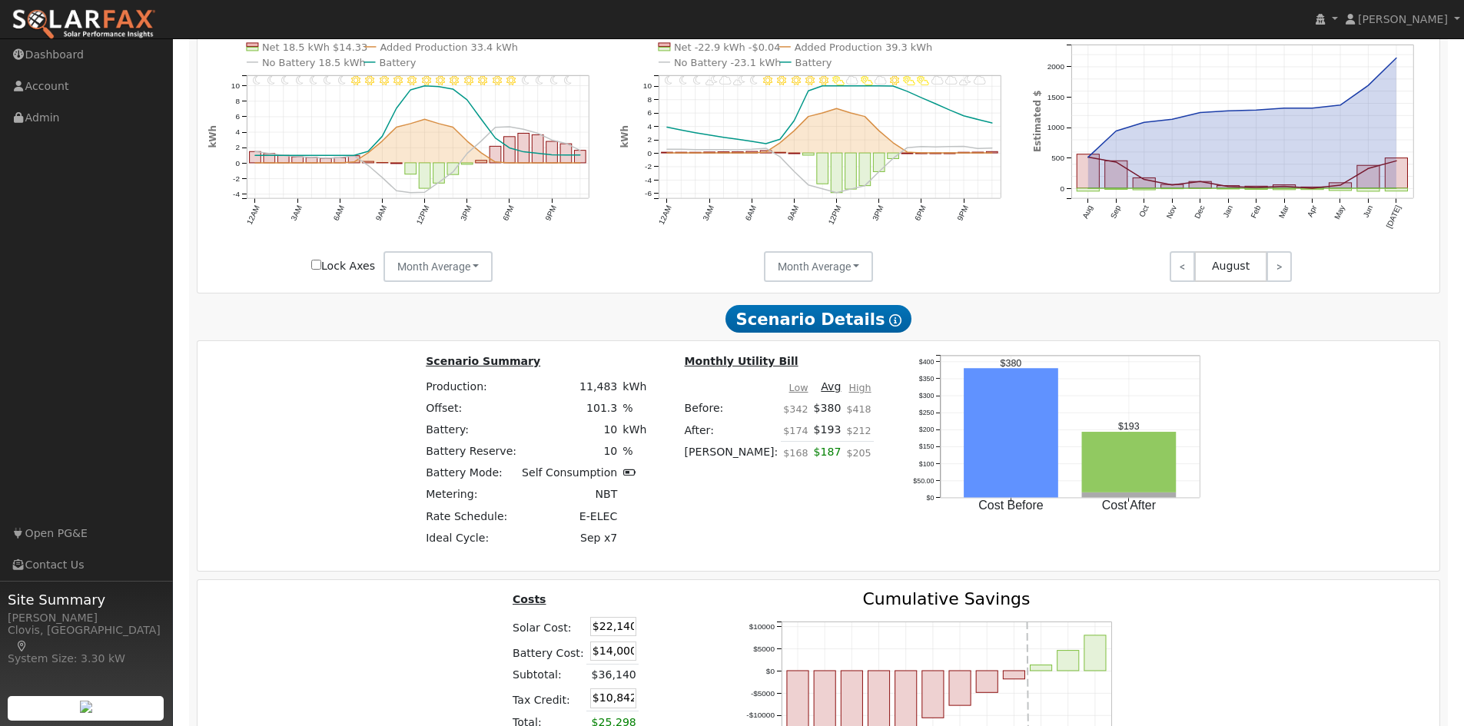
scroll to position [1103, 0]
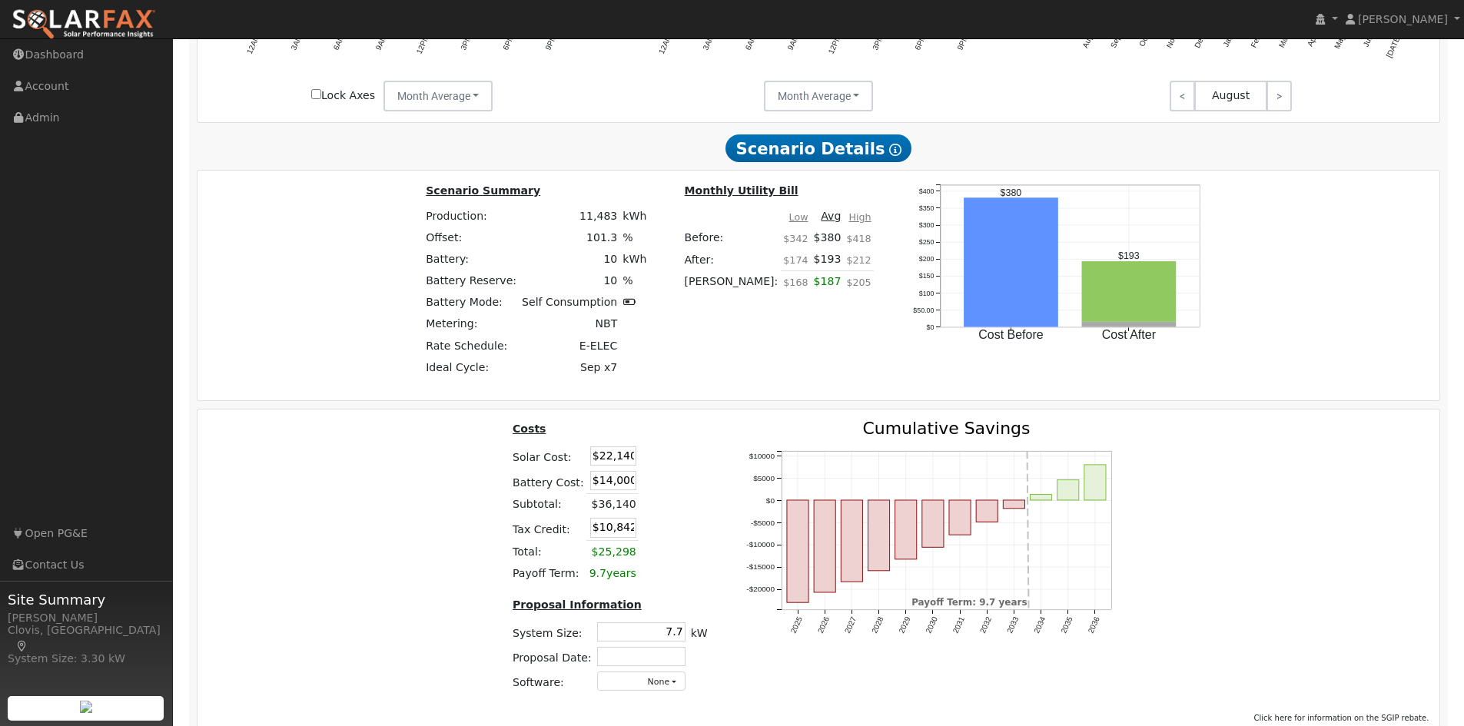
click at [343, 499] on div "Costs Solar Cost: $22,140 Battery Cost: $14,000 Subtotal: $36,140 Tax Credit: $…" at bounding box center [818, 562] width 1253 height 284
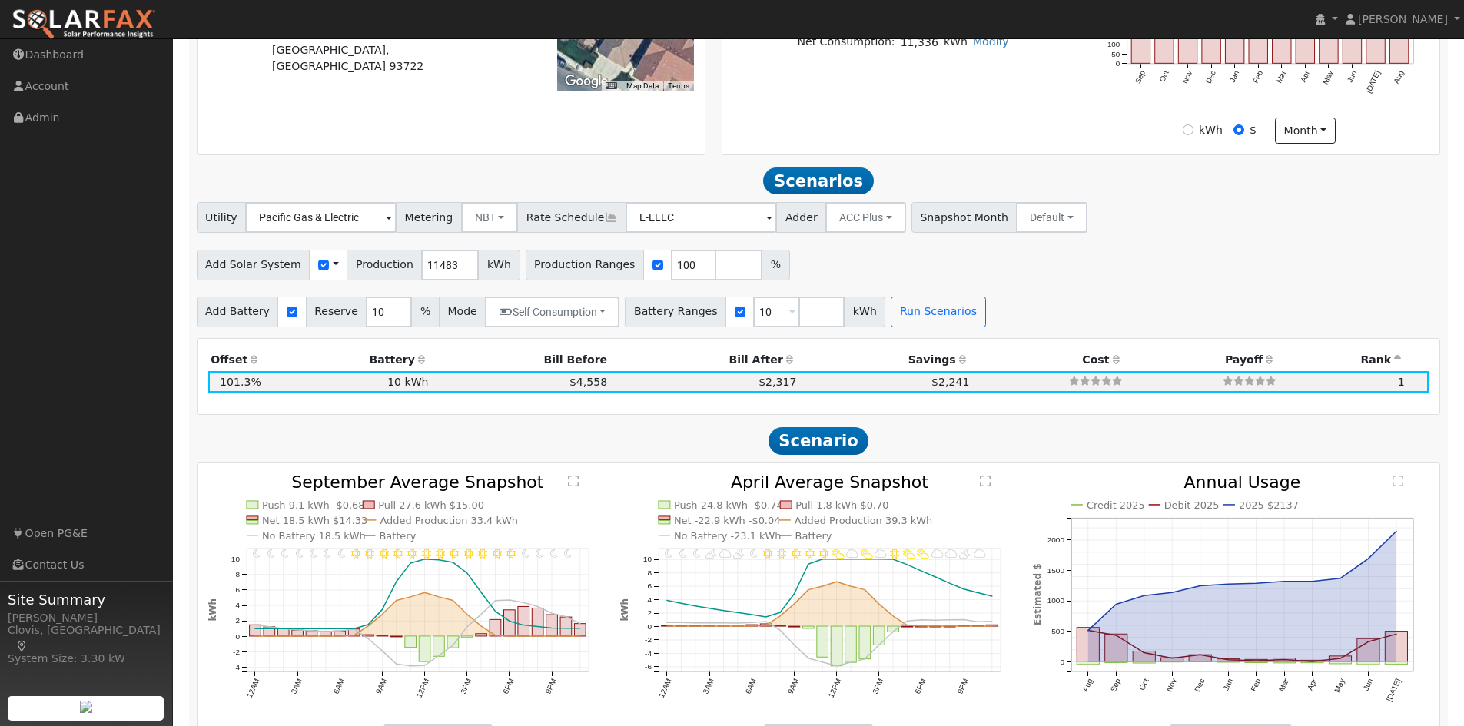
scroll to position [258, 0]
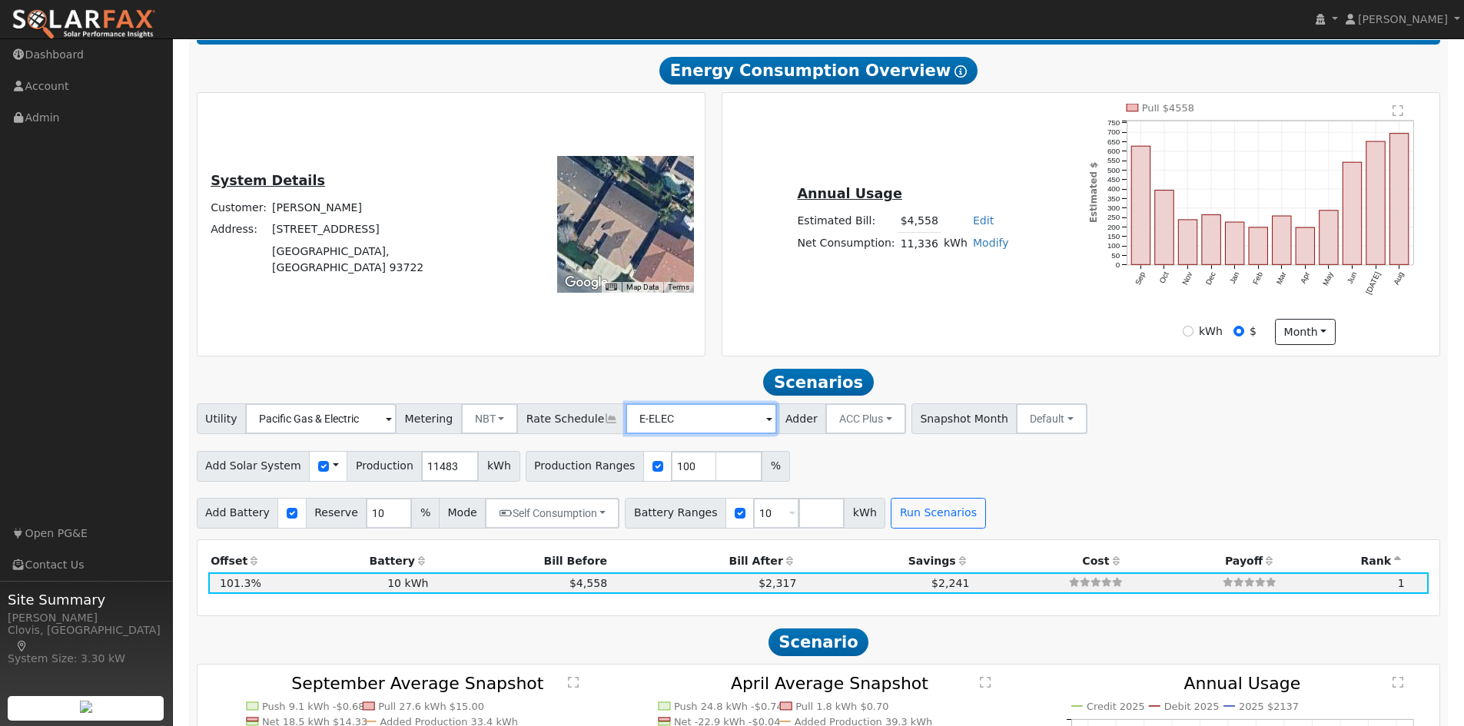
click at [680, 433] on input "E-ELEC" at bounding box center [700, 418] width 151 height 31
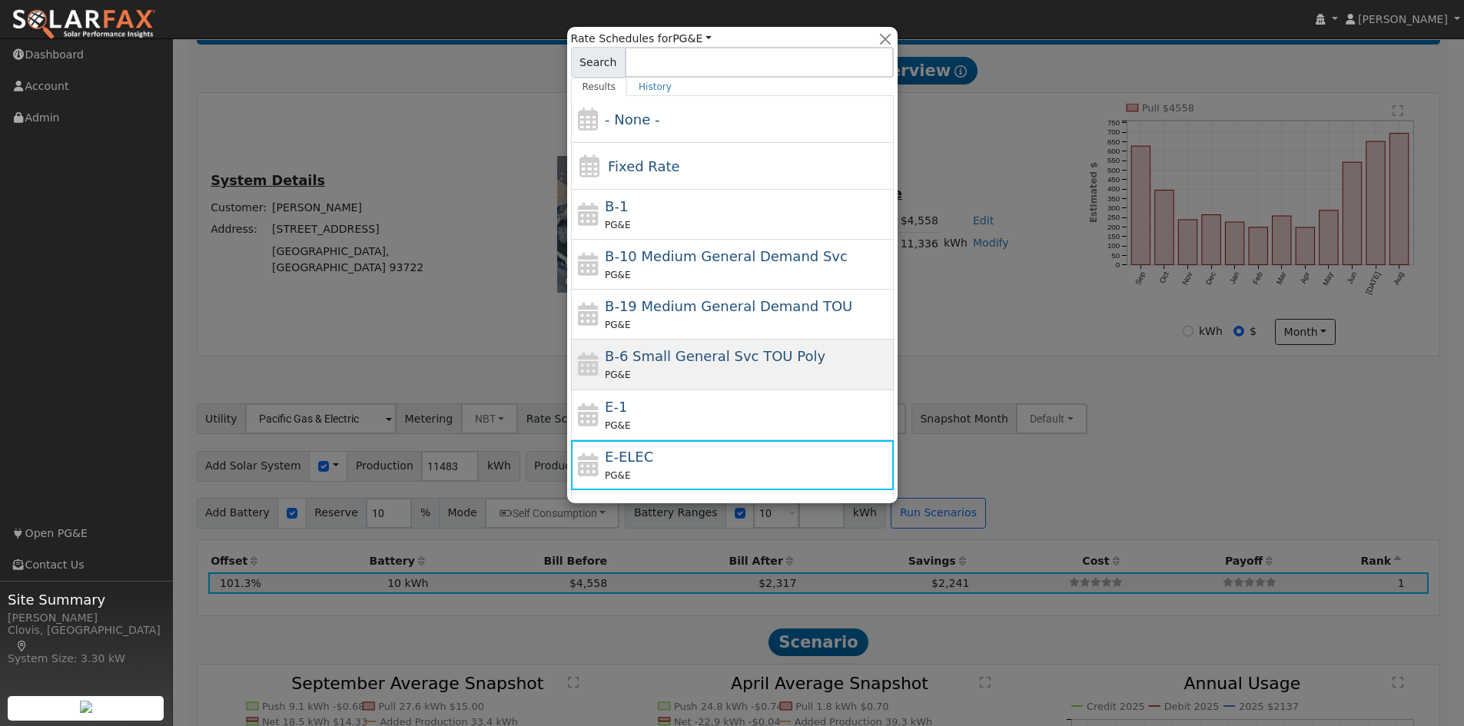
scroll to position [28, 0]
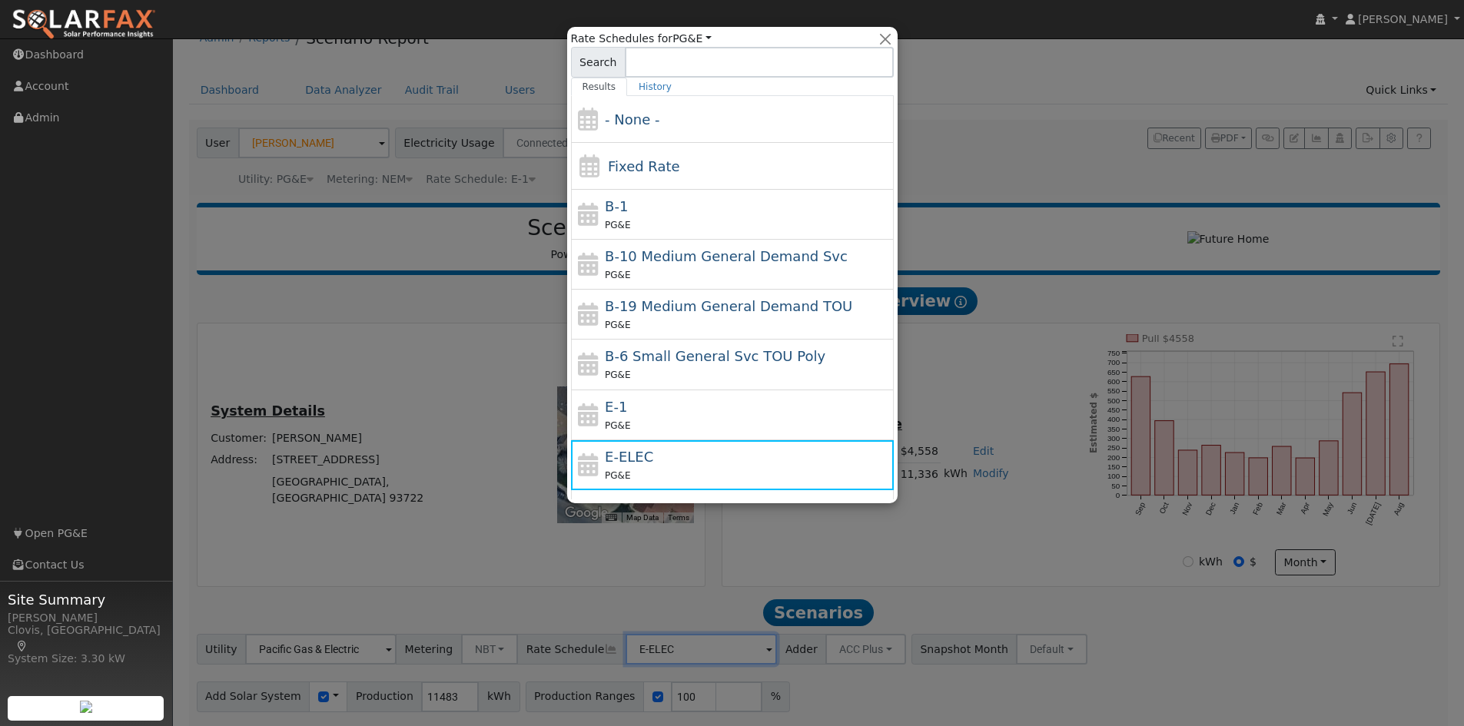
click at [975, 484] on div at bounding box center [732, 363] width 1464 height 726
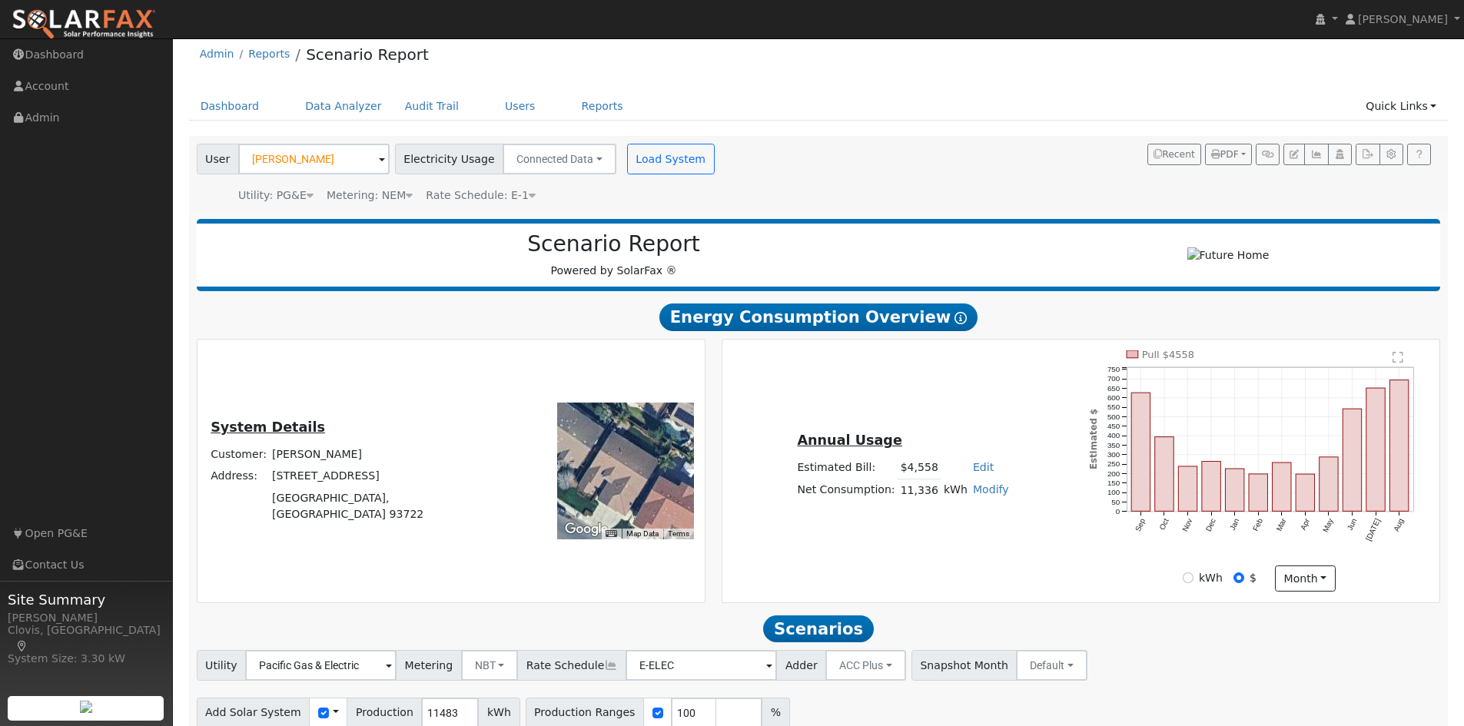
scroll to position [307, 0]
